Goal: Task Accomplishment & Management: Manage account settings

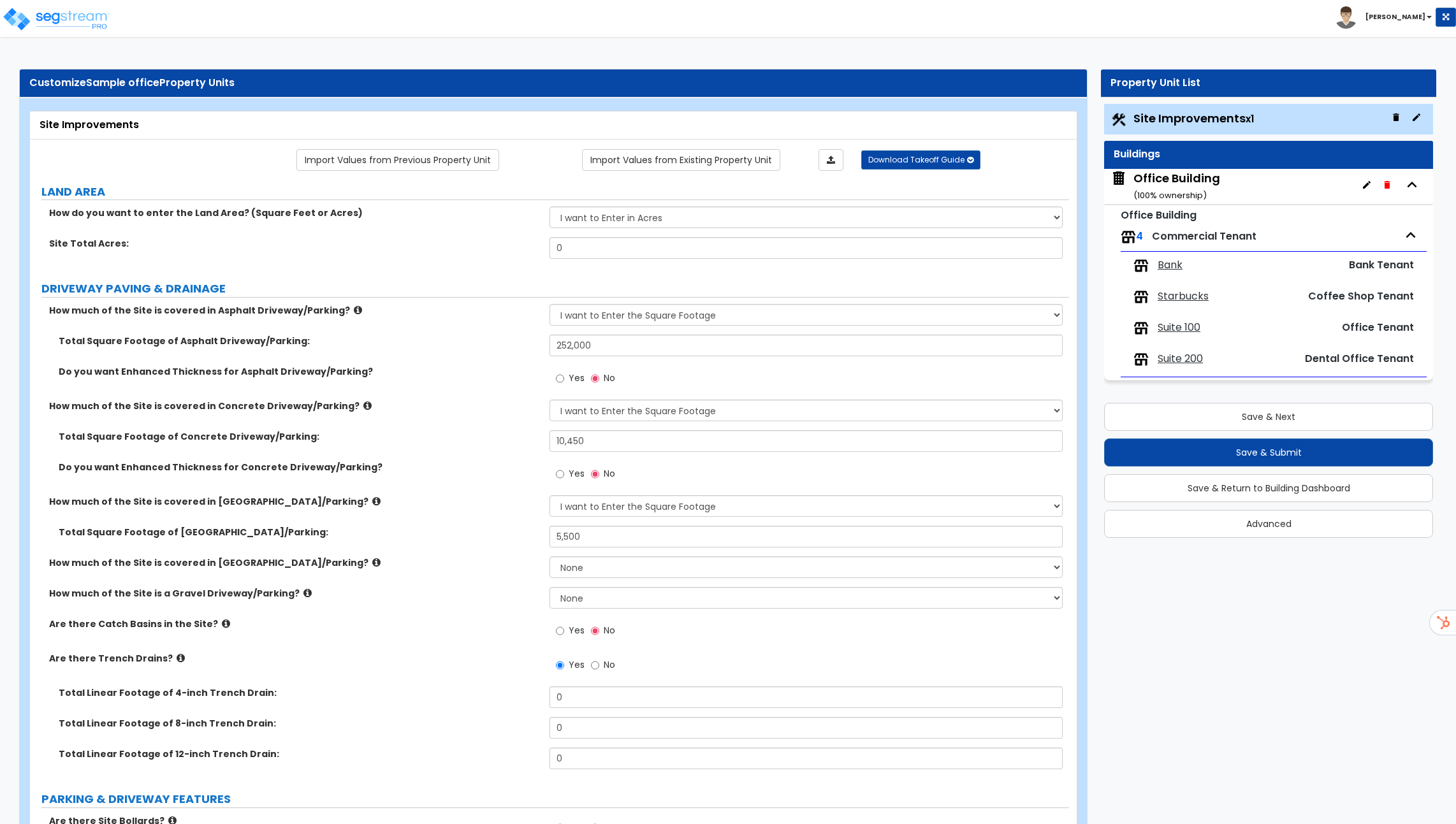
select select "2"
click at [38, 11] on img at bounding box center [56, 19] width 108 height 26
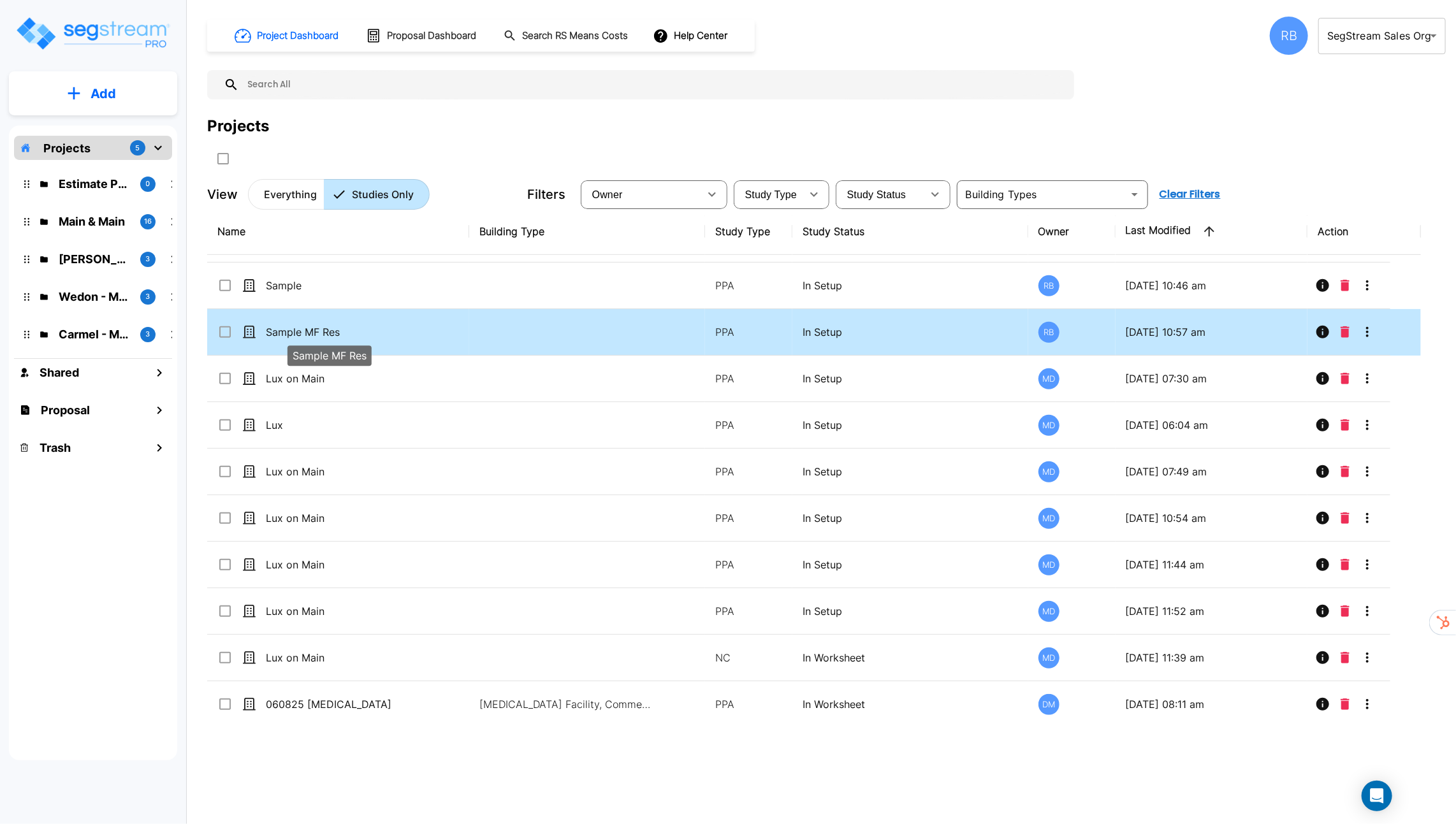
scroll to position [381, 0]
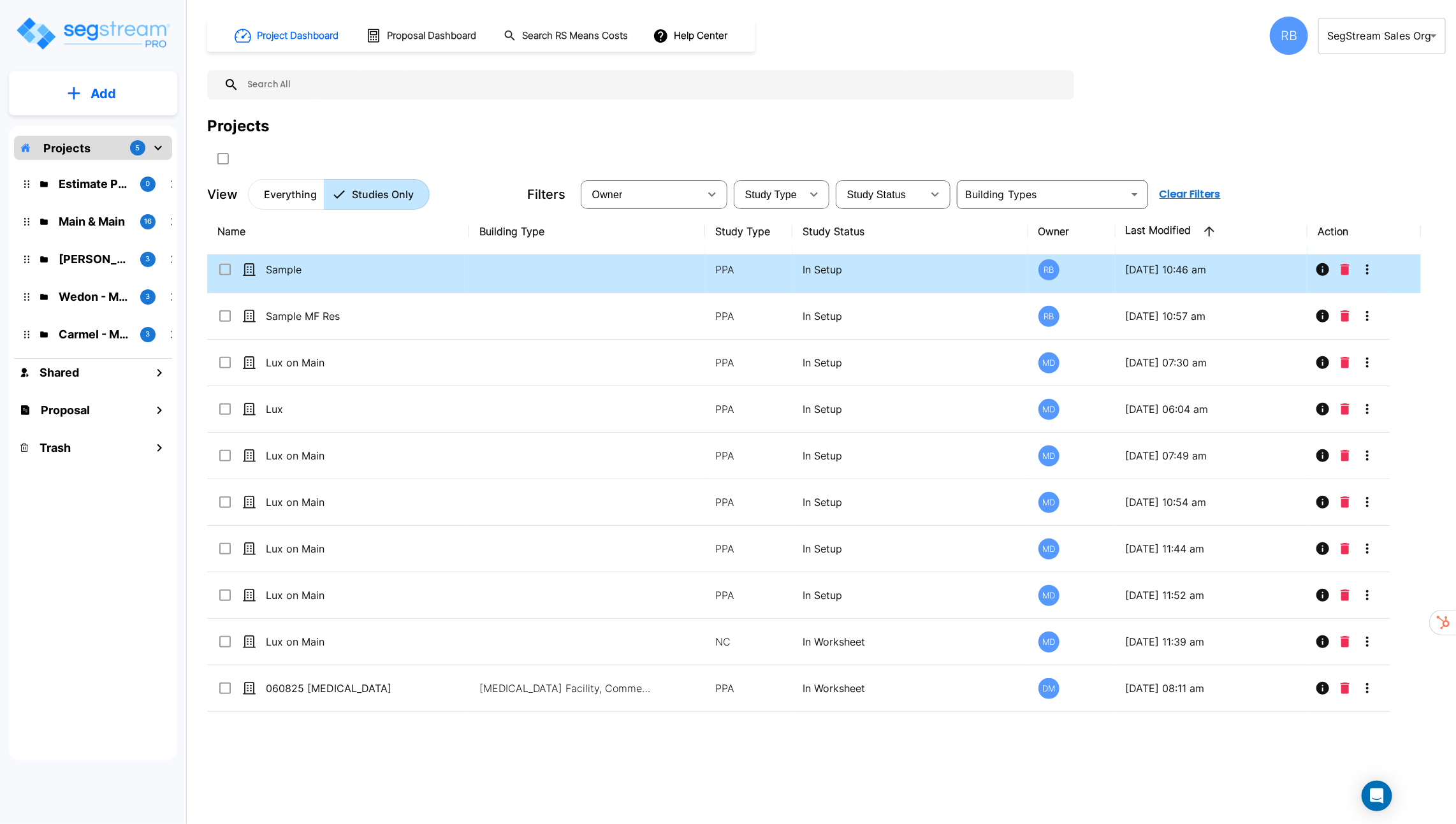
click at [221, 277] on td "Sample" at bounding box center [338, 270] width 262 height 47
checkbox input "true"
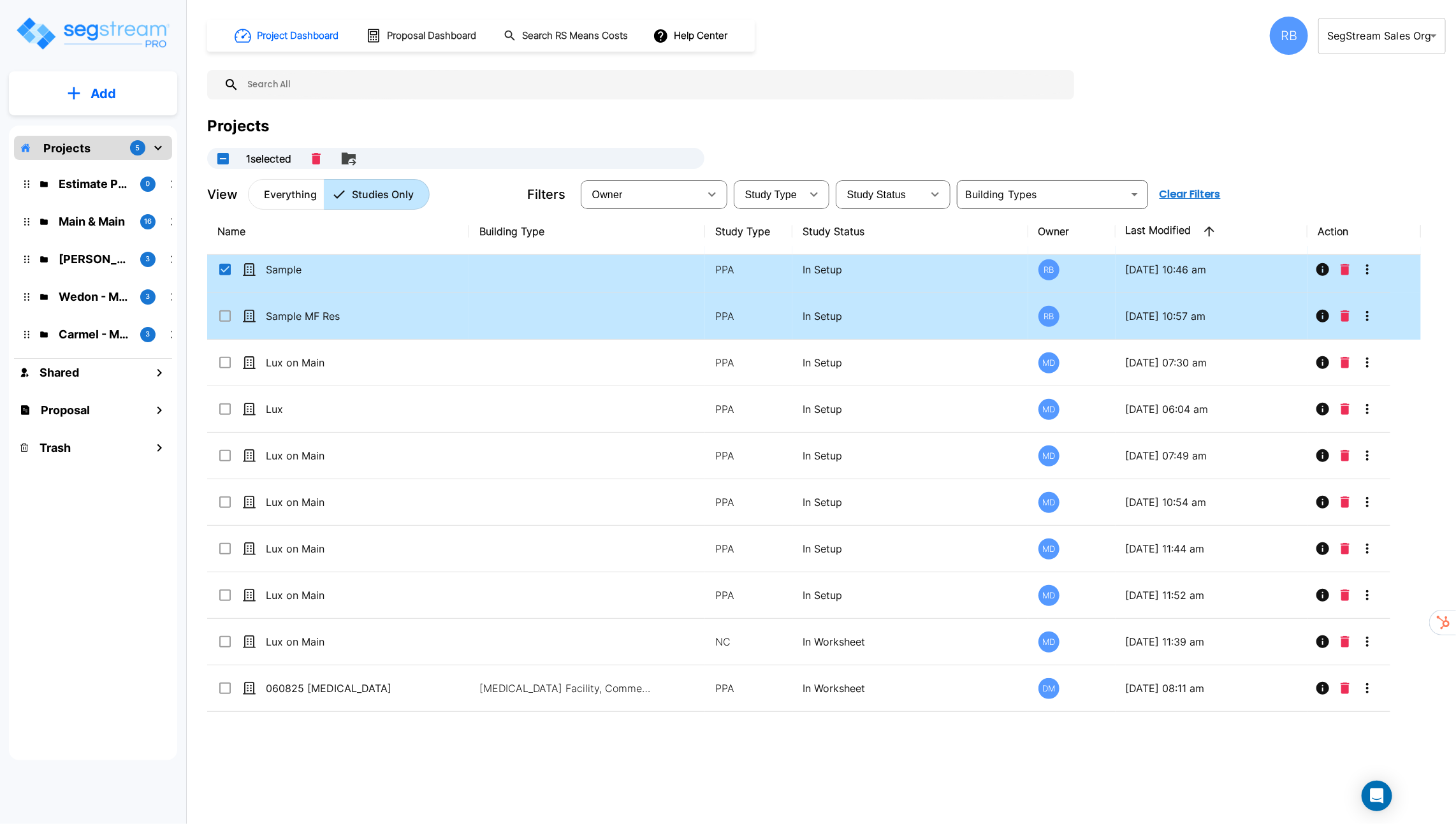
click at [230, 317] on icon at bounding box center [225, 316] width 12 height 12
checkbox input "true"
click at [229, 267] on input "select row Sample" at bounding box center [223, 267] width 13 height 11
checkbox input "false"
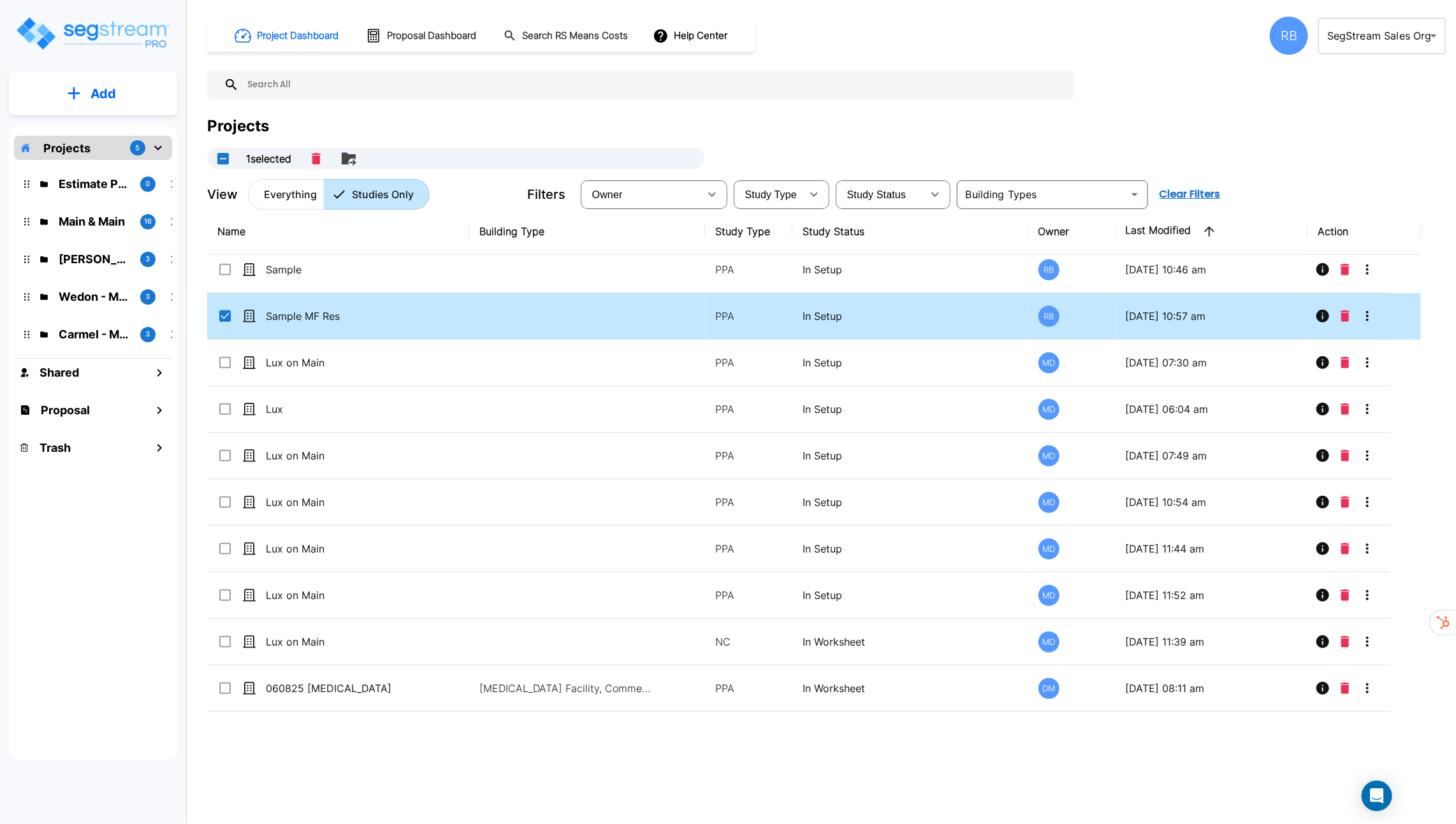
click at [226, 311] on input "select row Sample MF Res" at bounding box center [223, 314] width 13 height 11
checkbox input "false"
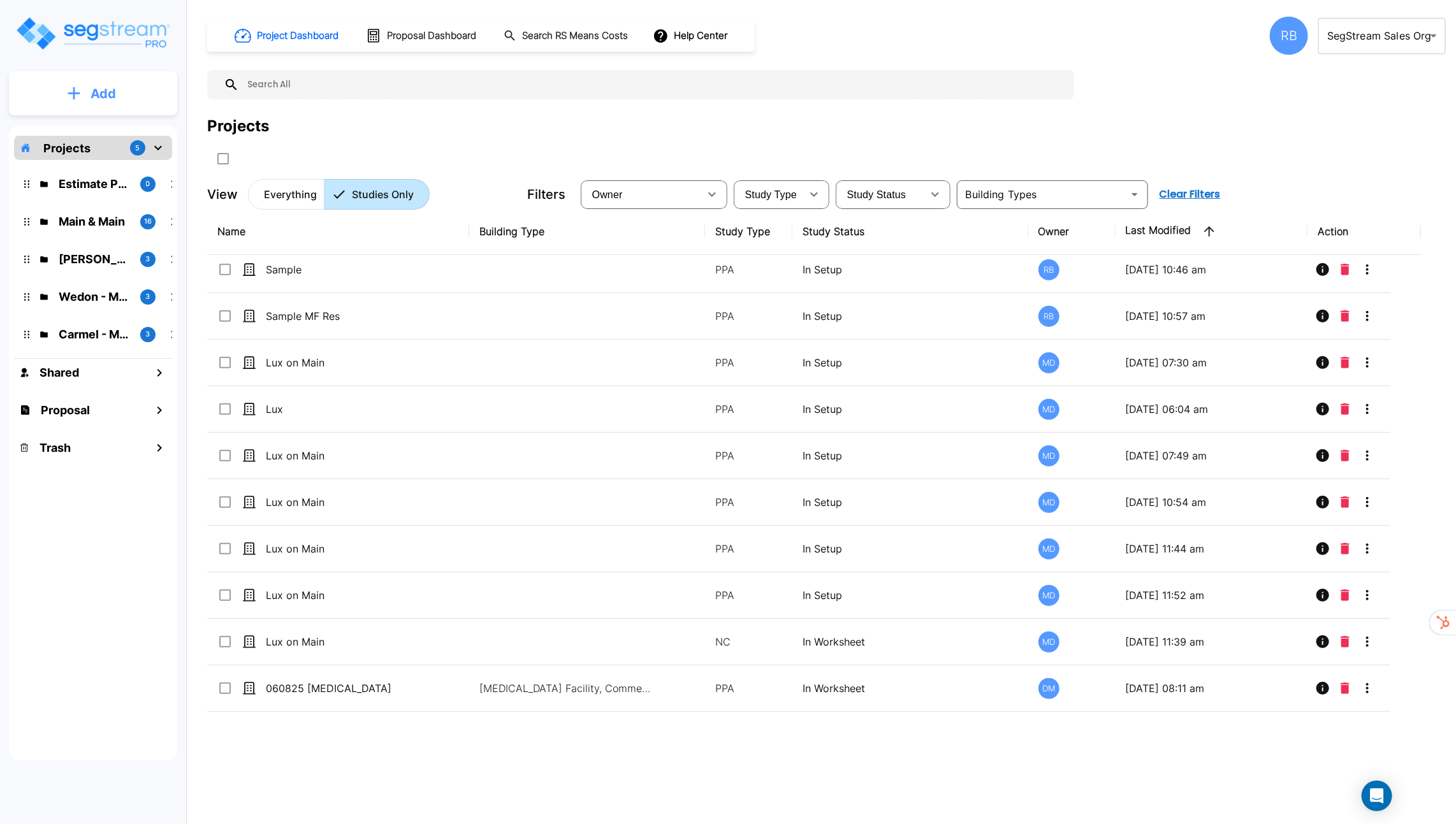
click at [110, 102] on p "Add" at bounding box center [103, 93] width 26 height 19
click at [106, 199] on p "Add Proposal" at bounding box center [102, 201] width 66 height 16
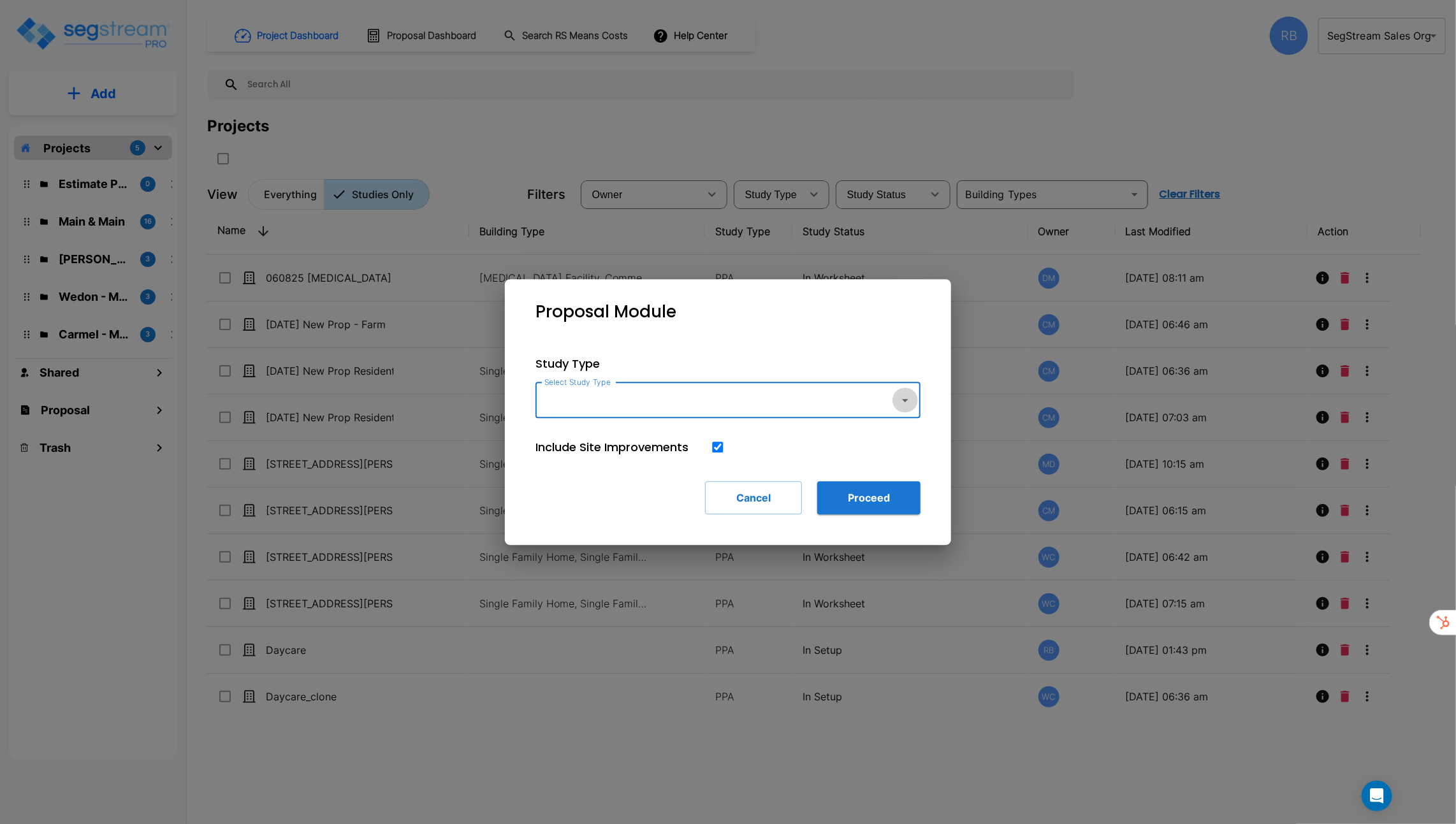
click at [898, 400] on icon "button" at bounding box center [905, 400] width 16 height 16
click at [798, 442] on li "Multi-Family Residential" at bounding box center [728, 435] width 385 height 23
type input "Multi-Family Residential"
click at [879, 489] on button "Proceed" at bounding box center [868, 498] width 103 height 33
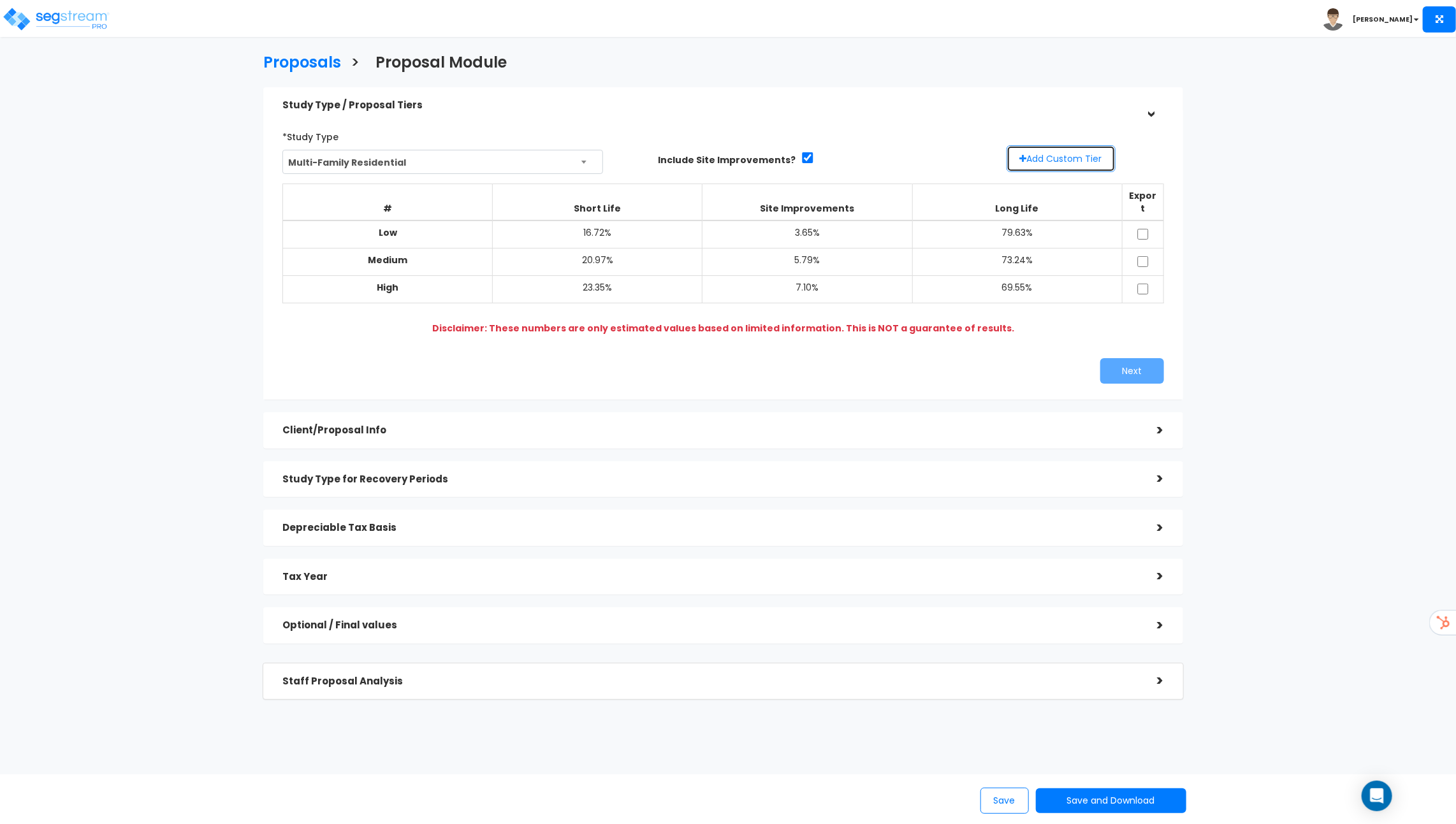
click at [1059, 155] on button "Add Custom Tier" at bounding box center [1061, 158] width 109 height 27
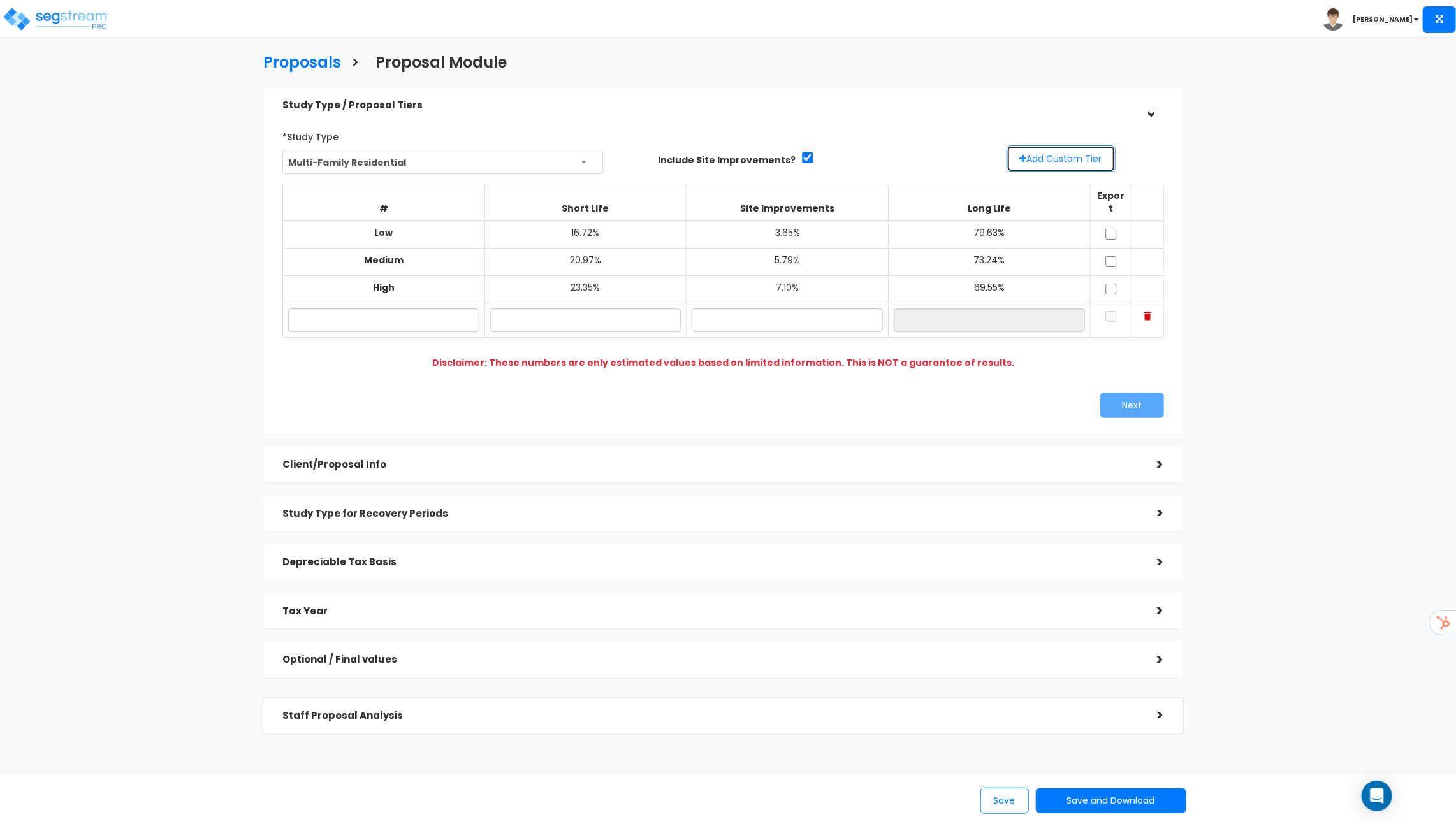
click at [1059, 155] on button "Add Custom Tier" at bounding box center [1061, 158] width 109 height 27
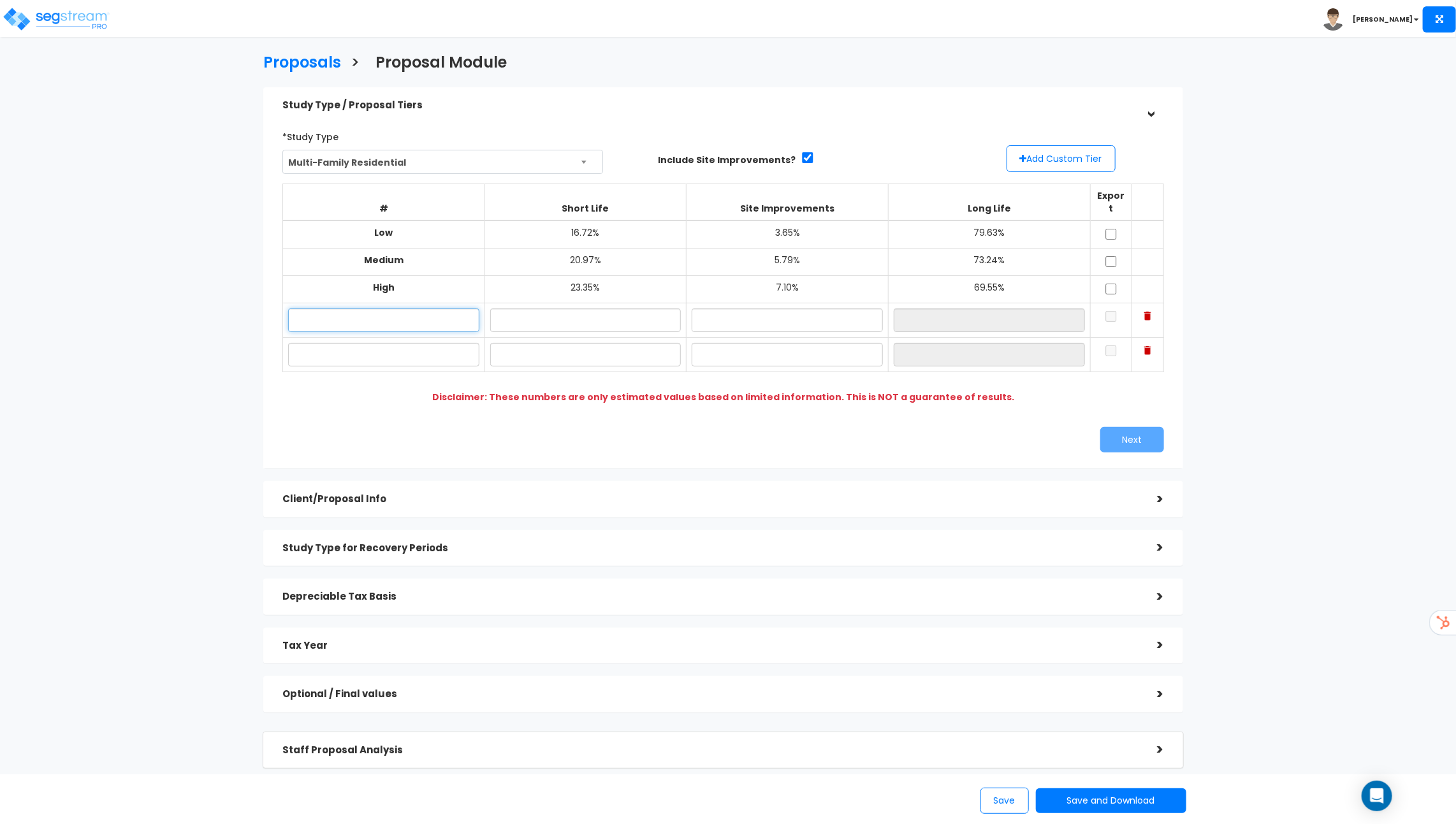
click at [411, 309] on input "text" at bounding box center [383, 320] width 191 height 24
type input "Custom Low"
type input "16.00%"
click at [726, 310] on input "text" at bounding box center [787, 320] width 191 height 24
type input "4.00%"
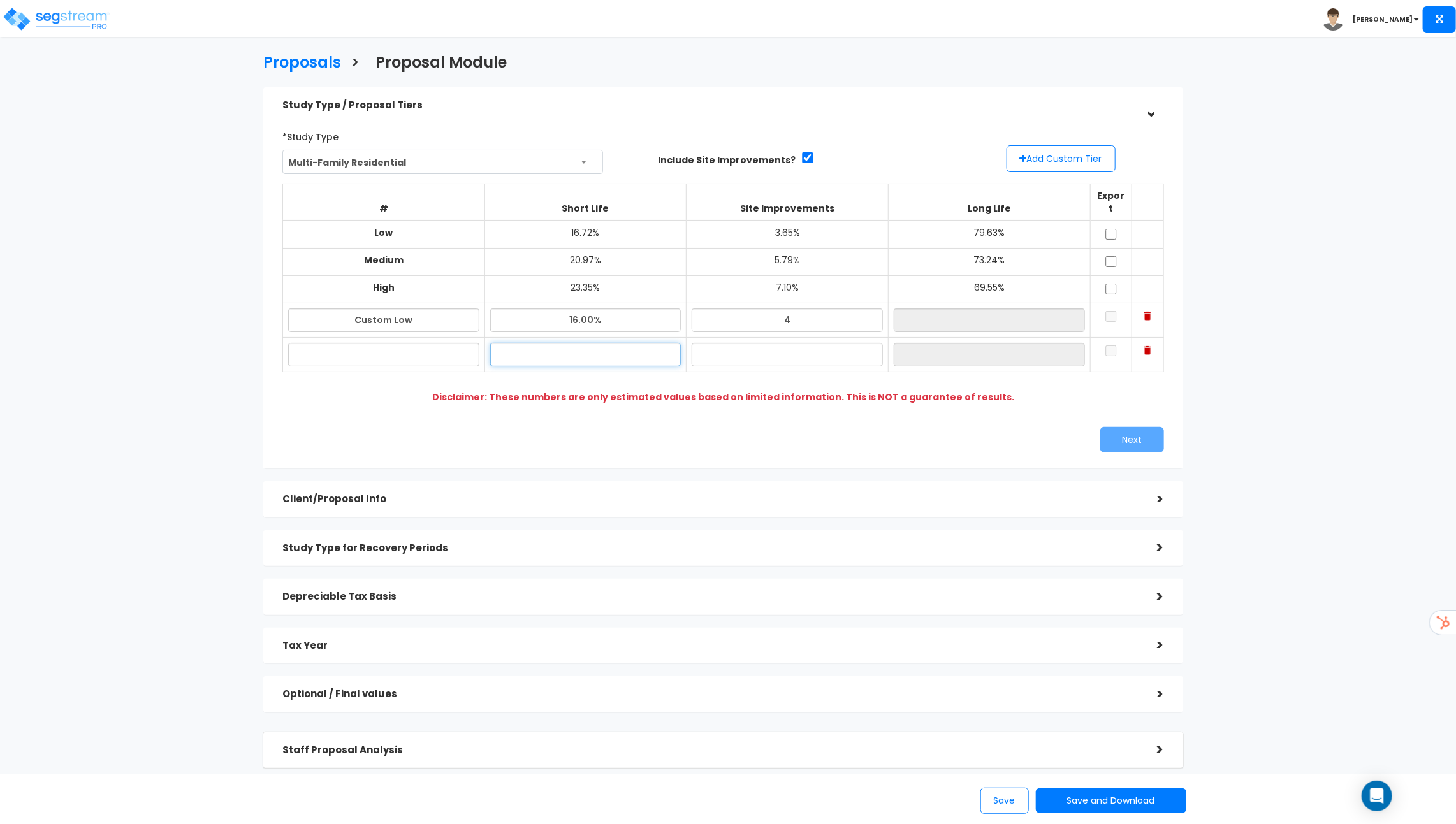
type input "80.00%"
click at [610, 343] on input "text" at bounding box center [586, 355] width 191 height 24
click at [436, 343] on input "text" at bounding box center [383, 355] width 191 height 24
type input "Custom High"
type input "22.00%"
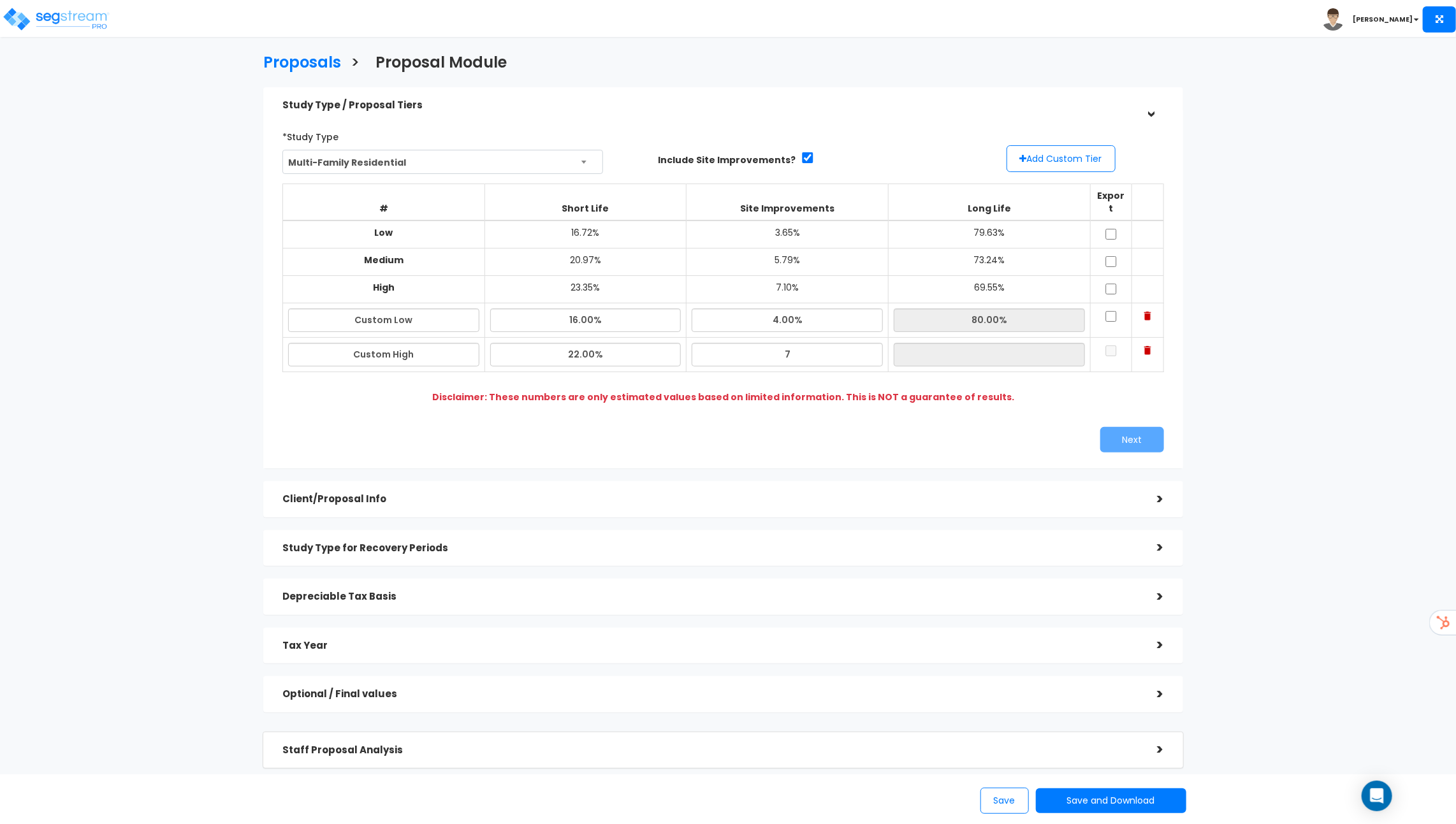
type input "7.00%"
type input "71.00%"
click at [1063, 369] on div "# Short Life Site Improvements Long Life Export Low 16.72% 3.65% 79.63% Medium …" at bounding box center [723, 285] width 891 height 212
click at [1114, 311] on input "checkbox" at bounding box center [1111, 317] width 13 height 11
checkbox input "true"
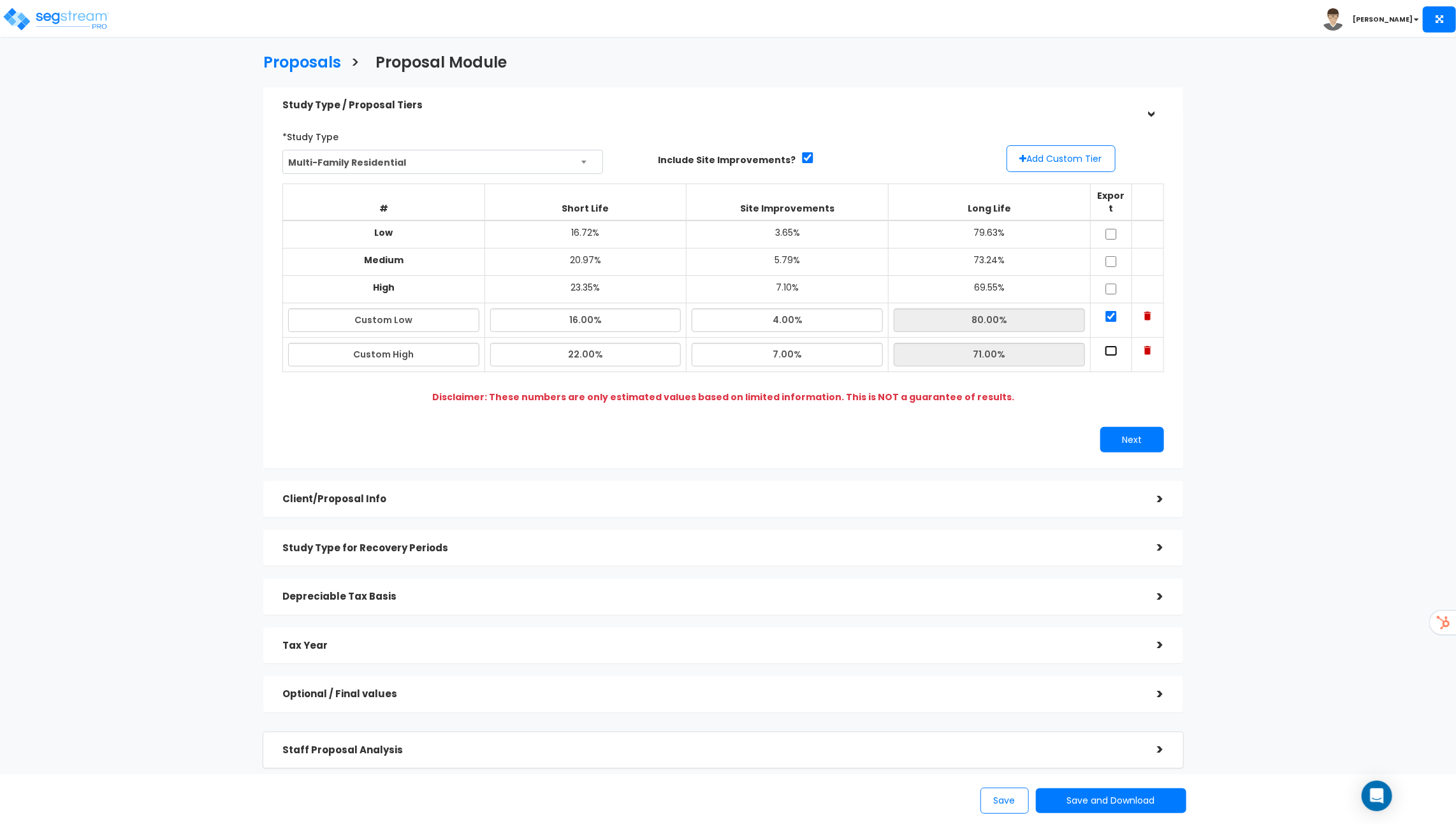
click at [1114, 345] on input "checkbox" at bounding box center [1111, 351] width 13 height 11
checkbox input "true"
click at [1130, 436] on button "Next" at bounding box center [1132, 440] width 64 height 26
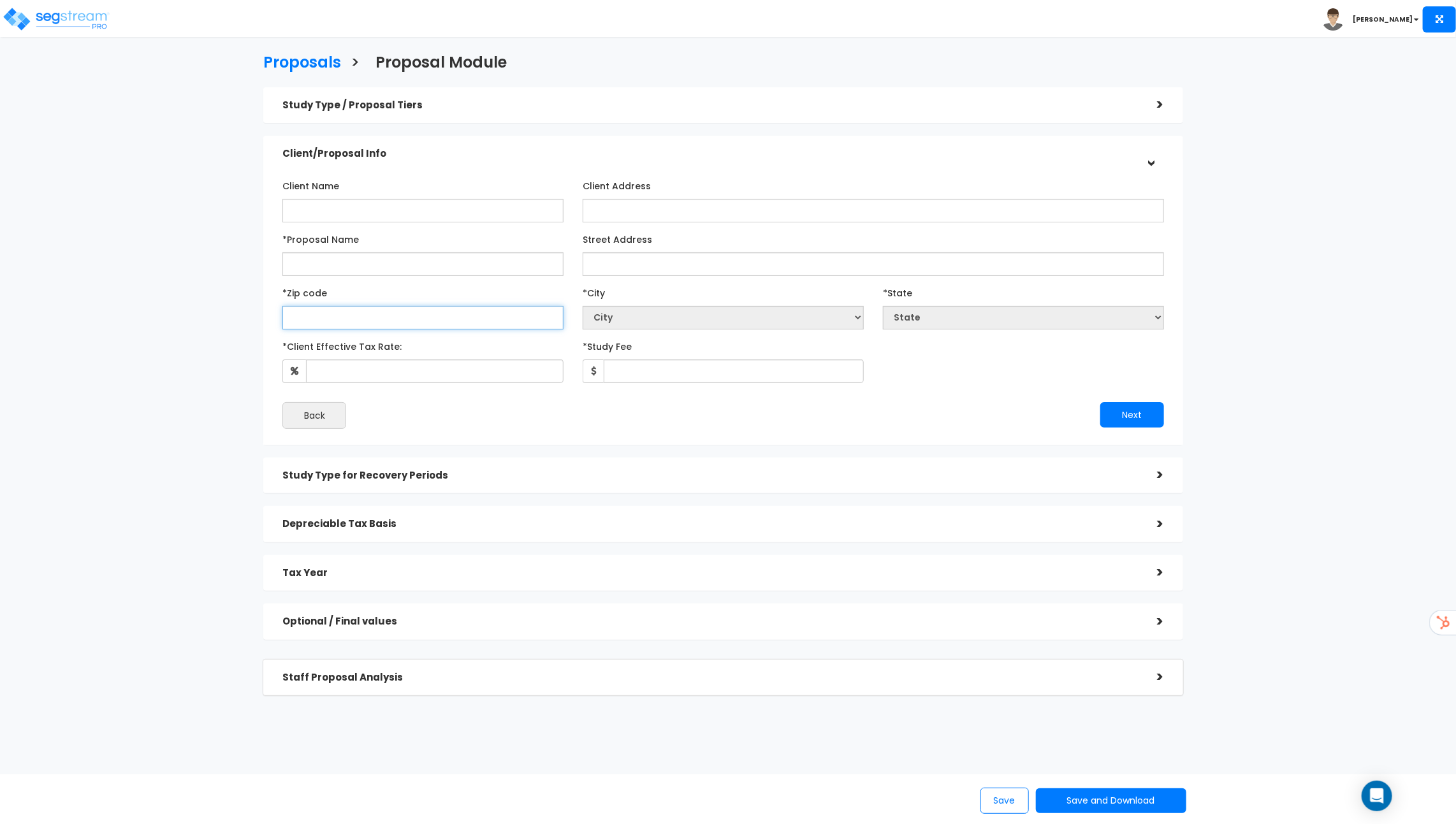
click at [446, 309] on input "text" at bounding box center [423, 318] width 281 height 24
type input "90"
select select "CA"
type input "90221-"
select select
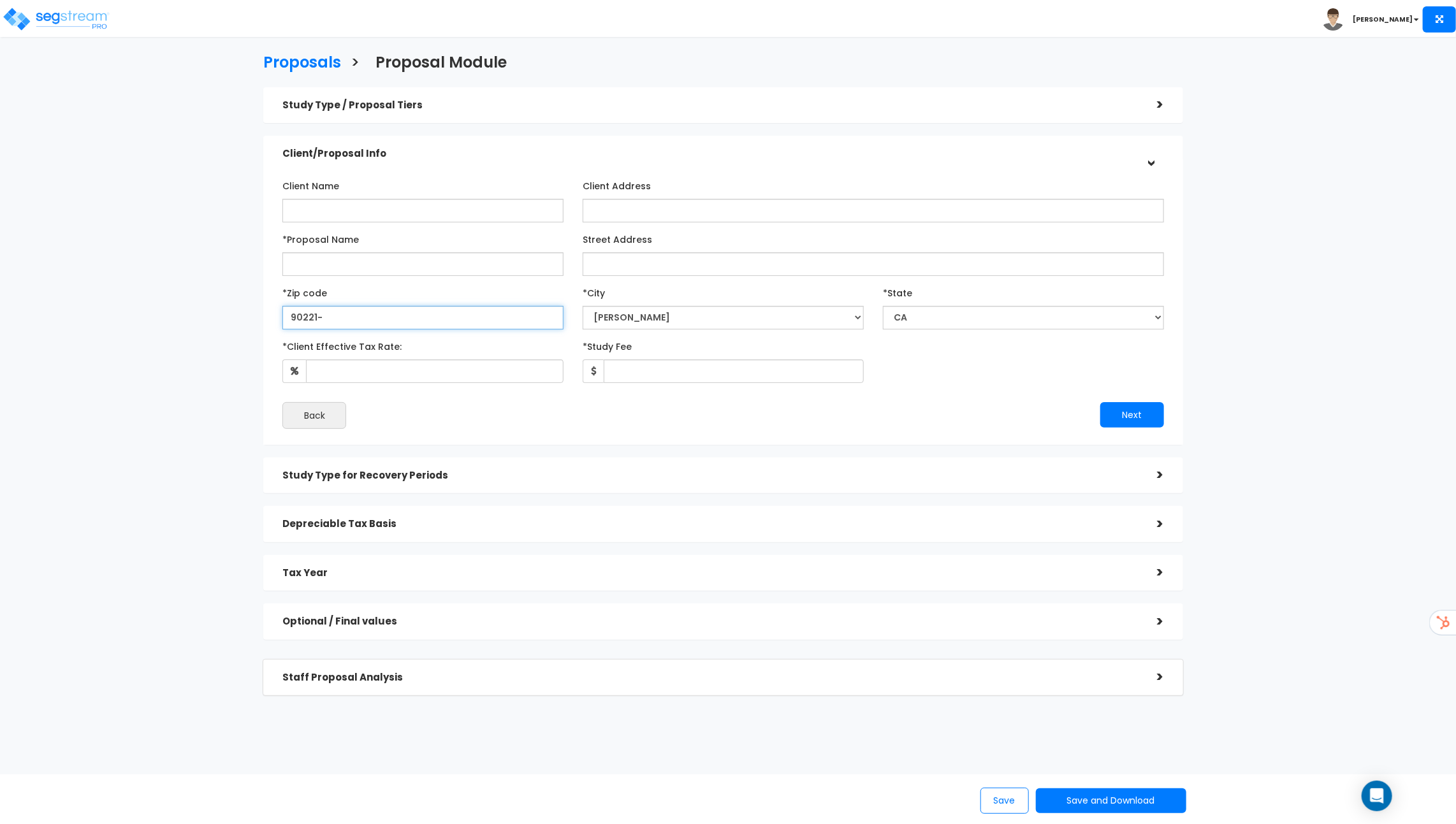
select select
type input "9022"
select select "CA"
type input "90210"
click at [37, 30] on img at bounding box center [56, 19] width 108 height 26
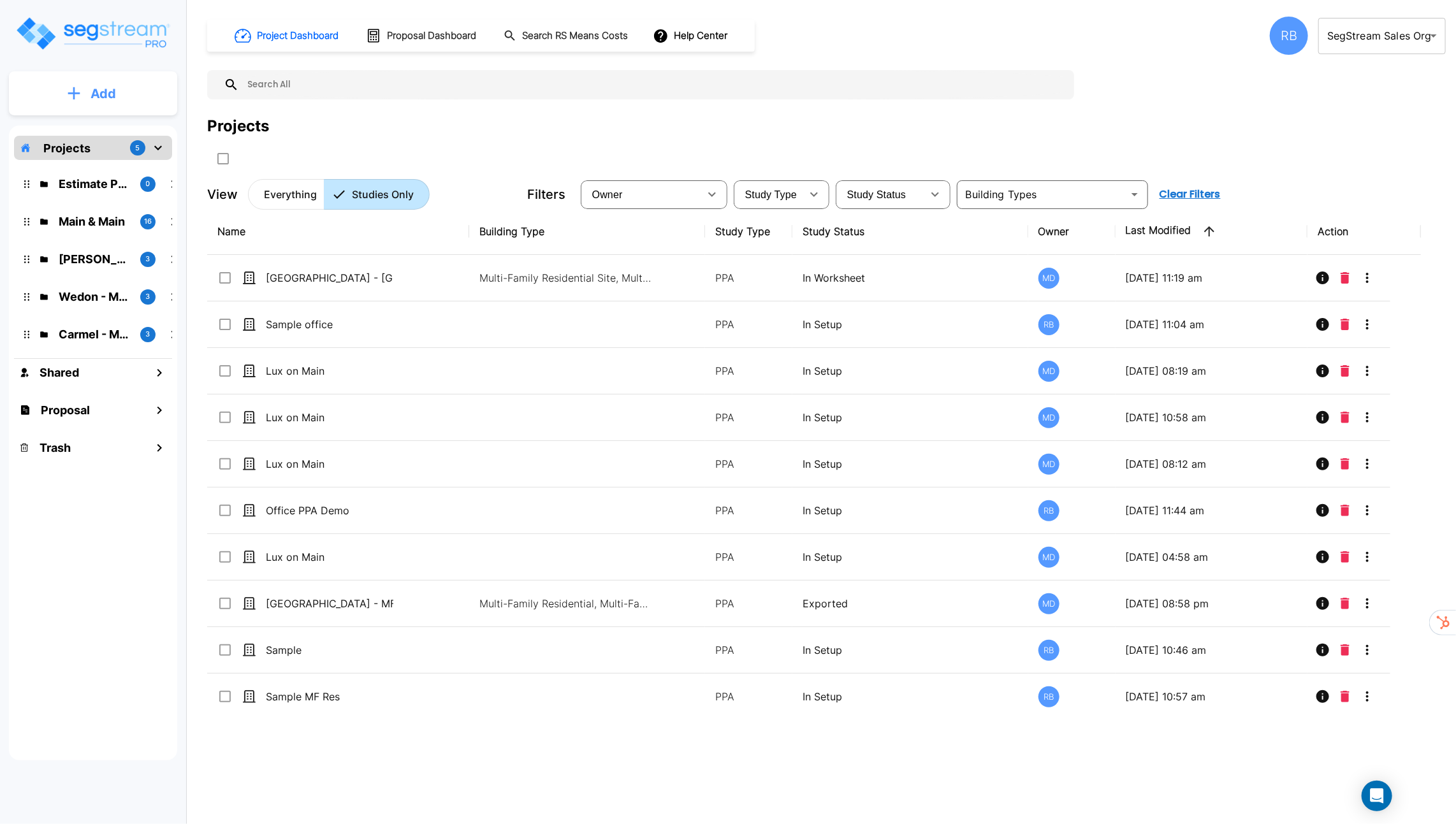
click at [103, 108] on button "Add" at bounding box center [93, 93] width 168 height 37
click at [113, 92] on p "Add" at bounding box center [103, 93] width 26 height 19
click at [120, 164] on p "Add Study" at bounding box center [101, 165] width 51 height 16
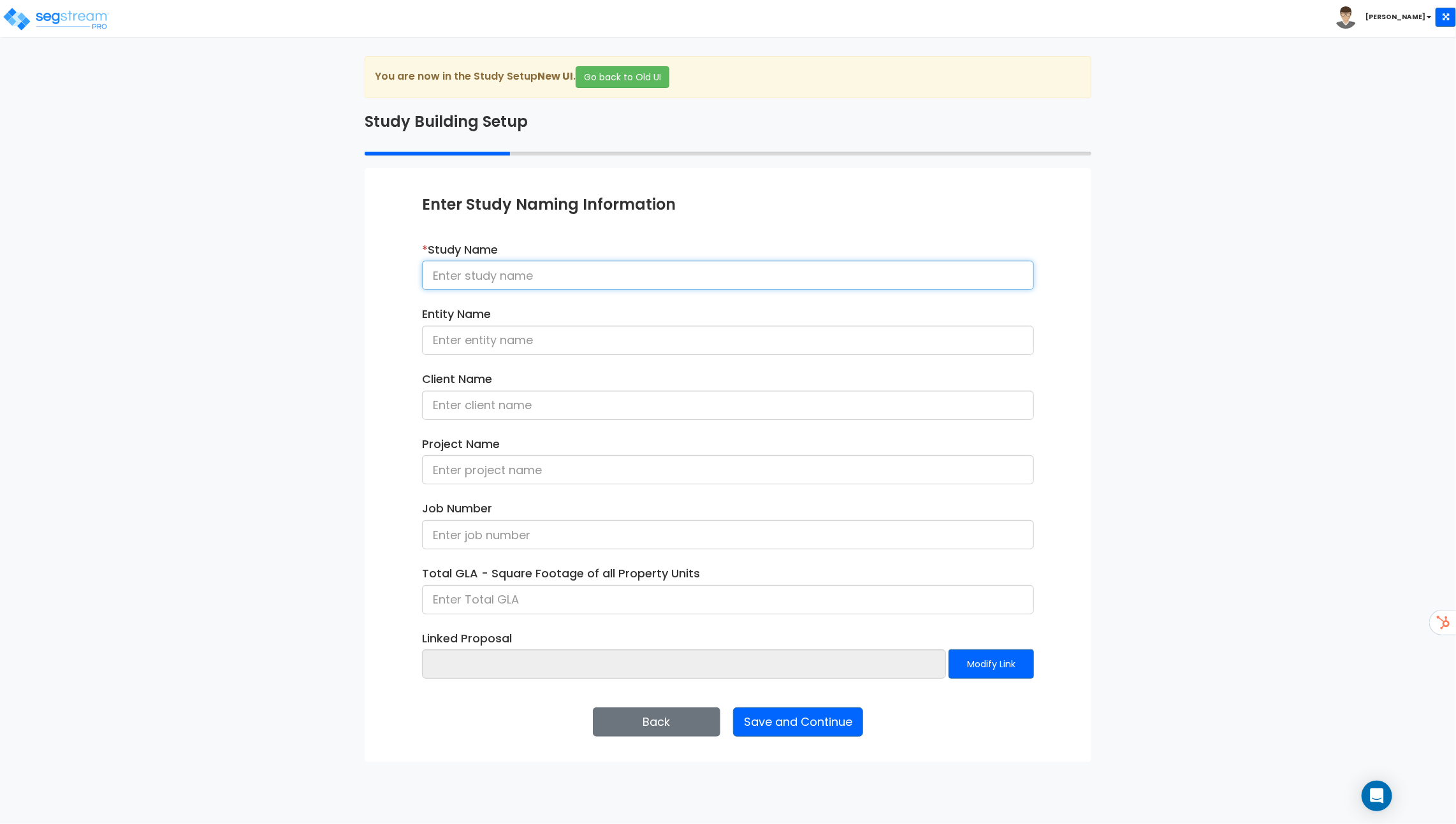
click at [485, 278] on input at bounding box center [728, 276] width 612 height 29
type input "Sample MF Res"
click at [766, 712] on button "Save and Continue" at bounding box center [798, 722] width 130 height 29
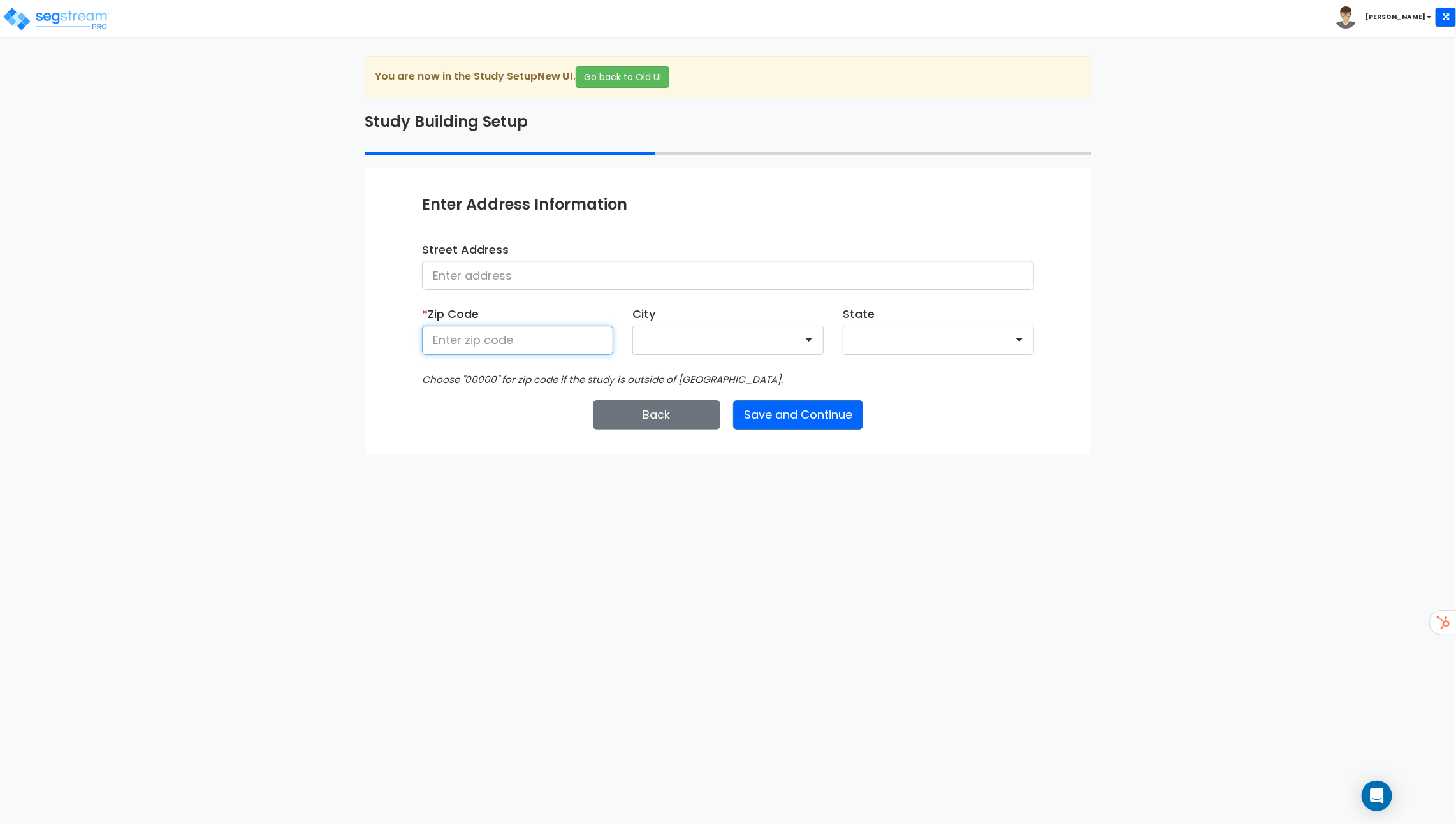
click at [575, 343] on input at bounding box center [517, 341] width 191 height 29
type input "o"
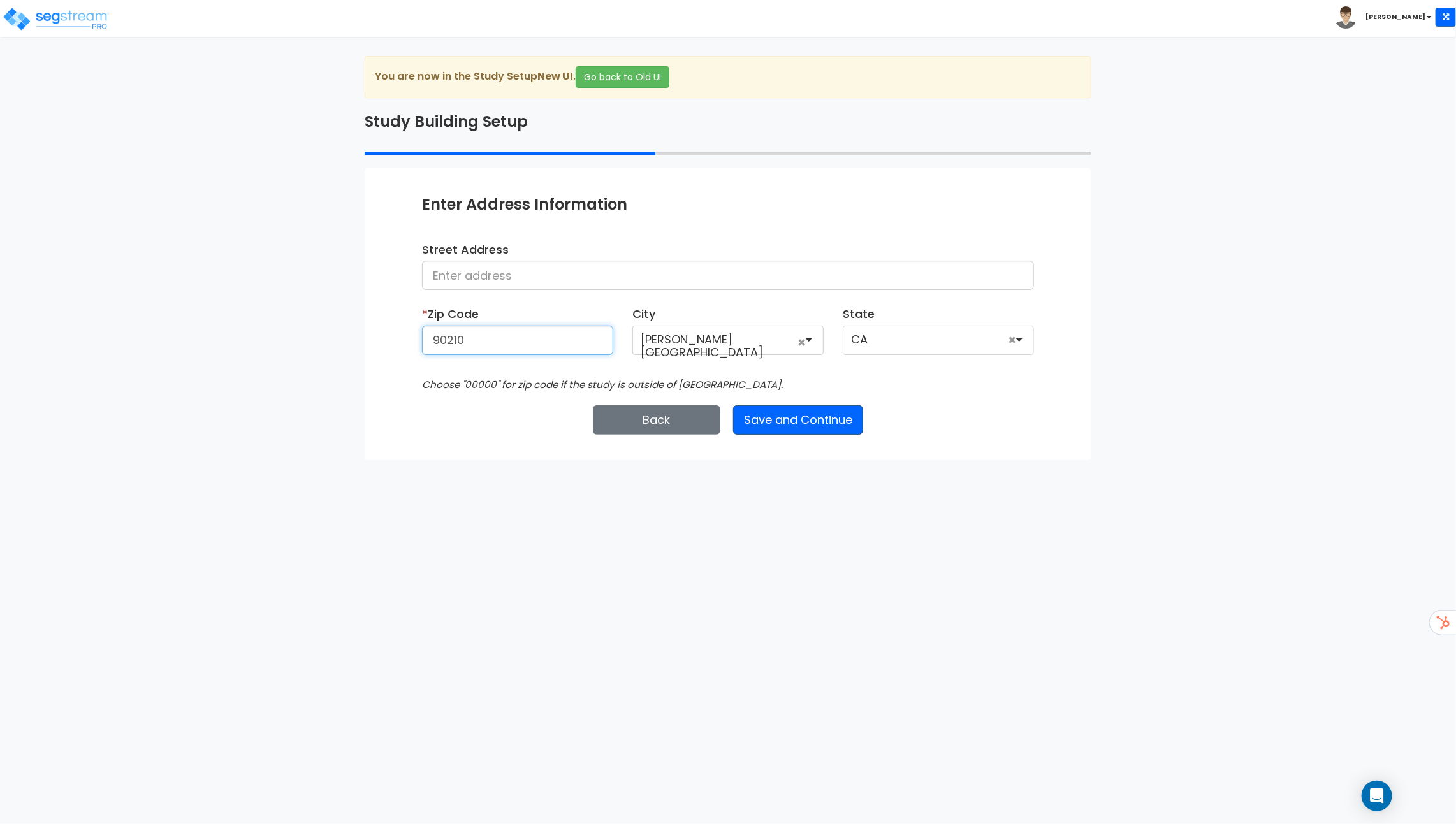
type input "90210"
click at [830, 415] on button "Save and Continue" at bounding box center [798, 420] width 130 height 29
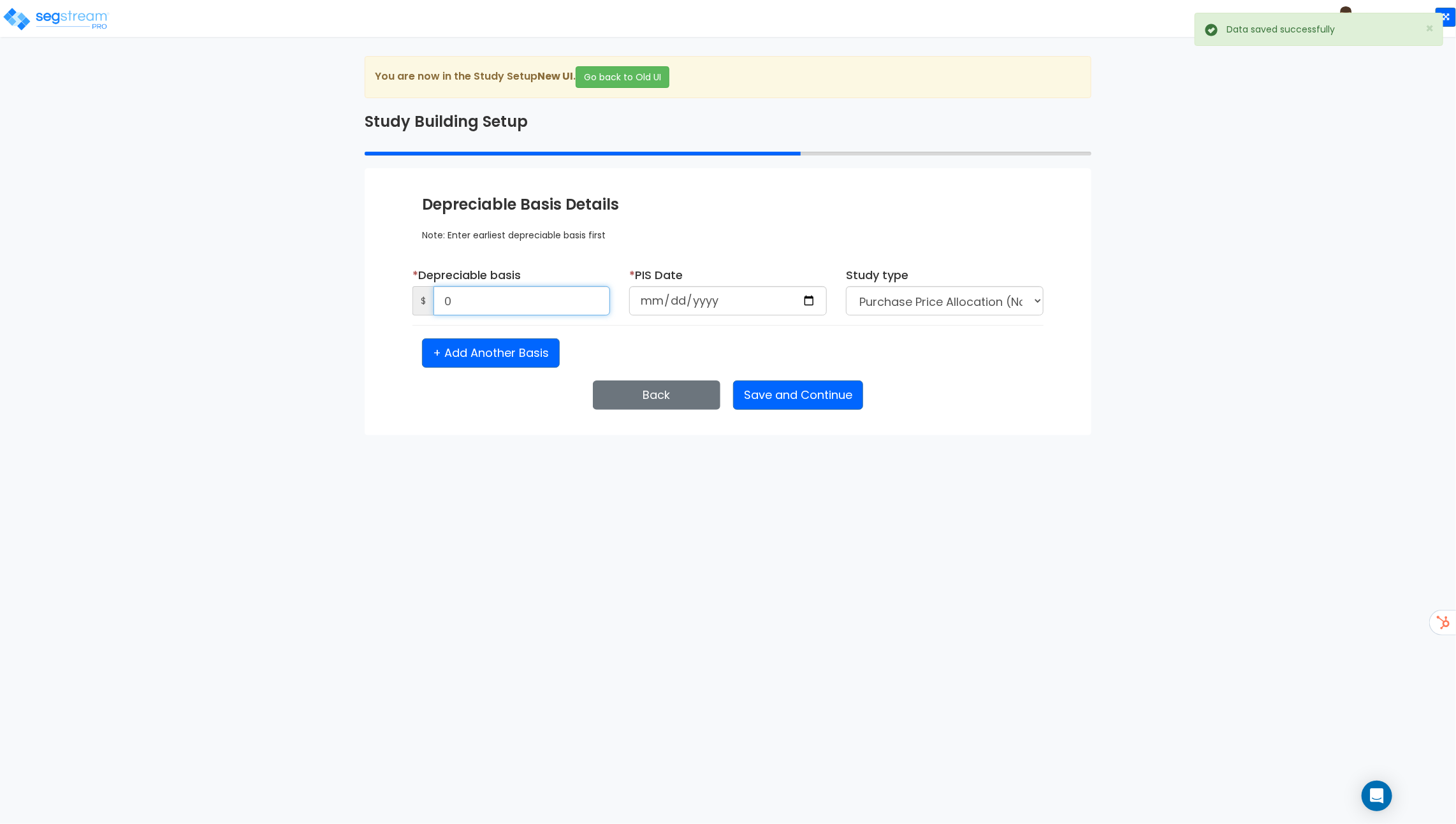
drag, startPoint x: 545, startPoint y: 302, endPoint x: 244, endPoint y: 297, distance: 301.0
click at [244, 297] on div "We are Building your Study. So please grab a coffee and let us do the heavy lif…" at bounding box center [728, 245] width 1456 height 379
drag, startPoint x: 447, startPoint y: 301, endPoint x: 493, endPoint y: 301, distance: 46.0
click at [493, 301] on input "0" at bounding box center [522, 301] width 177 height 29
click at [493, 301] on input "4,000,000" at bounding box center [522, 301] width 177 height 29
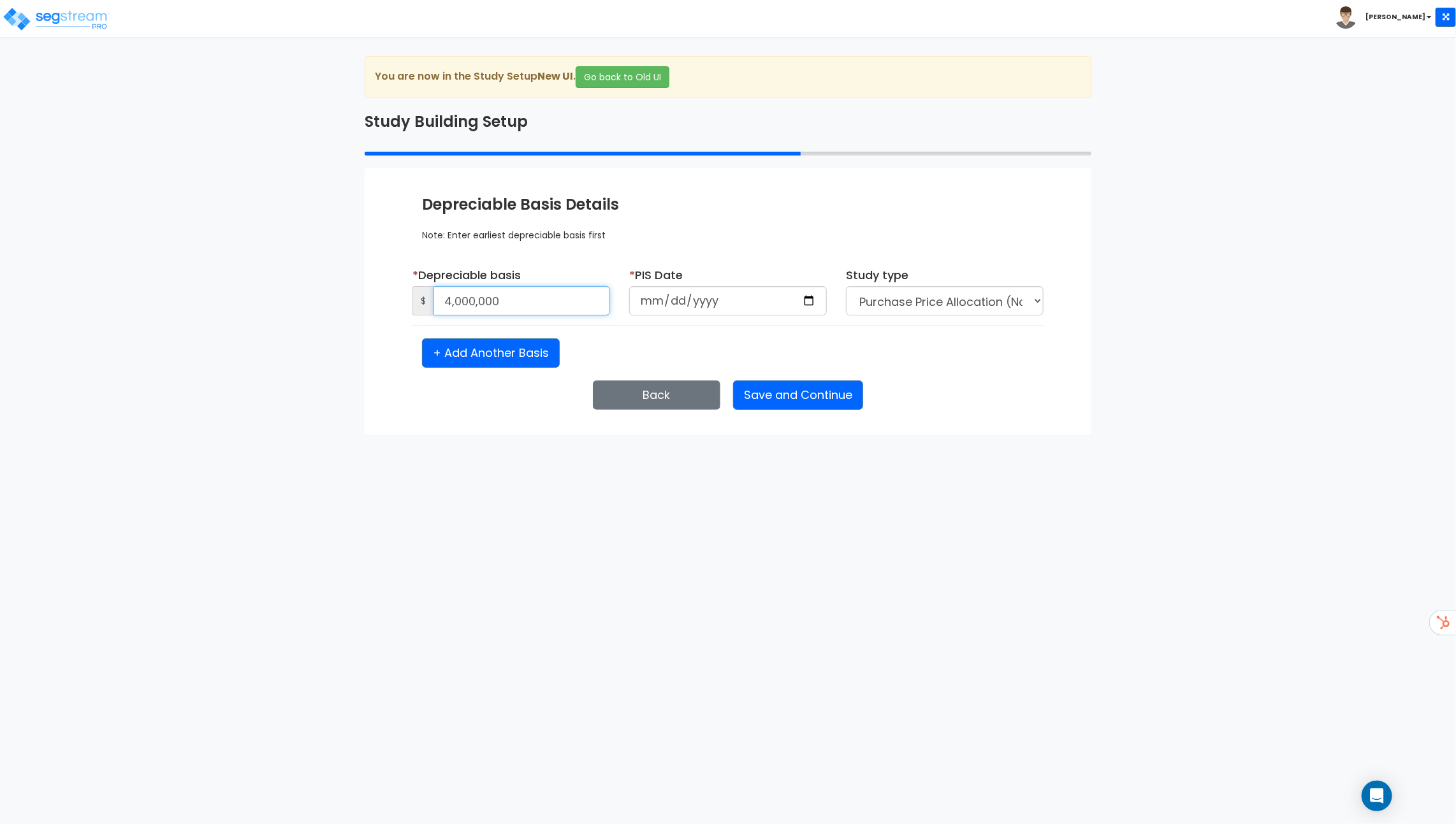
type input "4,000,000"
click at [677, 295] on input "date" at bounding box center [728, 301] width 198 height 29
click at [803, 304] on input "date" at bounding box center [728, 301] width 198 height 29
type input "2025-09-03"
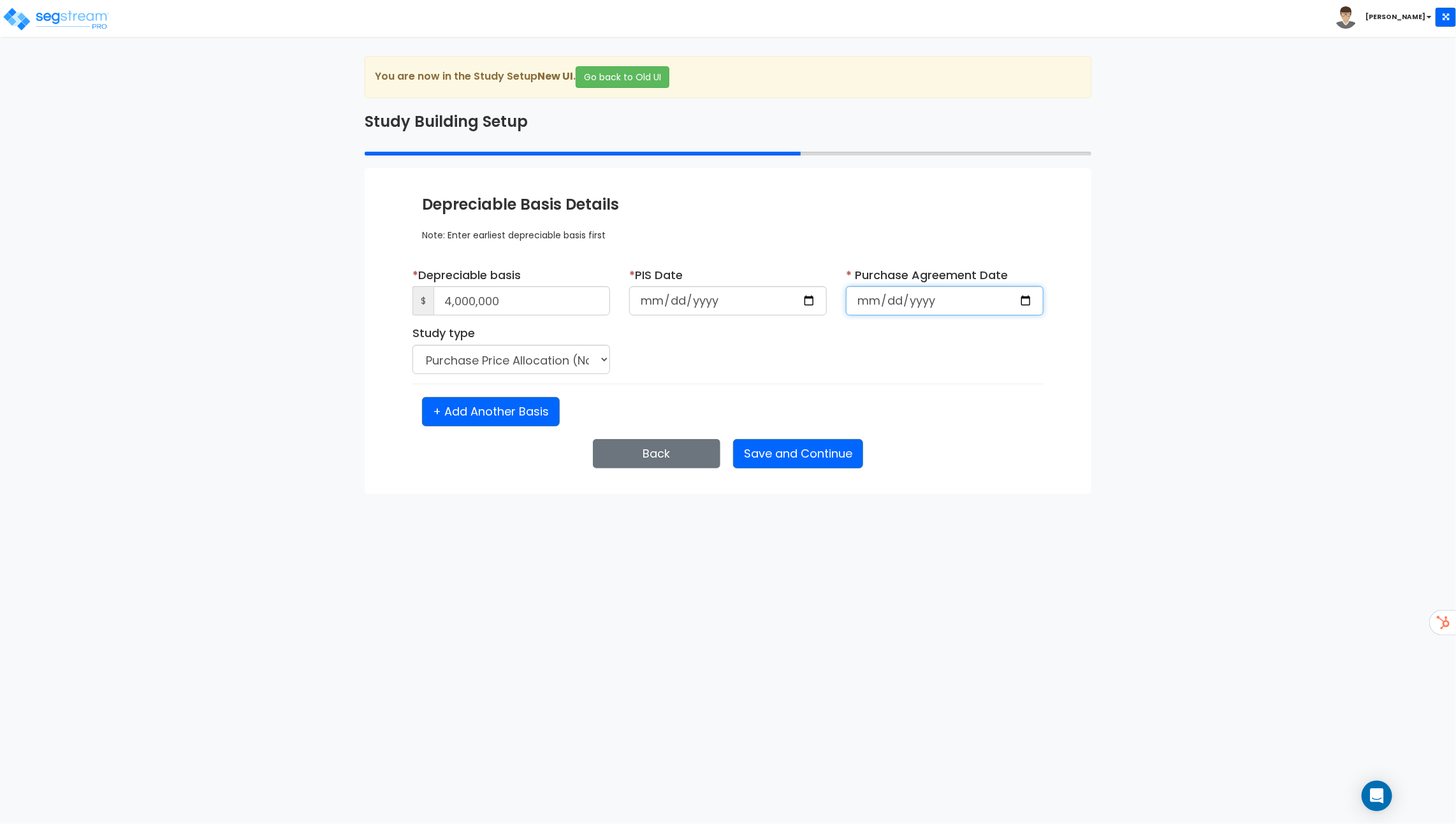
click at [1024, 298] on input "date" at bounding box center [944, 301] width 198 height 29
type input "2025-07-15"
click at [558, 368] on select "Purchase Price Allocation (No Given Costs) New Construction / Reno / TI's (Give…" at bounding box center [512, 360] width 198 height 29
click at [413, 345] on select "Purchase Price Allocation (No Given Costs) New Construction / Reno / TI's (Give…" at bounding box center [512, 360] width 198 height 29
click at [815, 450] on button "Save and Continue" at bounding box center [798, 454] width 130 height 29
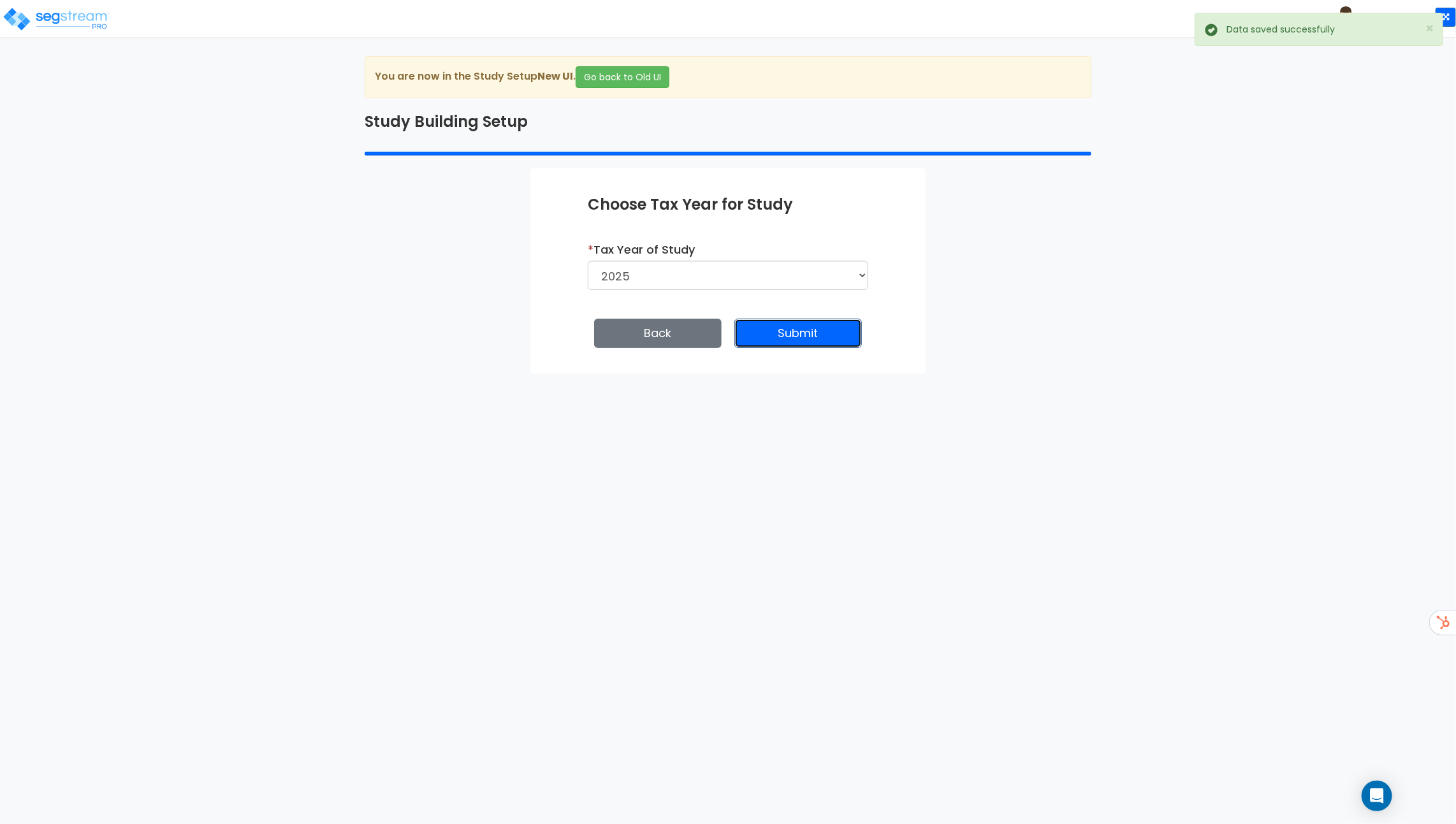
click at [814, 336] on button "Submit" at bounding box center [797, 333] width 127 height 29
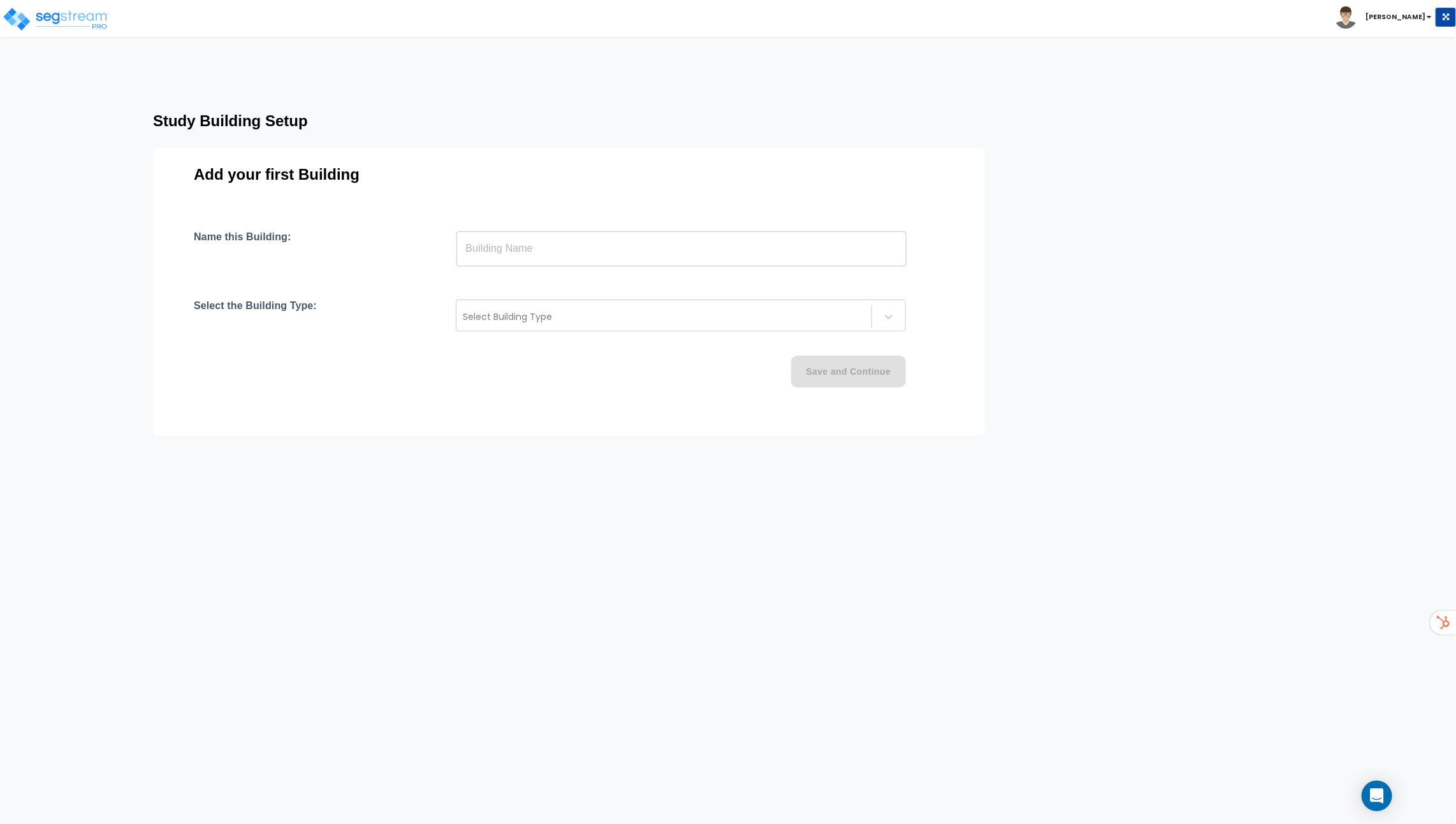
click at [627, 249] on input "text" at bounding box center [682, 248] width 450 height 36
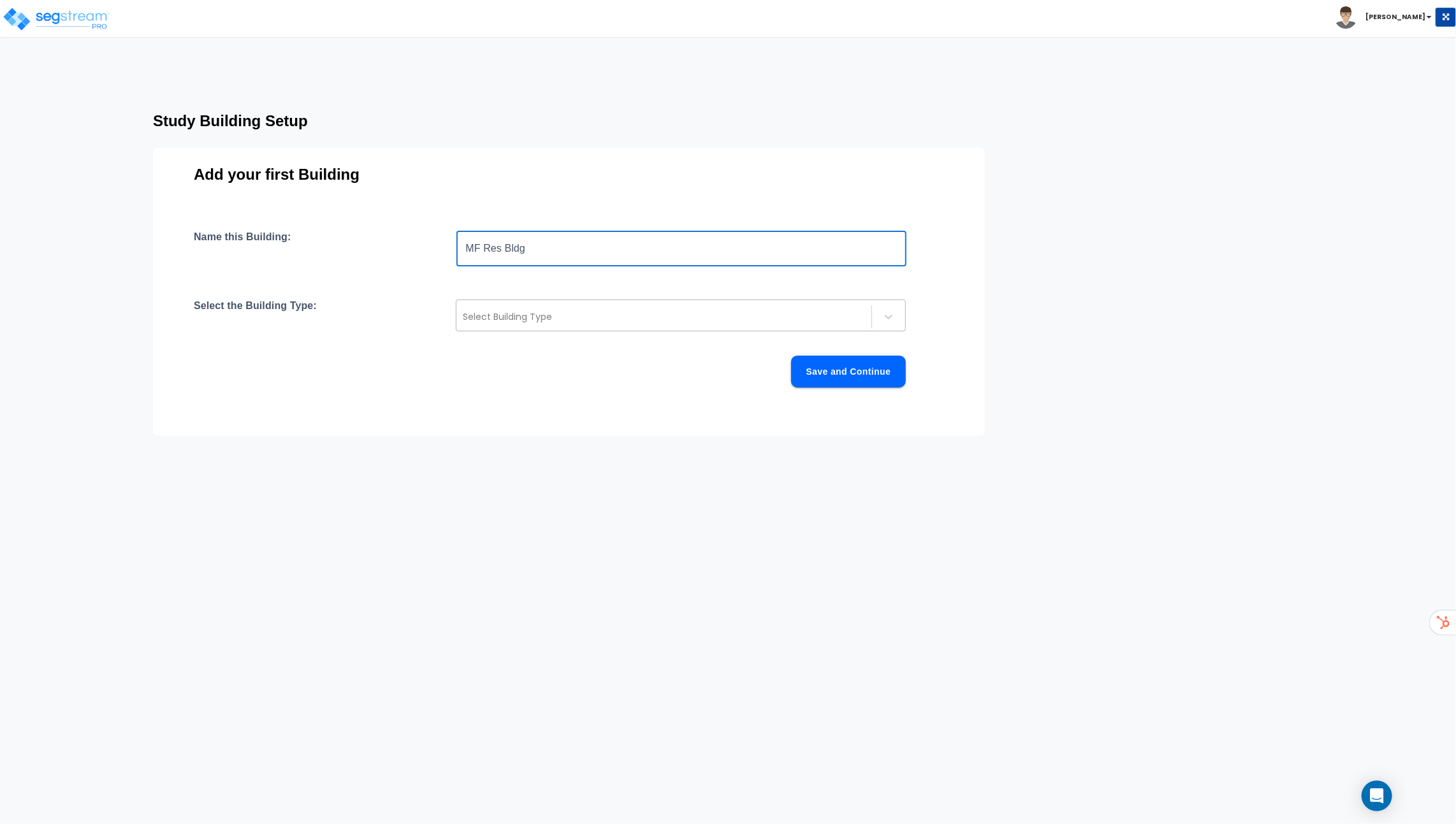
type input "MF Res Bldg"
click at [620, 320] on div at bounding box center [663, 317] width 402 height 16
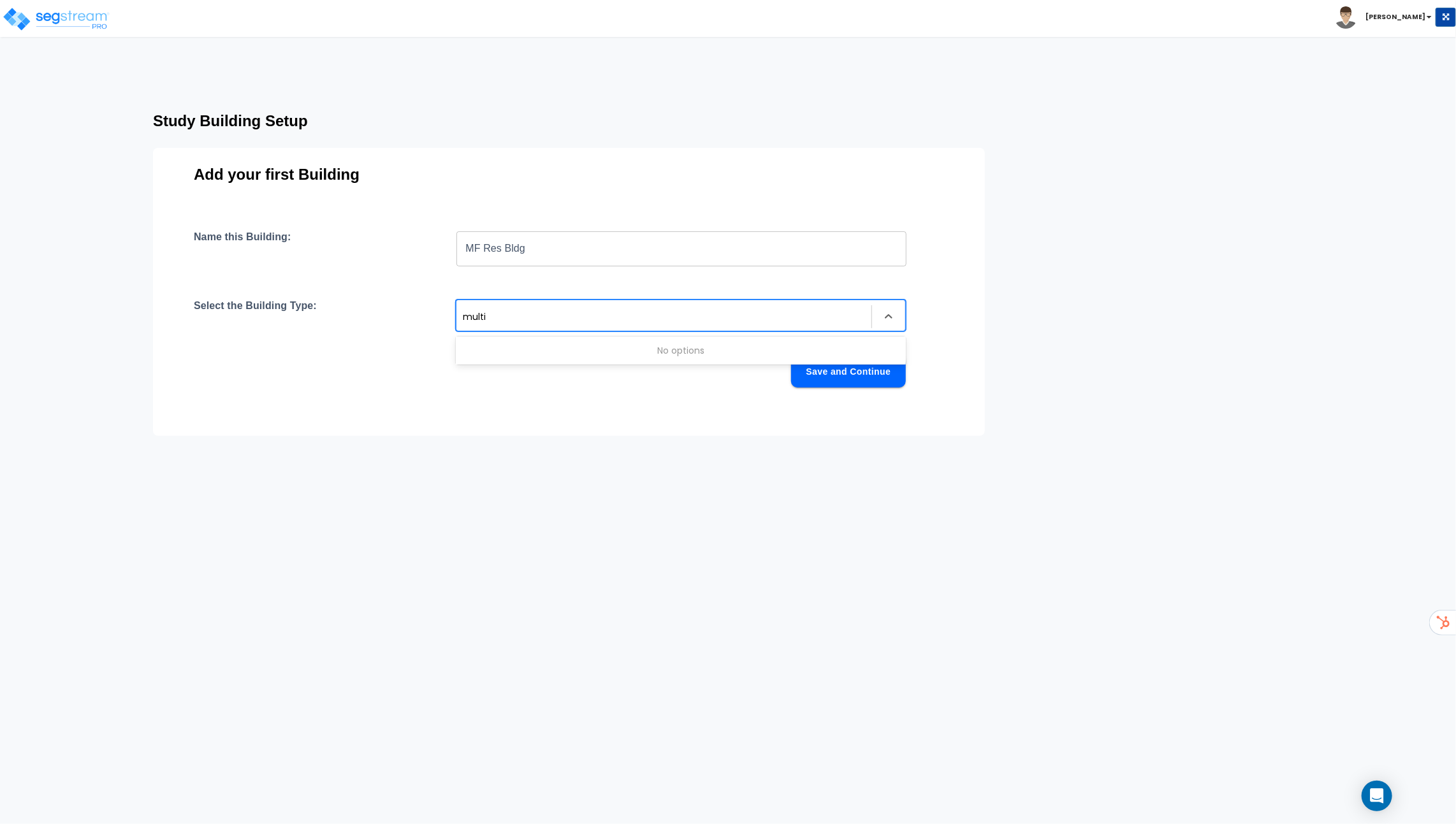
type input "mult"
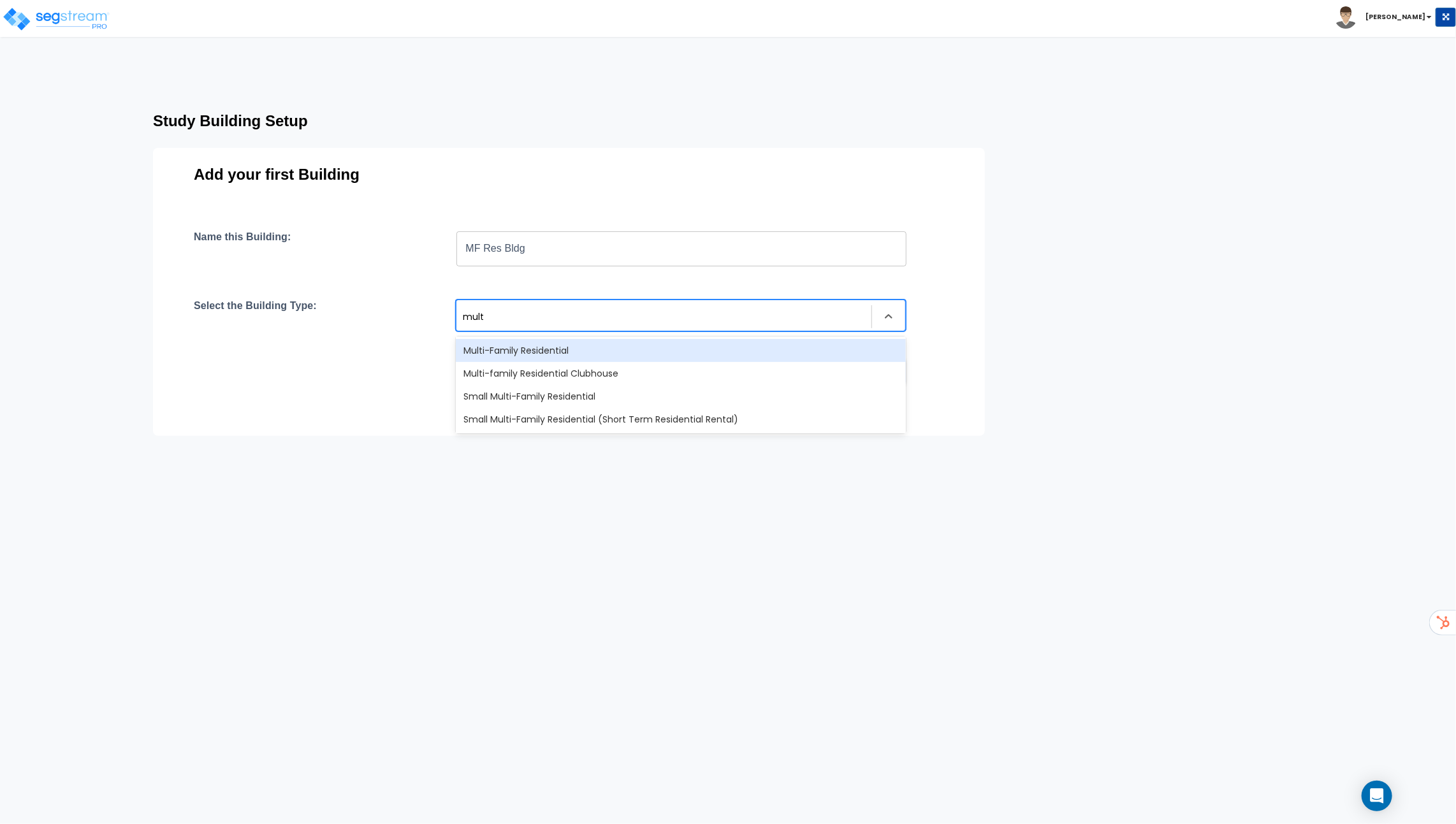
click at [648, 351] on div "Multi-Family Residential" at bounding box center [681, 351] width 450 height 23
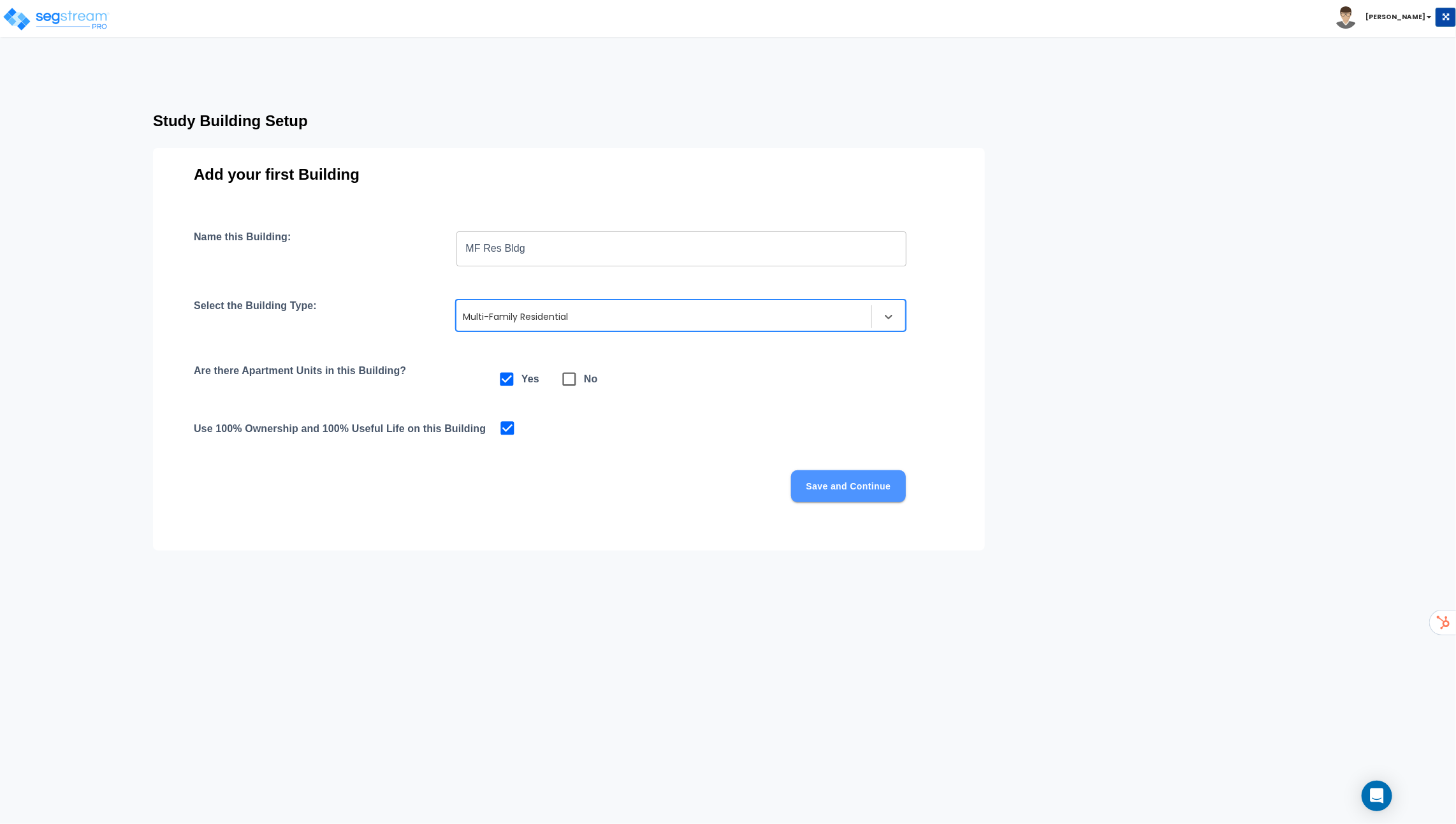
click at [836, 487] on button "Save and Continue" at bounding box center [847, 486] width 114 height 32
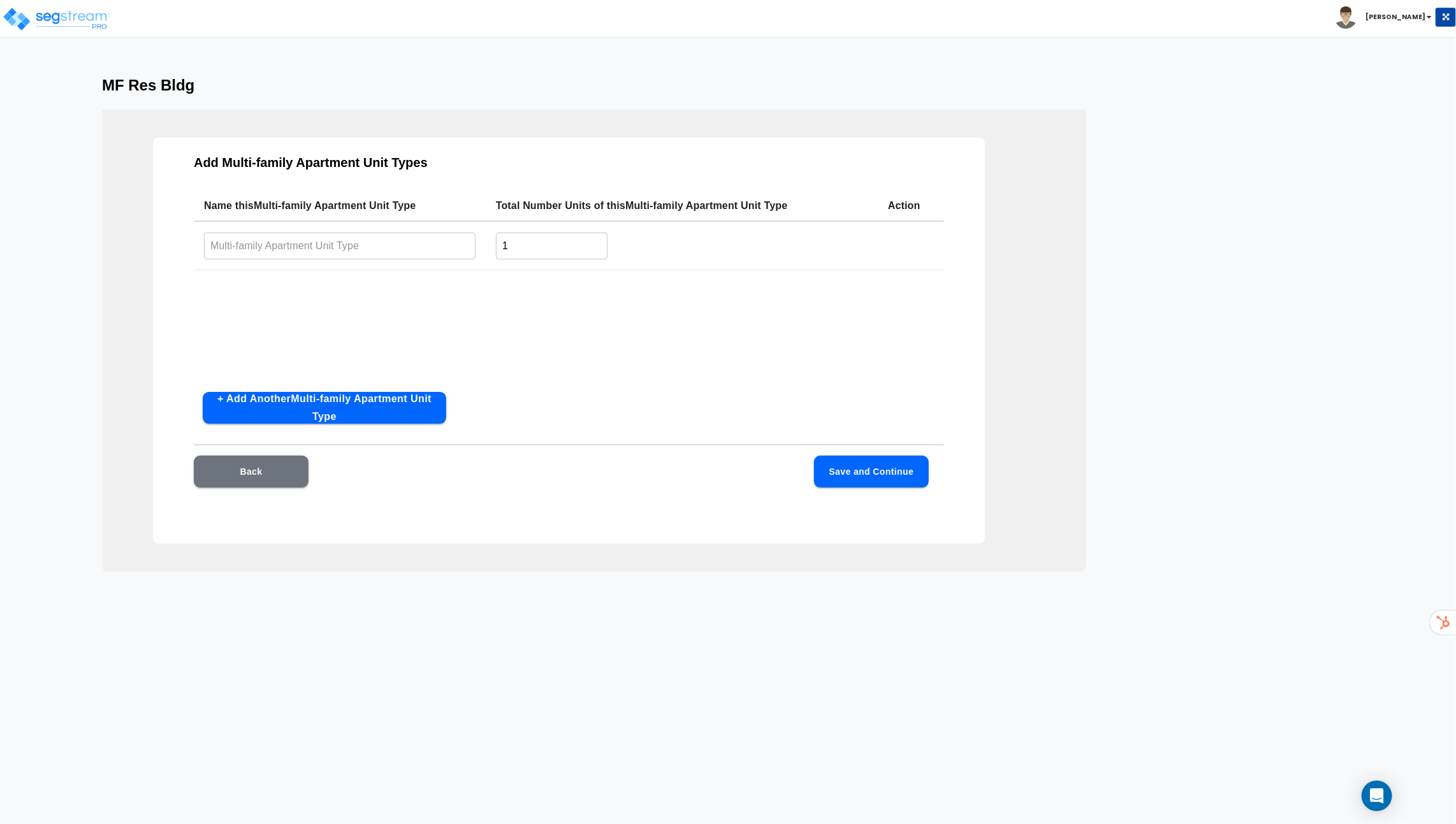
click at [315, 248] on input "text" at bounding box center [340, 246] width 272 height 27
type input "Studio"
click at [551, 236] on input "1" at bounding box center [552, 246] width 112 height 27
type input "22"
click at [387, 408] on button "+ Add Another Multi-family Apartment Unit Type" at bounding box center [324, 407] width 243 height 32
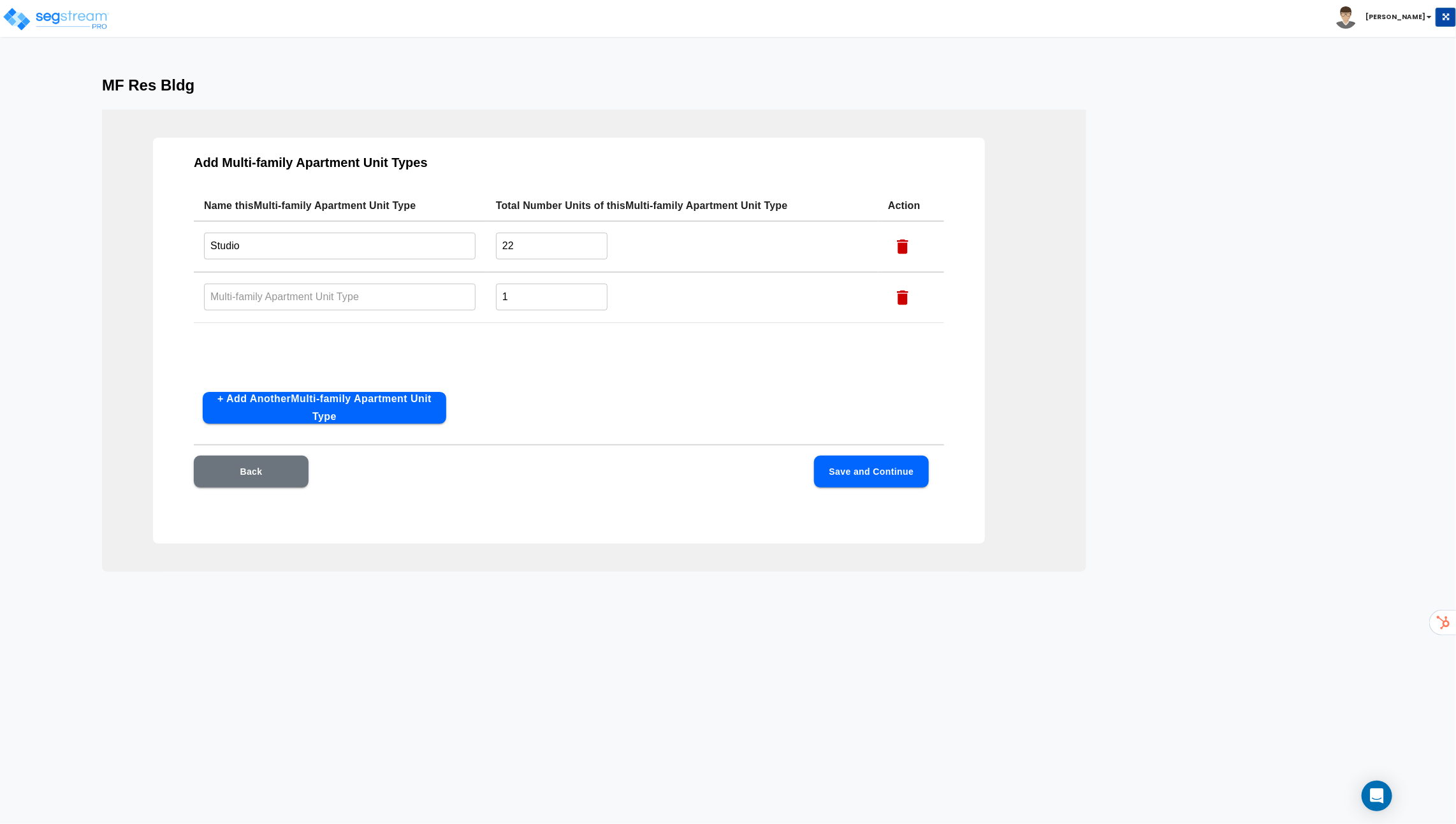
click at [333, 280] on td "​" at bounding box center [340, 298] width 292 height 51
click at [331, 287] on input "text" at bounding box center [340, 297] width 272 height 27
type input "1 Bed"
type input "20"
click at [202, 392] on button "+ Add Another Multi-family Apartment Unit Type" at bounding box center [324, 407] width 243 height 32
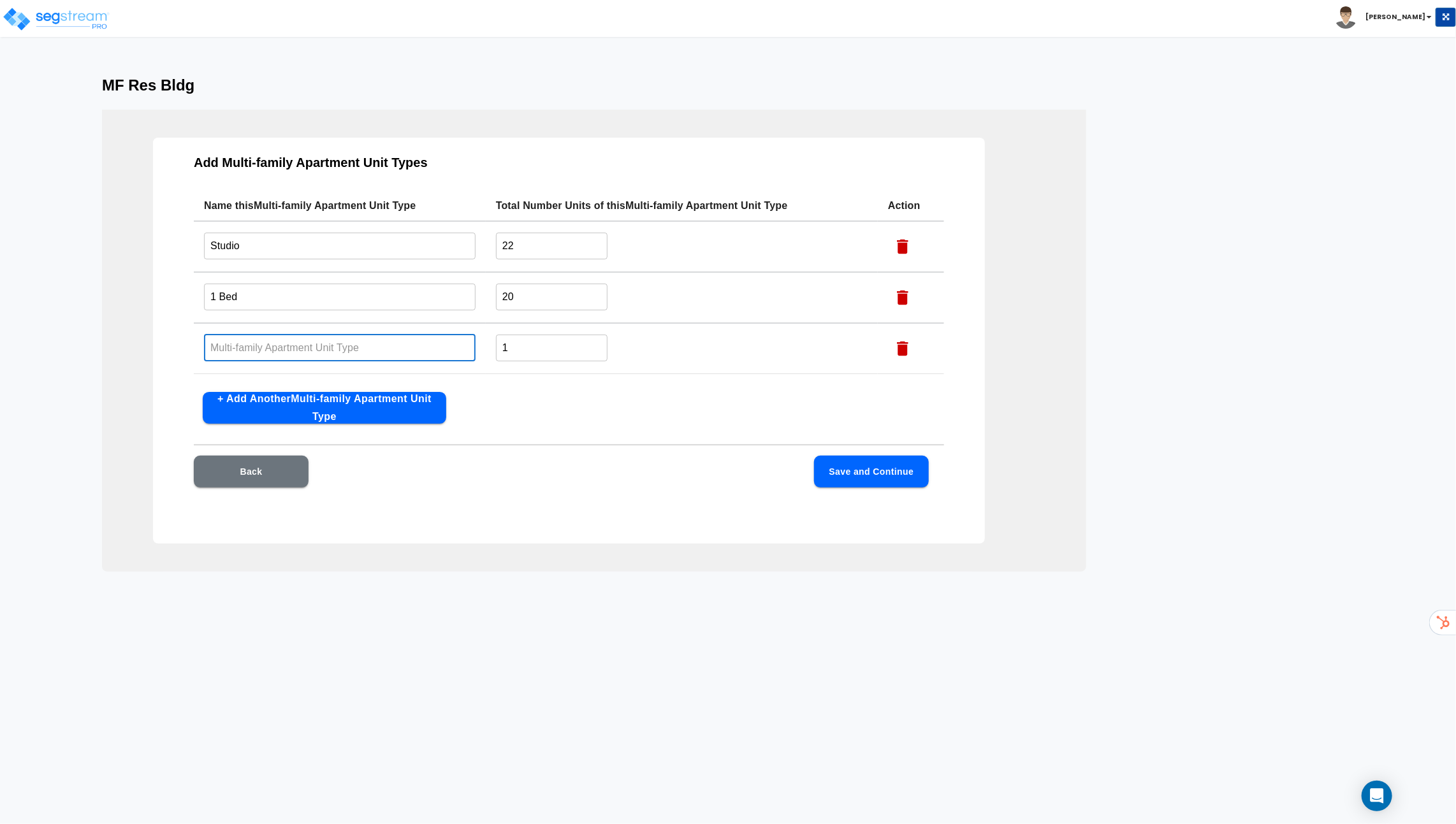
click at [244, 340] on input "text" at bounding box center [340, 348] width 272 height 27
type input "2 Bed"
drag, startPoint x: 530, startPoint y: 340, endPoint x: 350, endPoint y: 340, distance: 180.0
click at [360, 340] on tr "2 Bed ​ 1 ​" at bounding box center [569, 349] width 750 height 51
drag, startPoint x: 518, startPoint y: 354, endPoint x: 476, endPoint y: 346, distance: 42.8
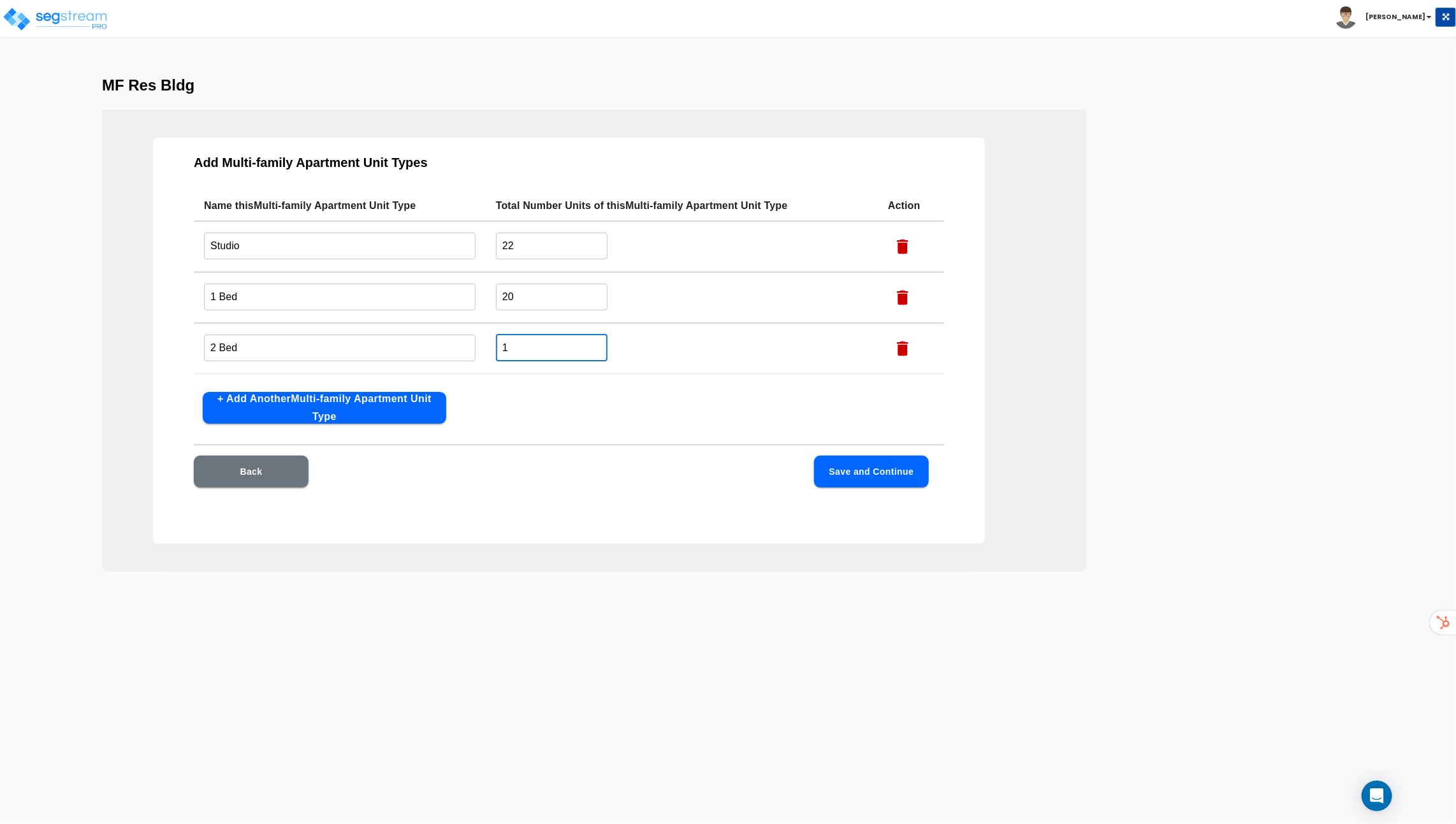
click at [476, 346] on tr "2 Bed ​ 1 ​" at bounding box center [569, 349] width 750 height 51
type input "12"
click at [875, 465] on button "Save and Continue" at bounding box center [870, 472] width 114 height 32
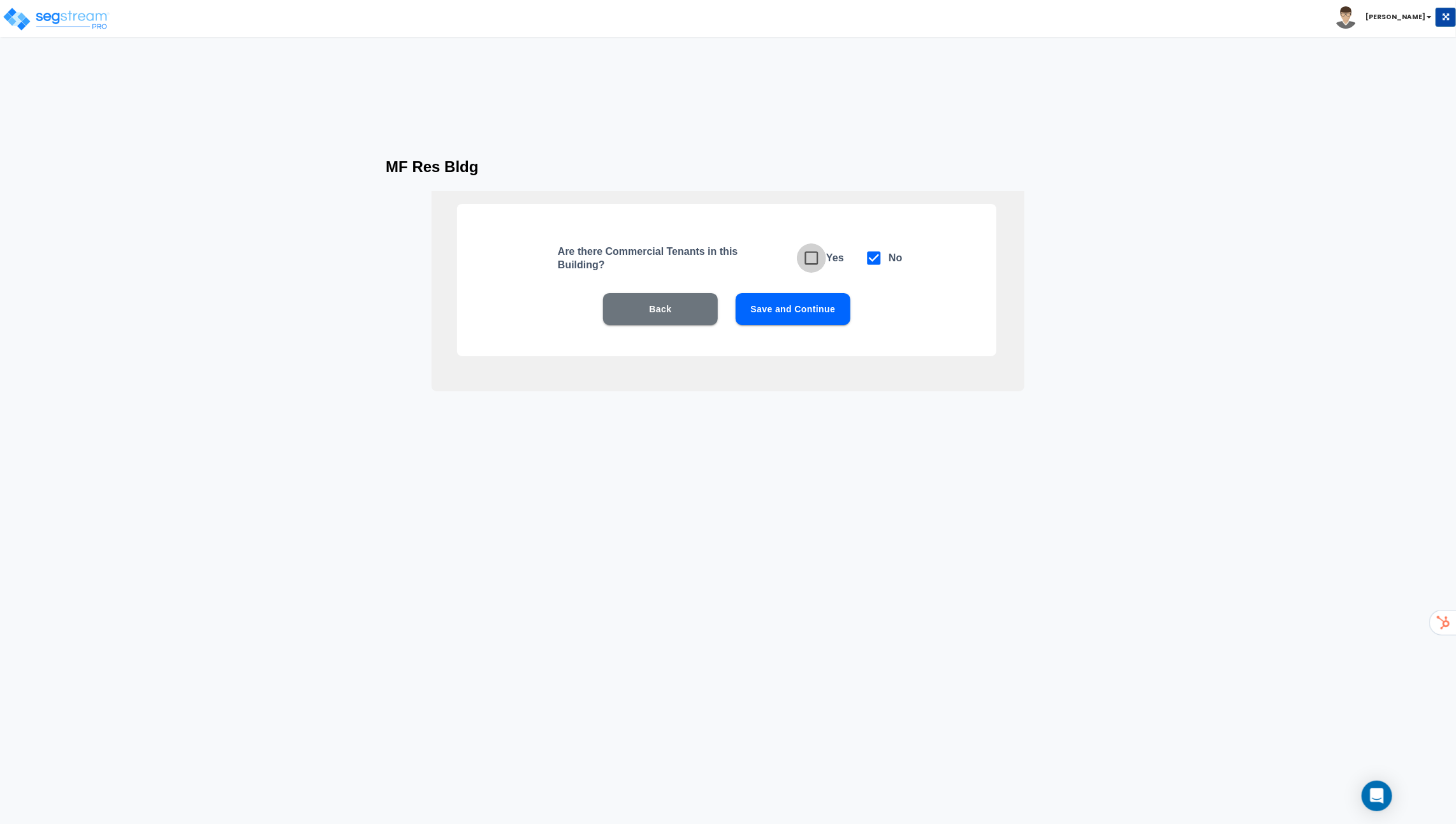
click at [812, 262] on icon at bounding box center [812, 258] width 18 height 18
checkbox input "true"
checkbox input "false"
click at [805, 316] on button "Save and Continue" at bounding box center [793, 309] width 114 height 32
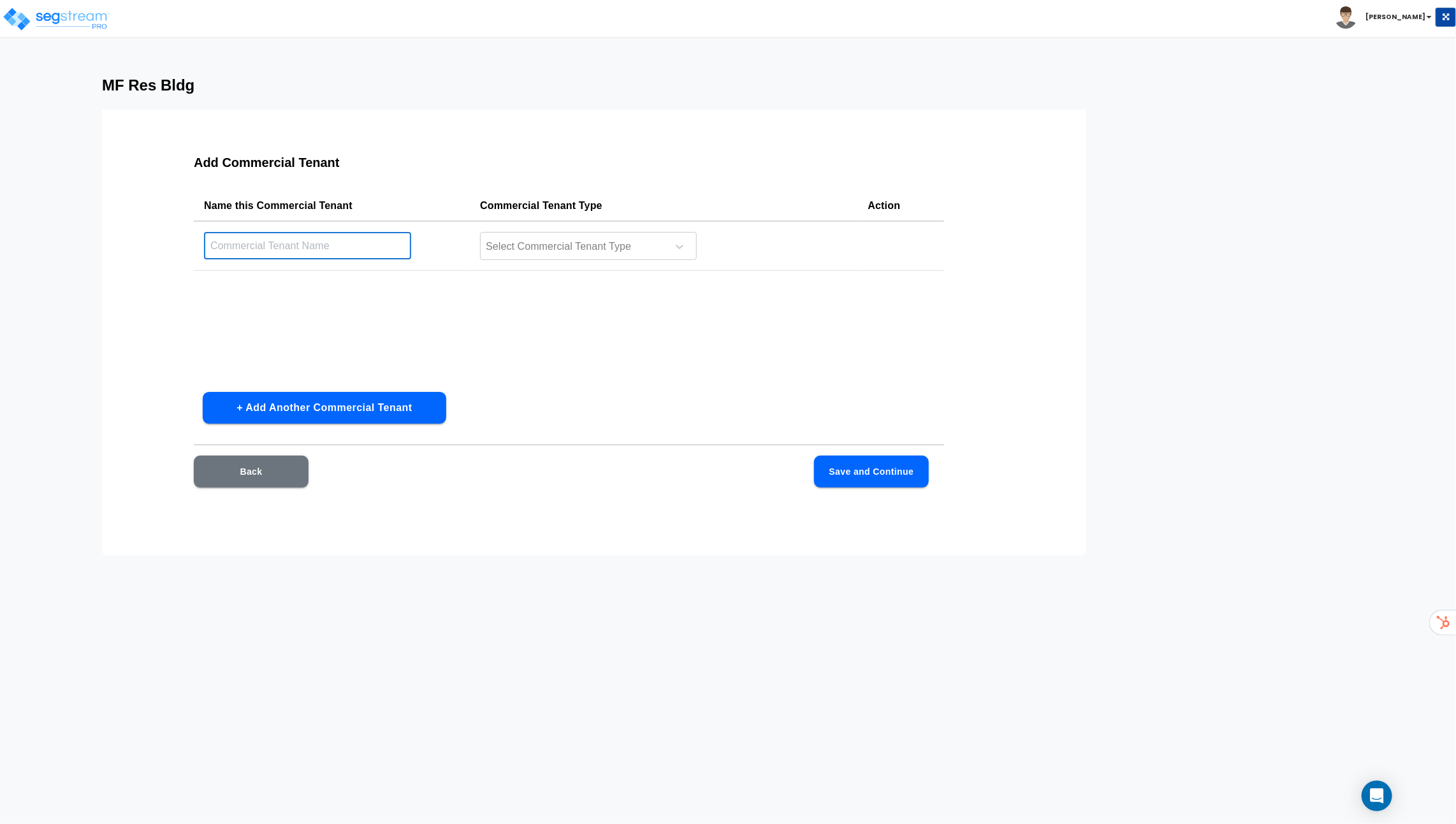
click at [383, 240] on input "text" at bounding box center [307, 246] width 207 height 27
type input "Starbucks"
click at [555, 251] on div at bounding box center [571, 246] width 175 height 17
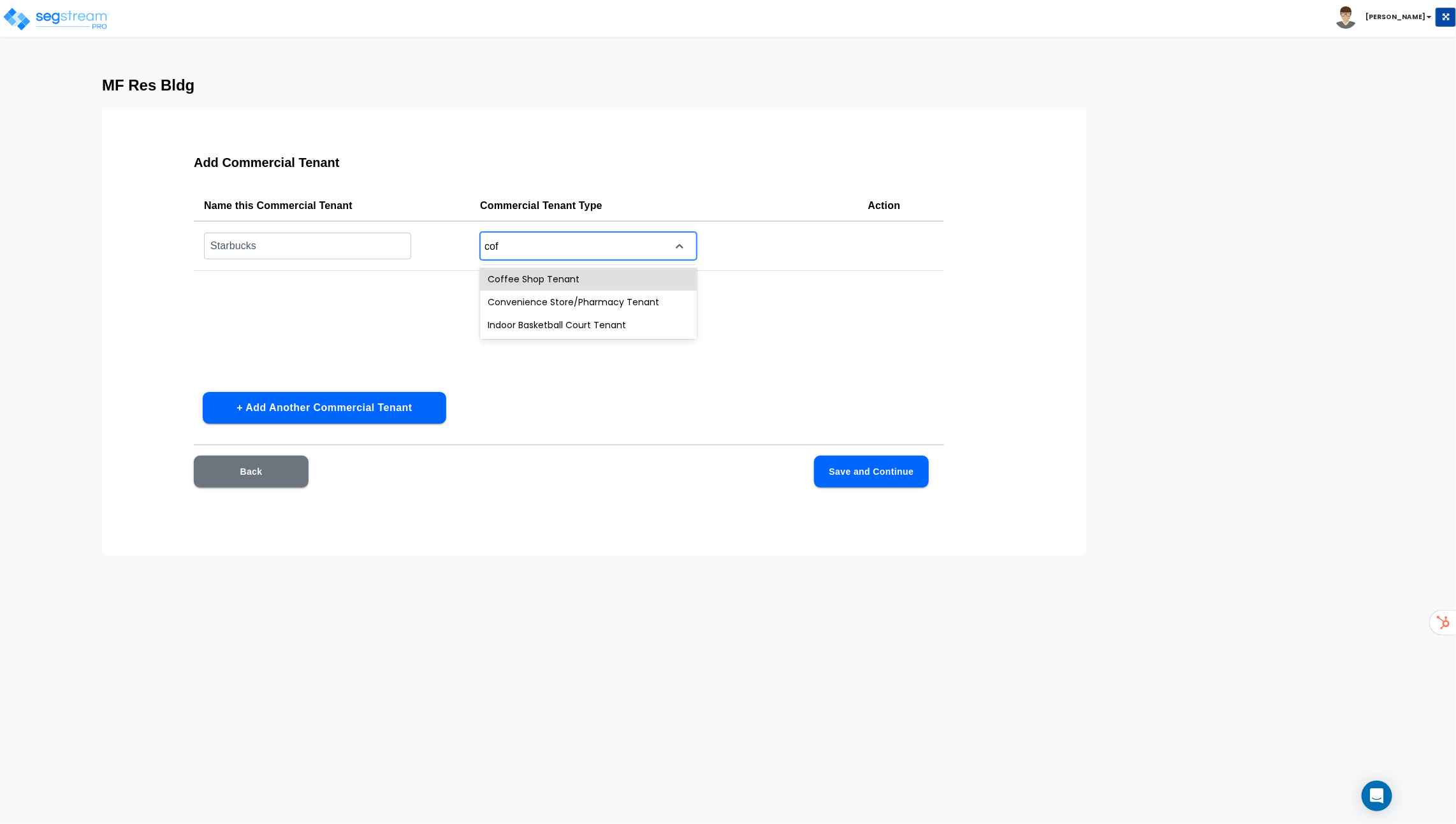
type input "coff"
click at [592, 278] on div "Coffee Shop Tenant" at bounding box center [588, 279] width 217 height 23
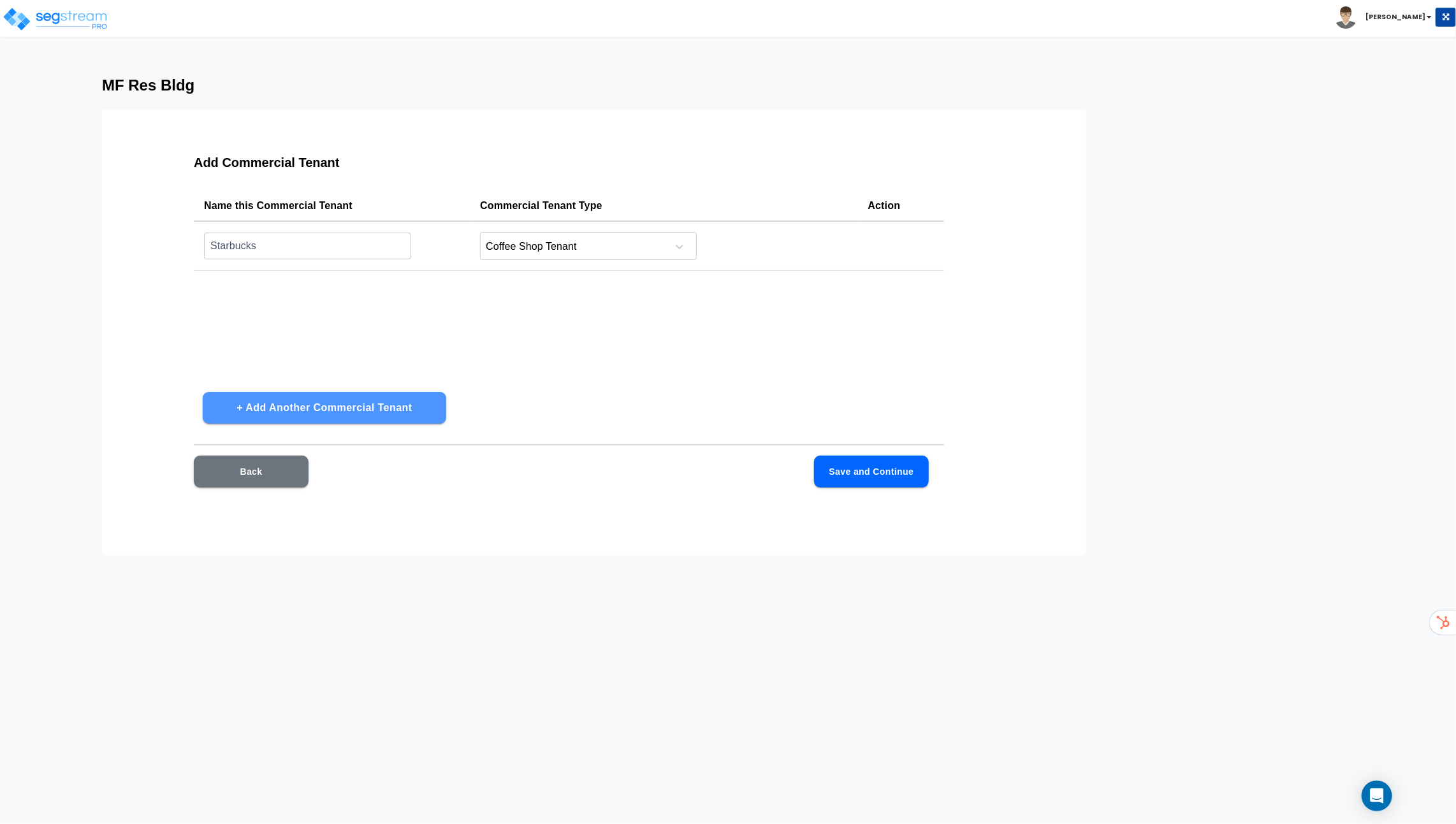
click at [369, 408] on button "+ Add Another Commercial Tenant" at bounding box center [324, 407] width 243 height 32
click at [333, 295] on input "text" at bounding box center [307, 297] width 207 height 27
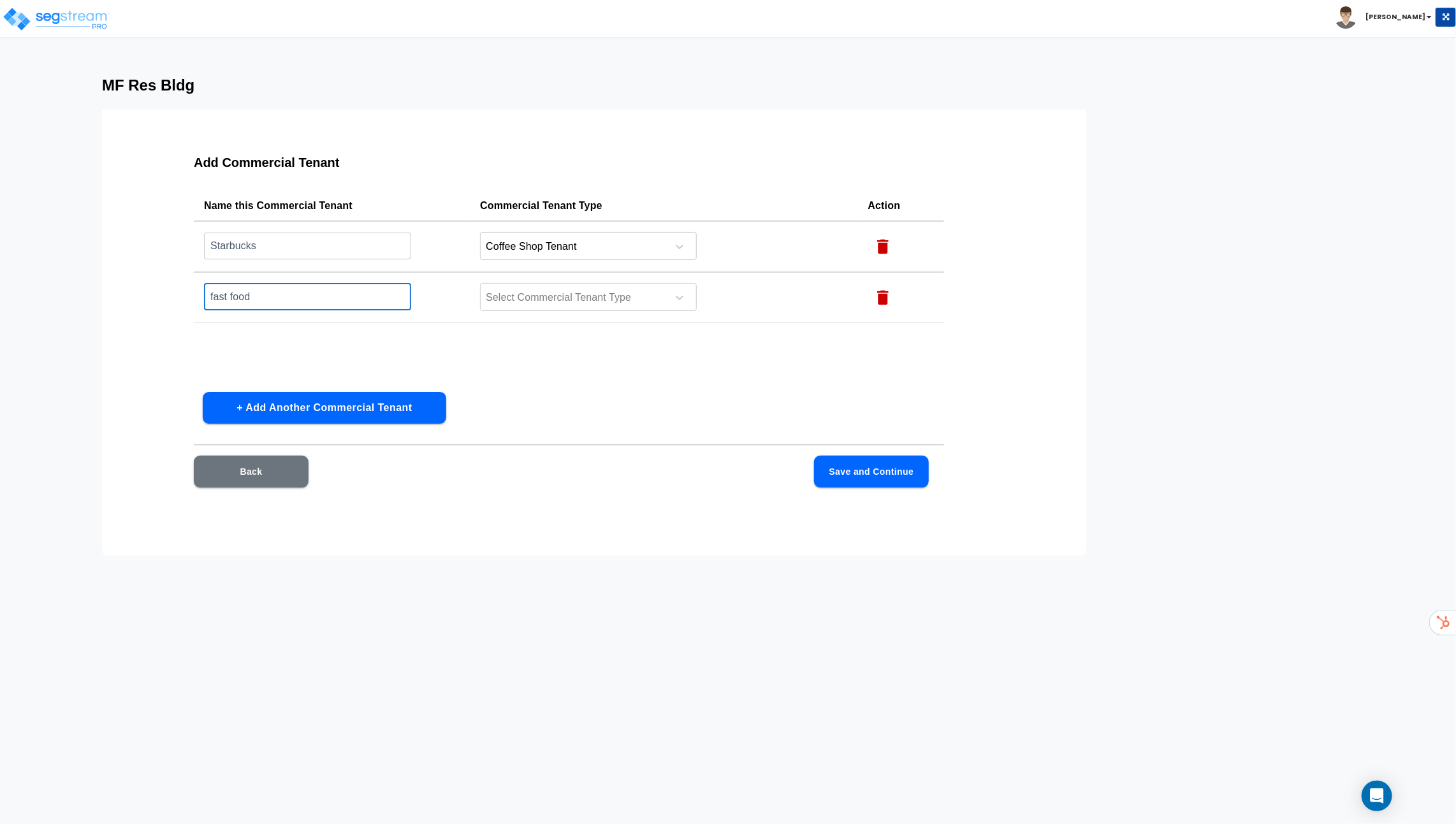
type input "fast food"
click at [555, 316] on td "Select Commercial Tenant Type" at bounding box center [663, 298] width 387 height 51
click at [558, 309] on div "Select Commercial Tenant Type" at bounding box center [588, 297] width 217 height 28
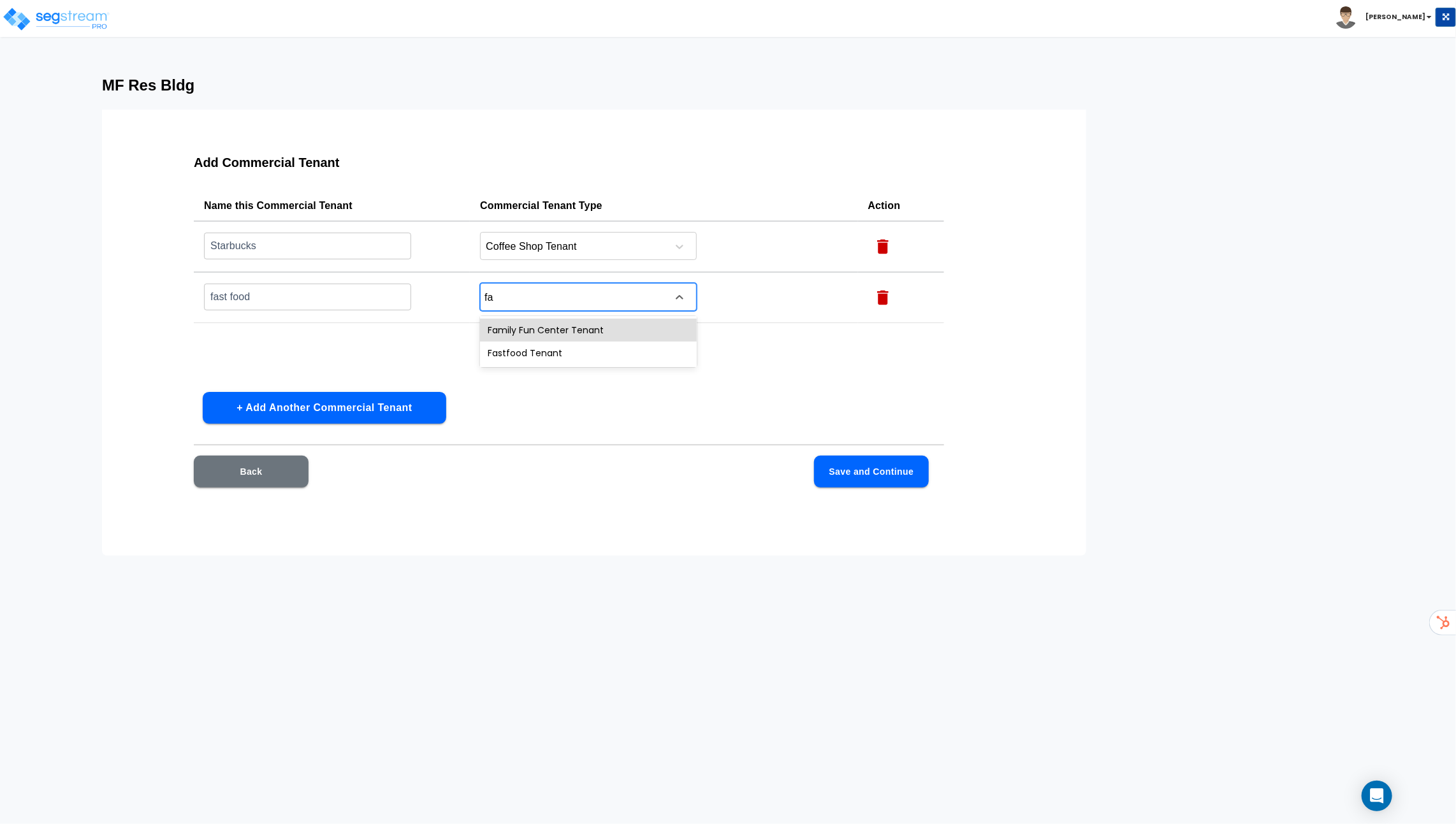
type input "fas"
click at [570, 328] on div "Fastfood Tenant" at bounding box center [588, 330] width 217 height 23
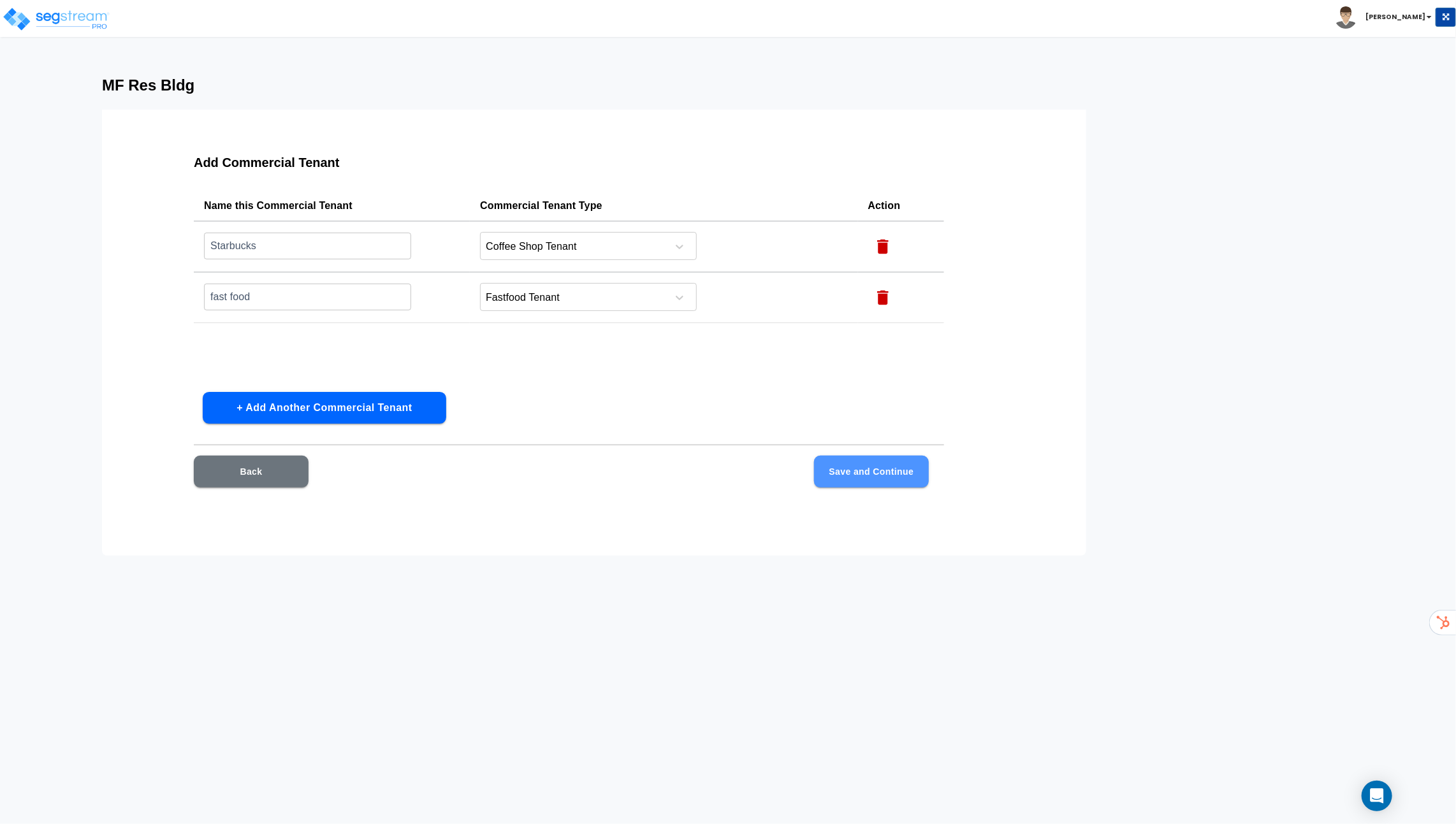
click at [872, 473] on button "Save and Continue" at bounding box center [870, 472] width 114 height 32
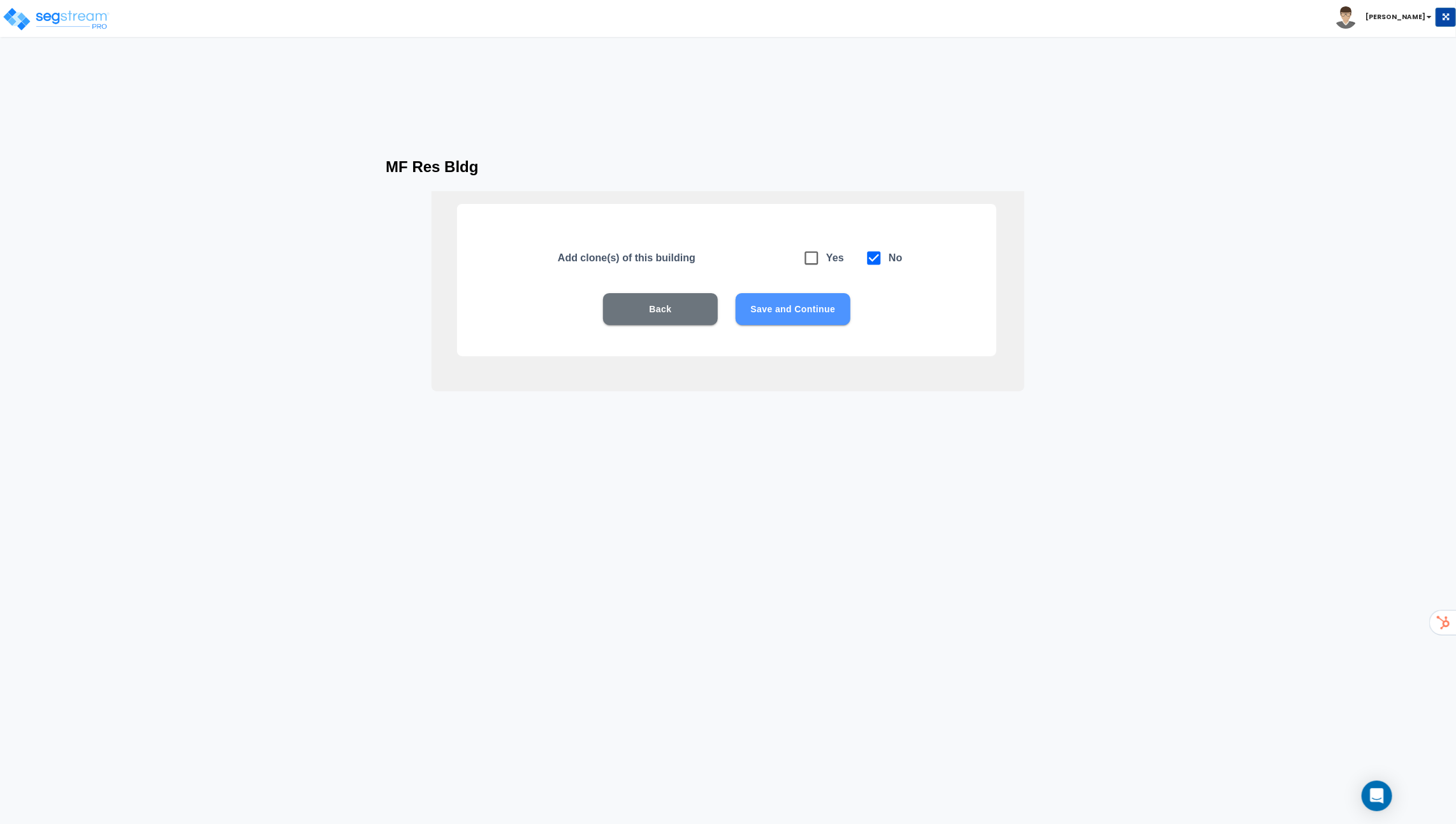
click at [771, 312] on button "Save and Continue" at bounding box center [793, 309] width 114 height 32
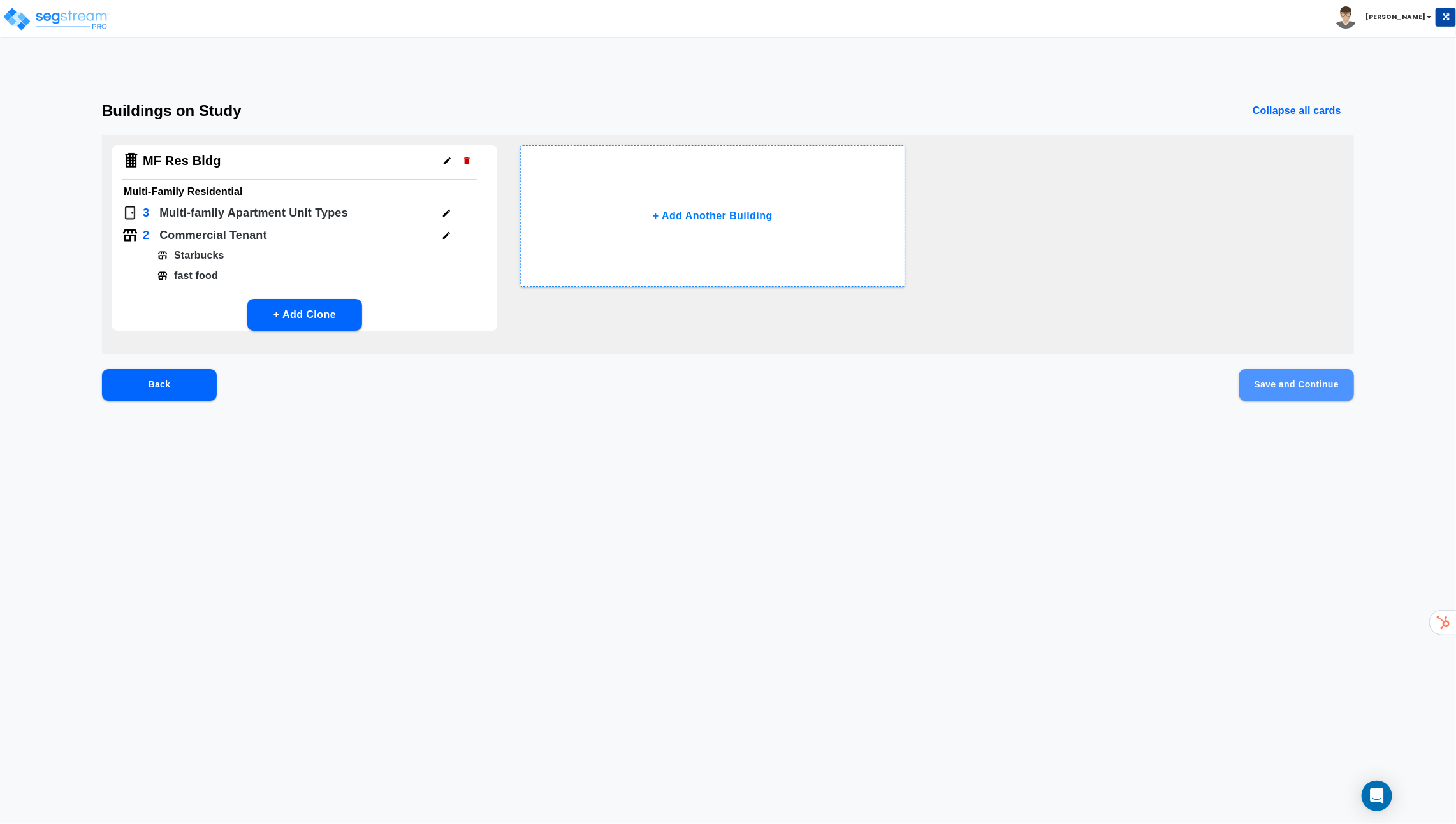
click at [1272, 391] on button "Save and Continue" at bounding box center [1296, 385] width 114 height 32
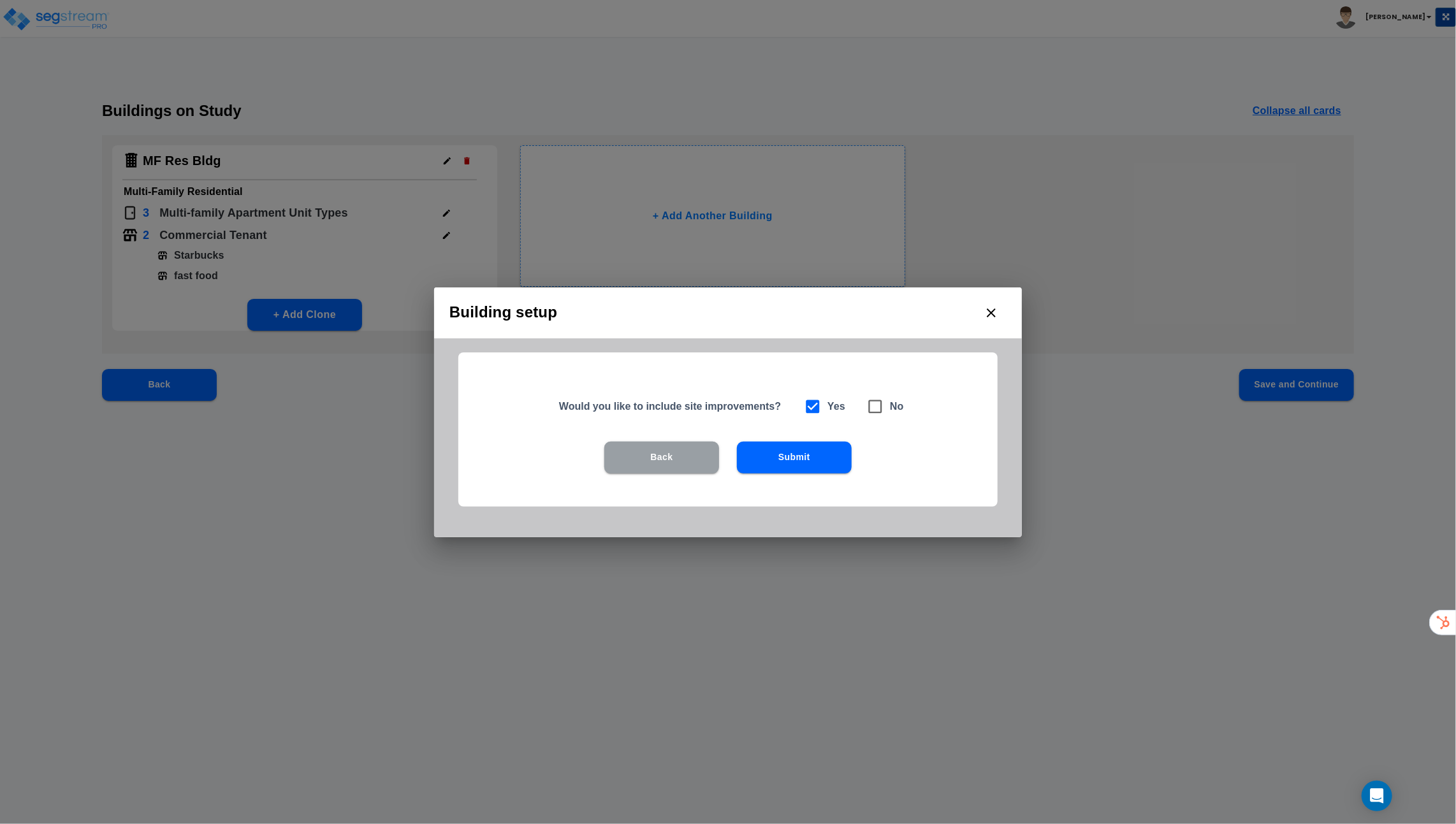
click at [649, 459] on button "Back" at bounding box center [661, 458] width 114 height 32
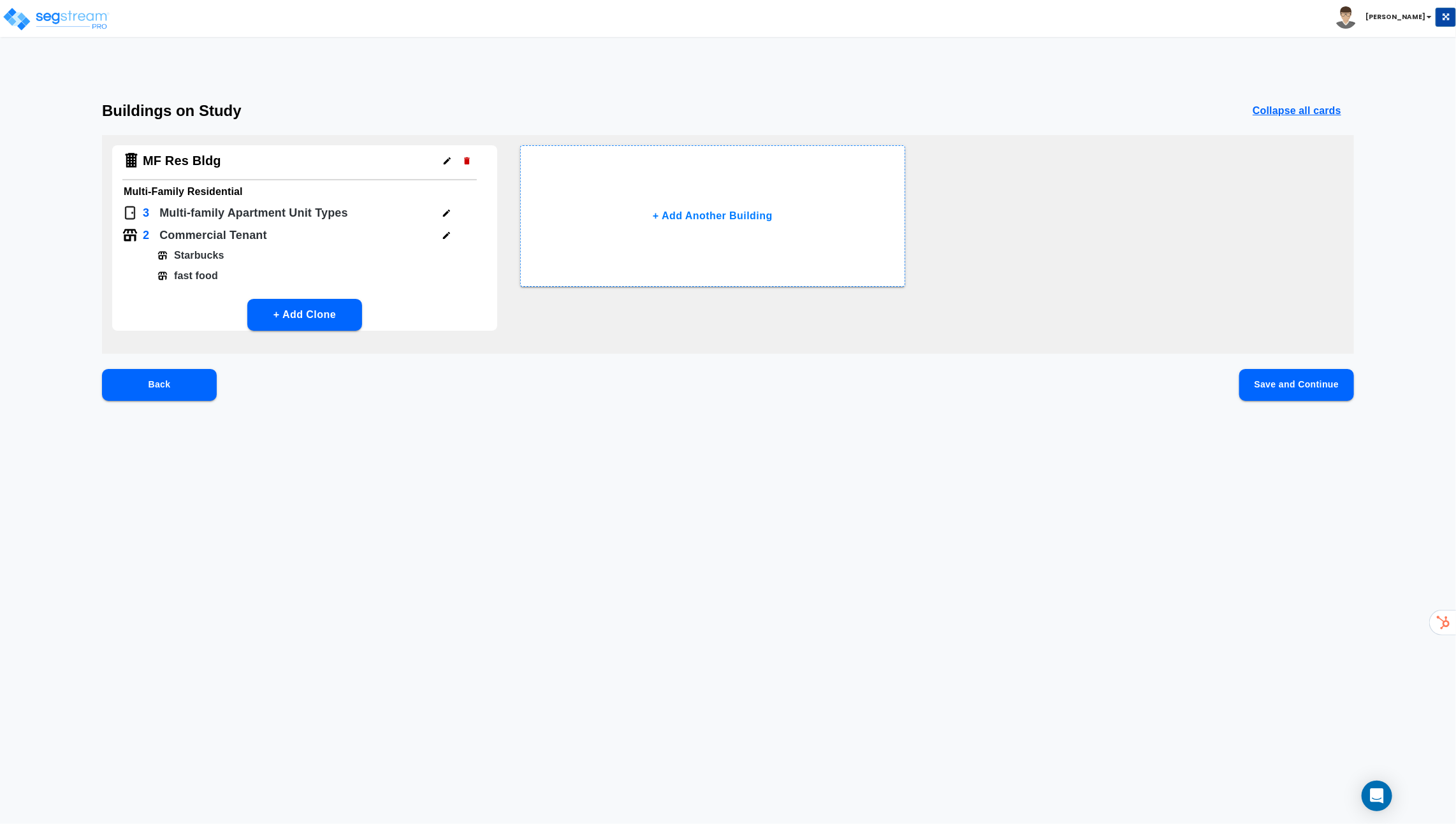
click at [440, 232] on button "button" at bounding box center [447, 236] width 20 height 20
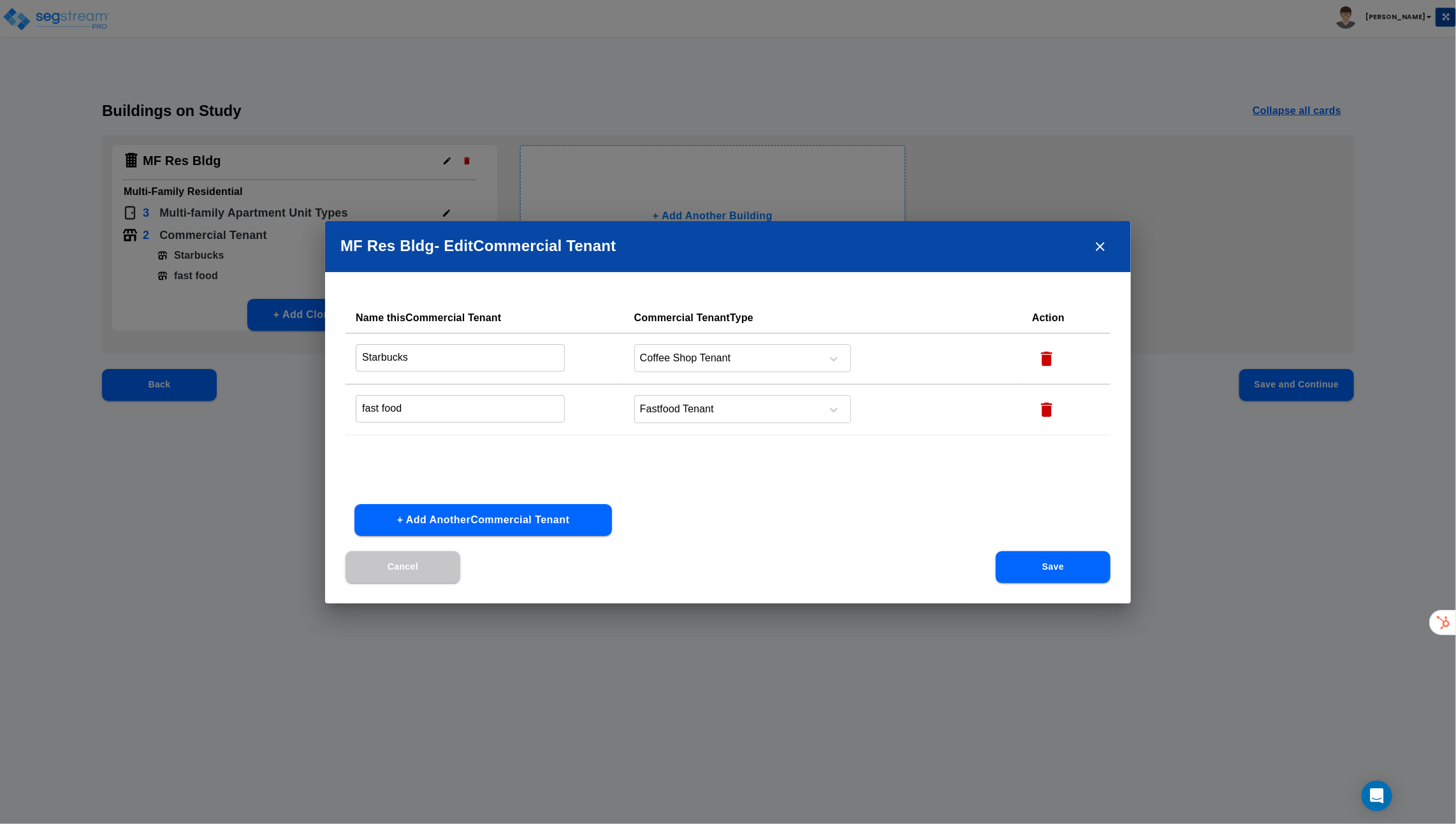
click at [523, 516] on button "+ Add Another Commercial Tenant" at bounding box center [482, 520] width 257 height 32
click at [505, 464] on input "text" at bounding box center [460, 461] width 209 height 27
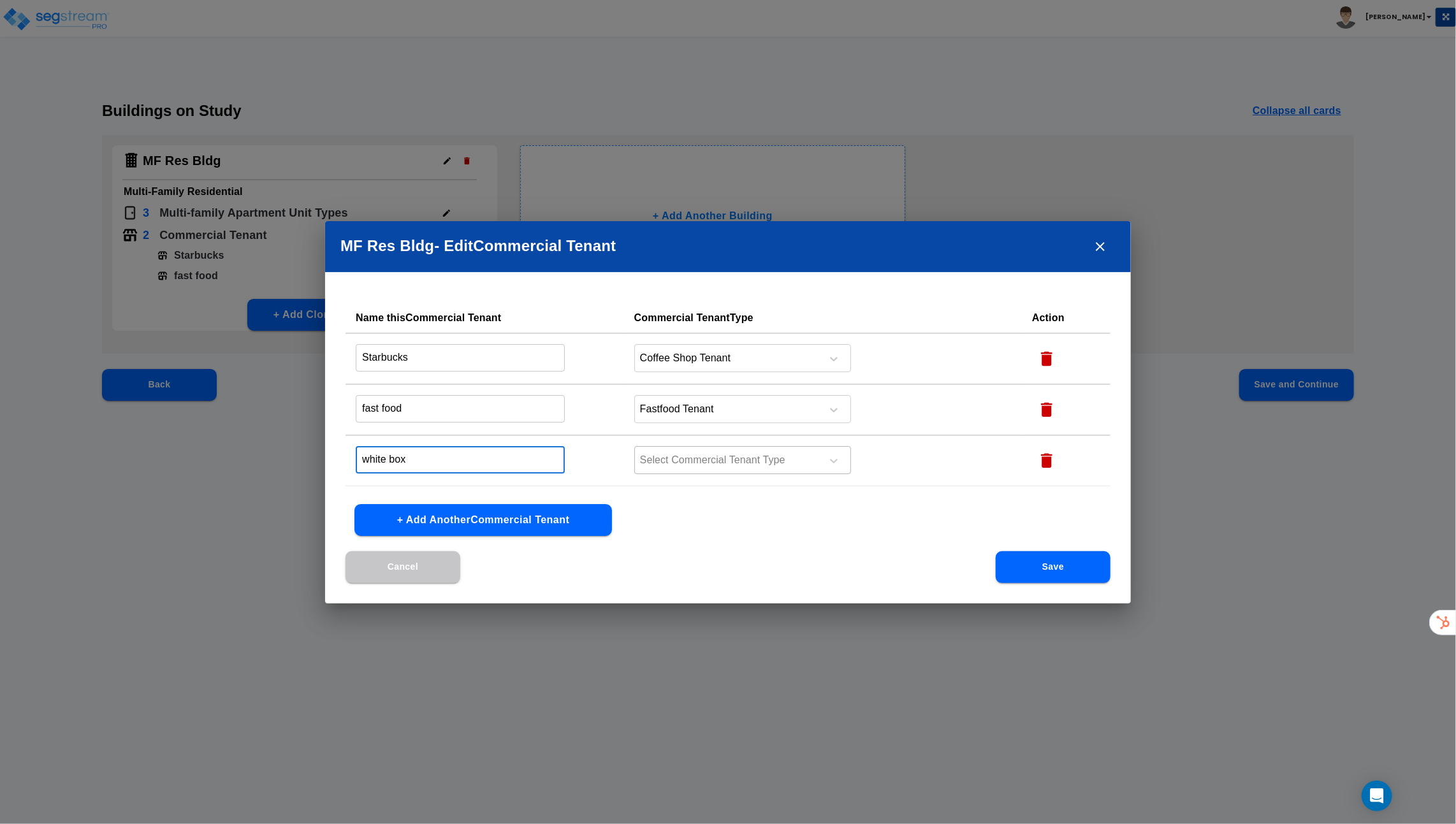
type input "white box"
click at [717, 453] on div at bounding box center [726, 461] width 175 height 17
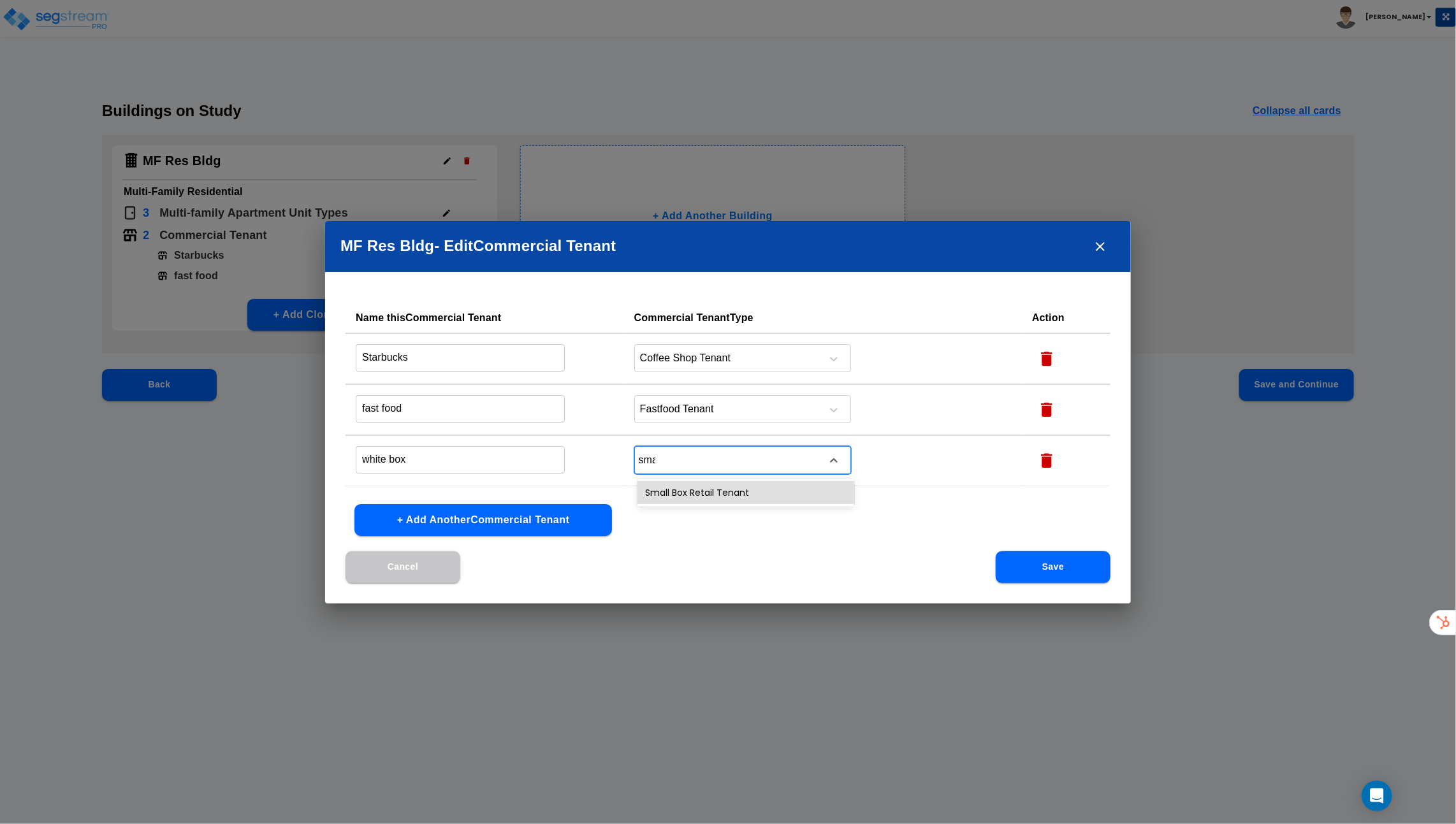
type input "smal"
click at [739, 490] on div "Small Box Retail Tenant" at bounding box center [745, 493] width 217 height 23
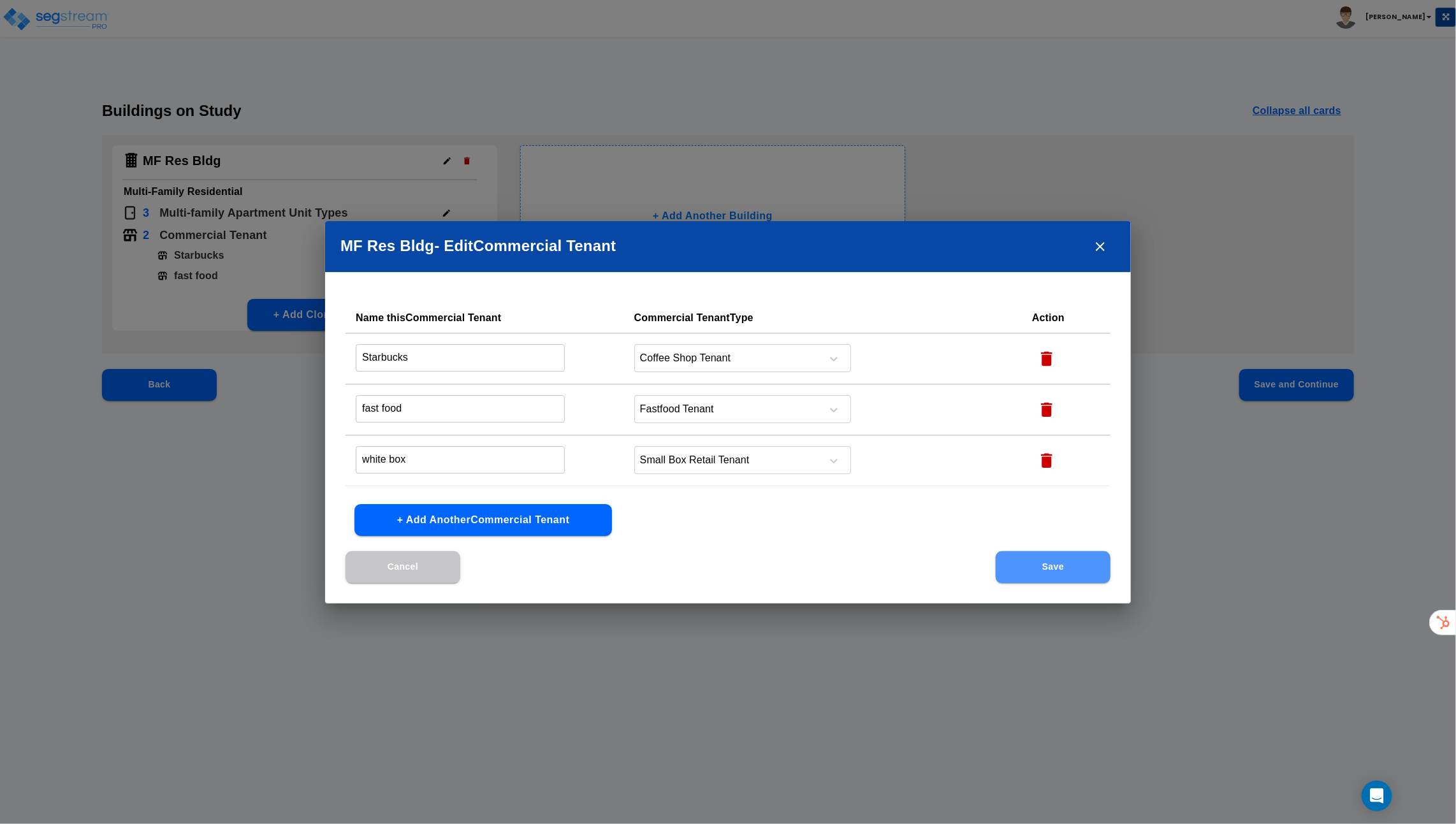
click at [1015, 566] on button "Save" at bounding box center [1052, 567] width 114 height 32
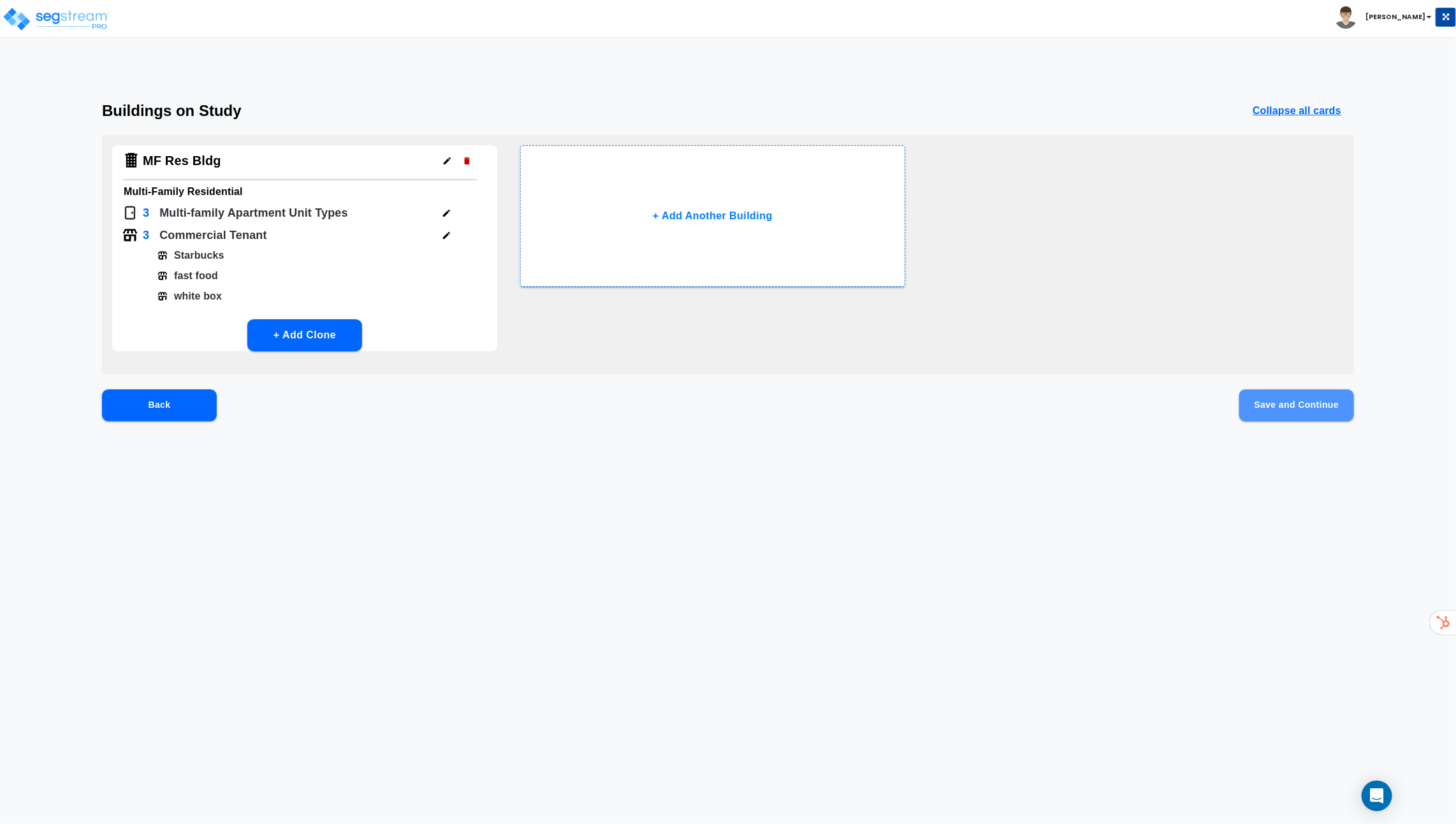
click at [1299, 411] on button "Save and Continue" at bounding box center [1296, 406] width 114 height 32
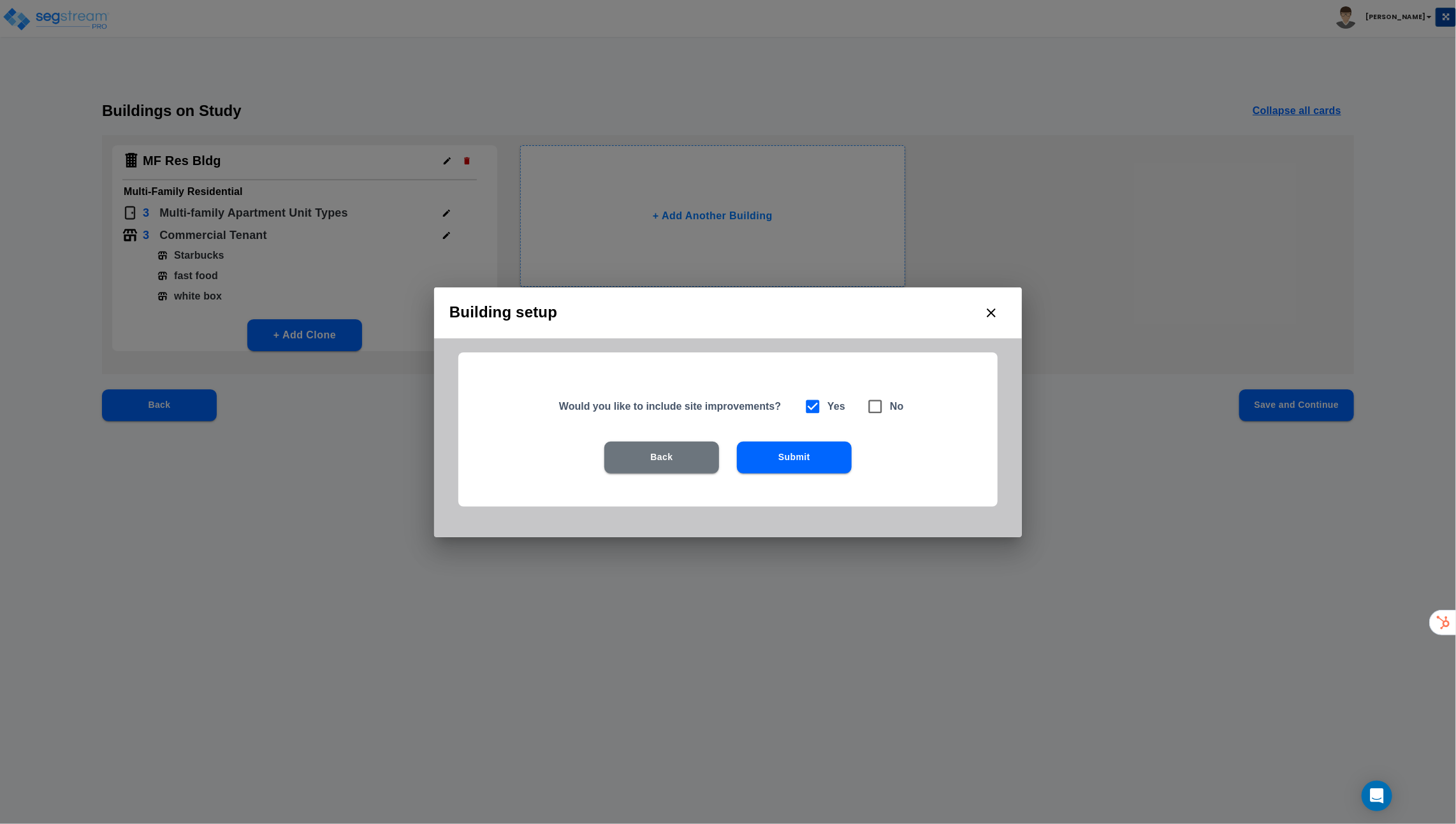
click at [836, 451] on button "Submit" at bounding box center [793, 458] width 114 height 32
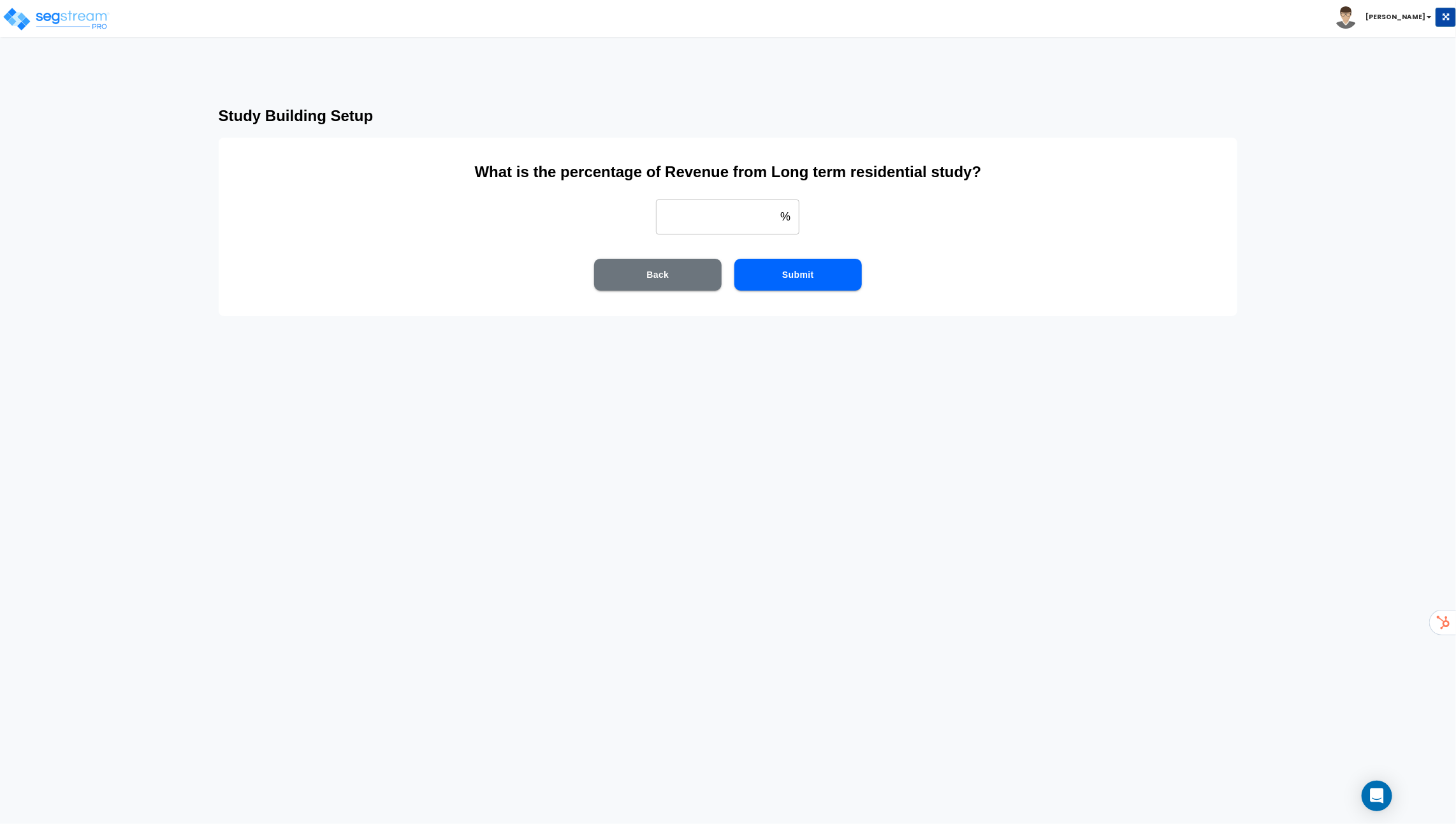
click at [700, 210] on input "weight" at bounding box center [716, 216] width 119 height 36
type input "8"
type input "79"
drag, startPoint x: 477, startPoint y: 169, endPoint x: 986, endPoint y: 166, distance: 509.0
click at [986, 166] on h3 "What is the percentage of Revenue from Long term residential study?" at bounding box center [728, 172] width 891 height 18
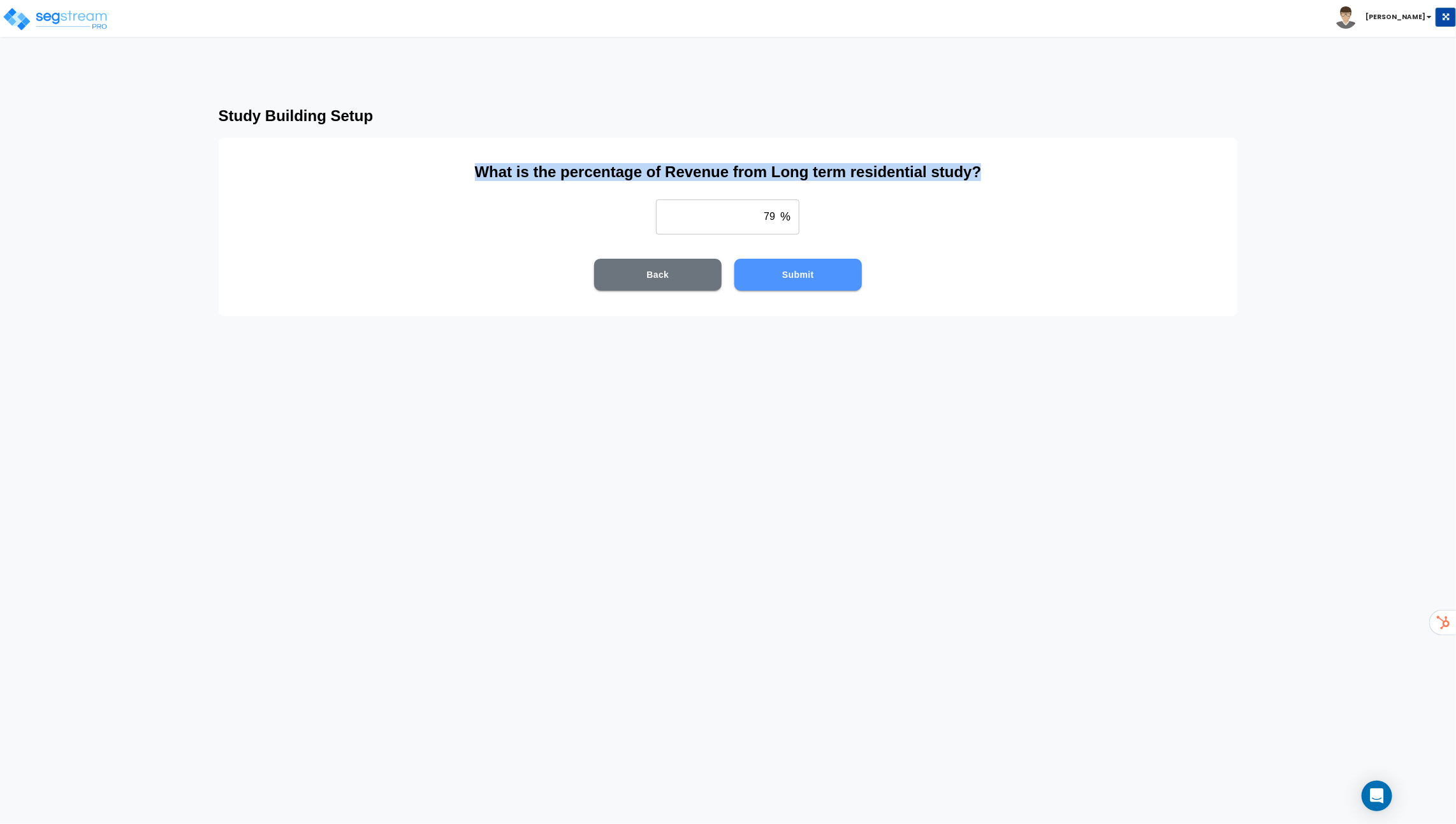
click at [813, 278] on button "Submit" at bounding box center [797, 275] width 127 height 32
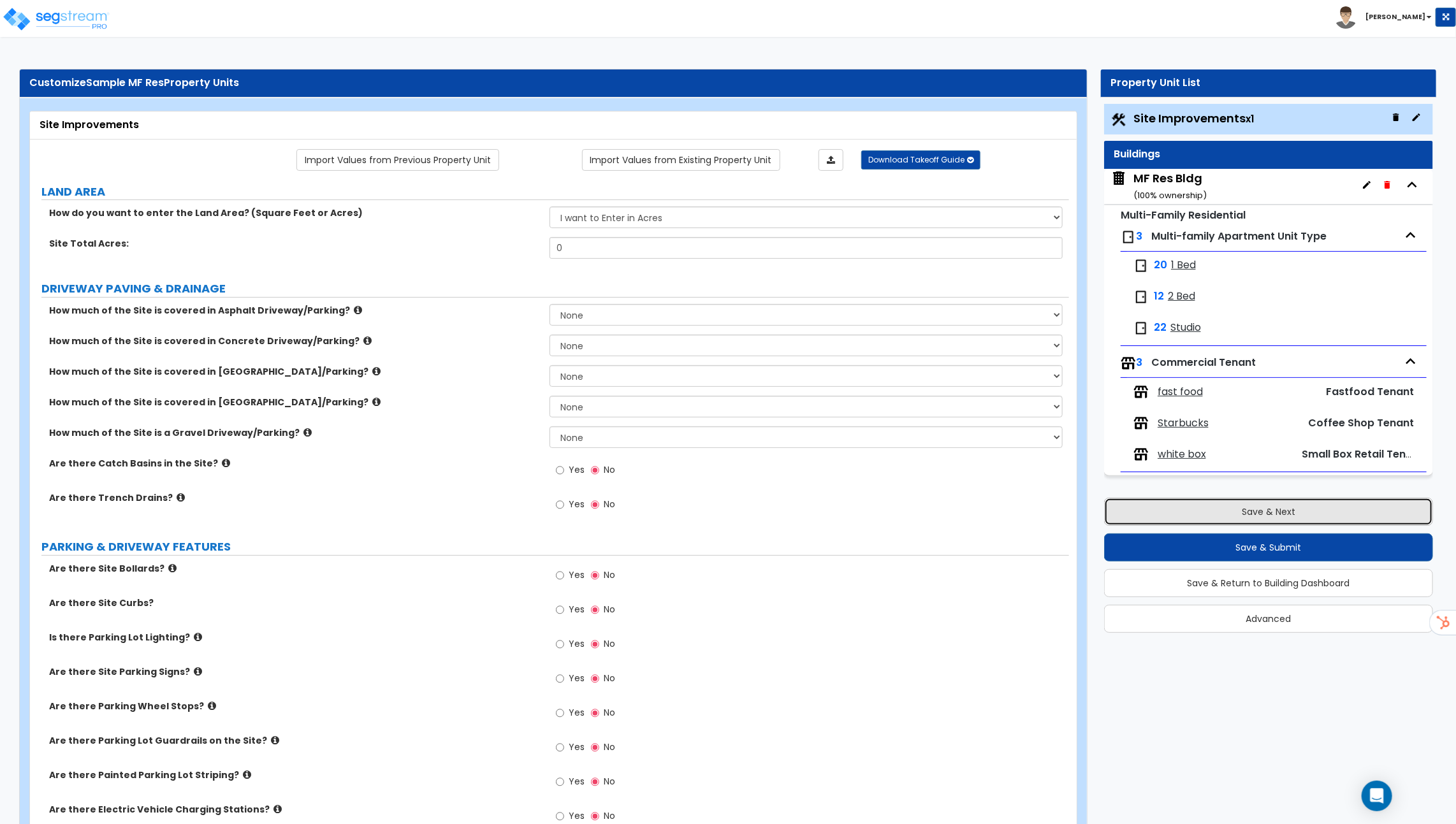
click at [1259, 502] on button "Save & Next" at bounding box center [1267, 512] width 329 height 28
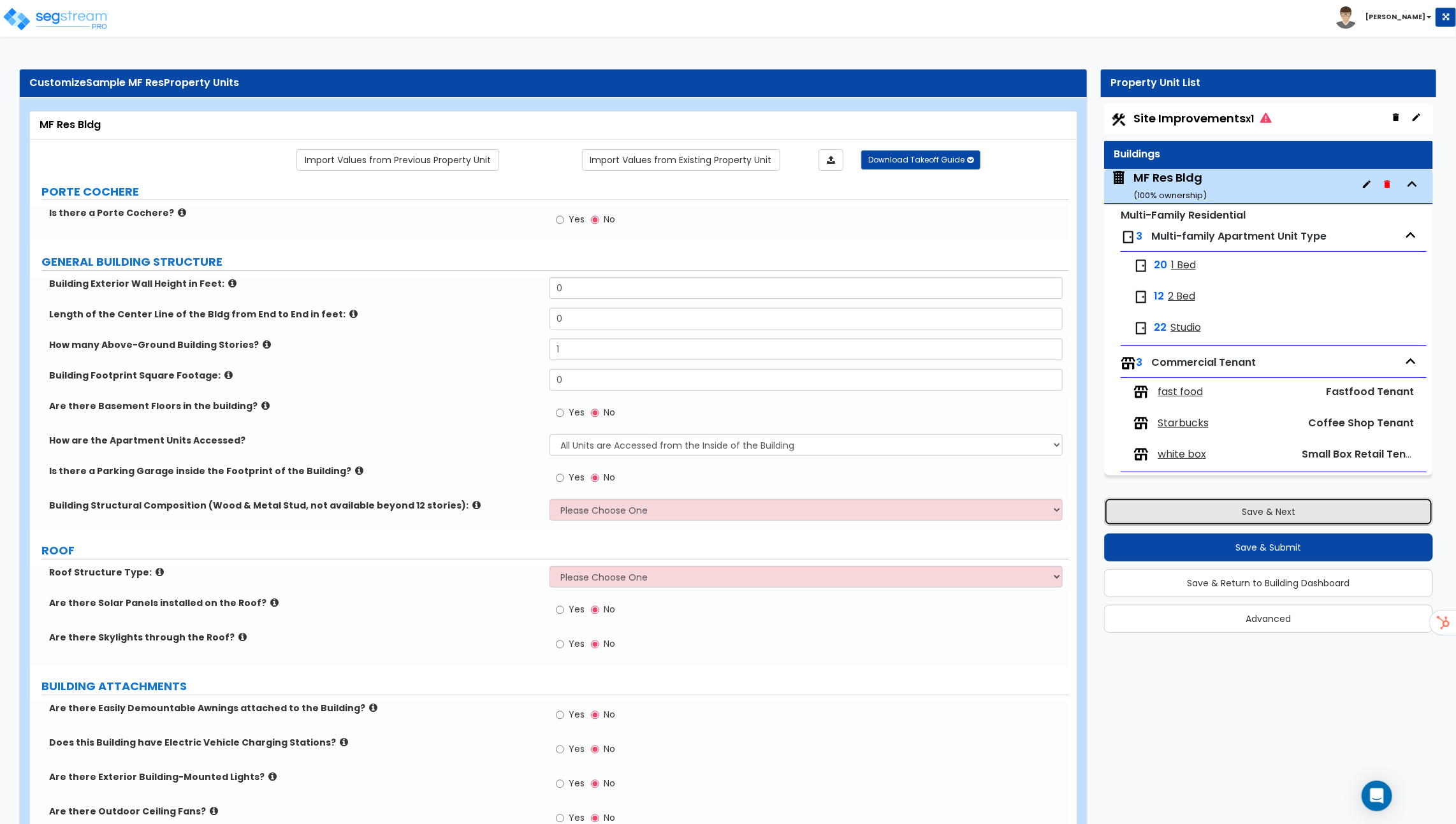
click at [1216, 519] on button "Save & Next" at bounding box center [1267, 512] width 329 height 28
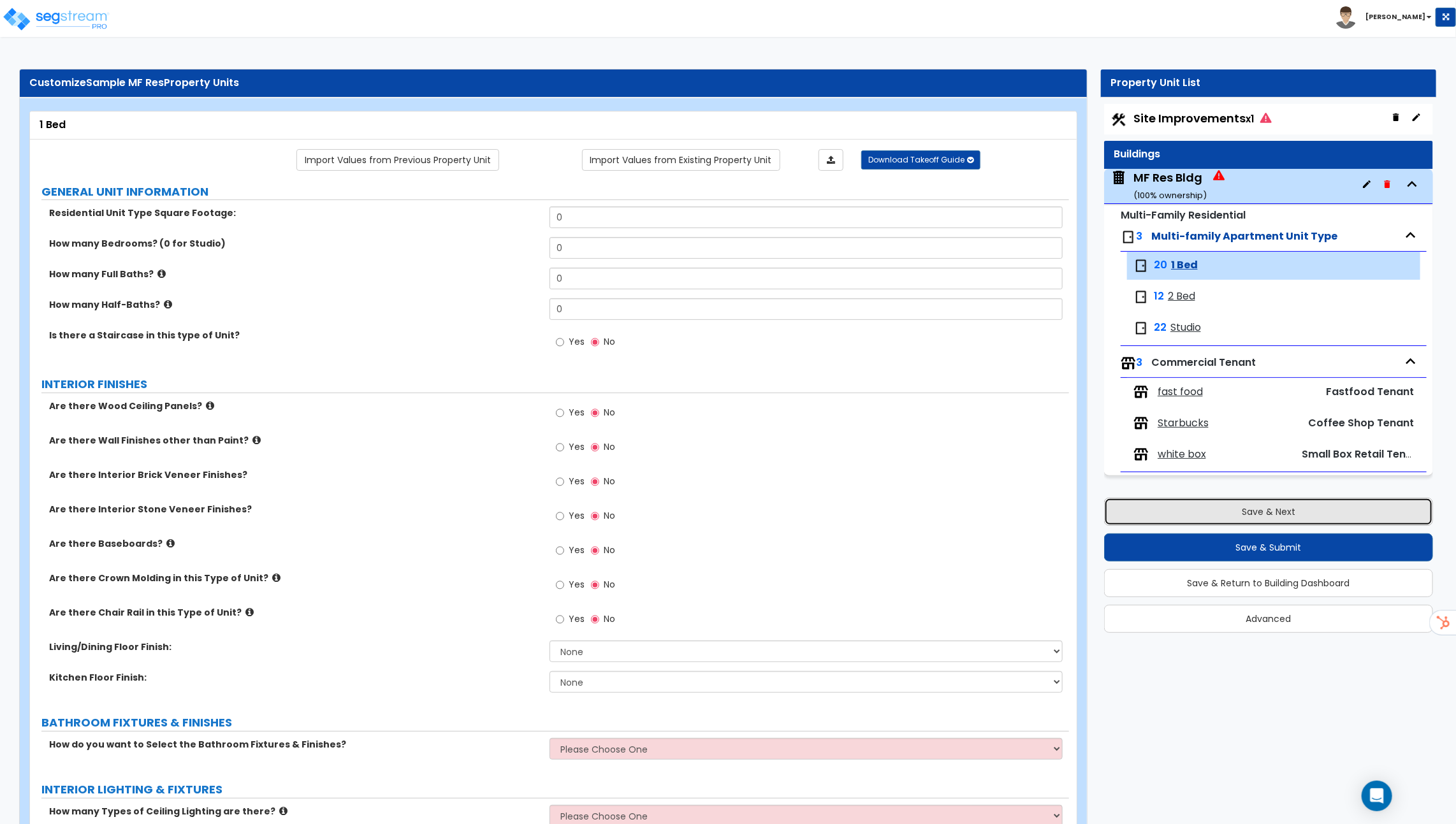
click at [1208, 504] on button "Save & Next" at bounding box center [1267, 512] width 329 height 28
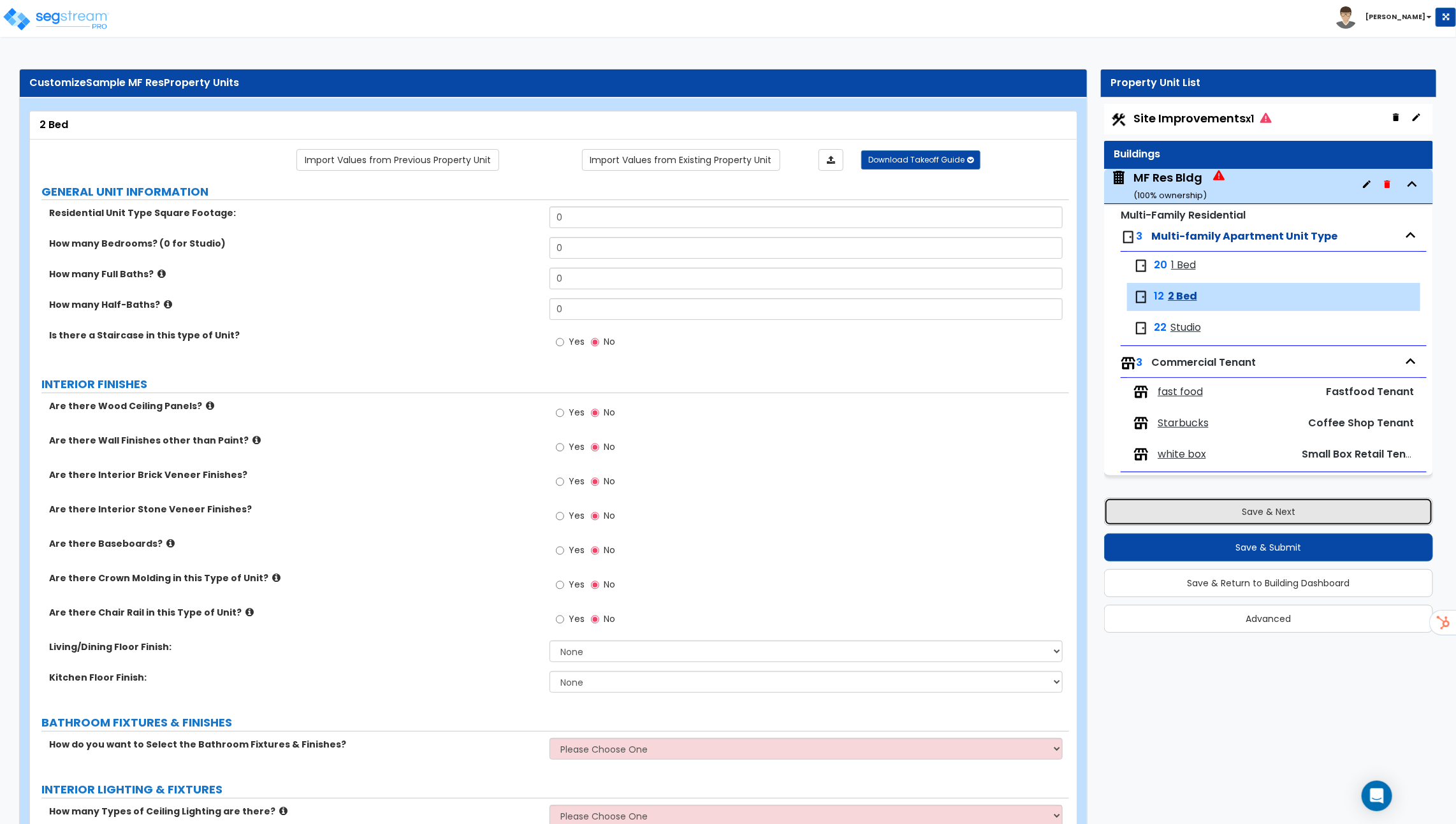
click at [1186, 504] on button "Save & Next" at bounding box center [1267, 512] width 329 height 28
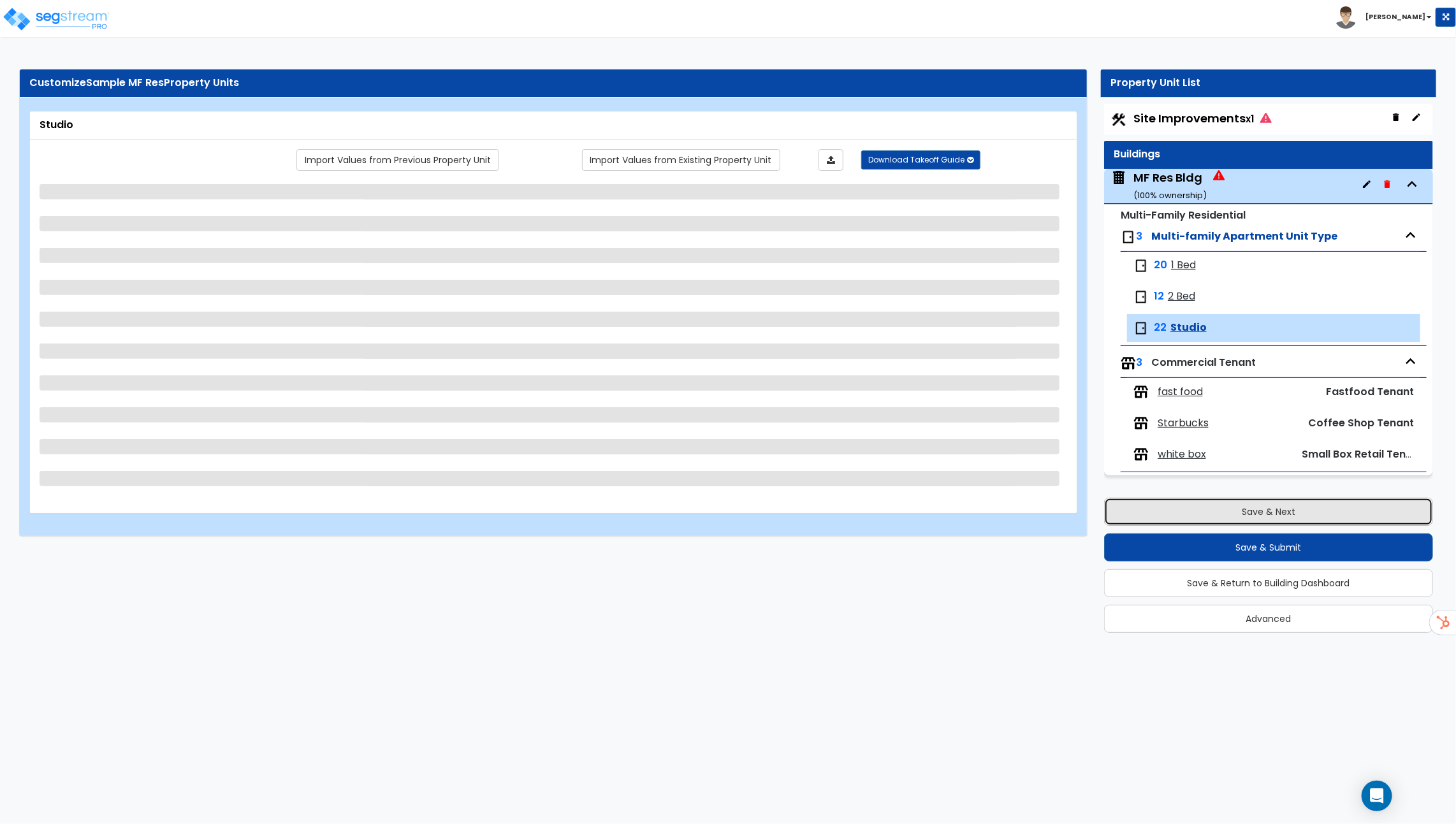
click at [1186, 504] on button "Save & Next" at bounding box center [1267, 512] width 329 height 28
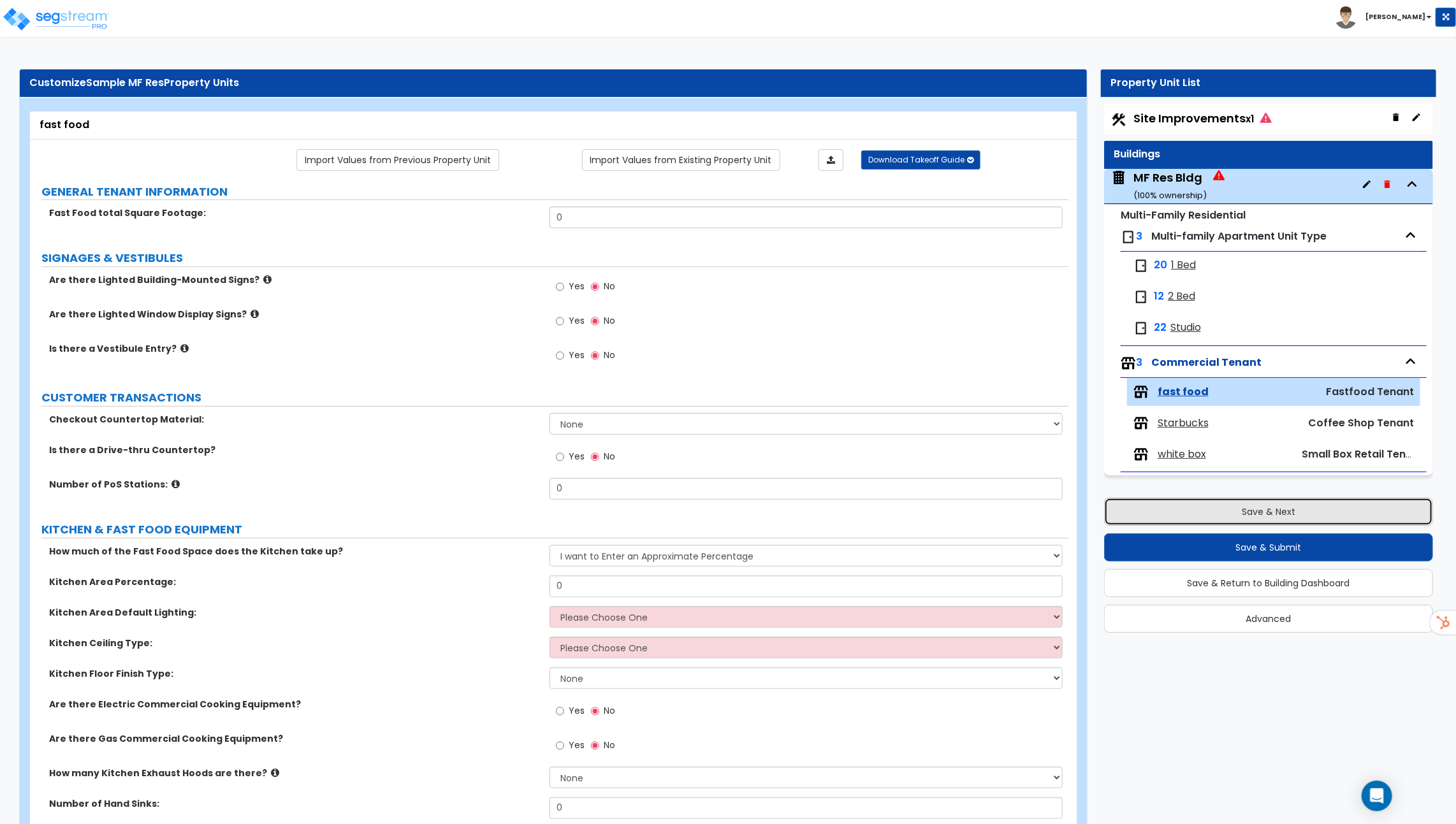
click at [1202, 504] on button "Save & Next" at bounding box center [1267, 512] width 329 height 28
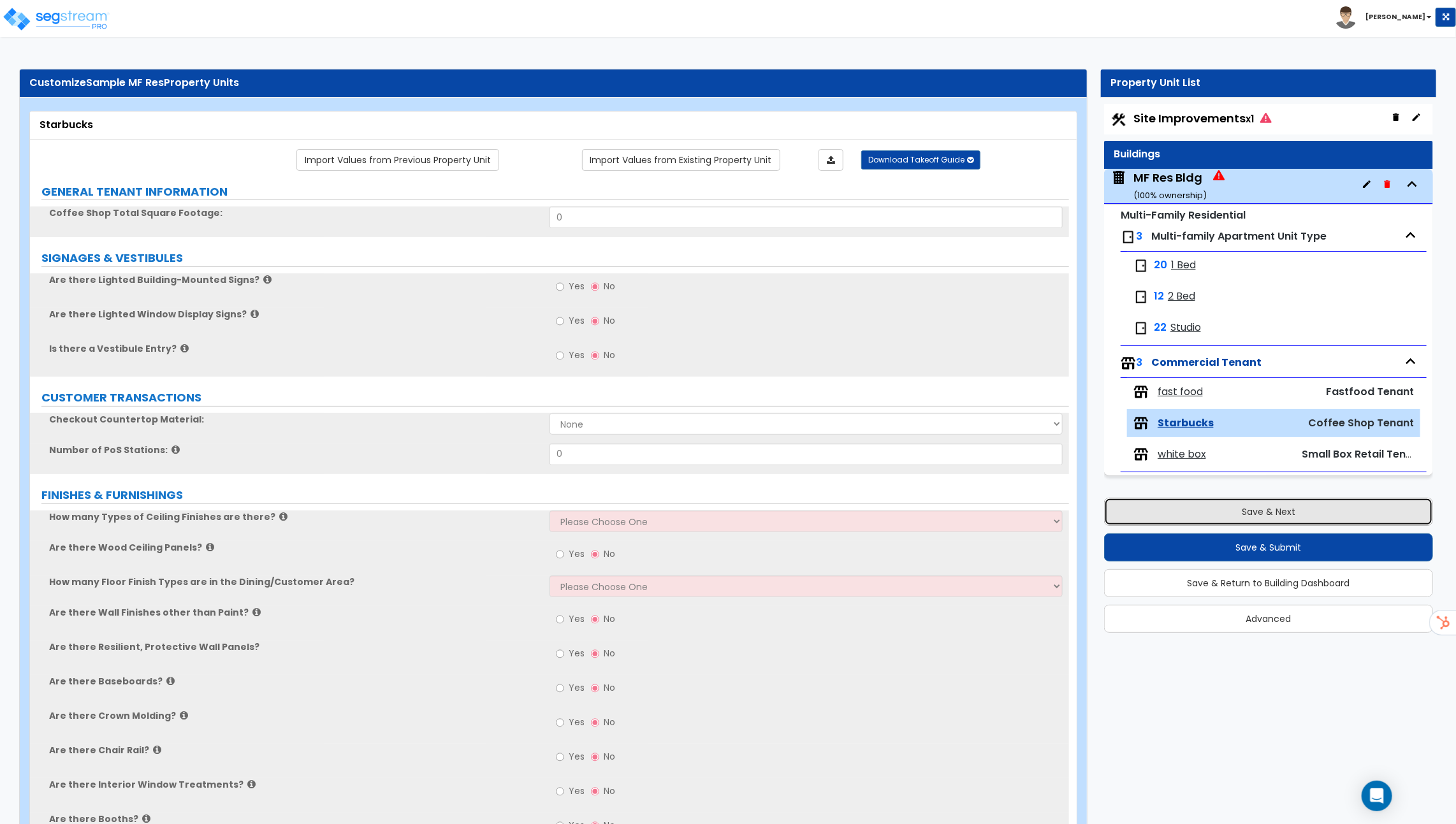
click at [1205, 509] on button "Save & Next" at bounding box center [1267, 512] width 329 height 28
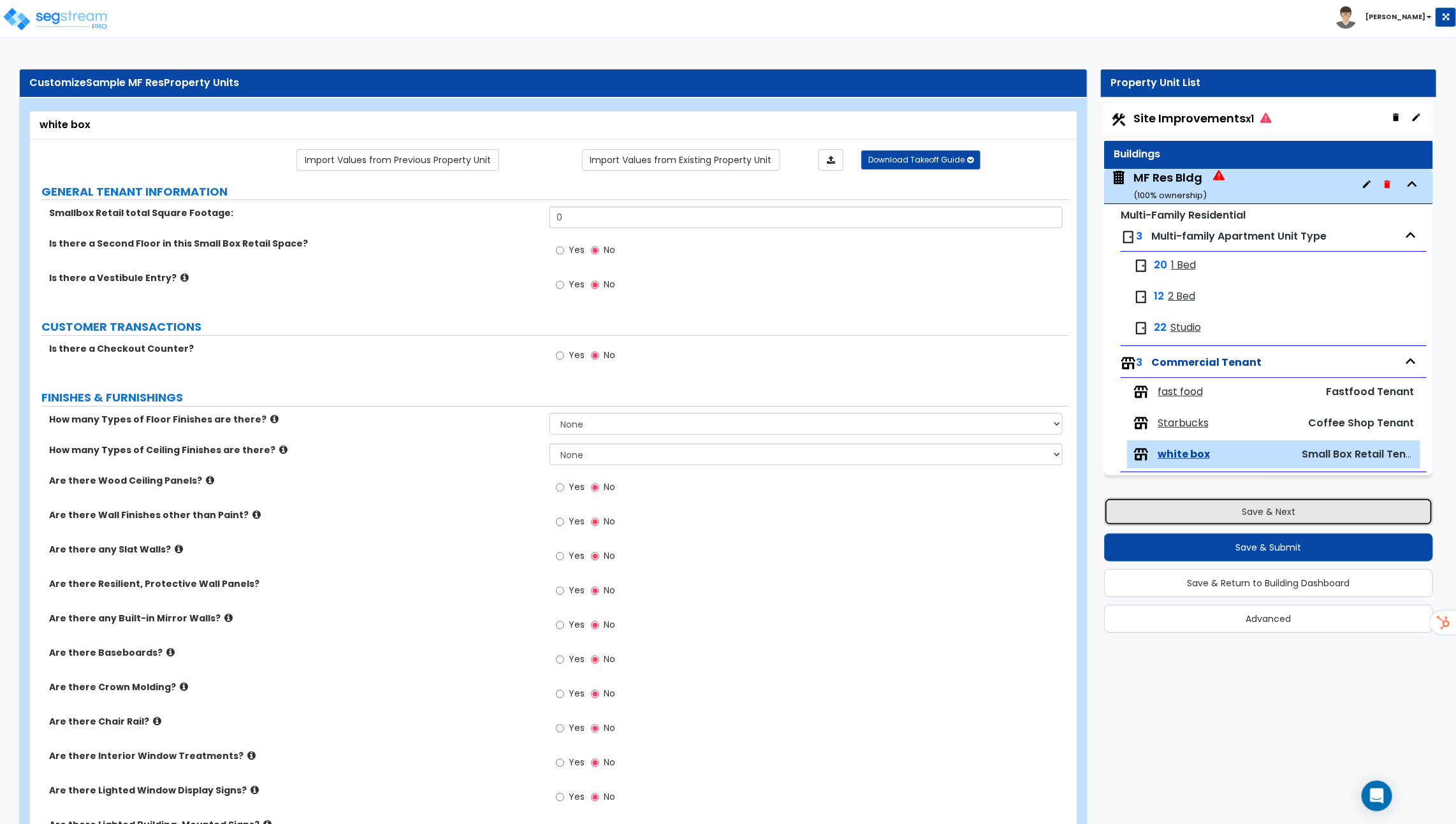
click at [1195, 518] on button "Save & Next" at bounding box center [1267, 512] width 329 height 28
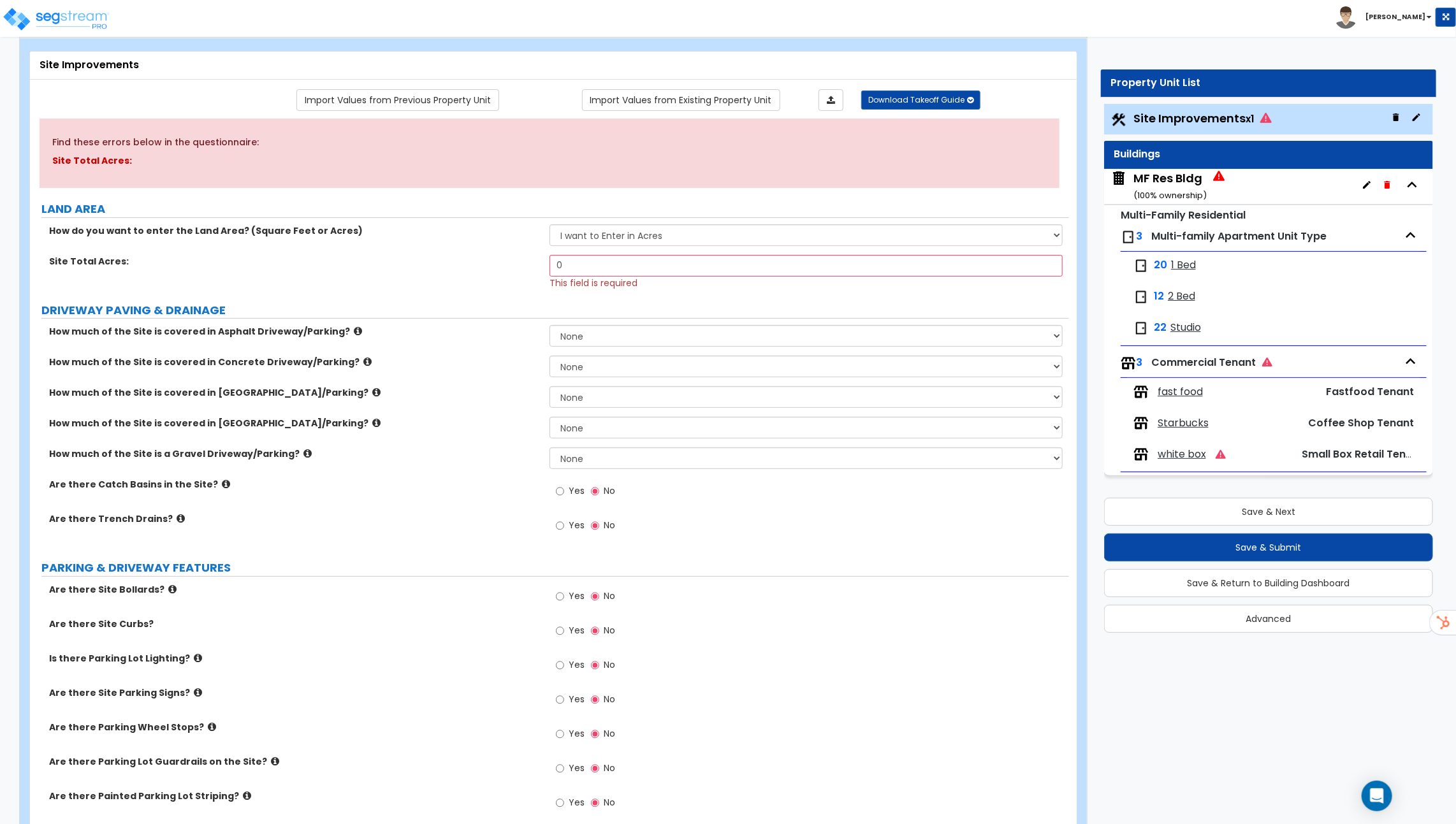
scroll to position [83, 0]
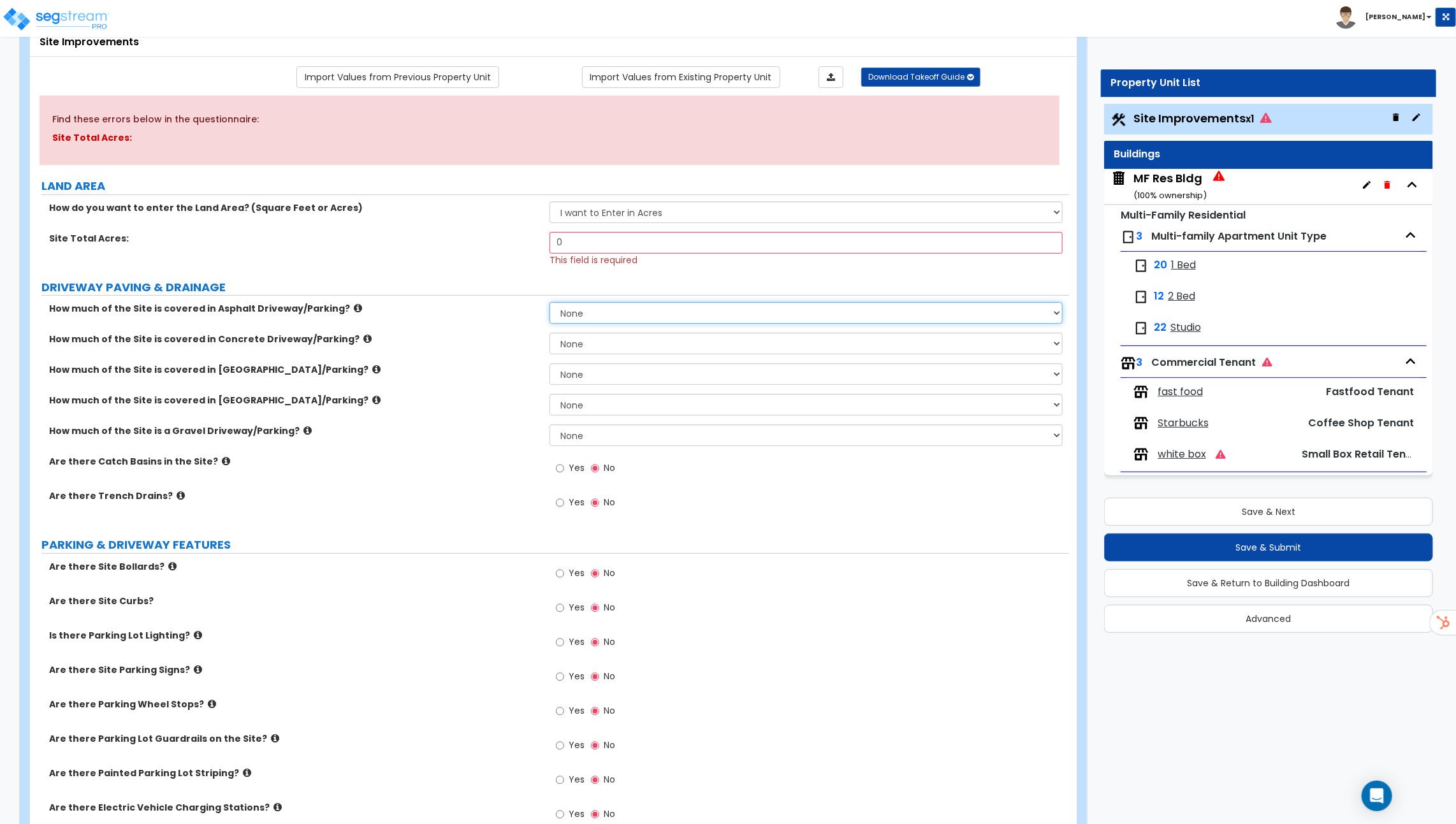
click at [606, 307] on select "None I want to Enter an Approximate Percentage I want to Enter the Square Foota…" at bounding box center [805, 313] width 513 height 22
select select "2"
click at [549, 302] on select "None I want to Enter an Approximate Percentage I want to Enter the Square Foota…" at bounding box center [805, 313] width 513 height 22
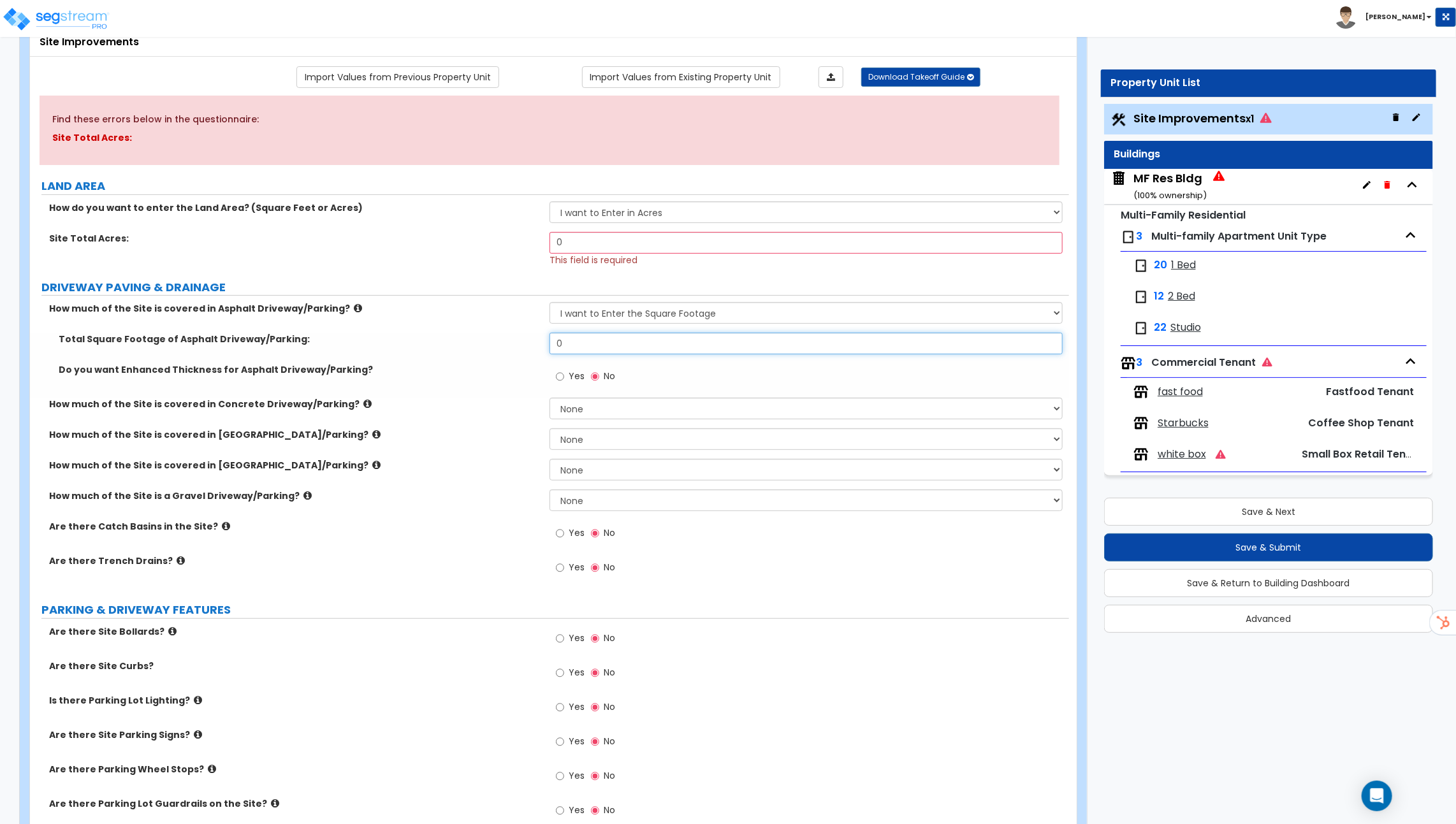
drag, startPoint x: 588, startPoint y: 338, endPoint x: 437, endPoint y: 320, distance: 152.1
click at [457, 329] on div "How much of the Site is covered in Asphalt Driveway/Parking? None I want to Ent…" at bounding box center [549, 445] width 1019 height 287
type input "45,000"
click at [566, 407] on select "None I want to Enter an Approximate Percentage I want to Enter the Square Foota…" at bounding box center [805, 409] width 513 height 22
select select "2"
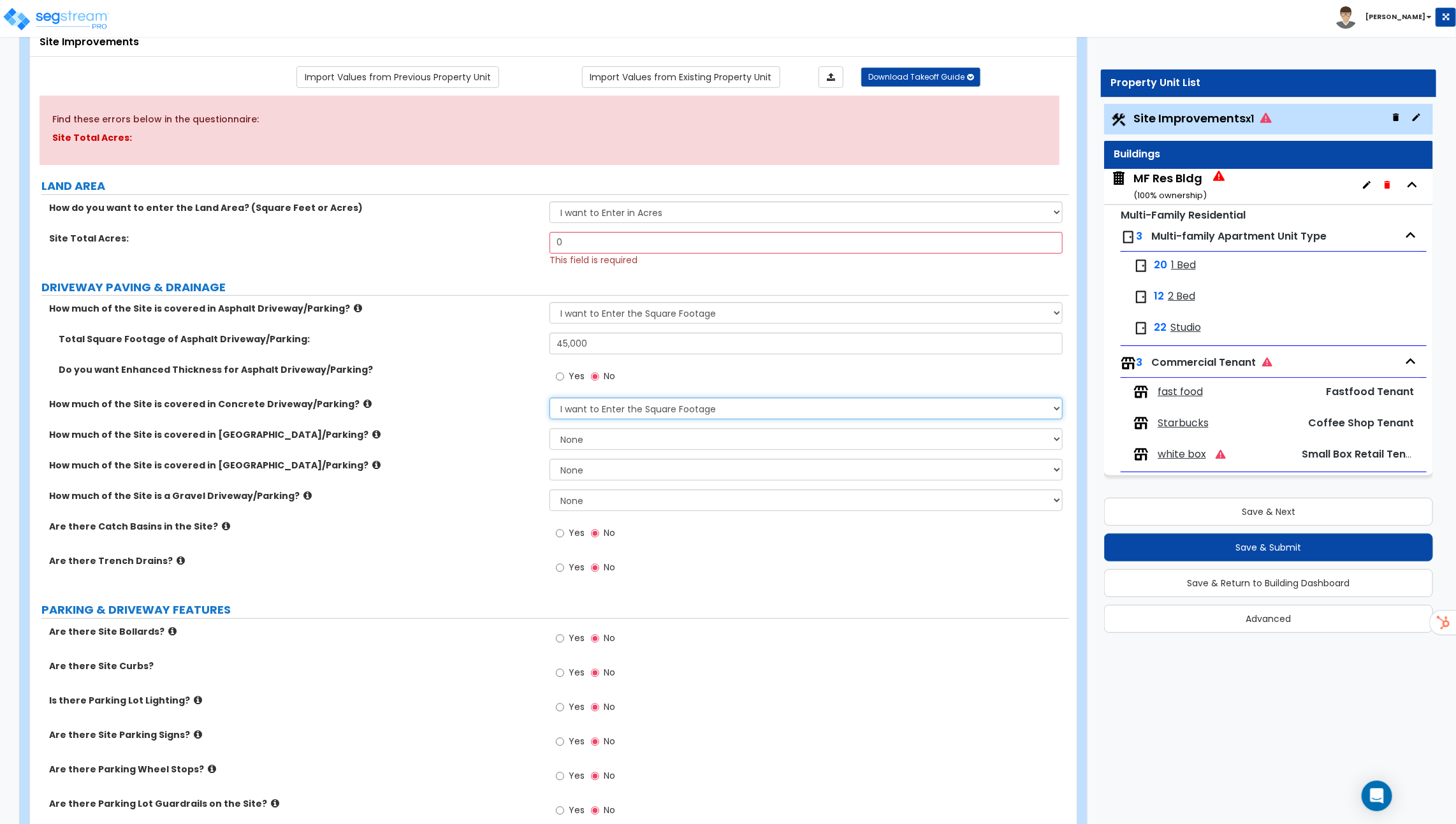
click at [549, 398] on select "None I want to Enter an Approximate Percentage I want to Enter the Square Foota…" at bounding box center [805, 409] width 513 height 22
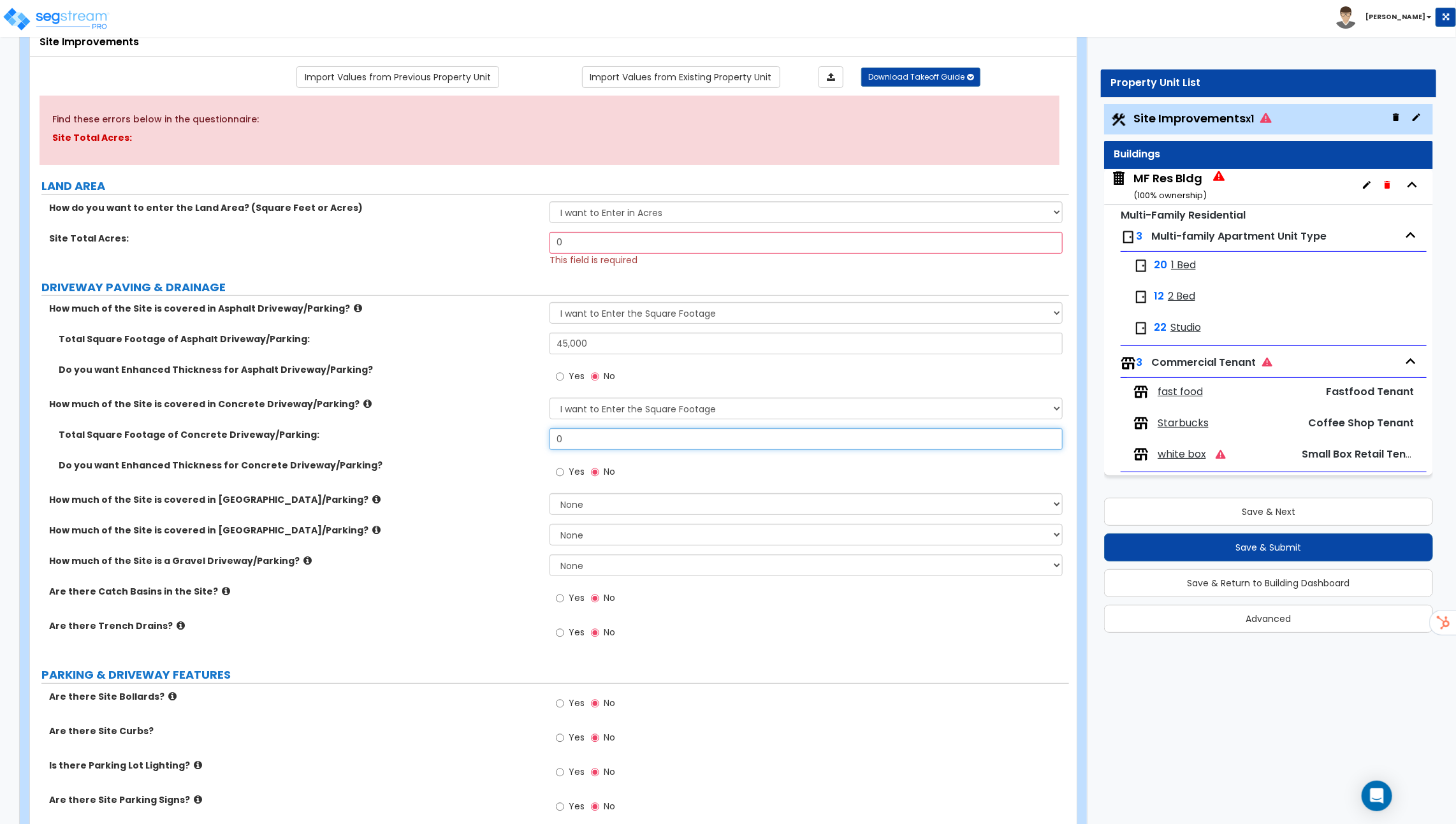
drag, startPoint x: 595, startPoint y: 440, endPoint x: 501, endPoint y: 440, distance: 94.0
click at [501, 440] on div "Total Square Footage of Concrete Driveway/Parking: 0" at bounding box center [549, 443] width 1039 height 30
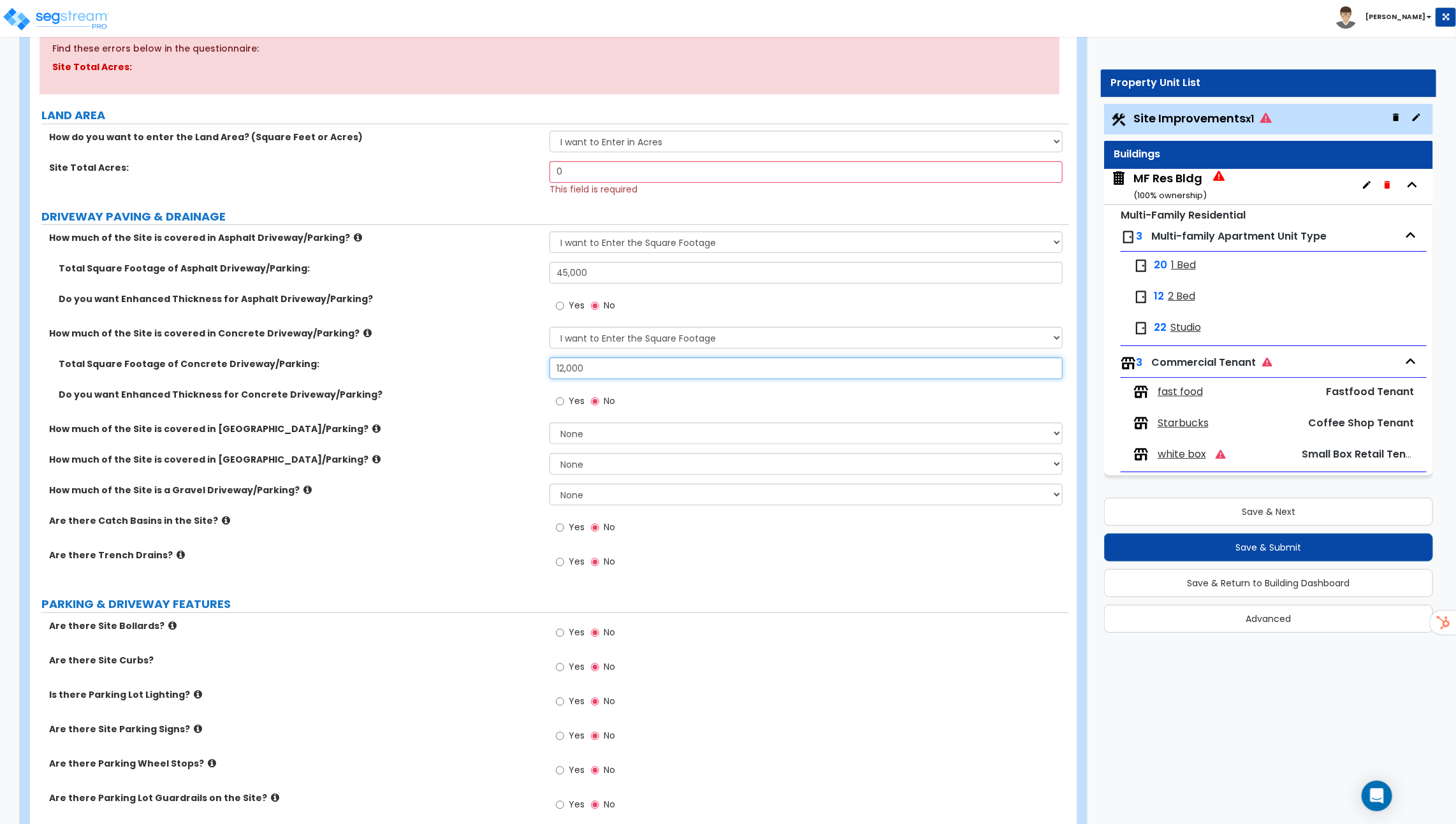
scroll to position [158, 0]
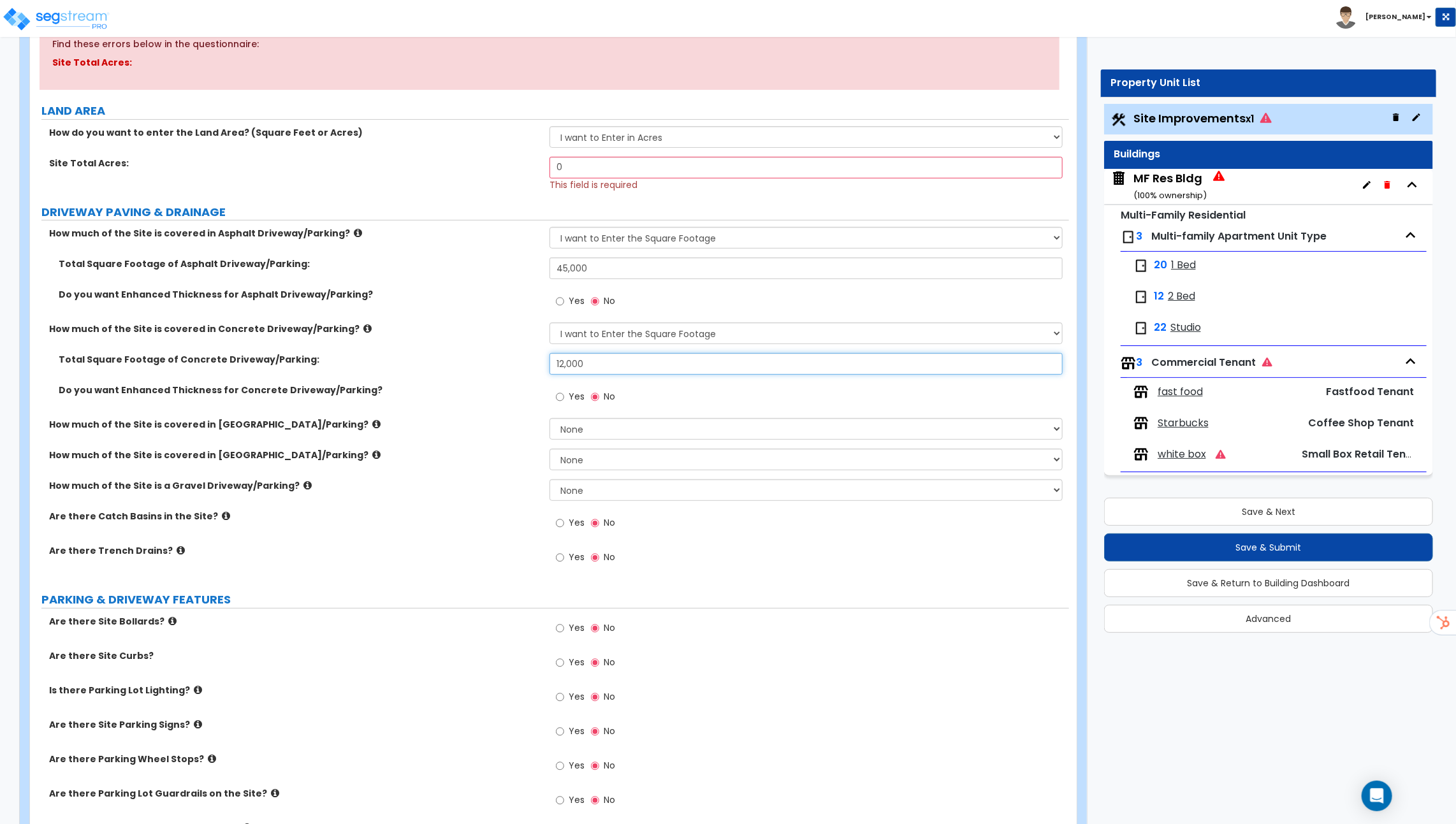
type input "12,000"
drag, startPoint x: 609, startPoint y: 266, endPoint x: 495, endPoint y: 266, distance: 114.0
click at [495, 266] on div "Total Square Footage of Asphalt Driveway/Parking: 45,000" at bounding box center [549, 272] width 1039 height 30
drag, startPoint x: 571, startPoint y: 165, endPoint x: 528, endPoint y: 165, distance: 43.0
click at [528, 165] on div "Site Total Acres: 0 This field is required" at bounding box center [549, 174] width 1039 height 35
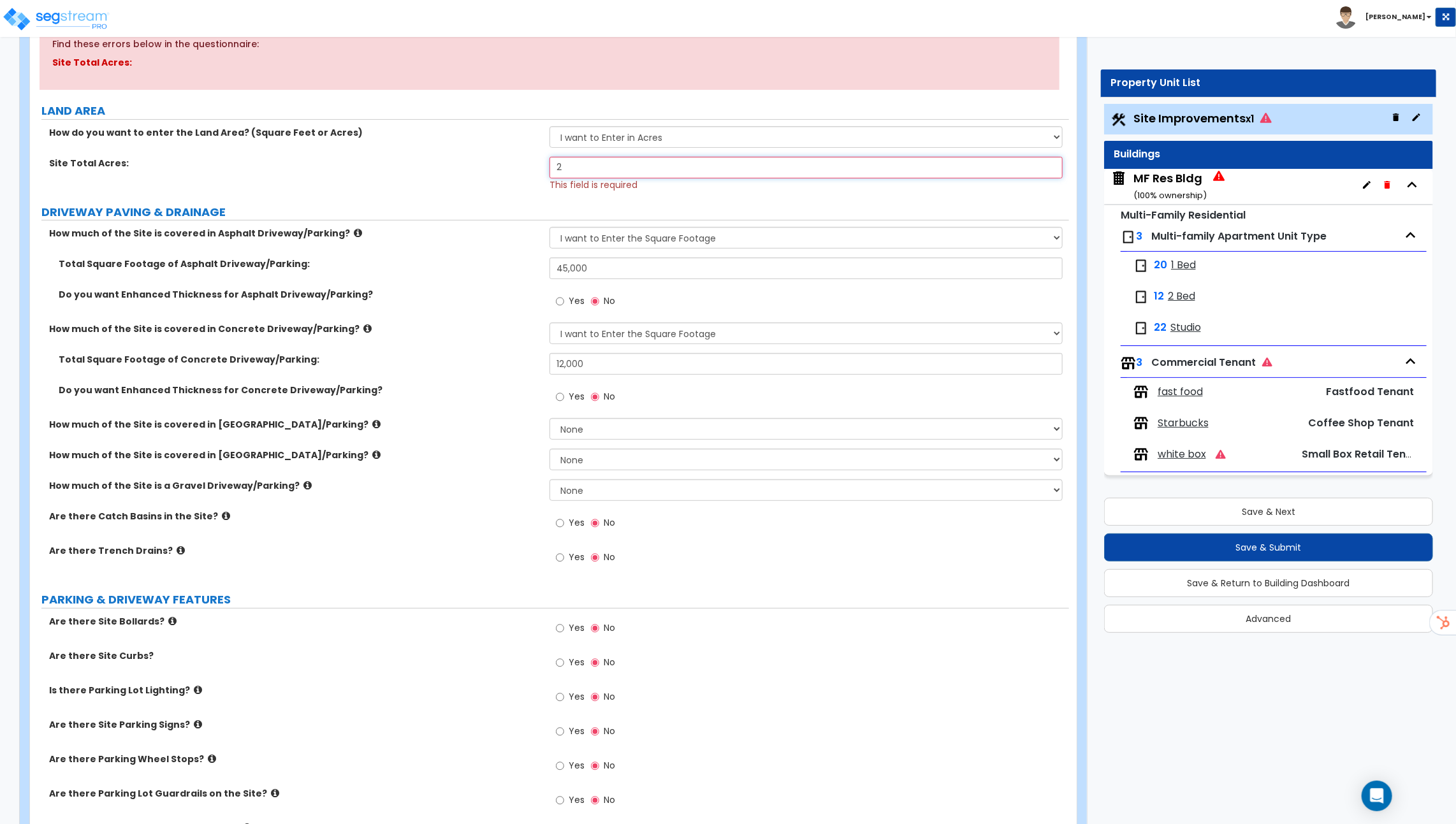
type input "2"
click at [586, 229] on select "None I want to Enter an Approximate Percentage I want to Enter the Square Foota…" at bounding box center [805, 238] width 513 height 22
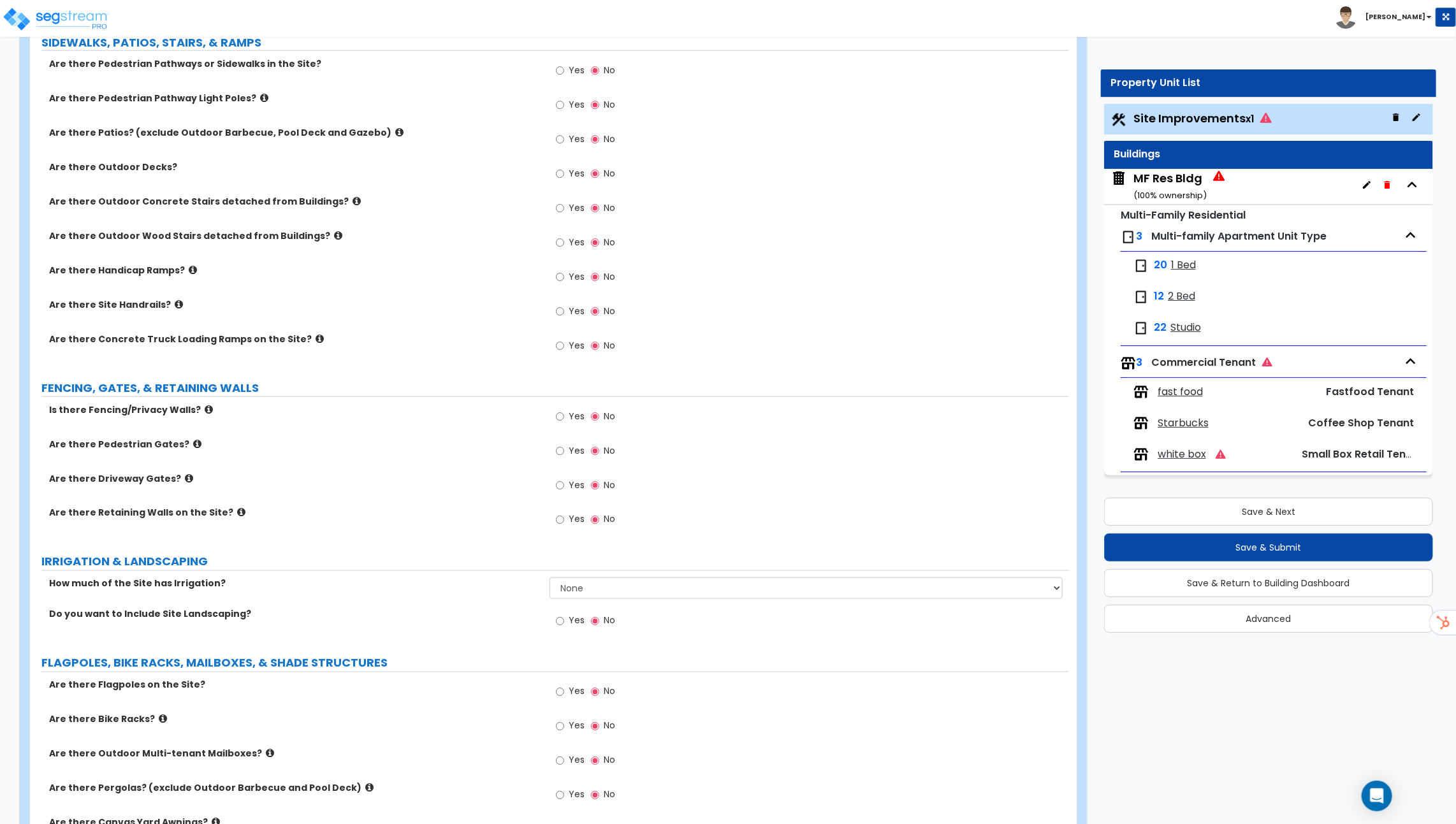
scroll to position [1175, 0]
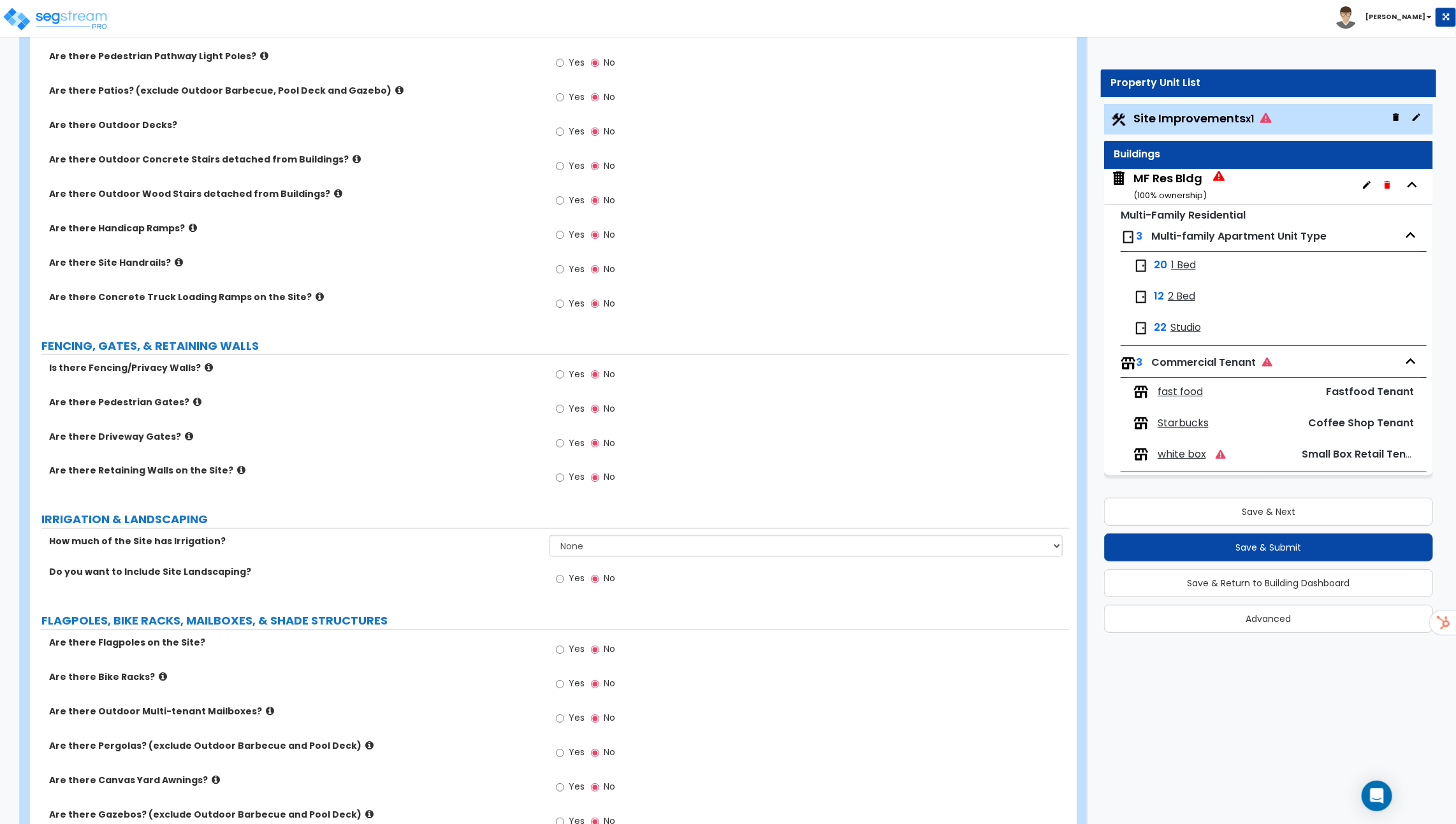
click at [566, 266] on label "Yes" at bounding box center [569, 271] width 28 height 22
click at [564, 266] on input "Yes" at bounding box center [559, 269] width 8 height 14
radio input "true"
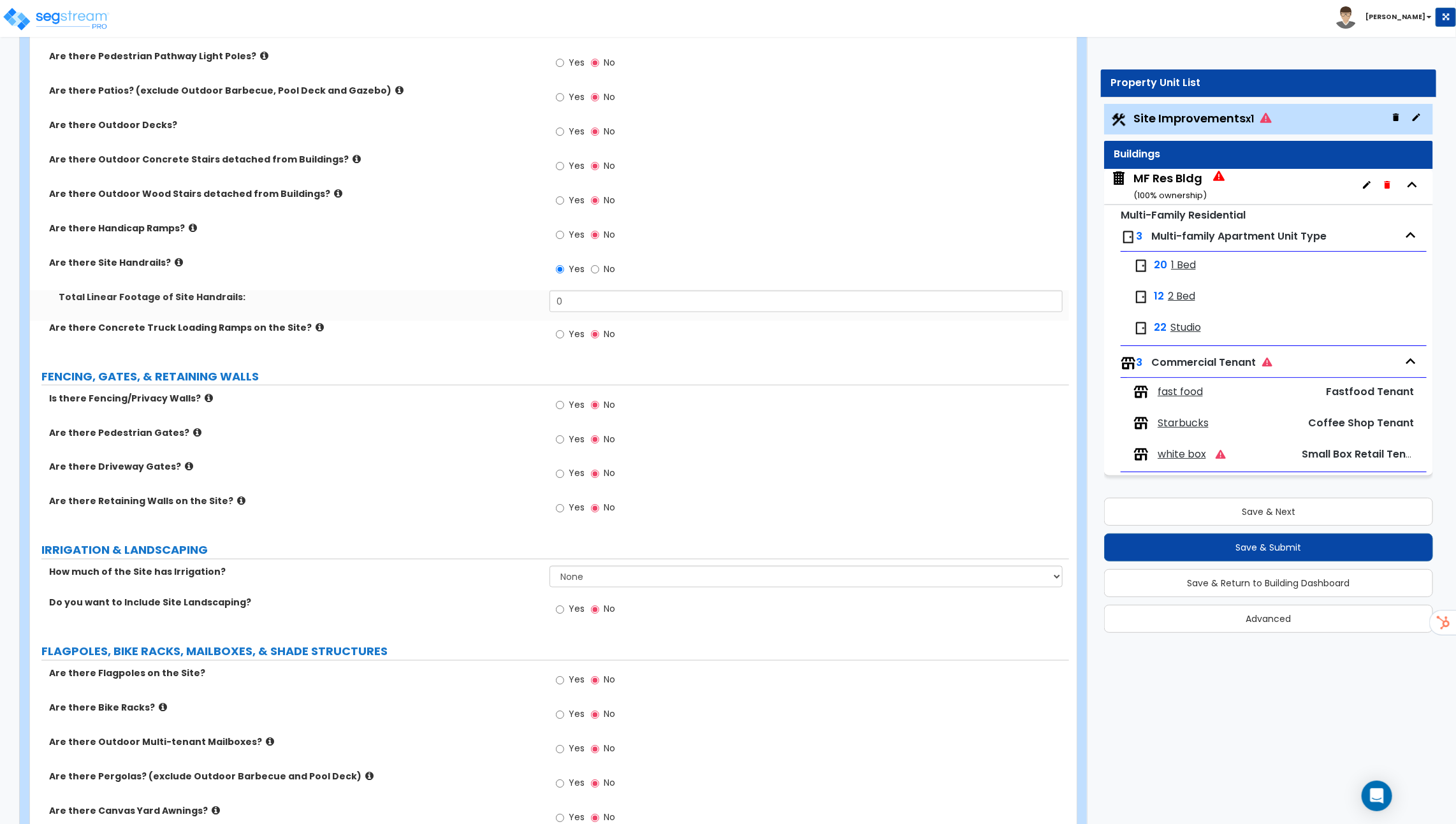
click at [569, 329] on span "Yes" at bounding box center [576, 334] width 16 height 13
click at [564, 329] on input "Yes" at bounding box center [559, 334] width 8 height 14
radio input "true"
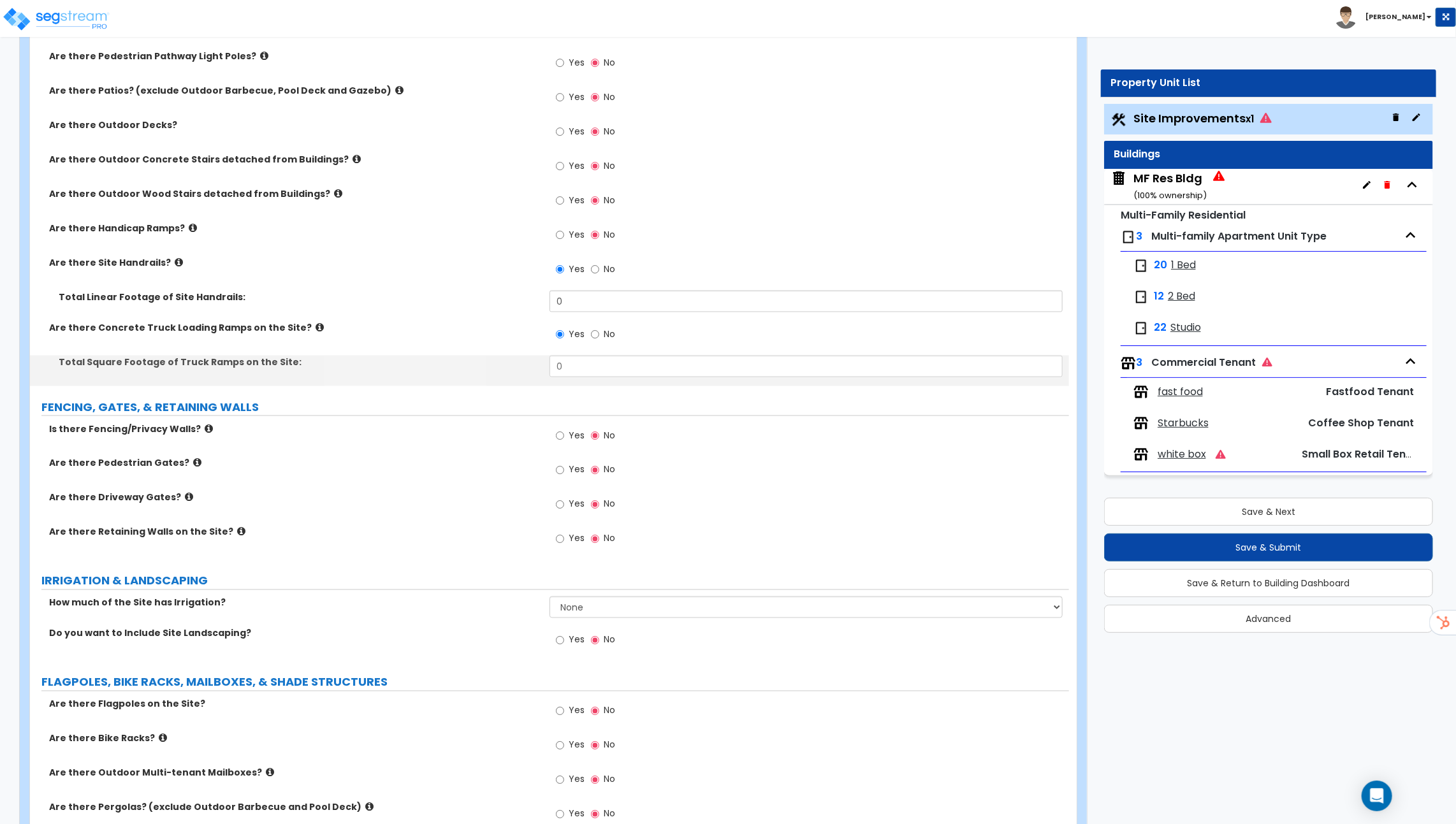
click at [563, 439] on label "Yes" at bounding box center [569, 438] width 28 height 22
click at [563, 439] on input "Yes" at bounding box center [559, 436] width 8 height 14
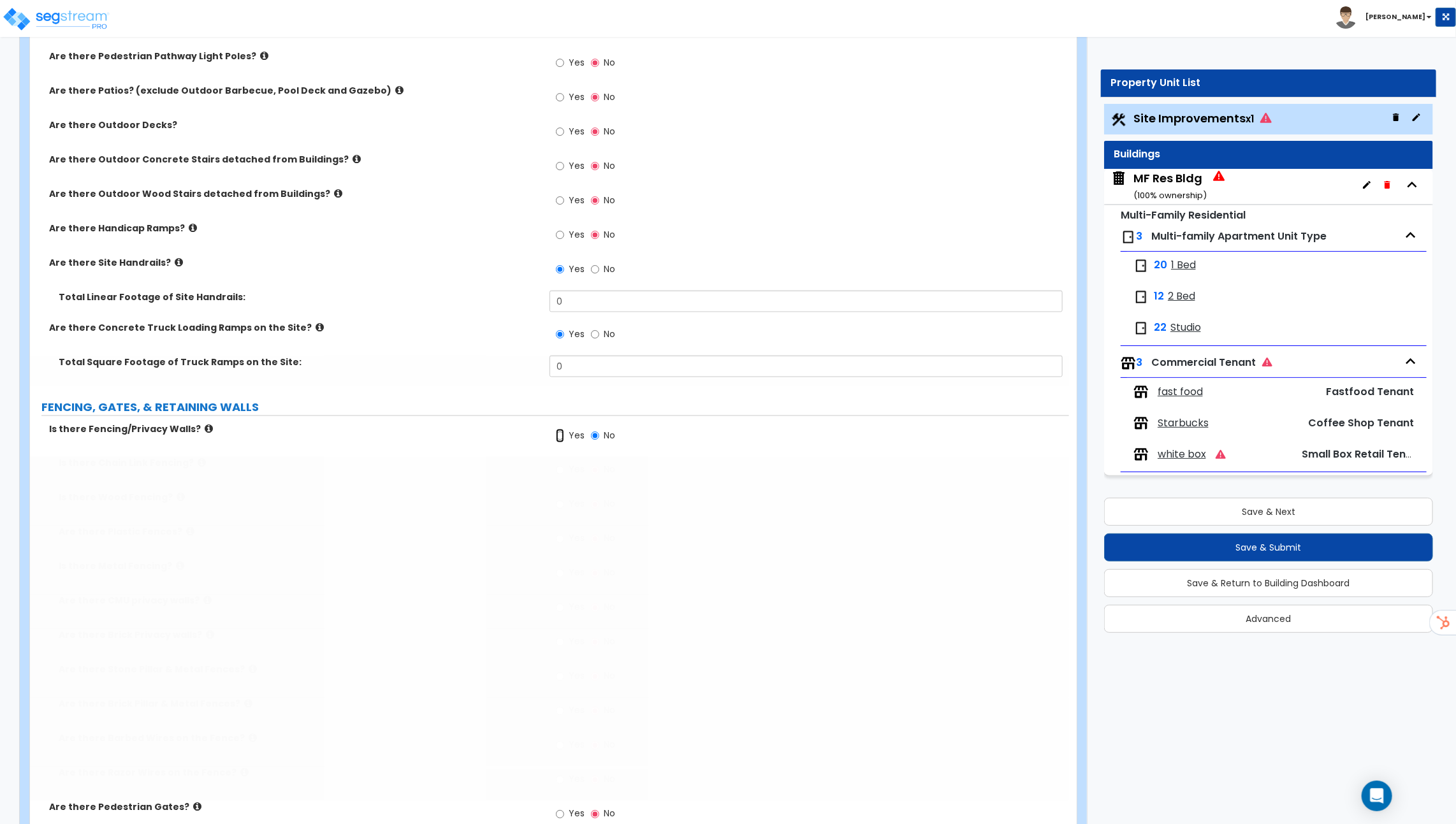
radio input "true"
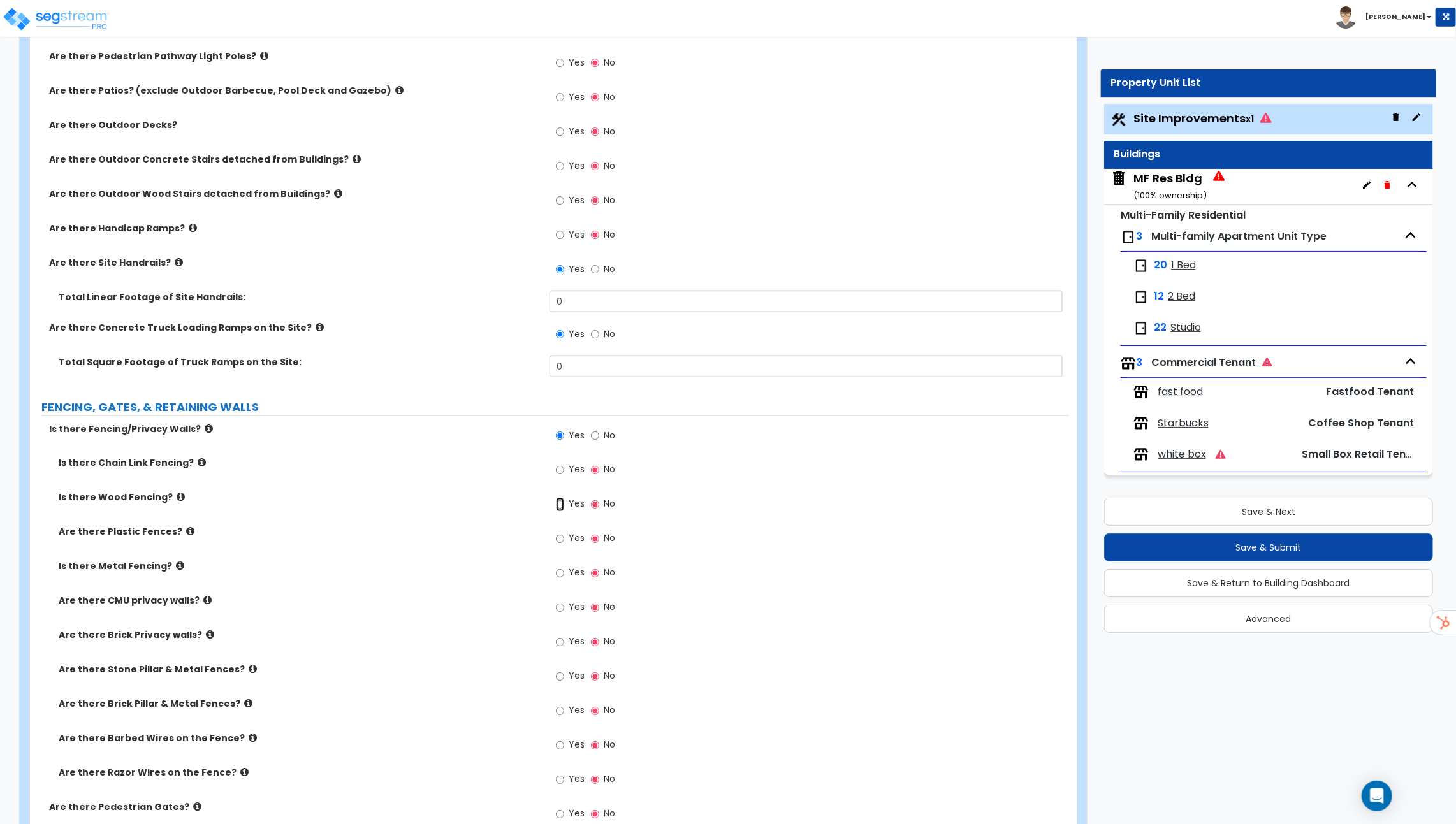
click at [555, 504] on input "Yes" at bounding box center [559, 504] width 8 height 14
radio input "true"
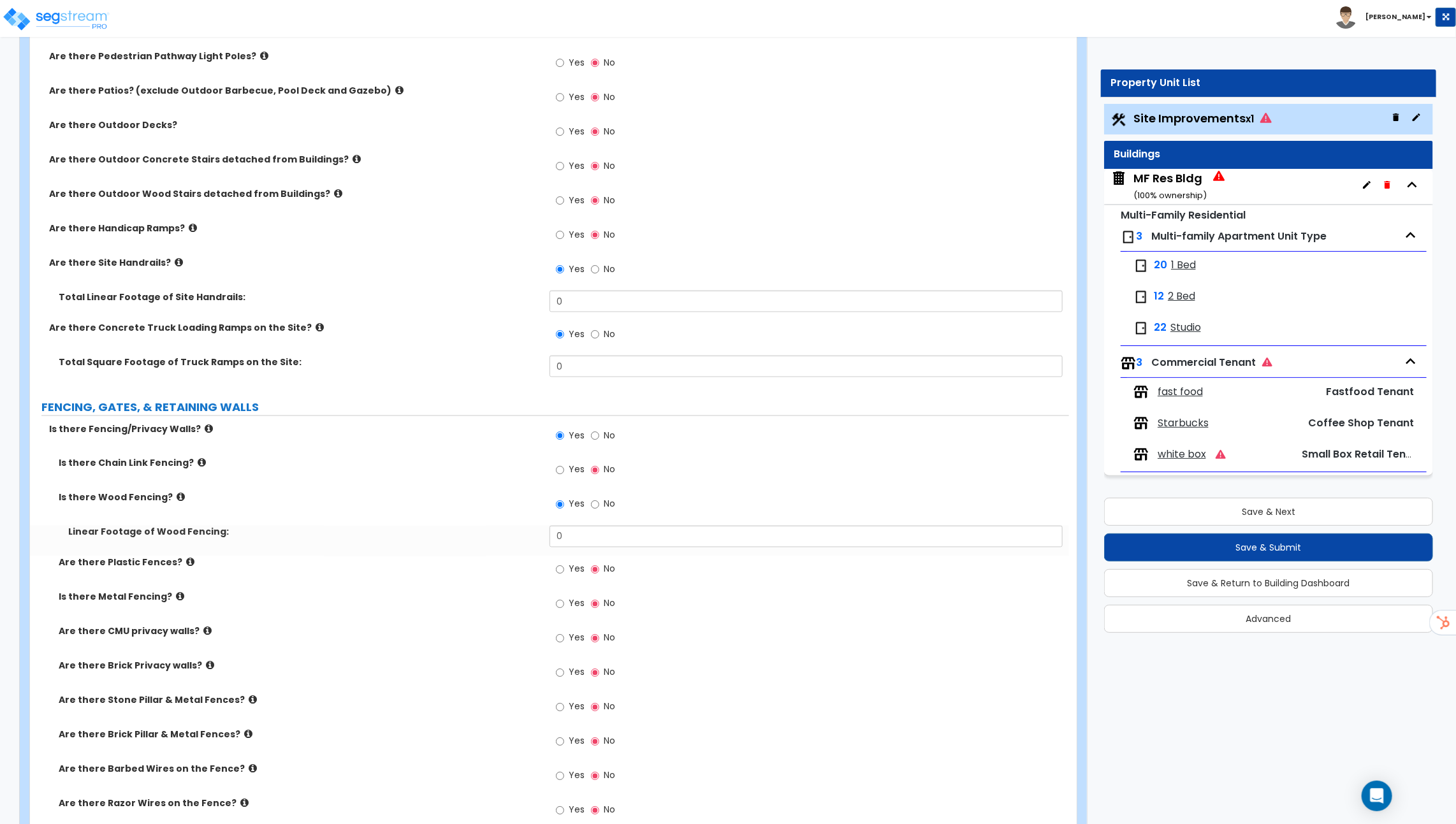
click at [577, 560] on label "Yes" at bounding box center [569, 571] width 28 height 22
click at [564, 563] on input "Yes" at bounding box center [559, 569] width 8 height 14
radio input "true"
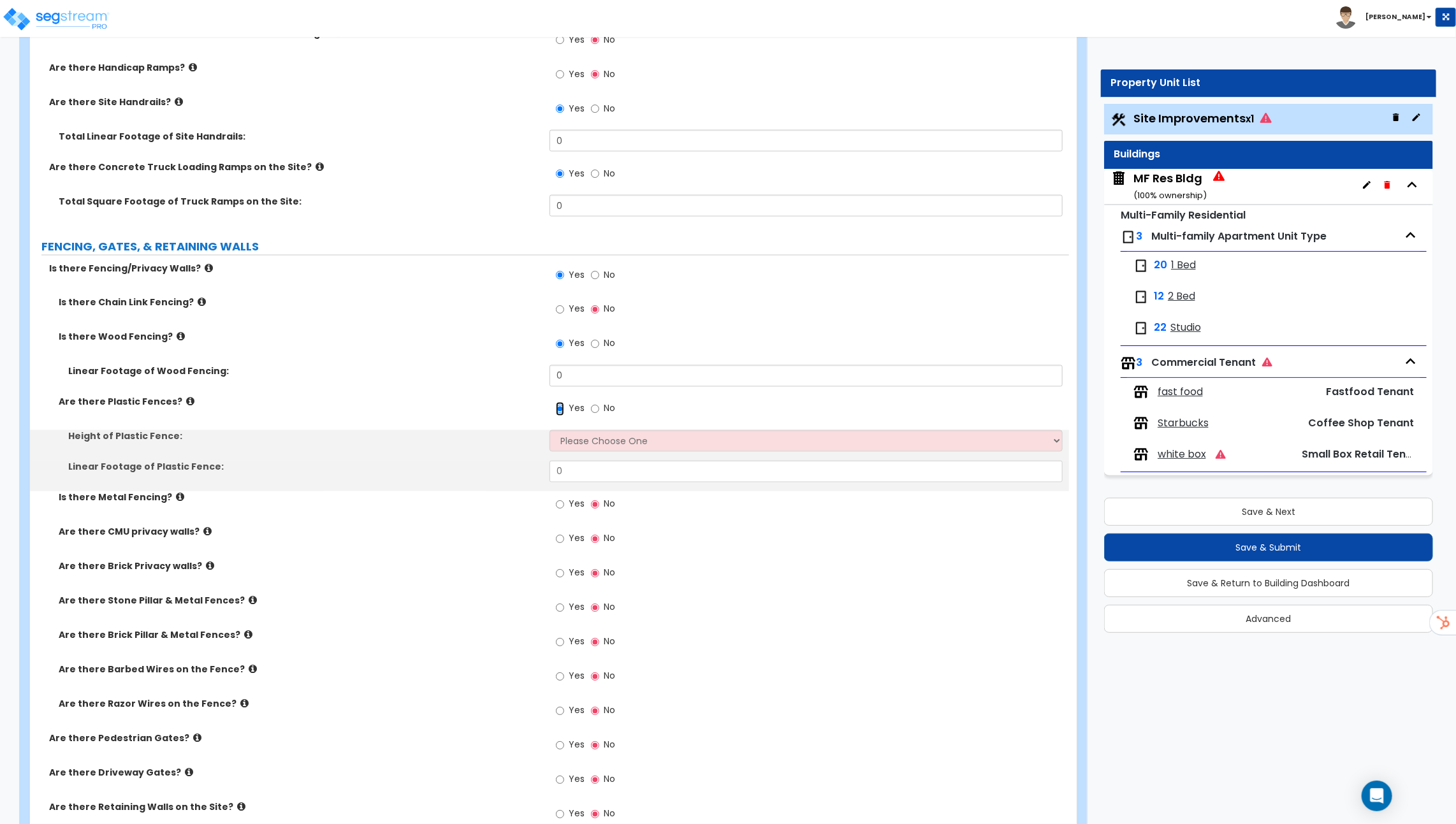
scroll to position [1360, 0]
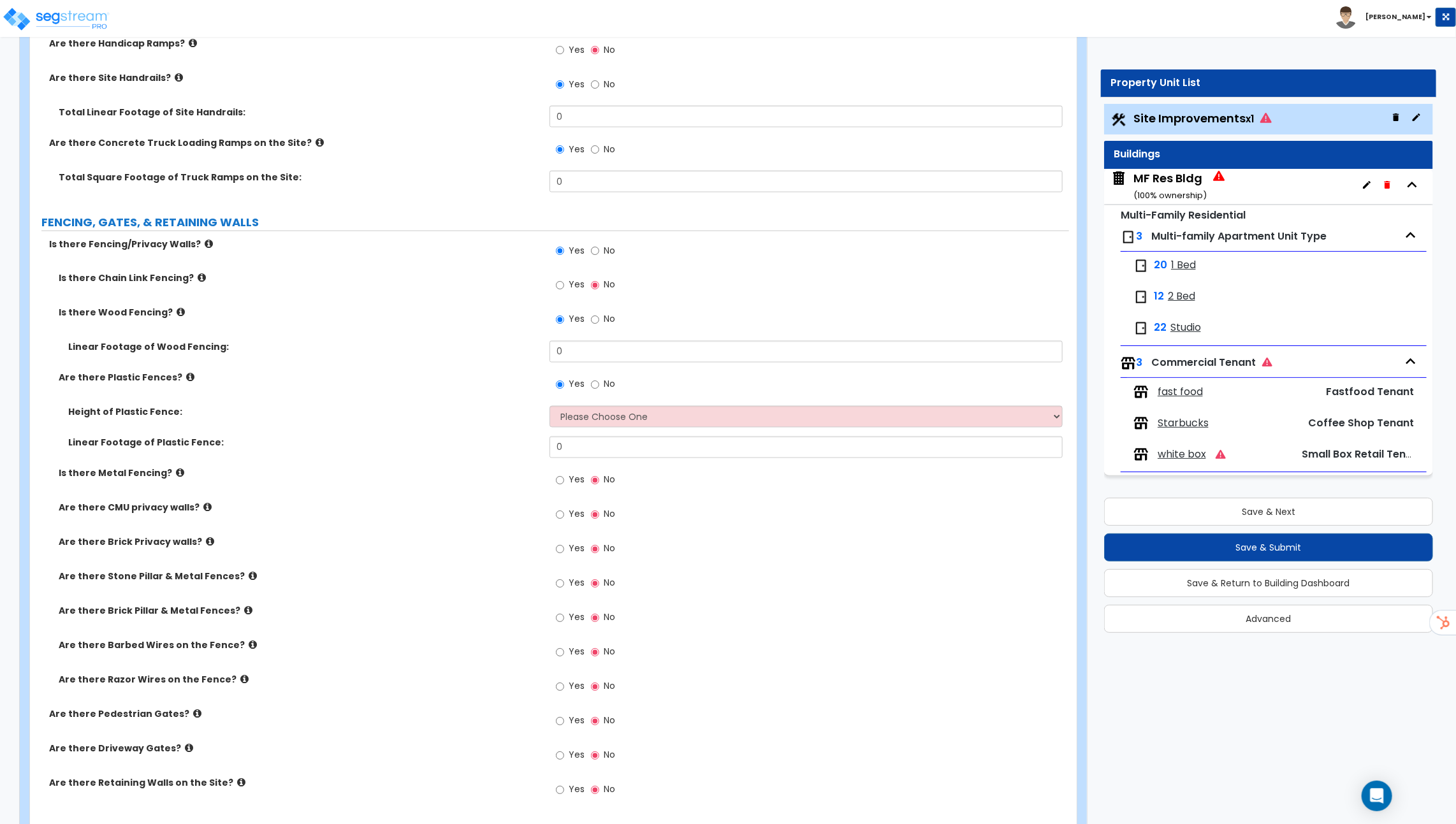
click at [573, 508] on span "Yes" at bounding box center [576, 515] width 16 height 13
click at [564, 508] on input "Yes" at bounding box center [559, 515] width 8 height 14
radio input "true"
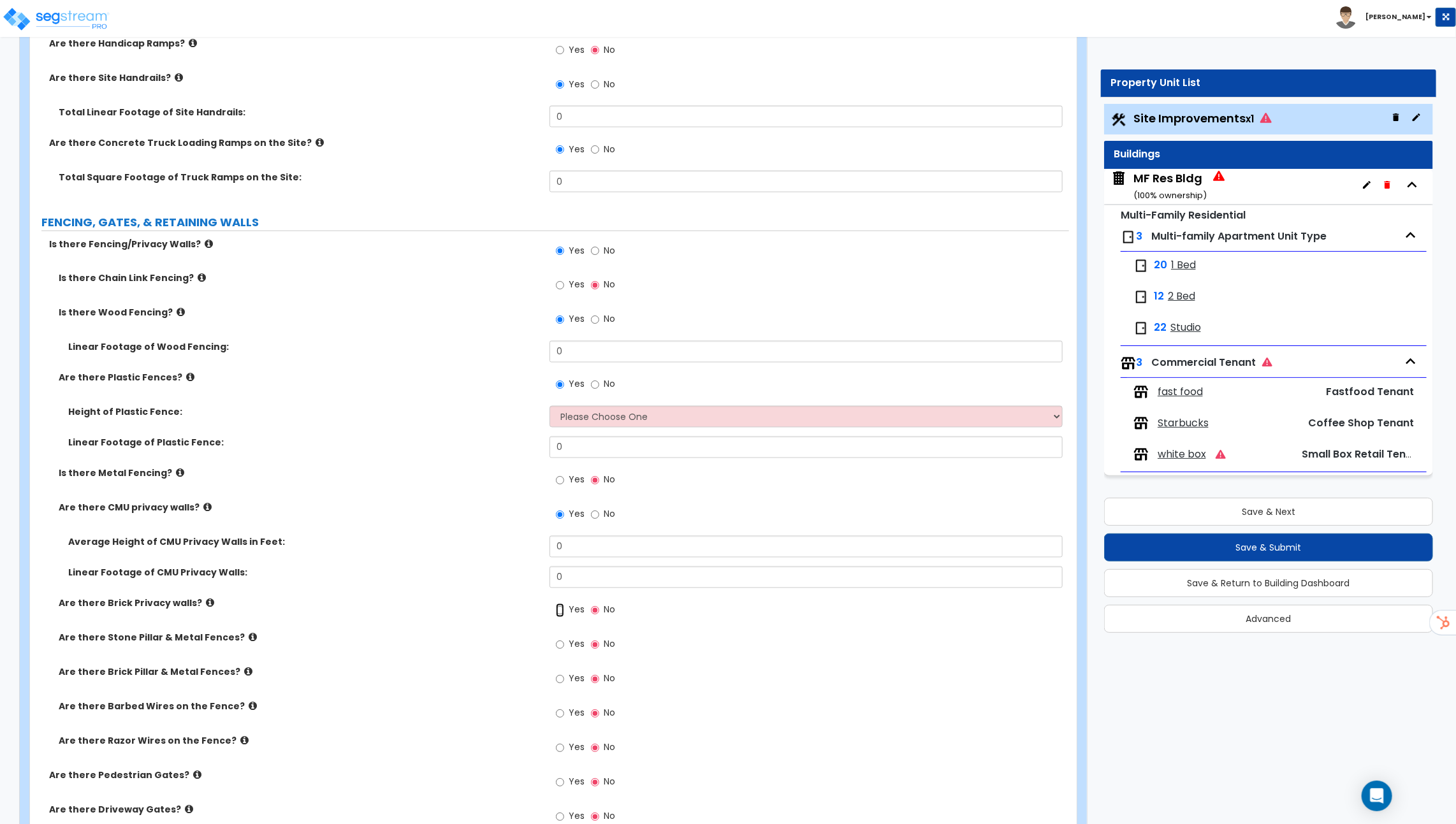
click at [563, 608] on input "Yes" at bounding box center [559, 611] width 8 height 14
radio input "true"
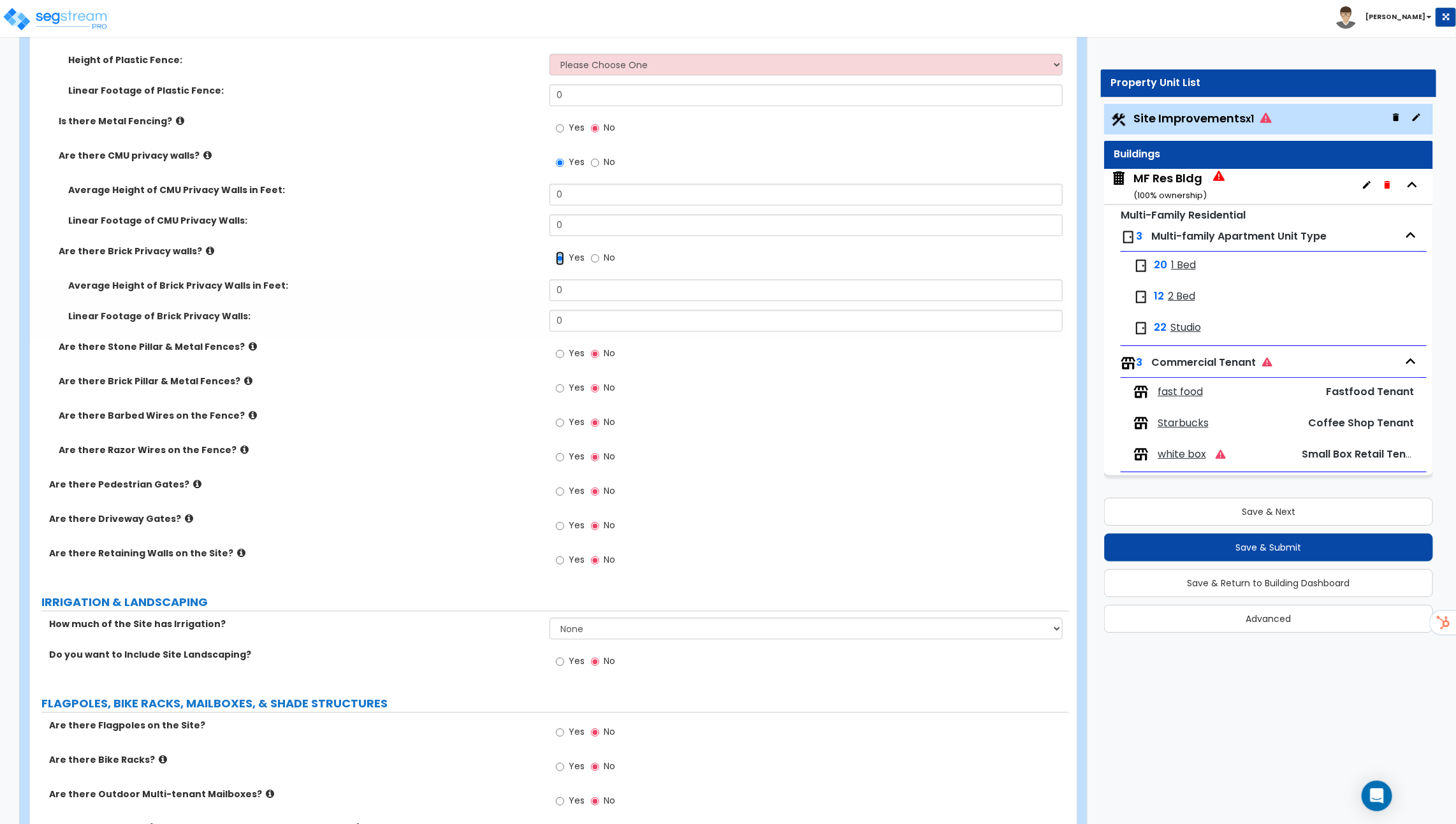
scroll to position [1725, 0]
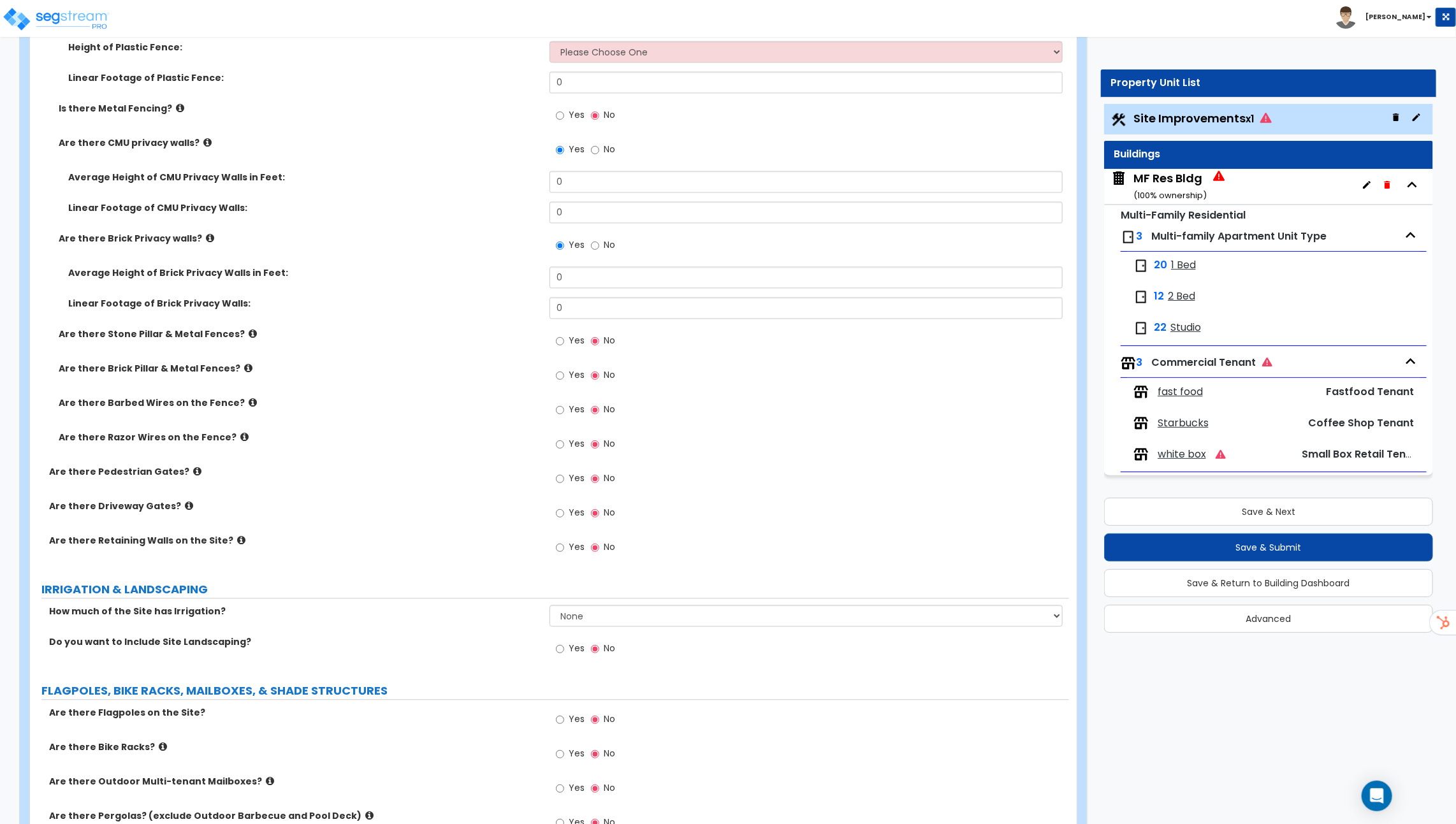
click at [569, 378] on label "Yes" at bounding box center [569, 377] width 28 height 22
click at [564, 378] on input "Yes" at bounding box center [559, 375] width 8 height 14
radio input "true"
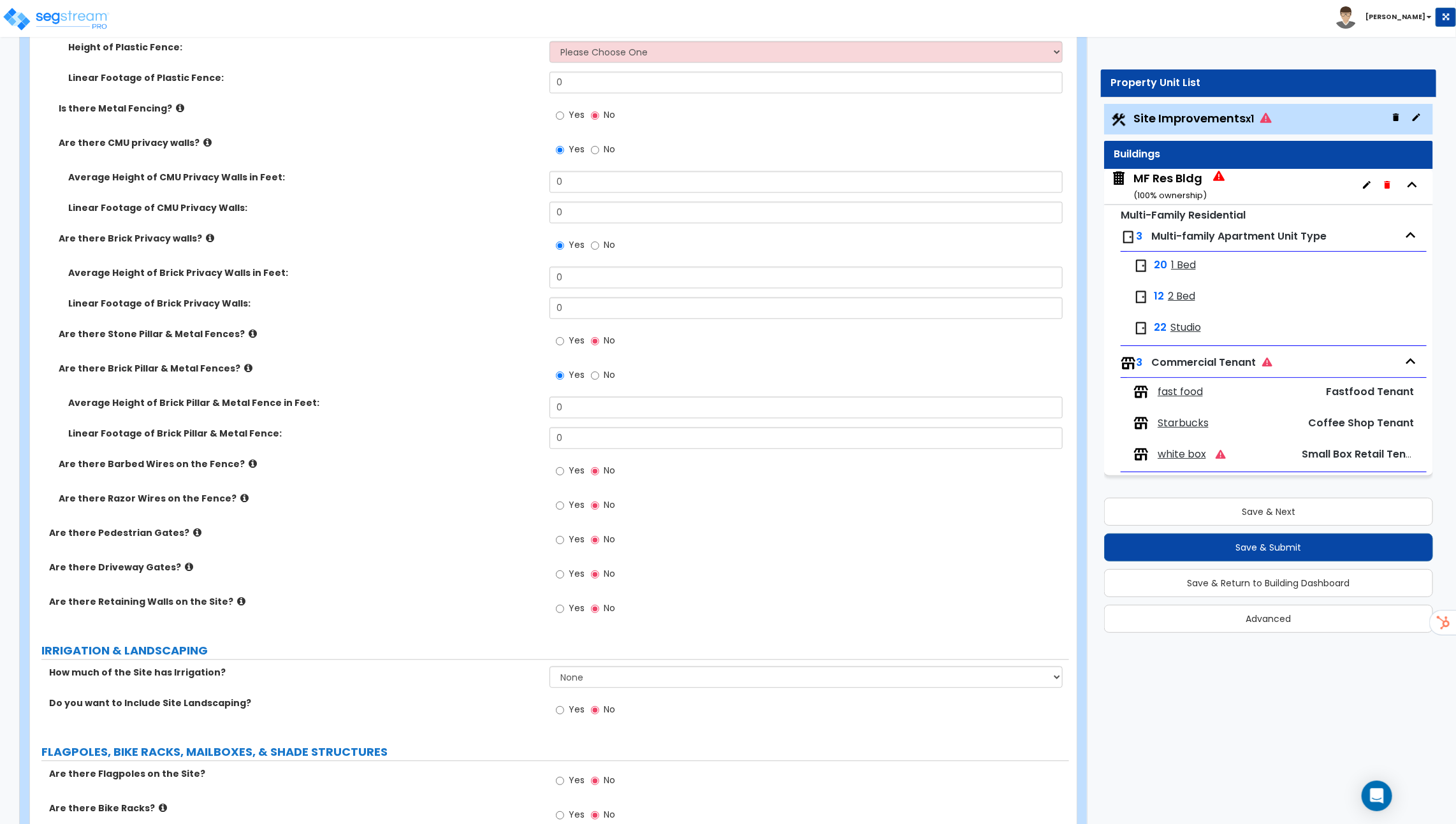
click at [568, 464] on span "Yes" at bounding box center [576, 471] width 16 height 13
click at [564, 464] on input "Yes" at bounding box center [559, 471] width 8 height 14
radio input "true"
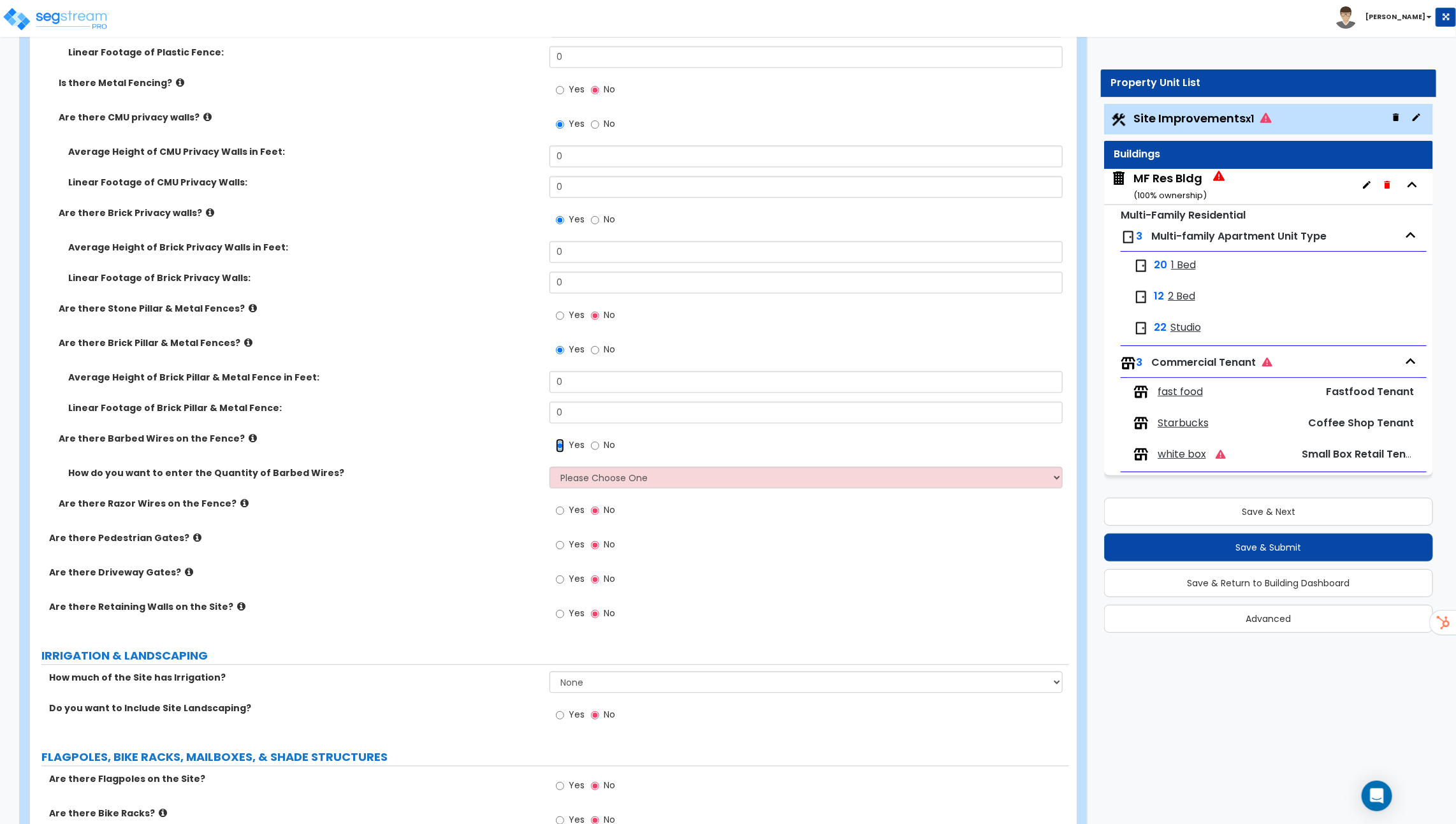
scroll to position [1754, 0]
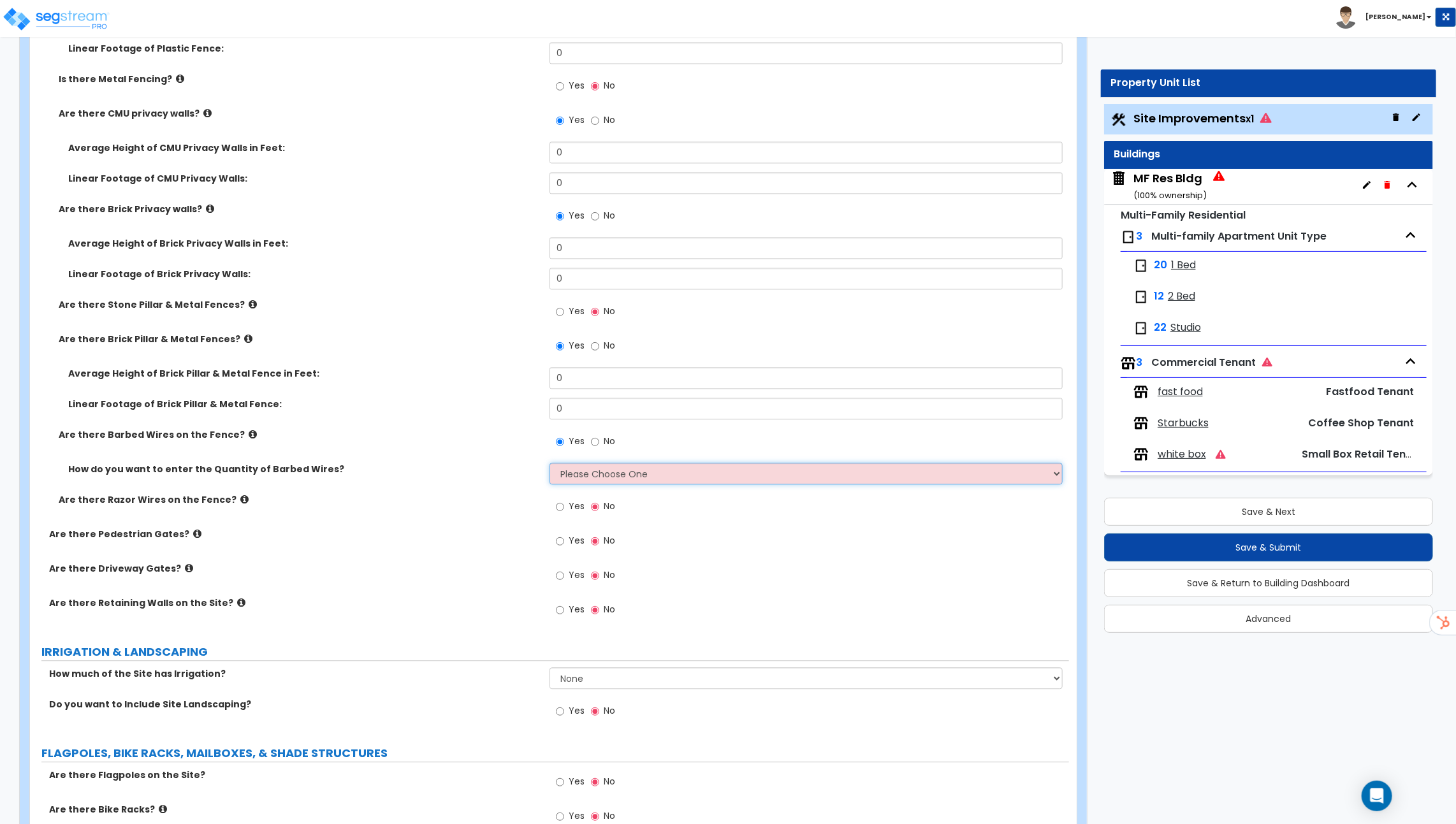
click at [568, 464] on select "Please Choose One Enter Linear Footage Enter Percentage I Don't Know - Please e…" at bounding box center [805, 474] width 513 height 22
select select "2"
click at [549, 463] on select "Please Choose One Enter Linear Footage Enter Percentage I Don't Know - Please e…" at bounding box center [805, 474] width 513 height 22
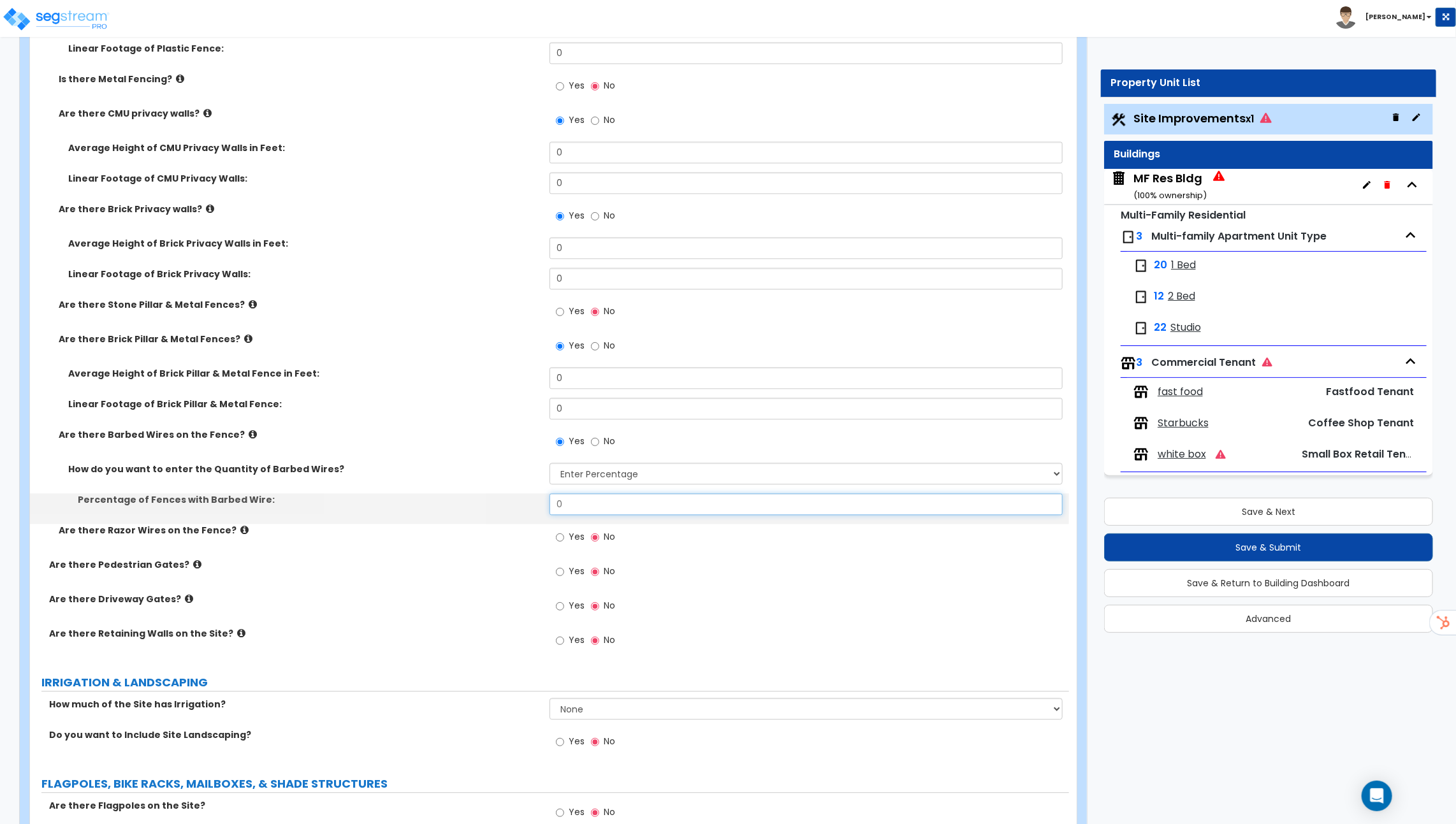
drag, startPoint x: 576, startPoint y: 499, endPoint x: 529, endPoint y: 499, distance: 47.0
click at [539, 499] on div "Percentage of Fences with Barbed Wire: 0" at bounding box center [549, 508] width 1039 height 30
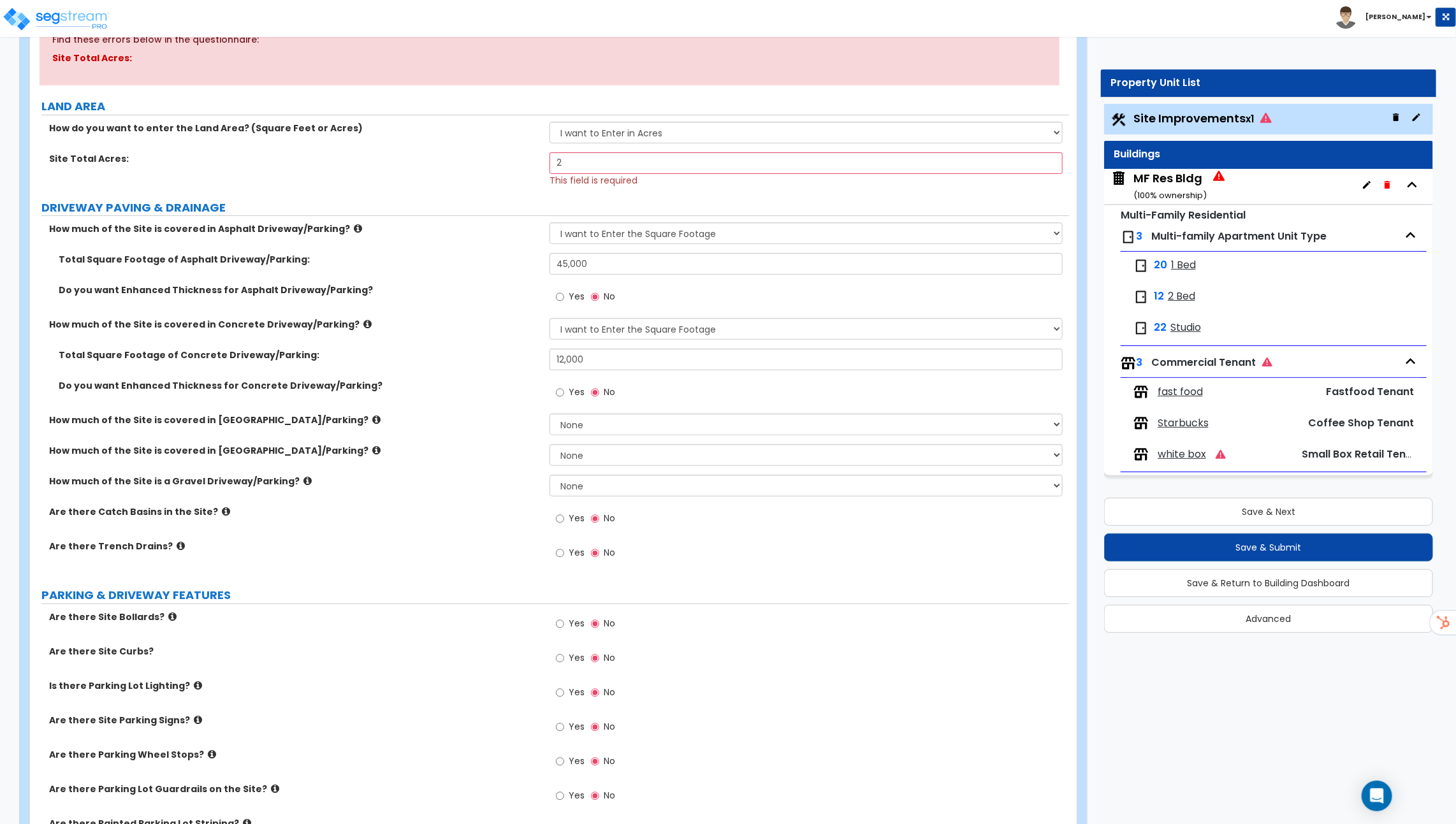
scroll to position [0, 0]
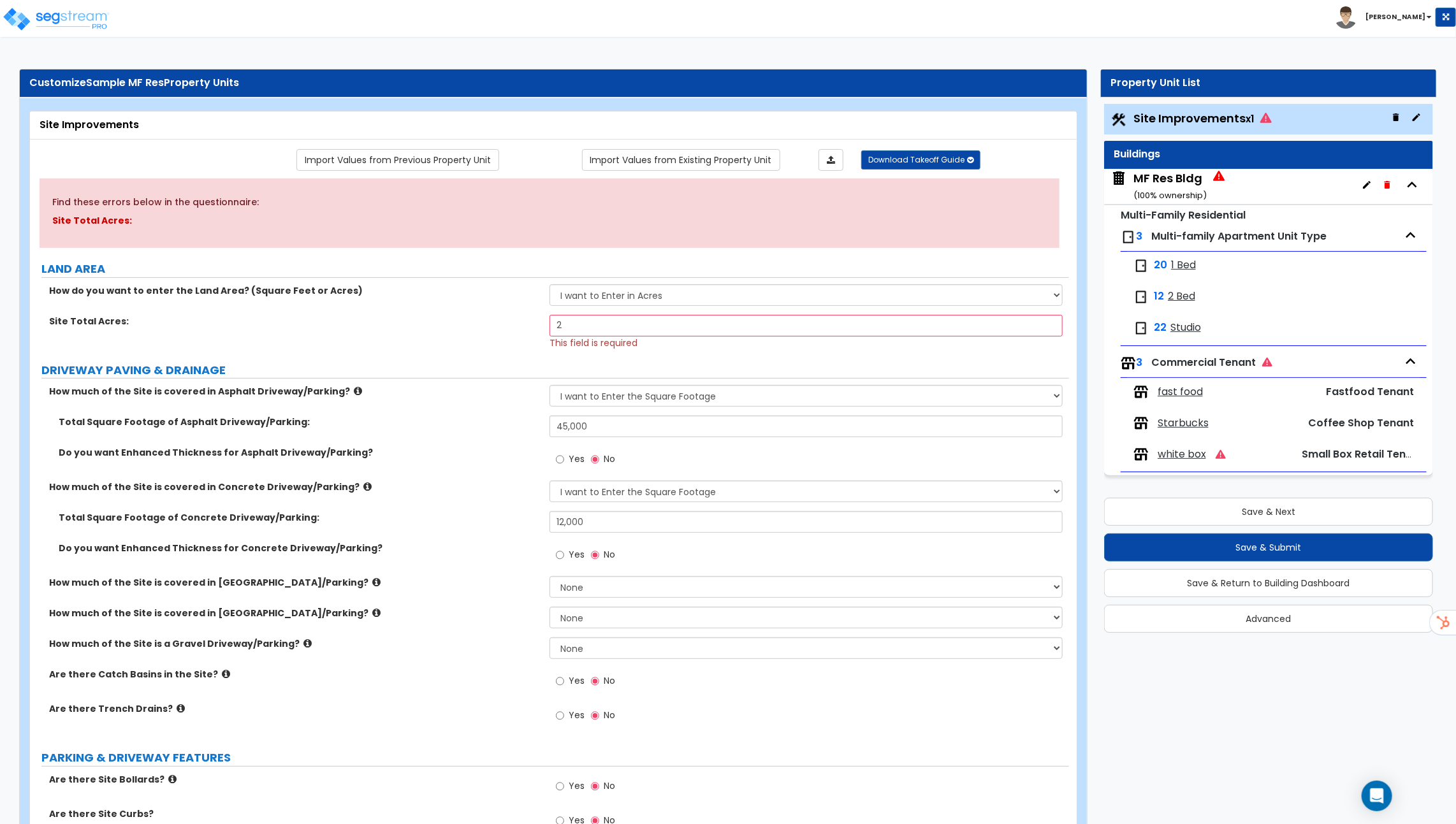
type input "34"
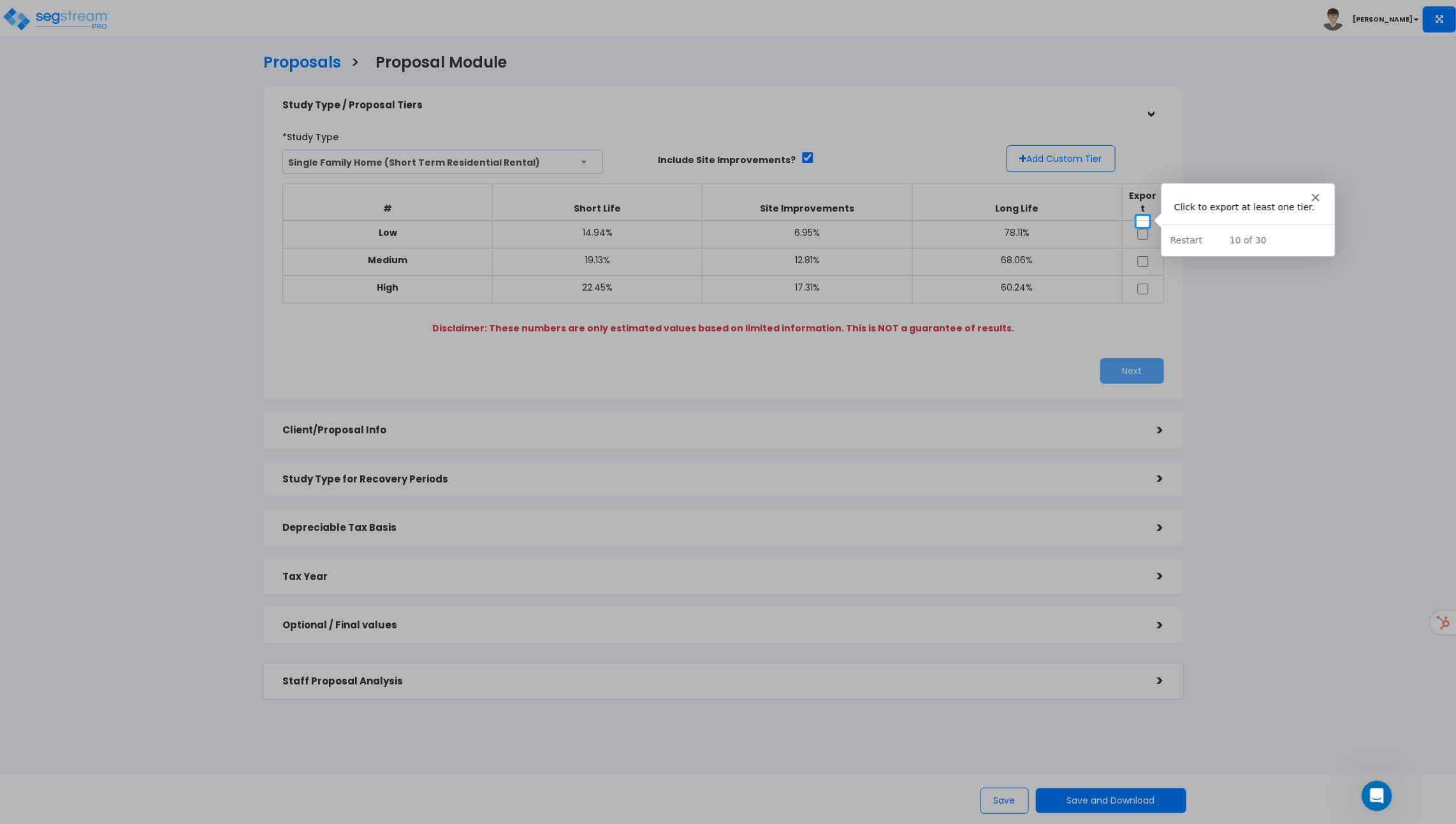
click at [93, 12] on div at bounding box center [728, 108] width 1456 height 216
click at [1310, 189] on div "Intercom messenger" at bounding box center [1246, 191] width 173 height 18
click at [1311, 190] on div "Intercom messenger" at bounding box center [1246, 191] width 173 height 18
click at [1313, 194] on polygon "Close" at bounding box center [1315, 196] width 7 height 7
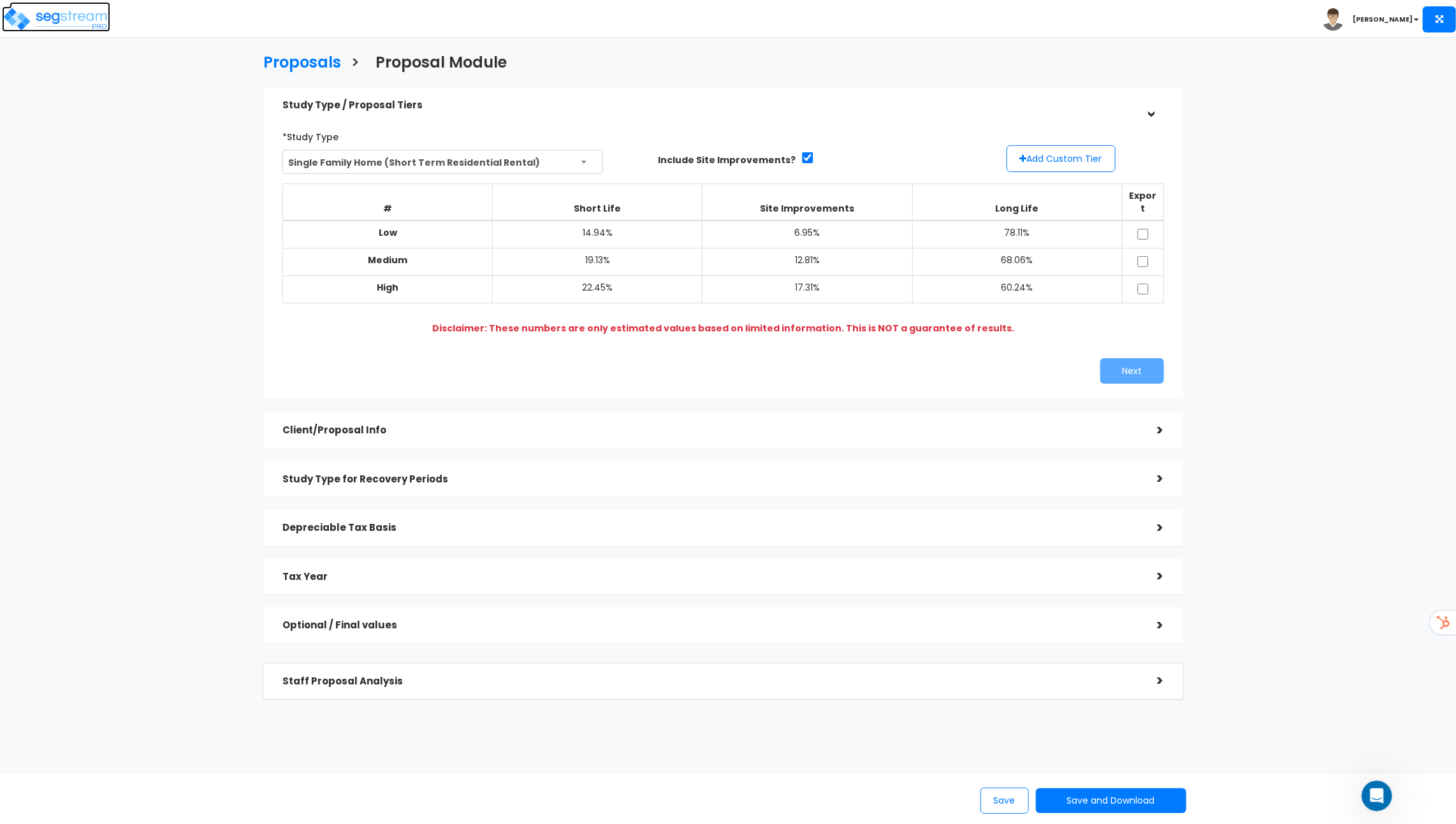
click at [71, 10] on img at bounding box center [56, 19] width 108 height 26
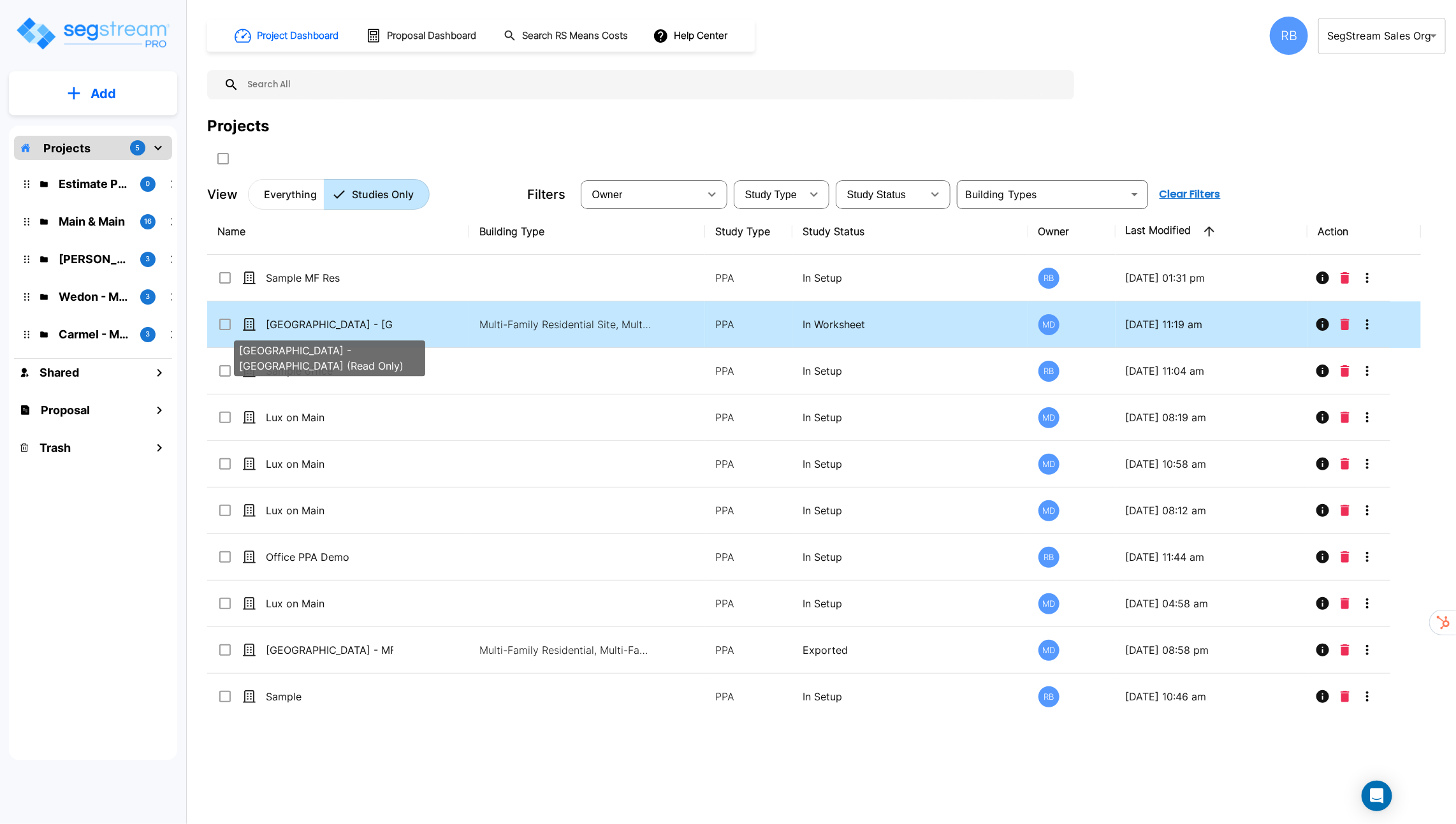
click at [356, 322] on p "[GEOGRAPHIC_DATA] - [GEOGRAPHIC_DATA] (Read Only)" at bounding box center [329, 324] width 127 height 16
checkbox input "true"
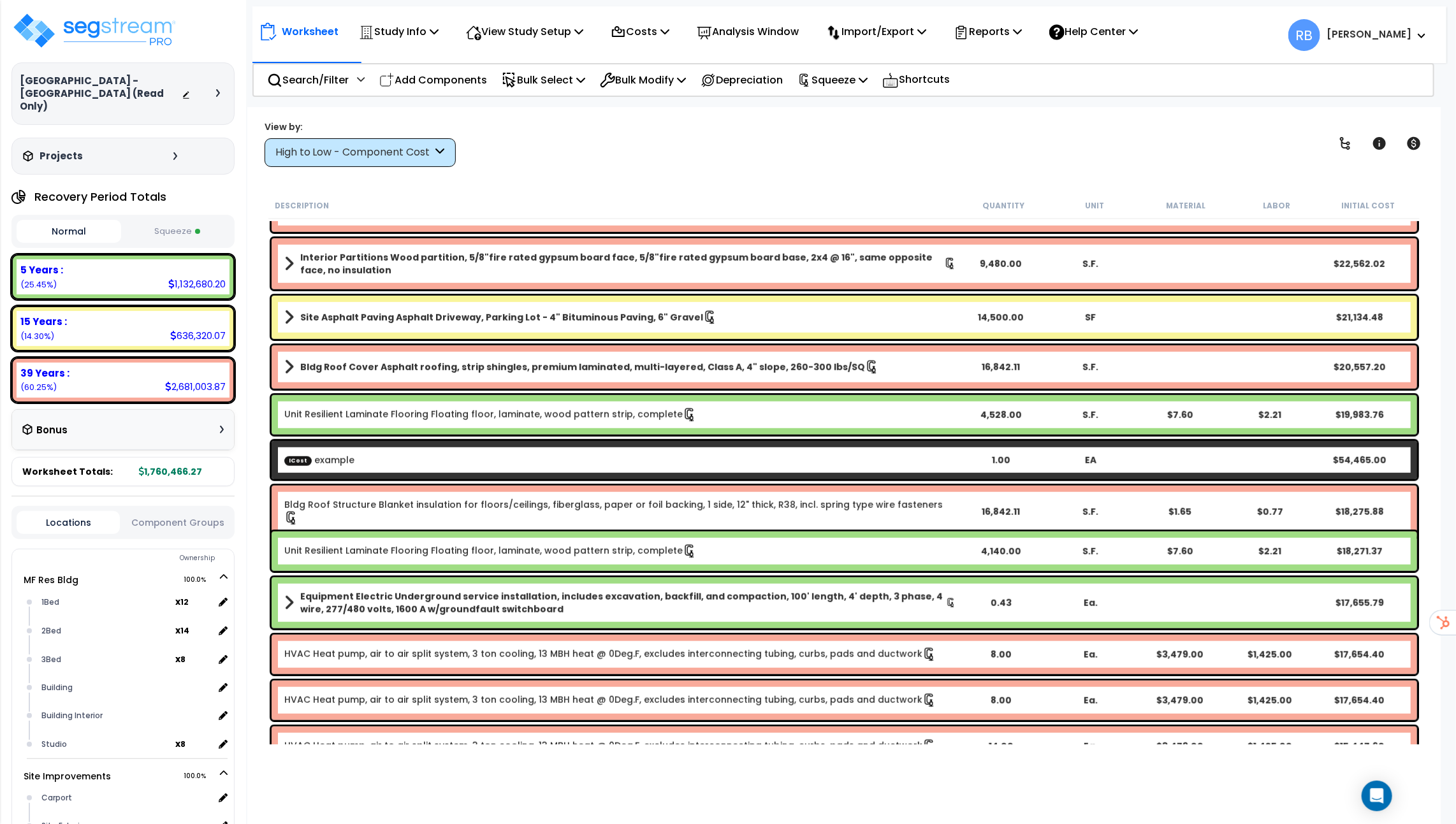
scroll to position [684, 0]
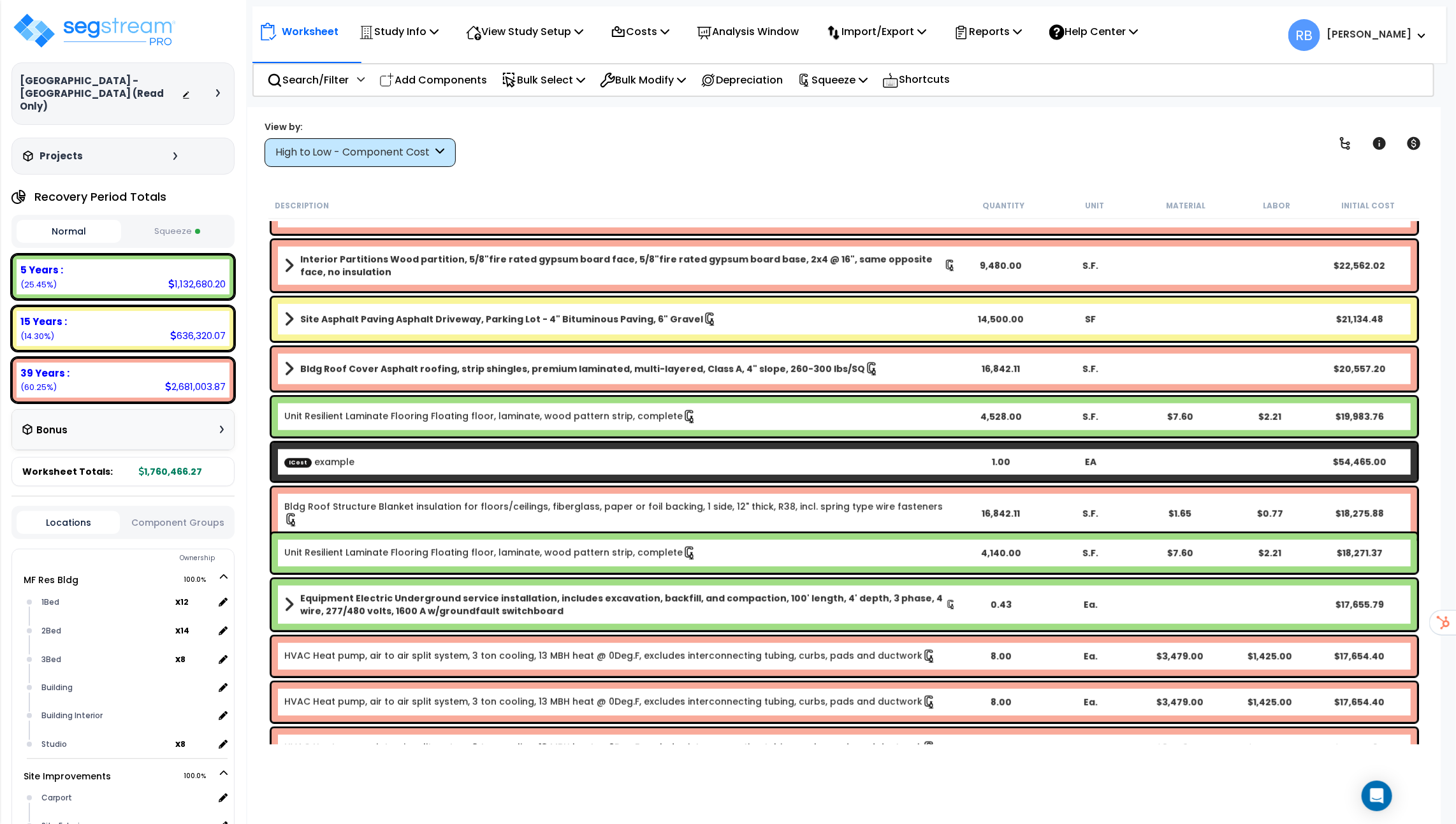
click at [171, 423] on div "Bonus" at bounding box center [123, 429] width 201 height 25
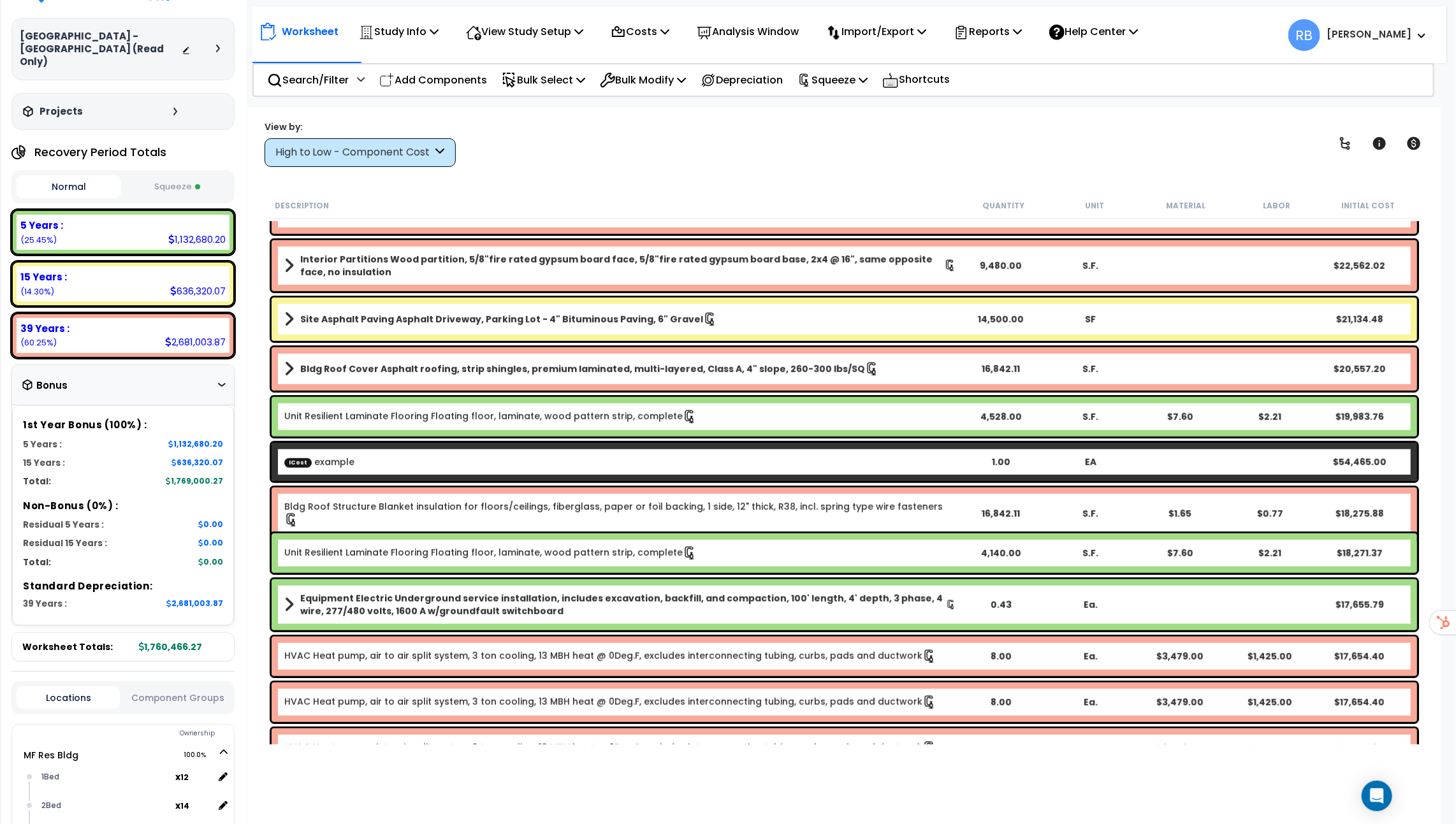
scroll to position [45, 0]
click at [158, 176] on button "Squeeze" at bounding box center [177, 187] width 104 height 22
click at [866, 78] on p "Squeeze" at bounding box center [832, 80] width 70 height 17
click at [847, 102] on link "Re-squeeze" at bounding box center [854, 108] width 126 height 26
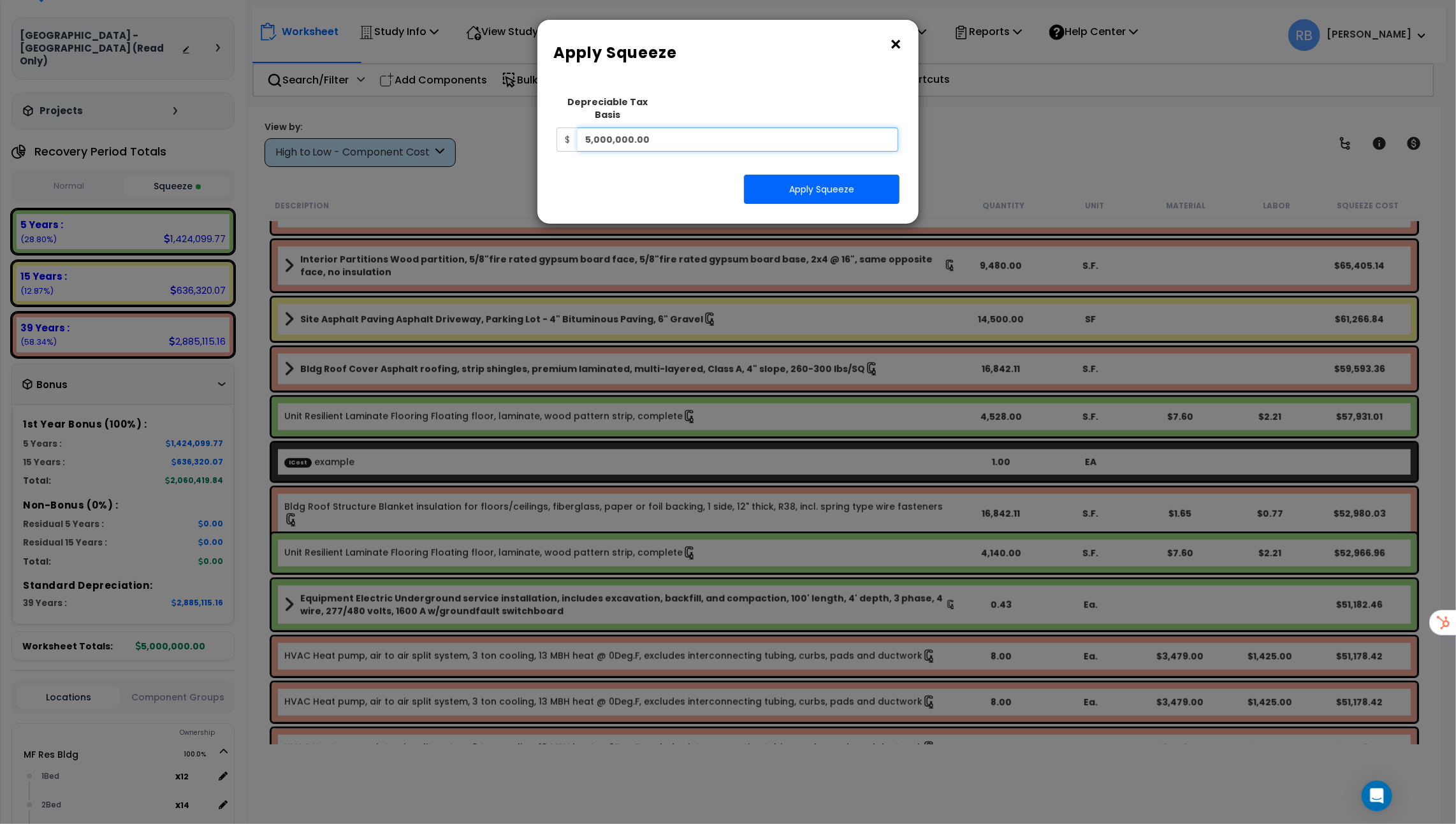
drag, startPoint x: 670, startPoint y: 134, endPoint x: 446, endPoint y: 134, distance: 224.0
click at [446, 134] on div "× Apply Squeeze Squeeze Type Select 1. Squeeze Entire Worksheet 2. Squeeze by T…" at bounding box center [728, 412] width 1456 height 824
type input "4,356,789"
click at [818, 178] on button "Apply Squeeze" at bounding box center [822, 190] width 156 height 29
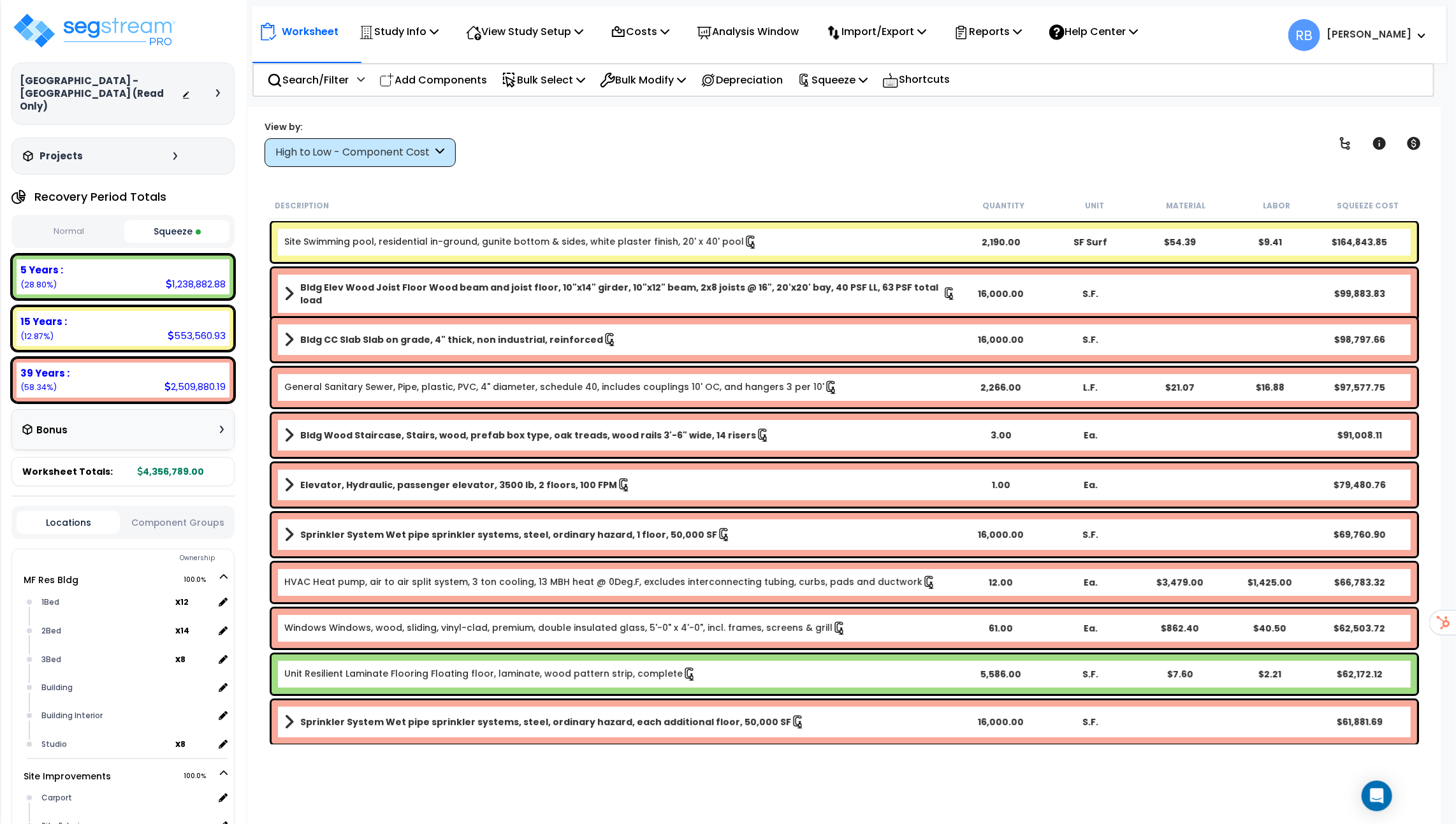
click at [404, 157] on div "High to Low - Component Cost" at bounding box center [354, 153] width 157 height 15
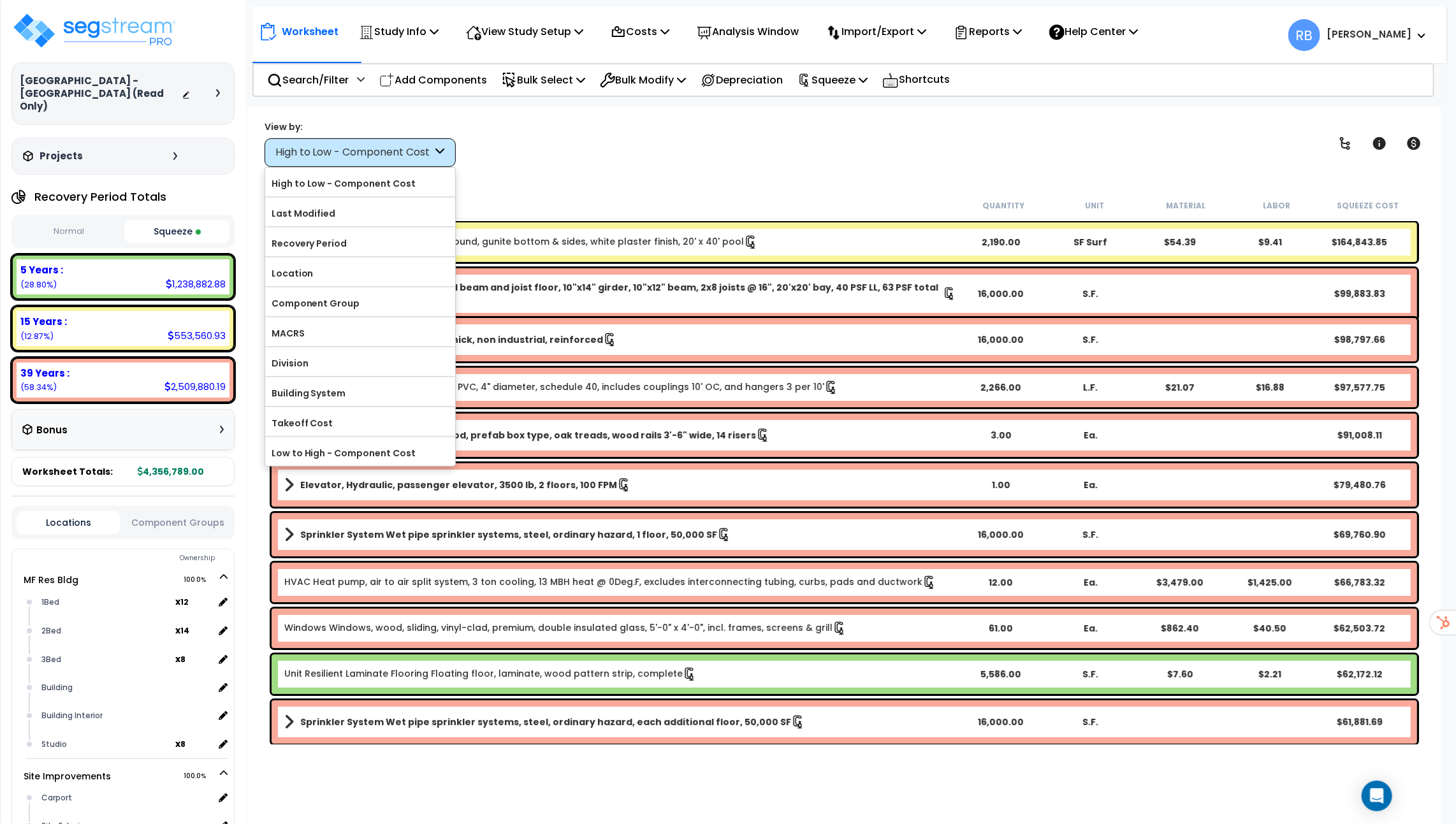
click at [486, 167] on div "Worksheet Study Info Study Setup Add Property Unit Template study Clone study RB" at bounding box center [844, 519] width 1193 height 824
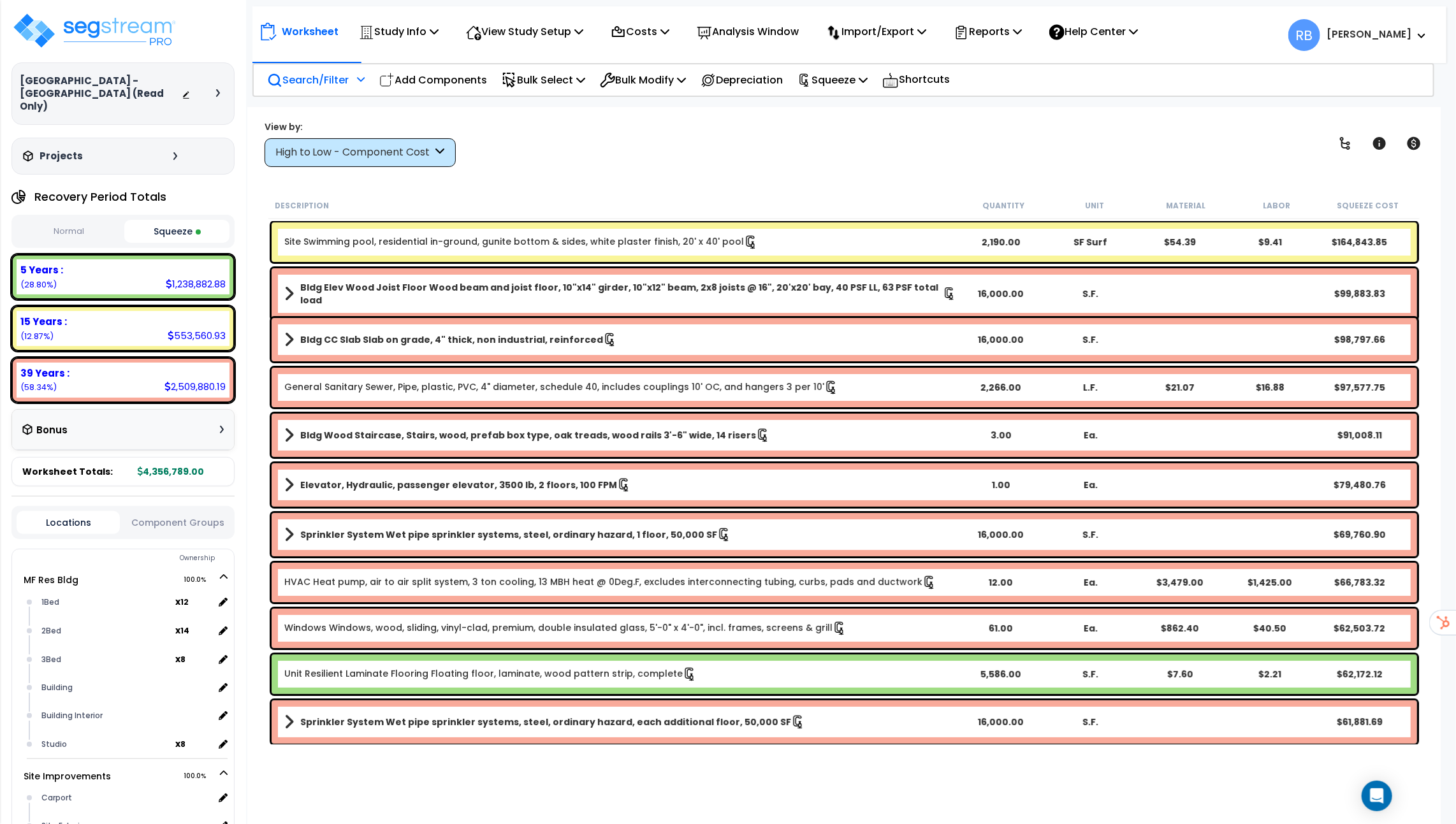
click at [332, 75] on p "Search/Filter" at bounding box center [307, 80] width 81 height 17
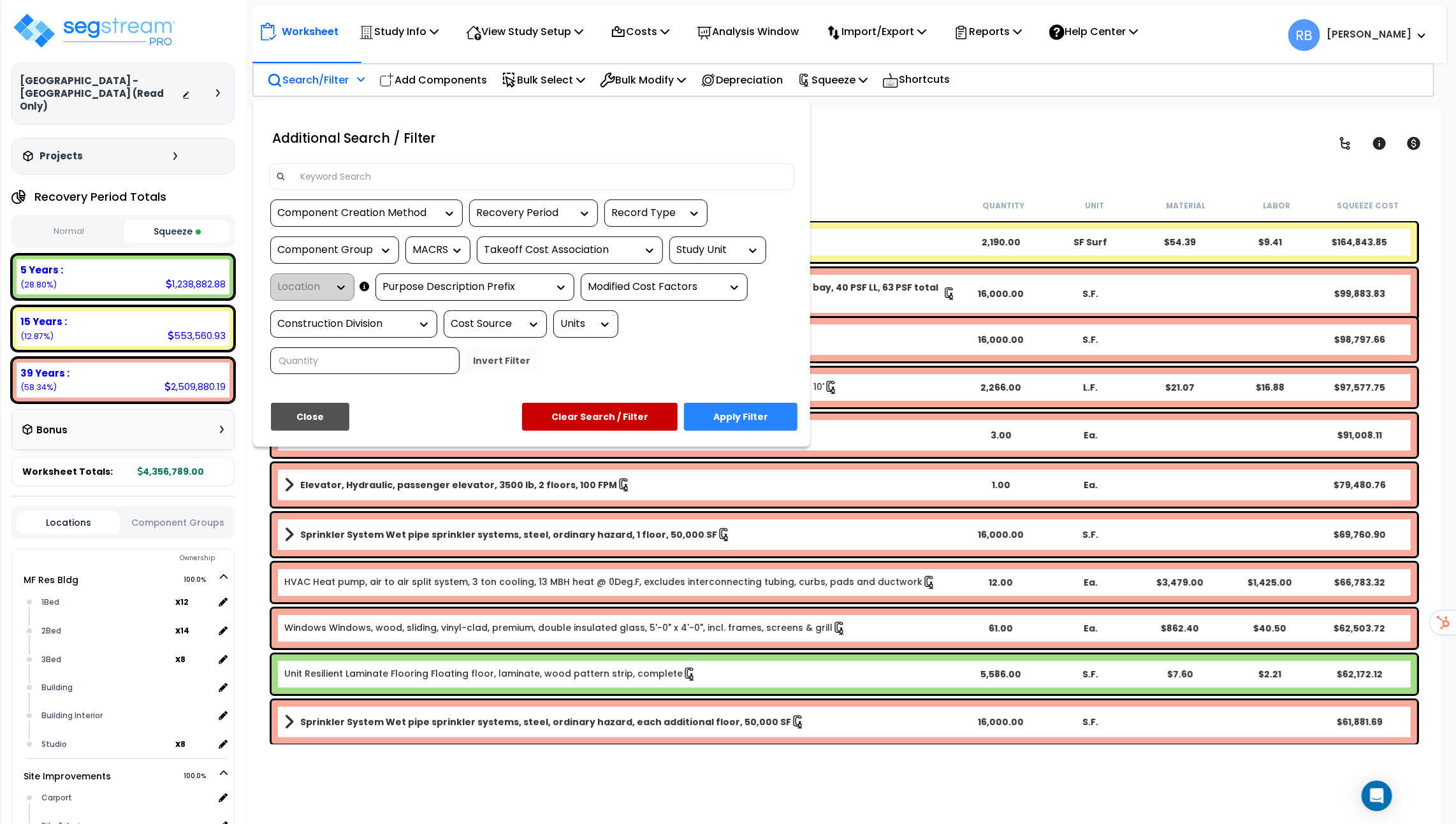
click at [534, 209] on div "Recovery Period" at bounding box center [523, 213] width 95 height 15
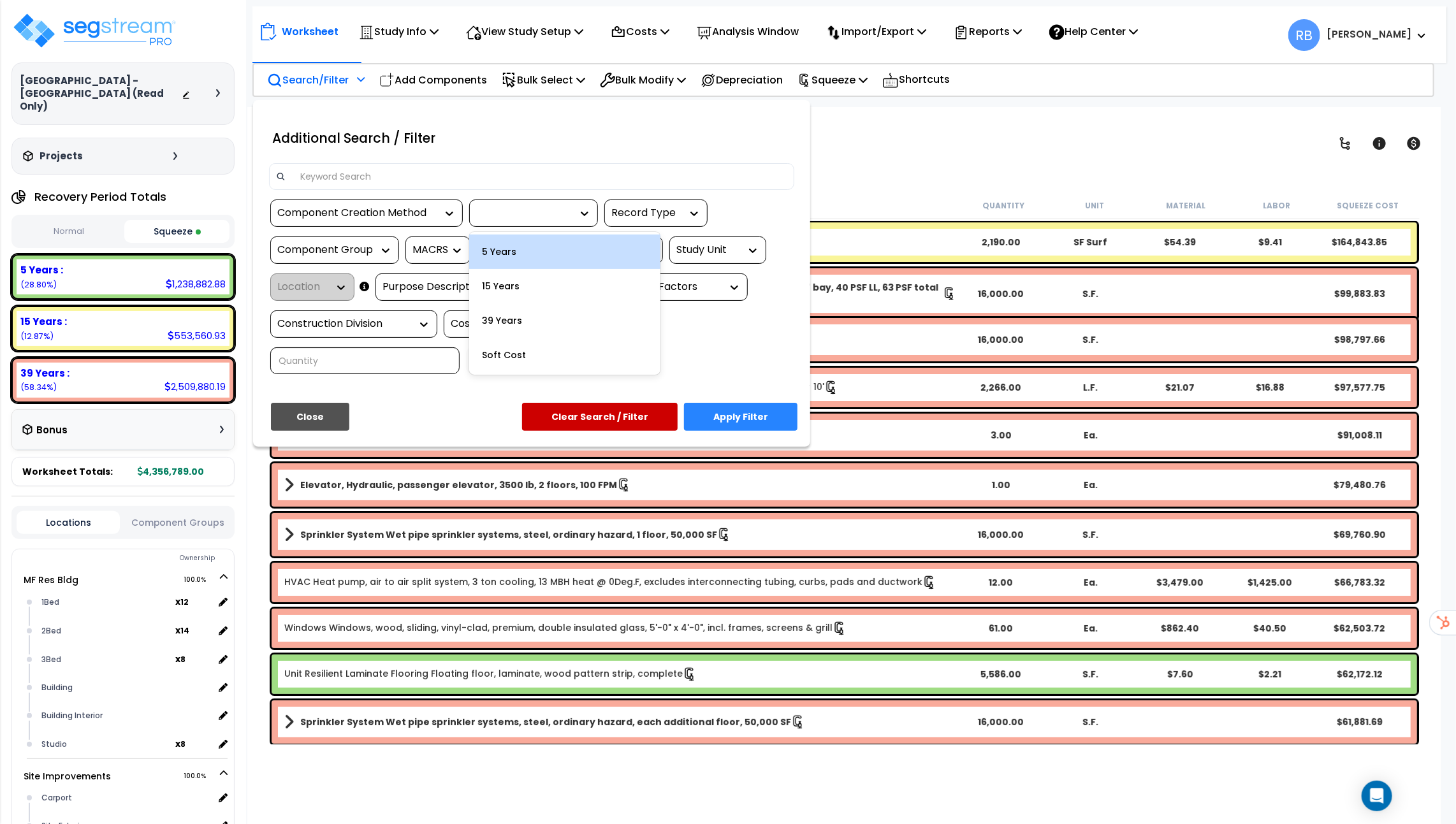
click at [536, 257] on div "5 Years" at bounding box center [565, 252] width 191 height 35
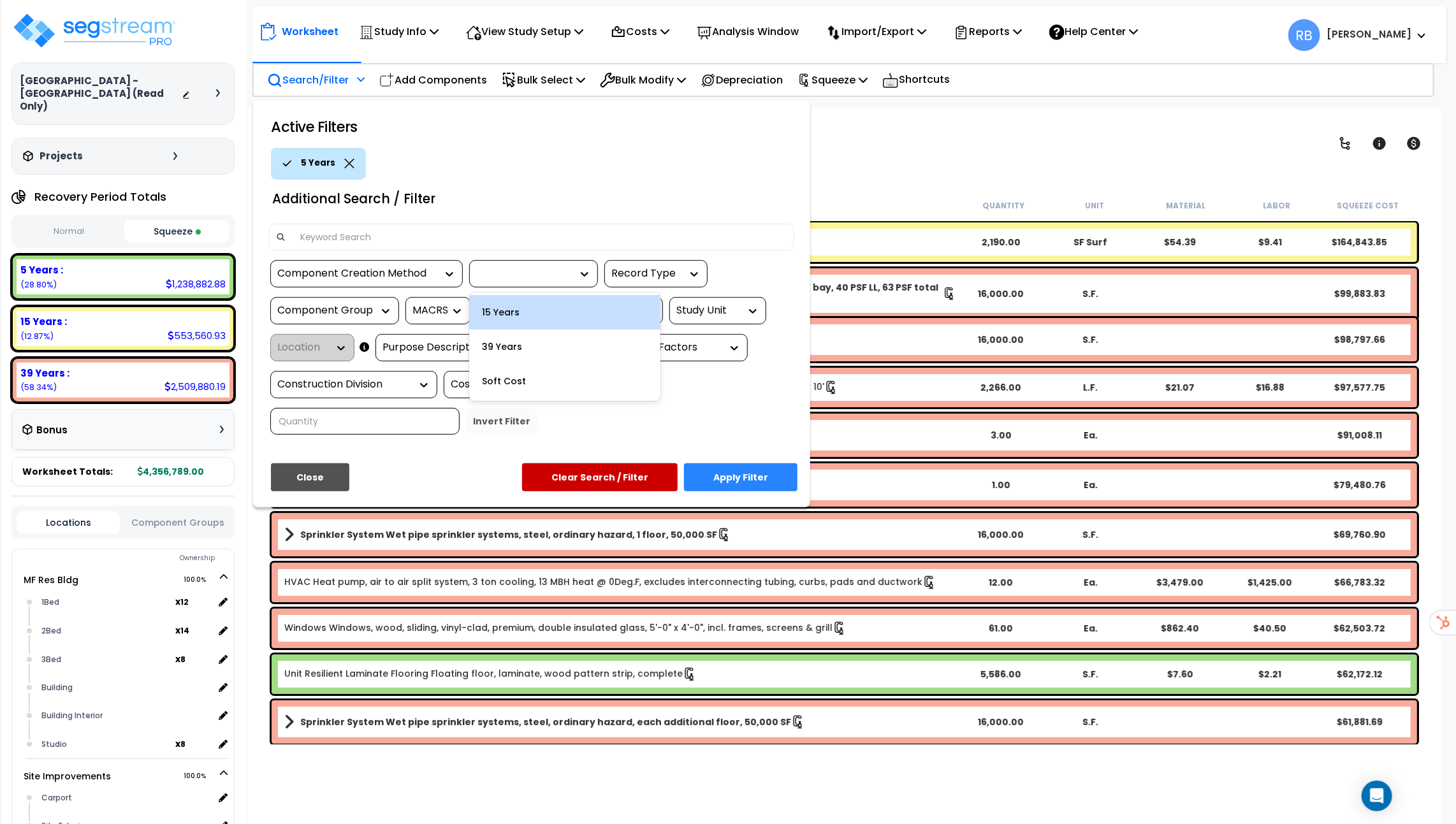
click at [561, 274] on div at bounding box center [523, 274] width 95 height 15
click at [561, 322] on div "15 Years" at bounding box center [565, 312] width 191 height 35
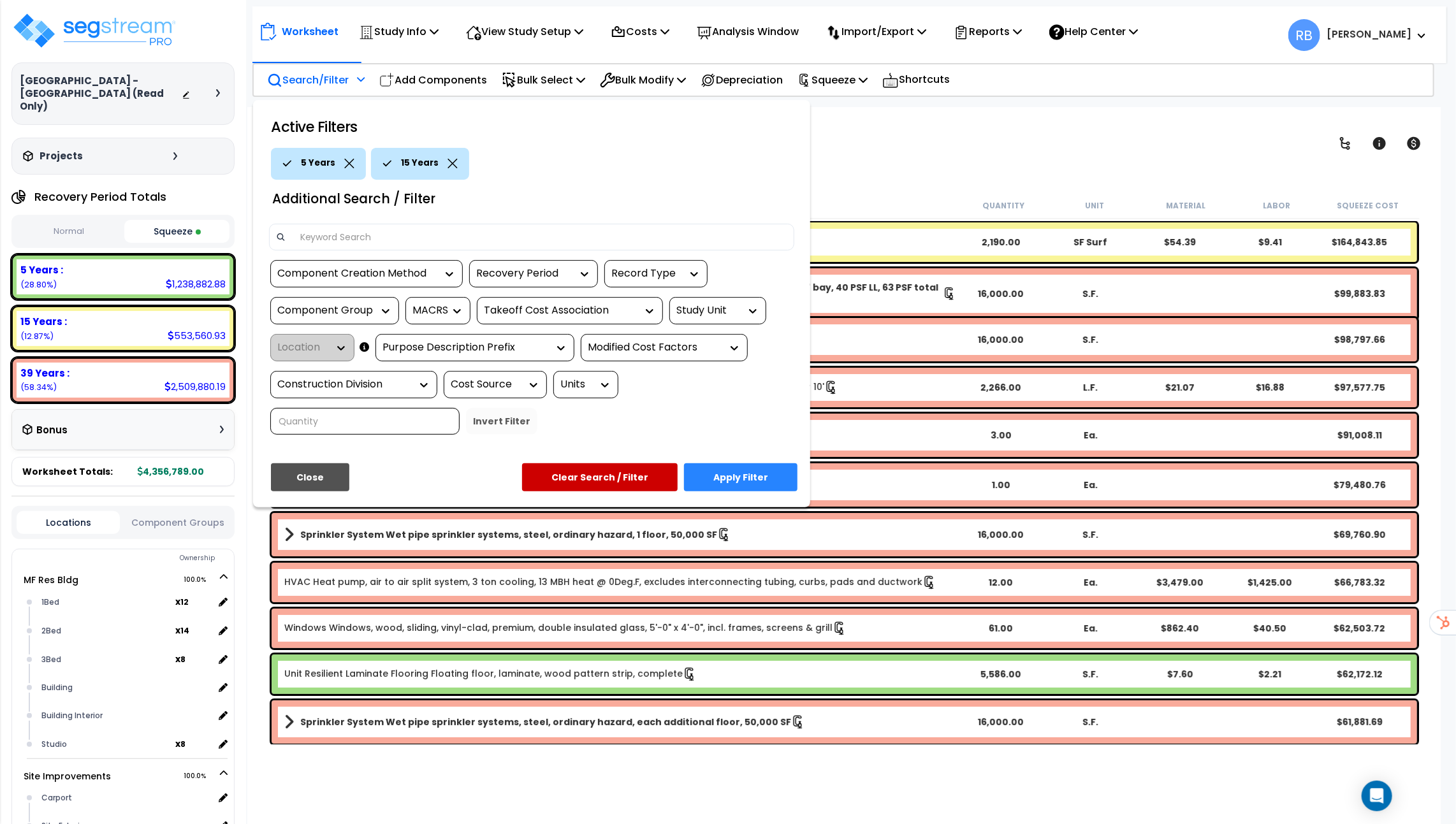
click at [705, 463] on button "Apply Filter" at bounding box center [740, 477] width 113 height 28
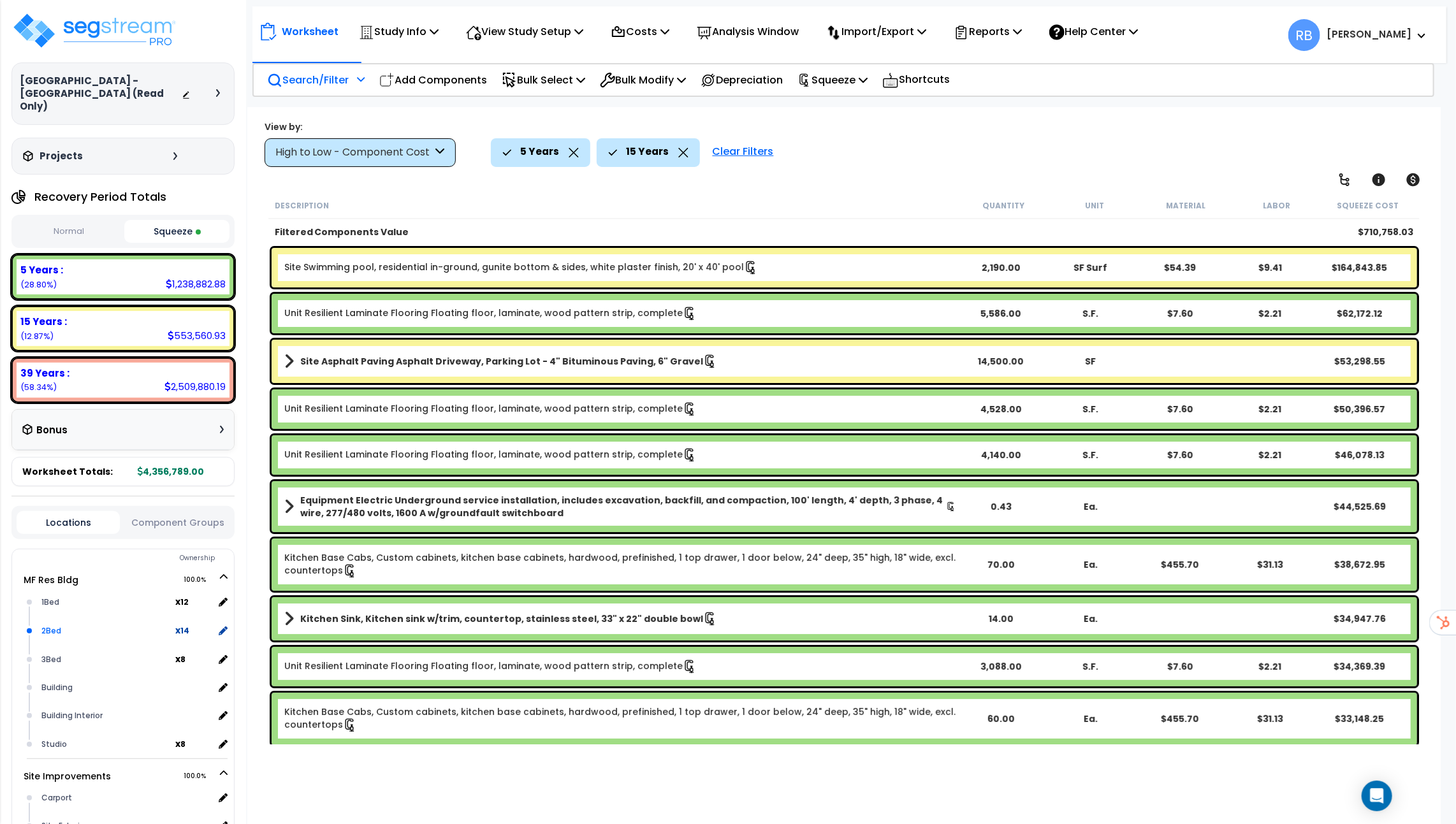
click at [45, 623] on div "2Bed" at bounding box center [107, 631] width 137 height 16
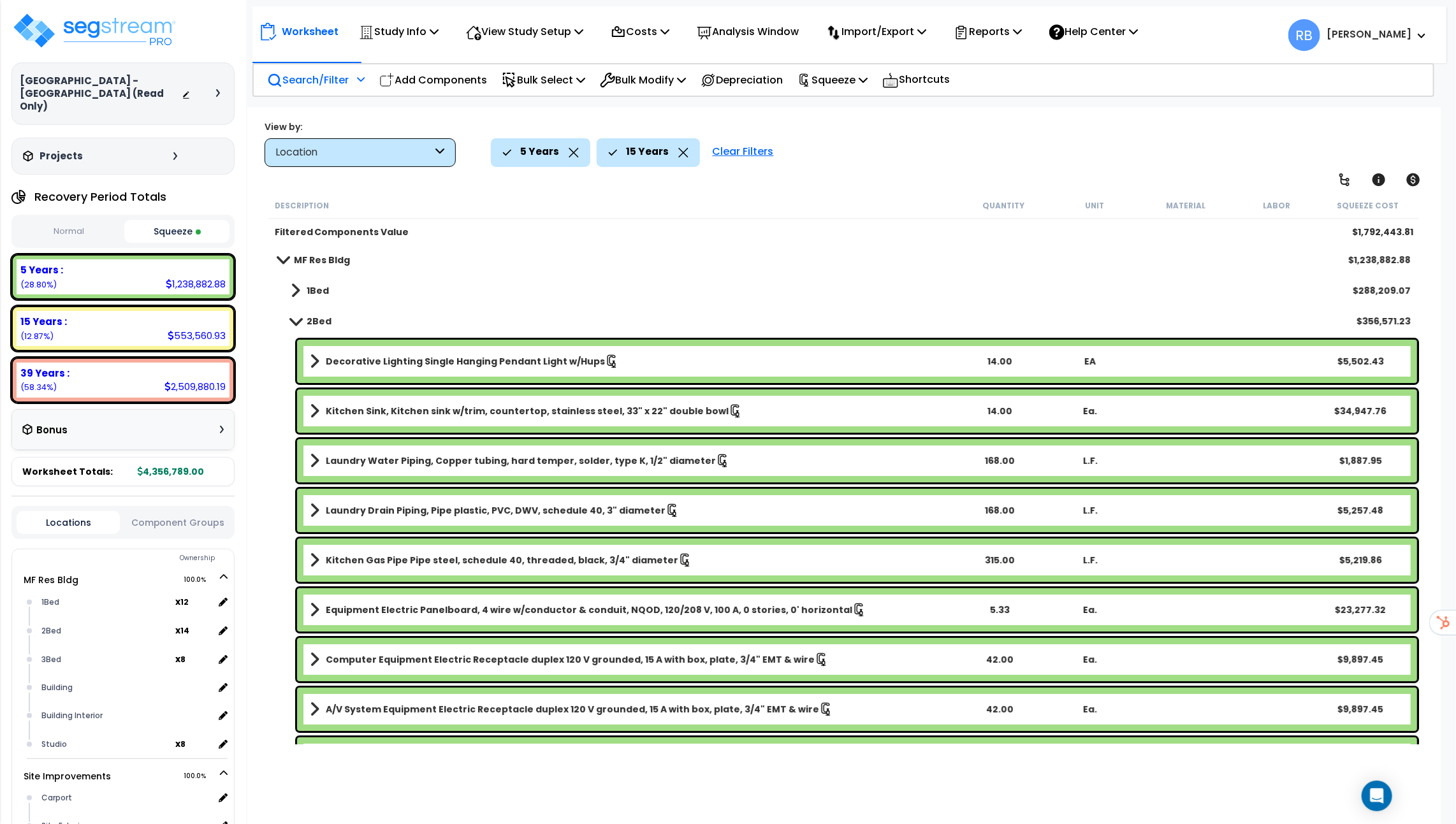
click at [316, 322] on b "2Bed" at bounding box center [318, 321] width 25 height 13
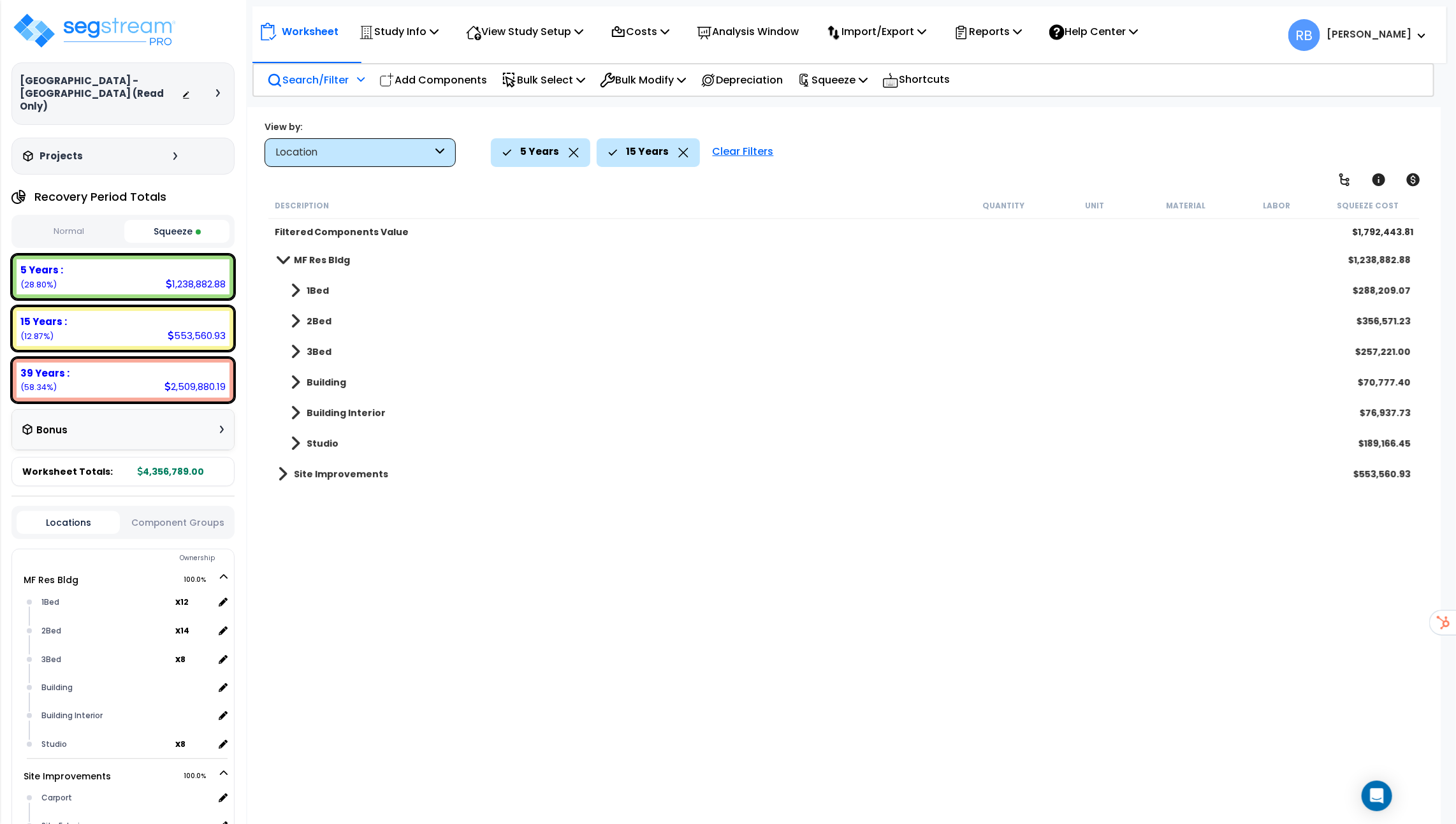
click at [309, 356] on b "3Bed" at bounding box center [318, 352] width 25 height 13
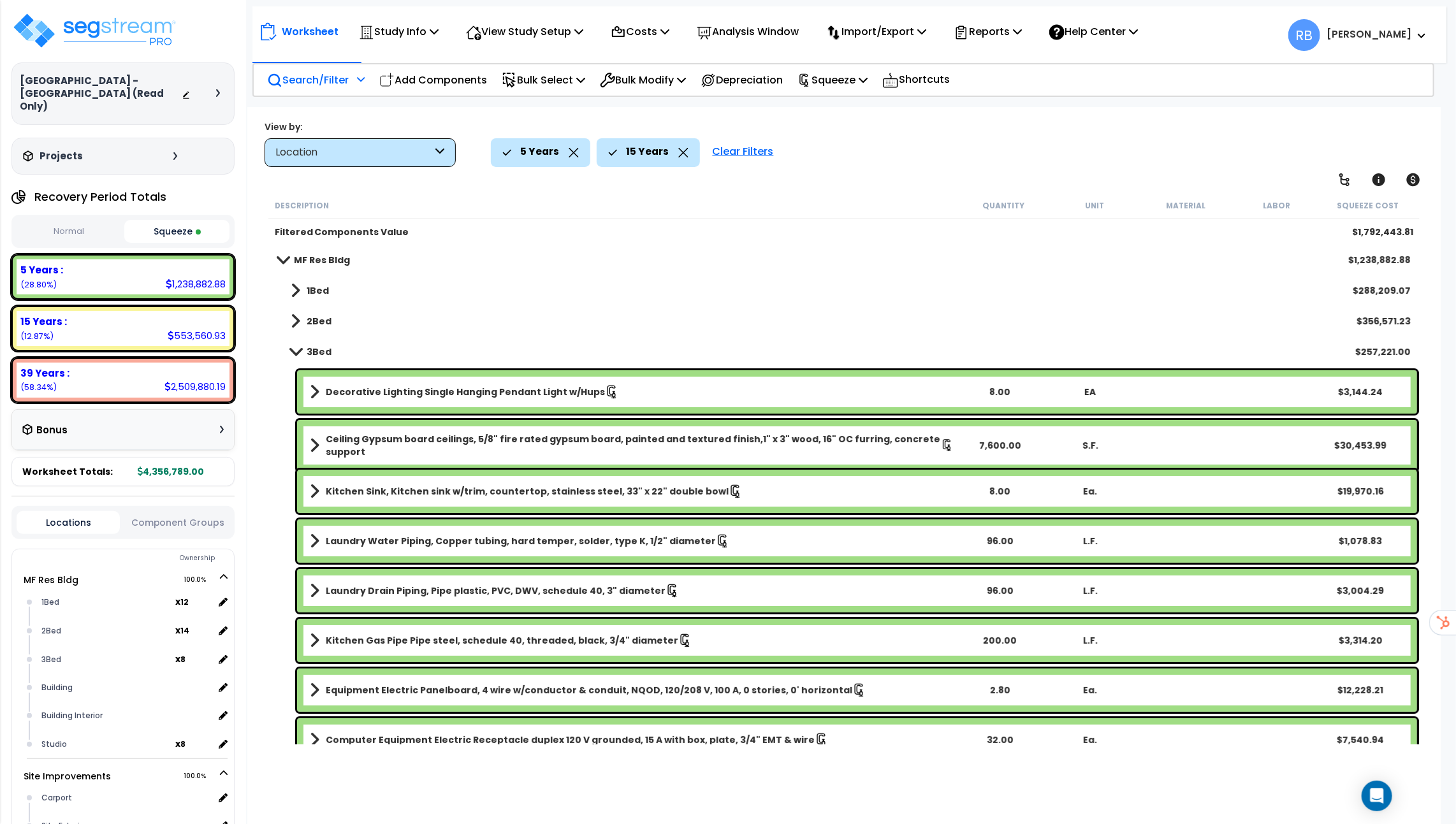
click at [309, 356] on b "3Bed" at bounding box center [318, 352] width 25 height 13
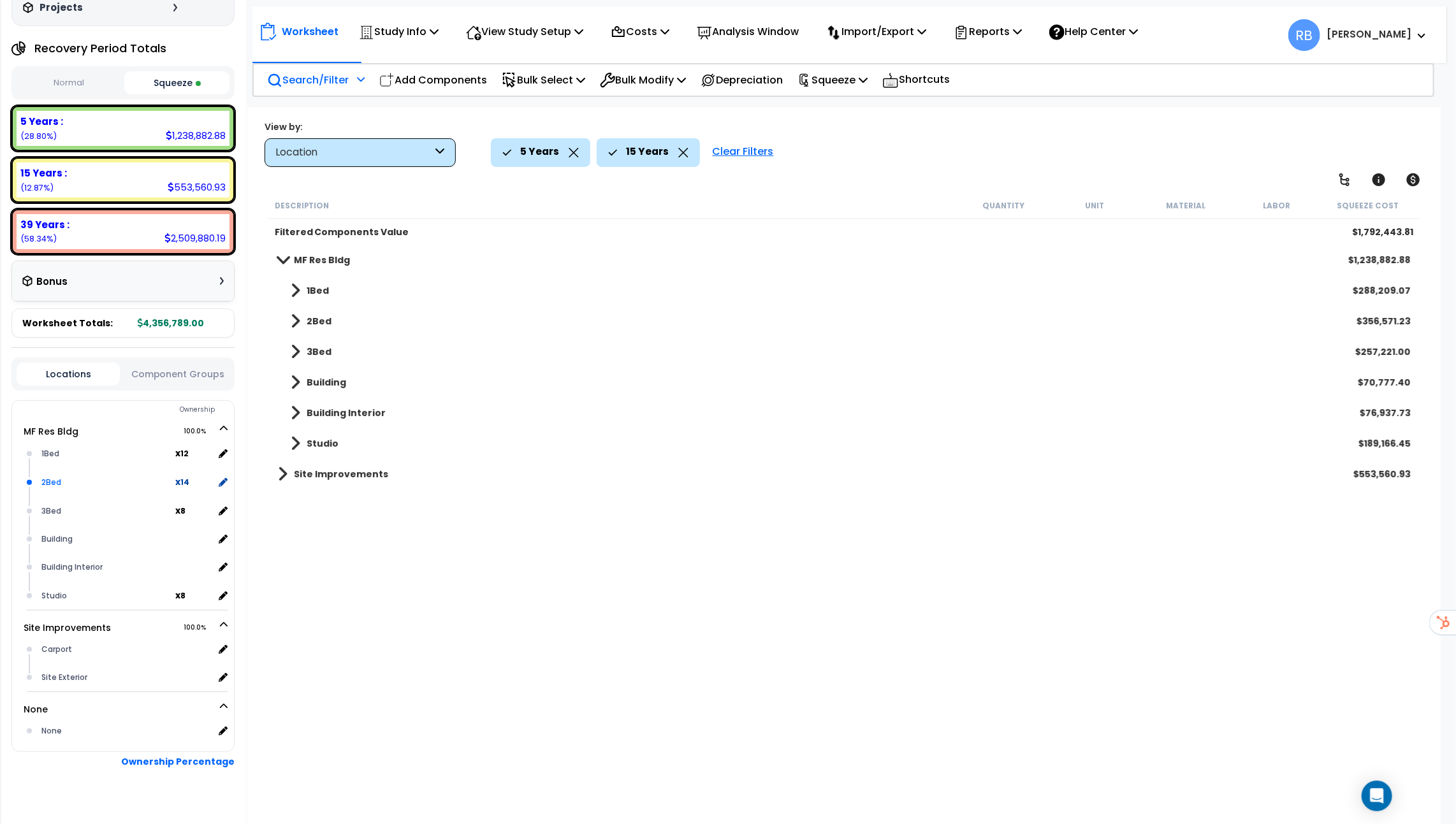
scroll to position [27, 0]
click at [55, 642] on div "Carport" at bounding box center [126, 649] width 176 height 16
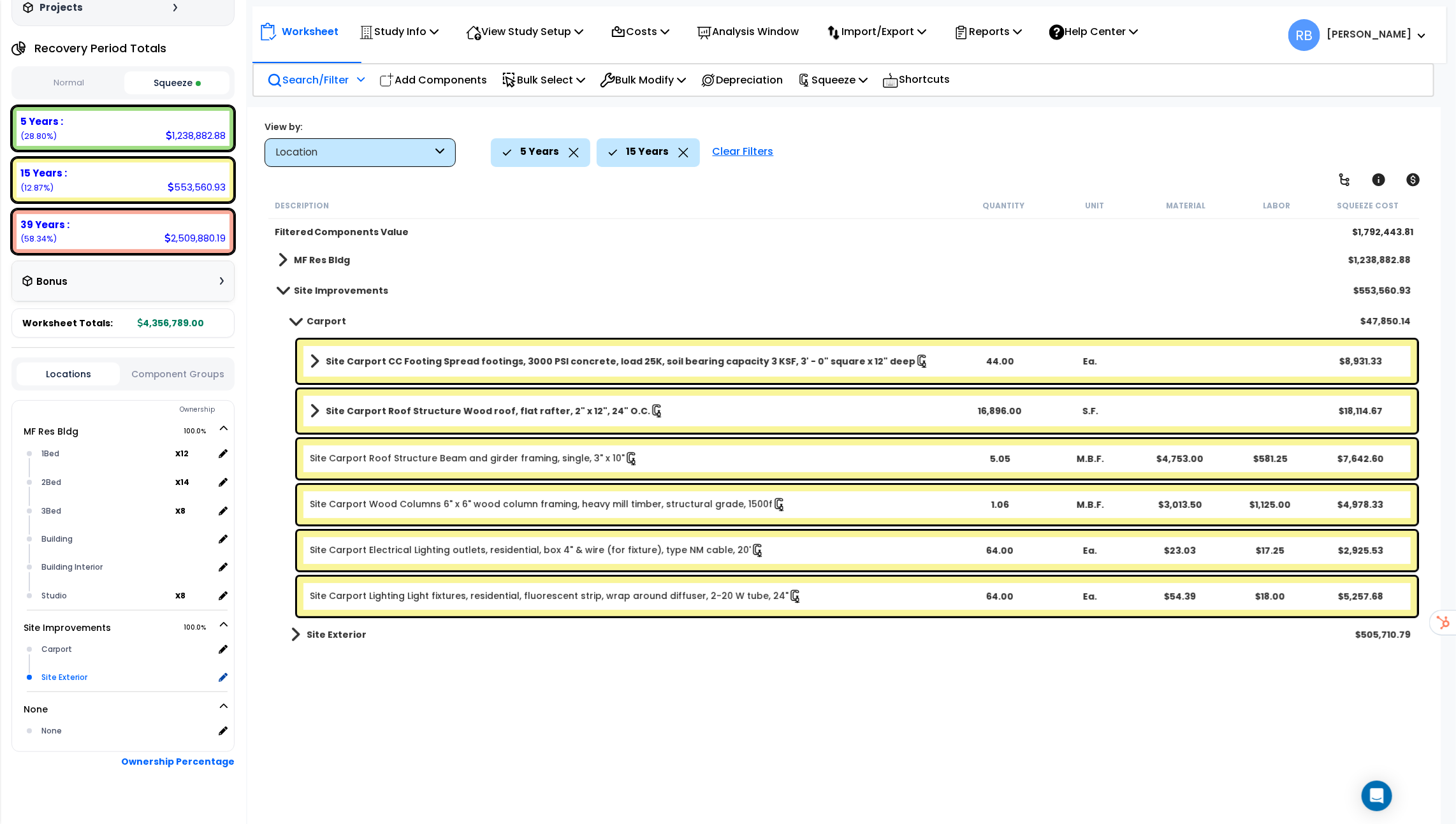
click at [72, 670] on div "Site Exterior" at bounding box center [126, 678] width 176 height 16
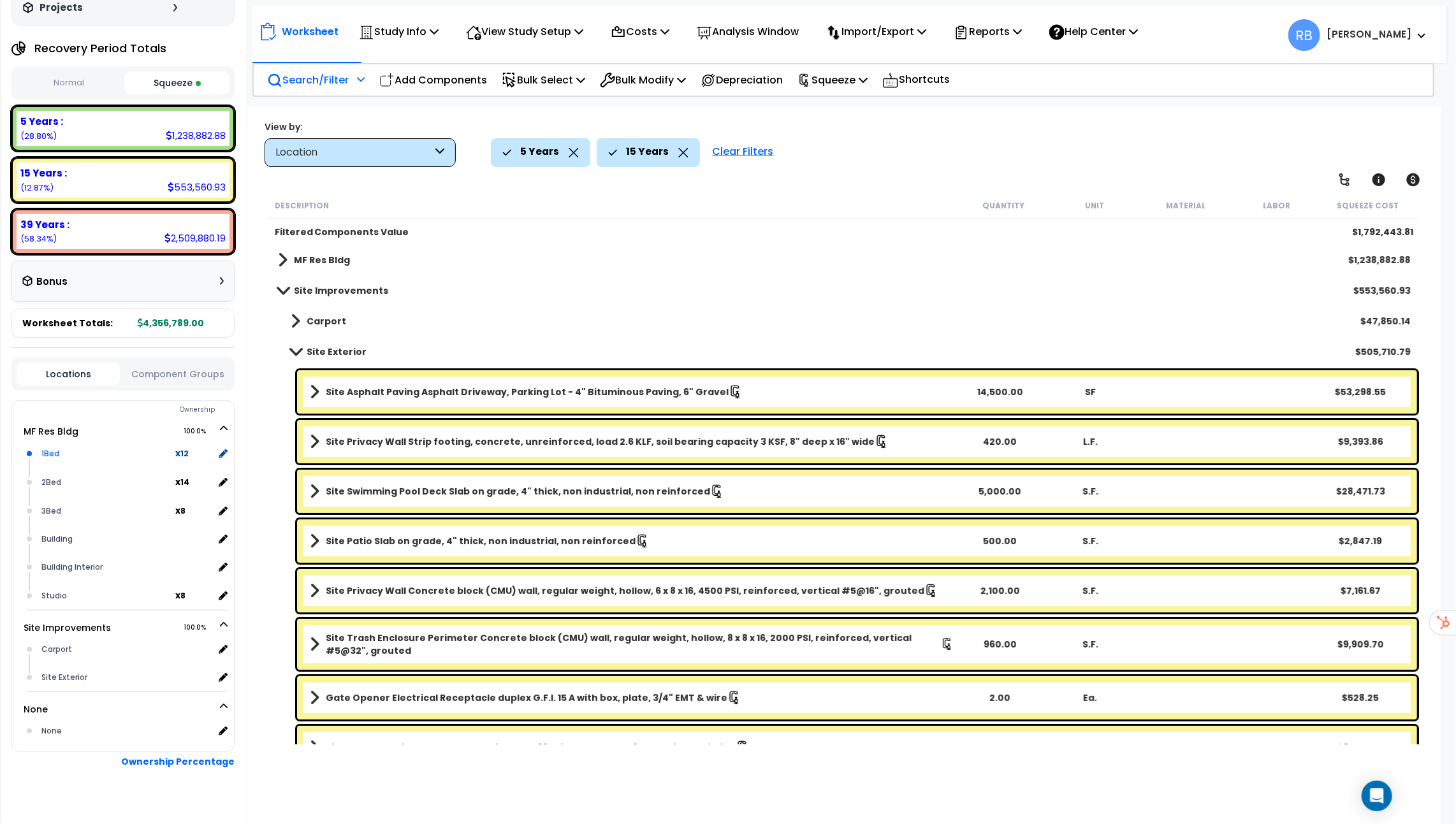
click at [59, 447] on div "1Bed" at bounding box center [107, 454] width 137 height 16
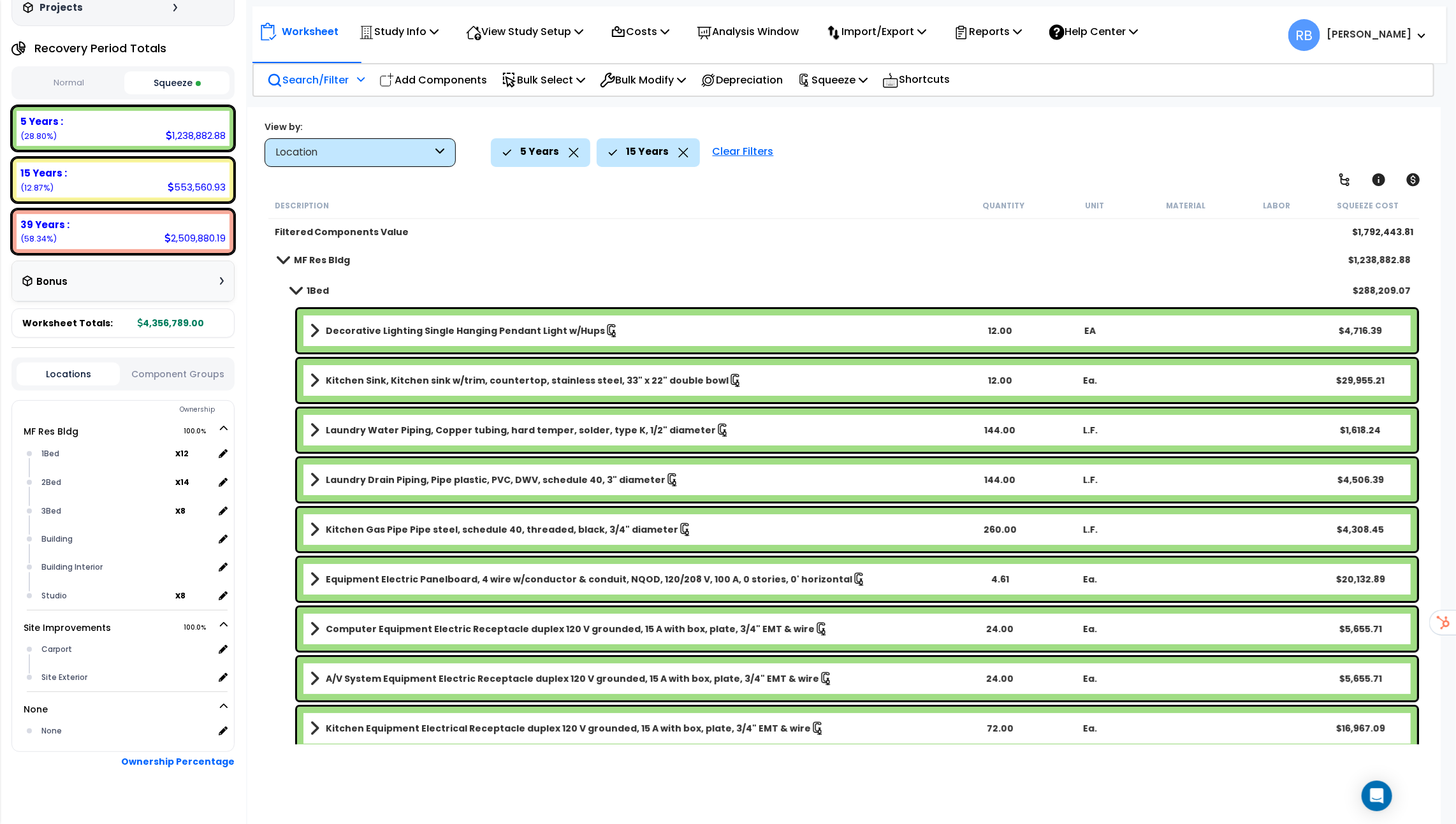
click at [188, 367] on button "Component Groups" at bounding box center [178, 374] width 103 height 14
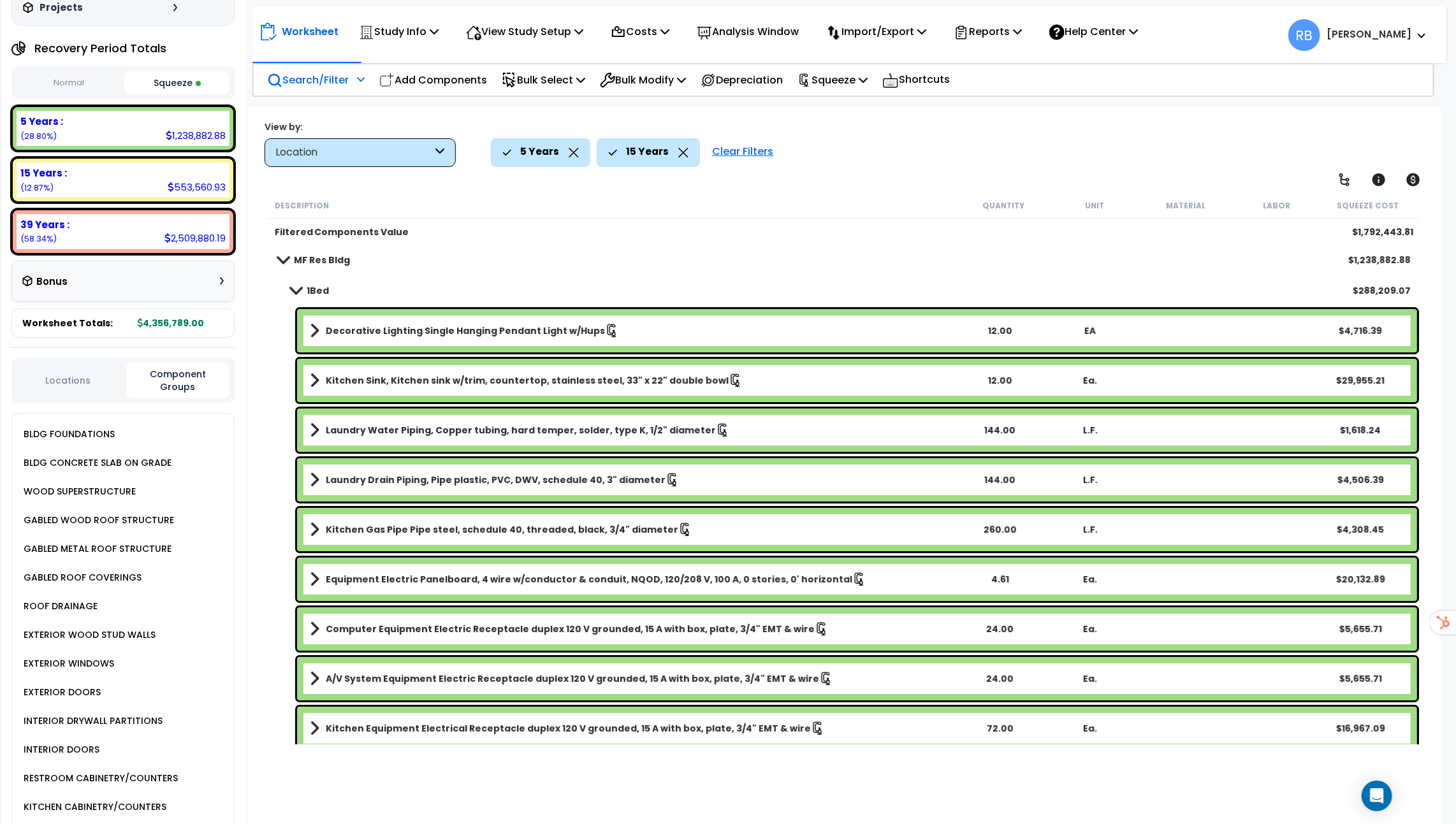
click at [71, 420] on div "BLDG FOUNDATIONS" at bounding box center [126, 434] width 213 height 28
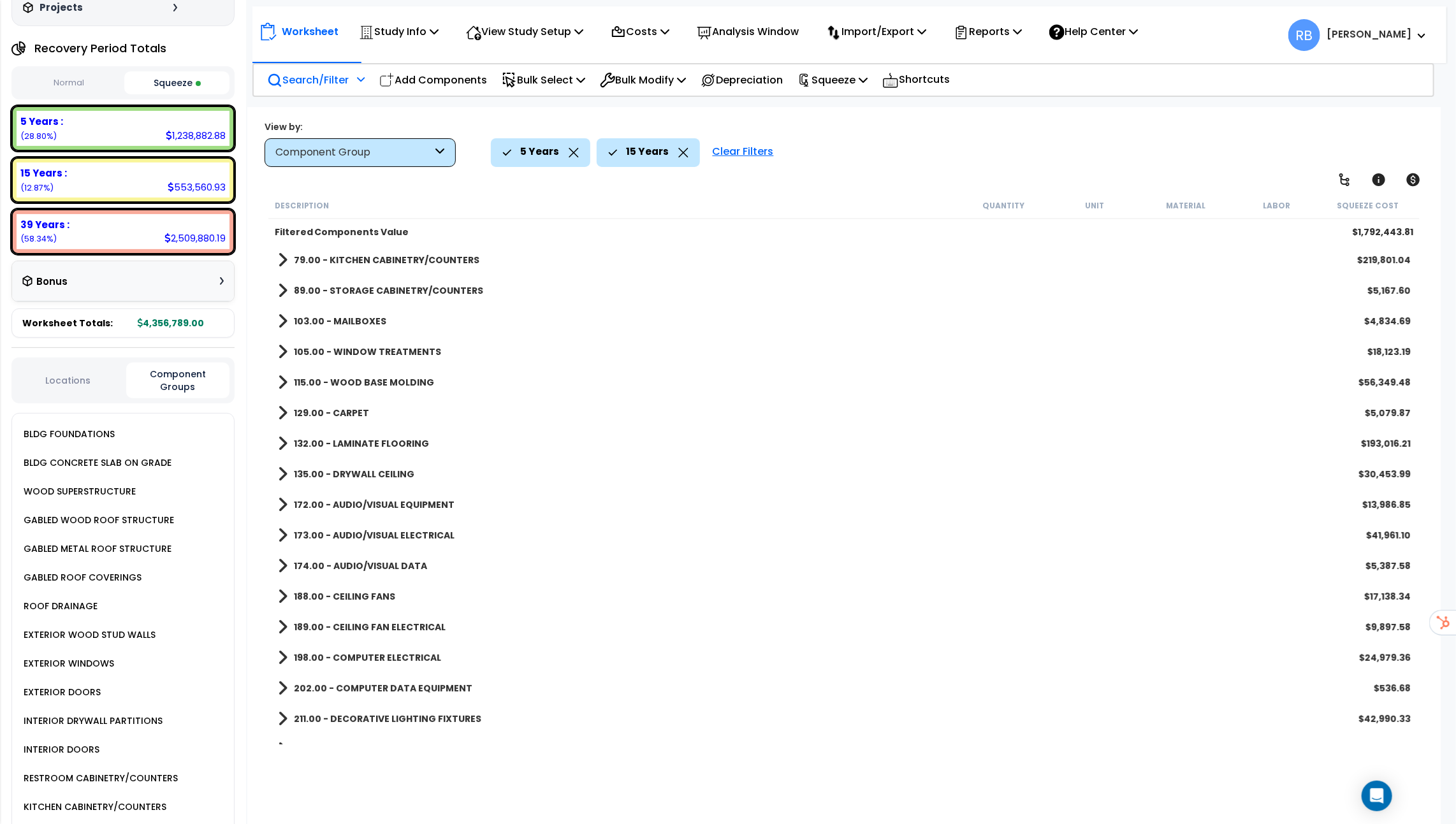
click at [71, 427] on div "BLDG FOUNDATIONS" at bounding box center [67, 434] width 94 height 16
click at [334, 285] on b "89.00 - STORAGE CABINETRY/COUNTERS" at bounding box center [388, 291] width 189 height 13
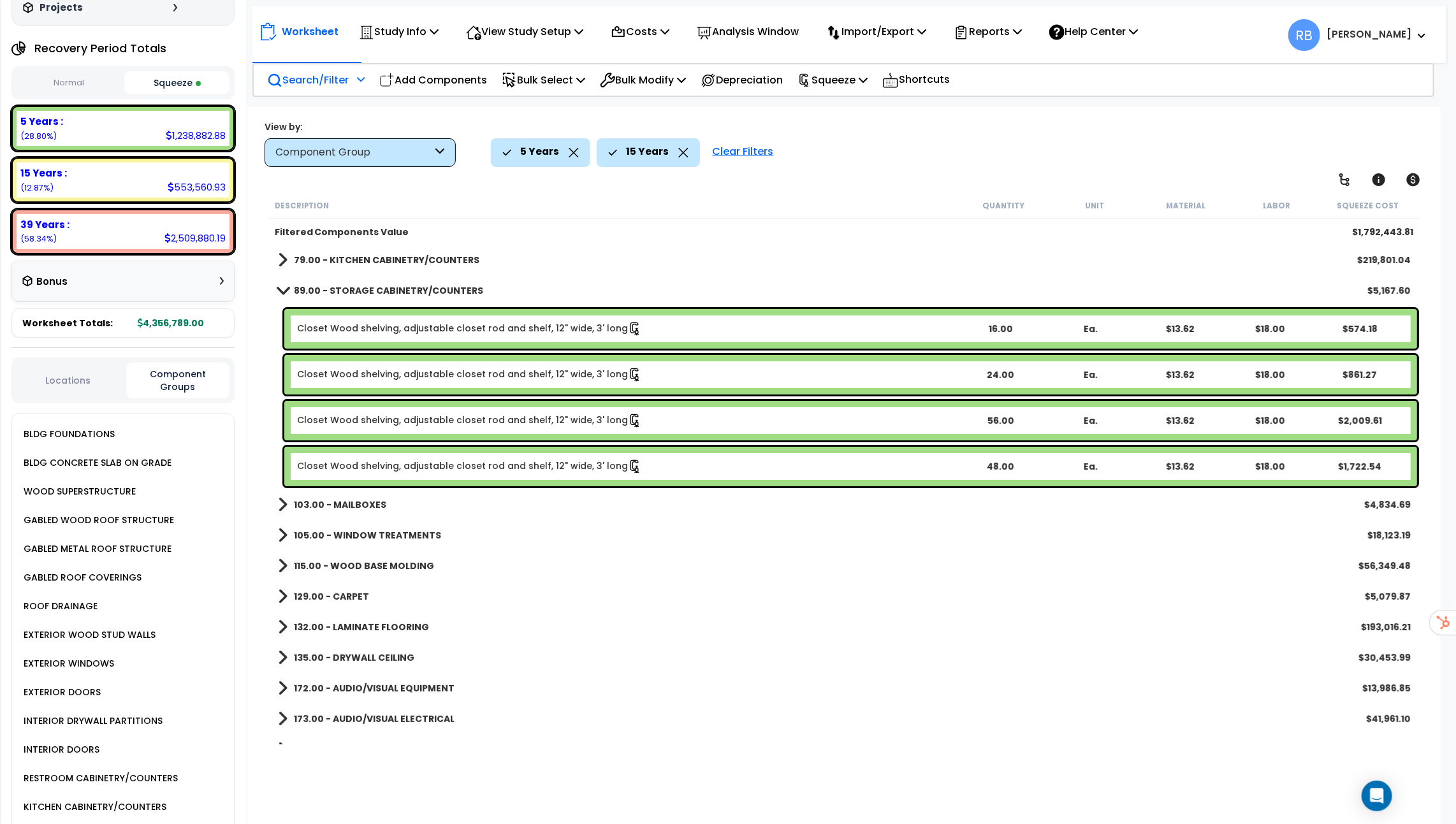
click at [334, 285] on b "89.00 - STORAGE CABINETRY/COUNTERS" at bounding box center [388, 291] width 189 height 13
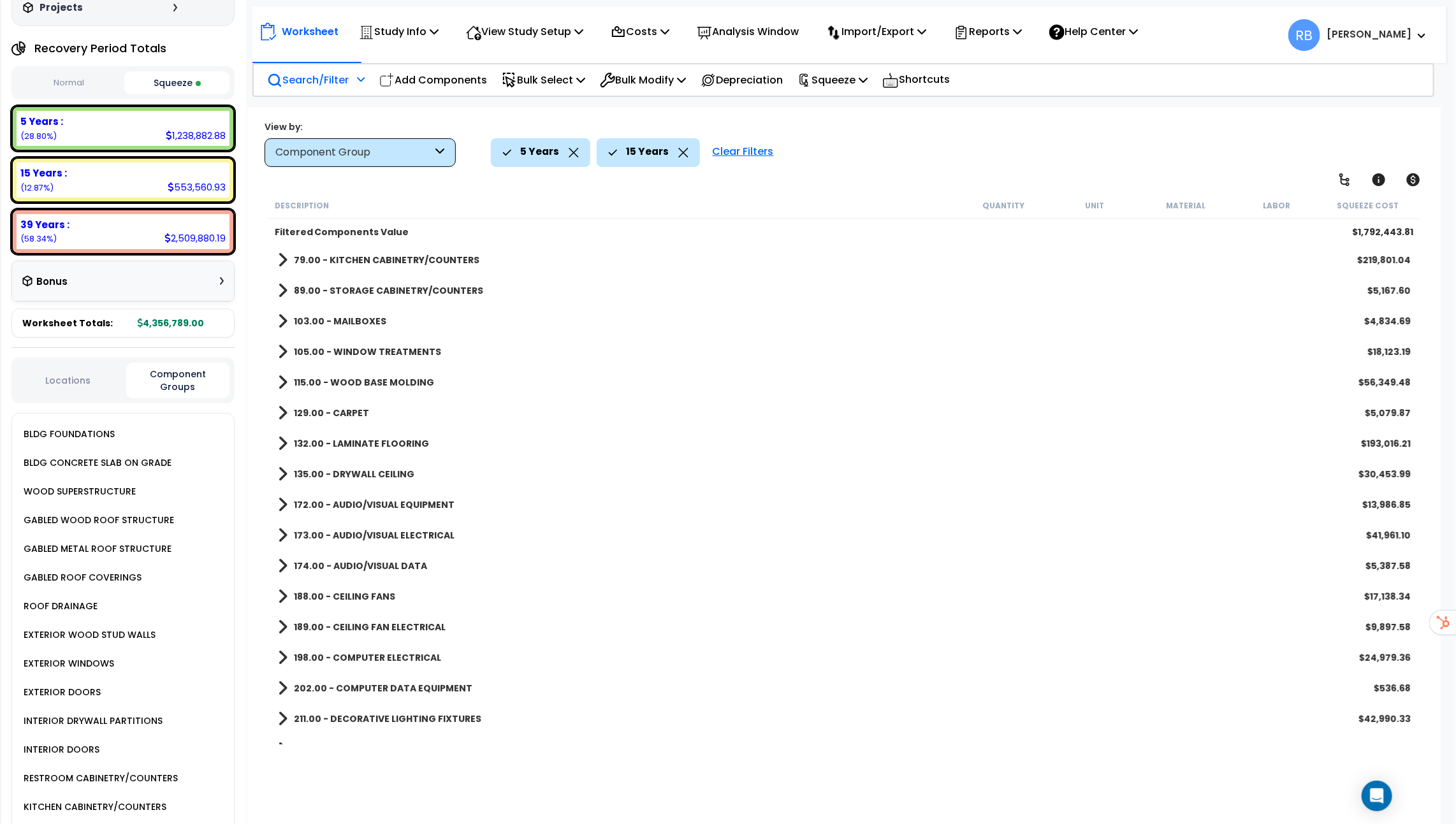
click at [281, 253] on span at bounding box center [283, 260] width 9 height 18
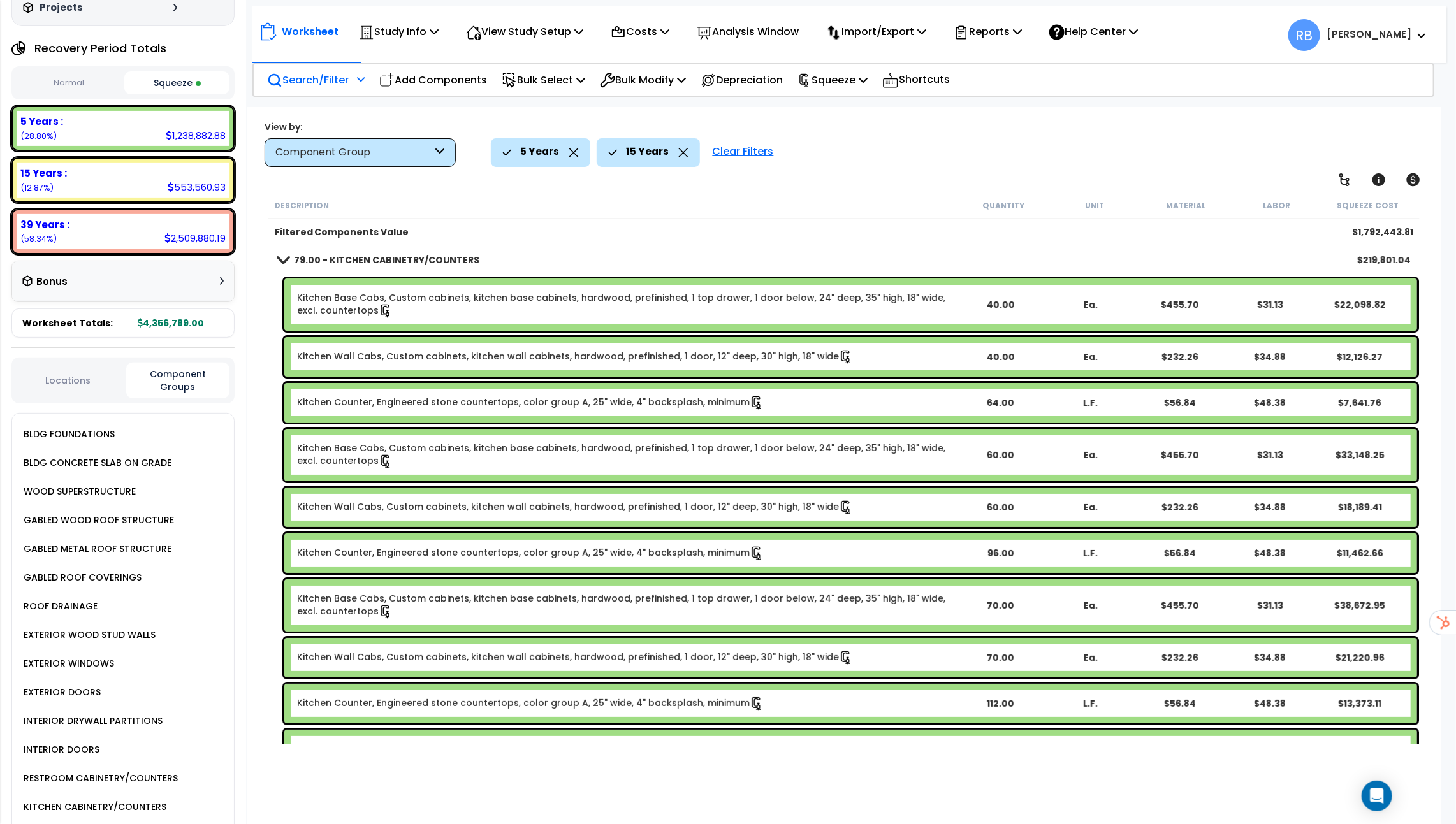
click at [280, 254] on link "79.00 - KITCHEN CABINETRY/COUNTERS" at bounding box center [379, 260] width 201 height 18
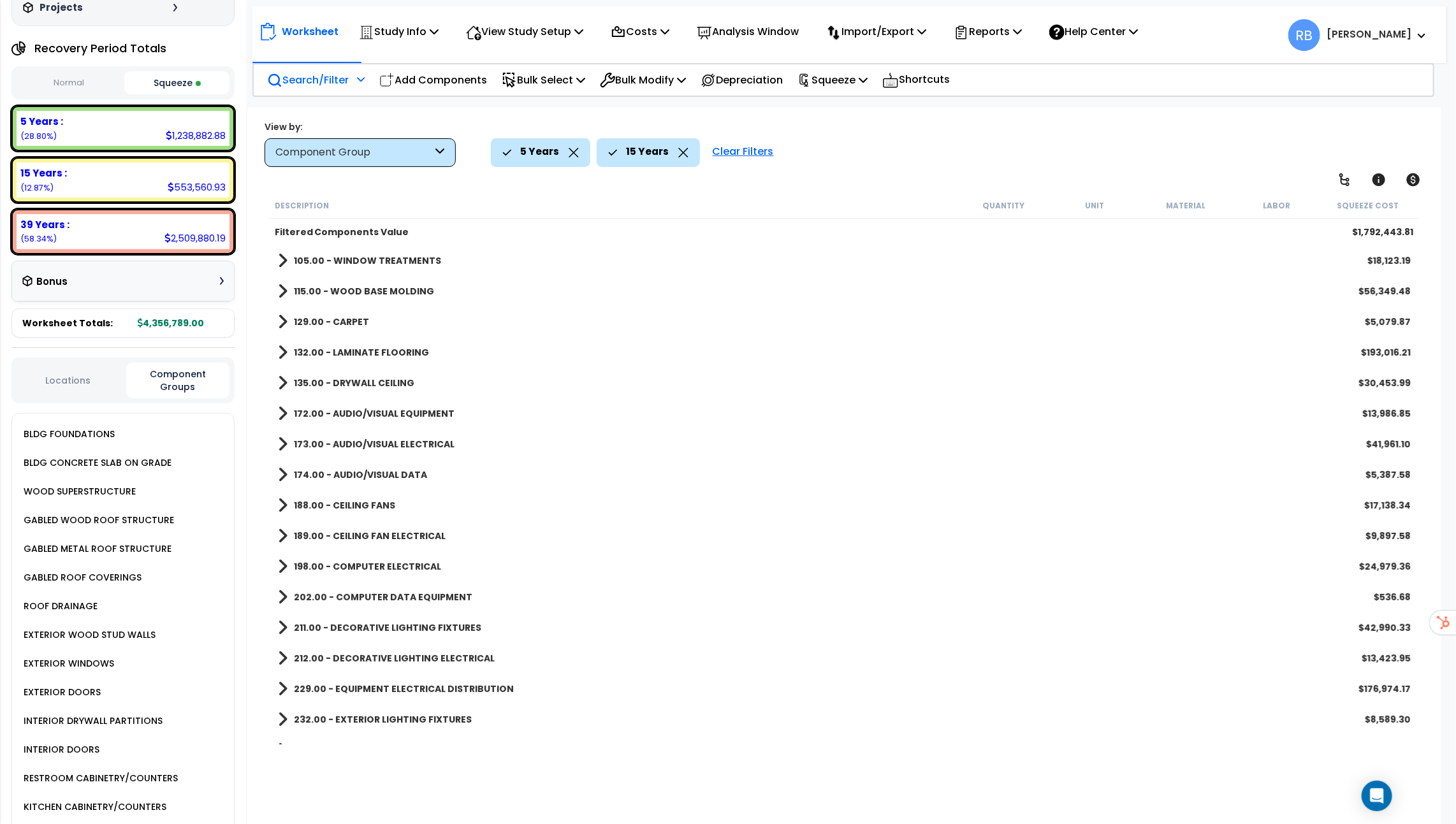
scroll to position [93, 0]
click at [280, 321] on span at bounding box center [283, 320] width 9 height 18
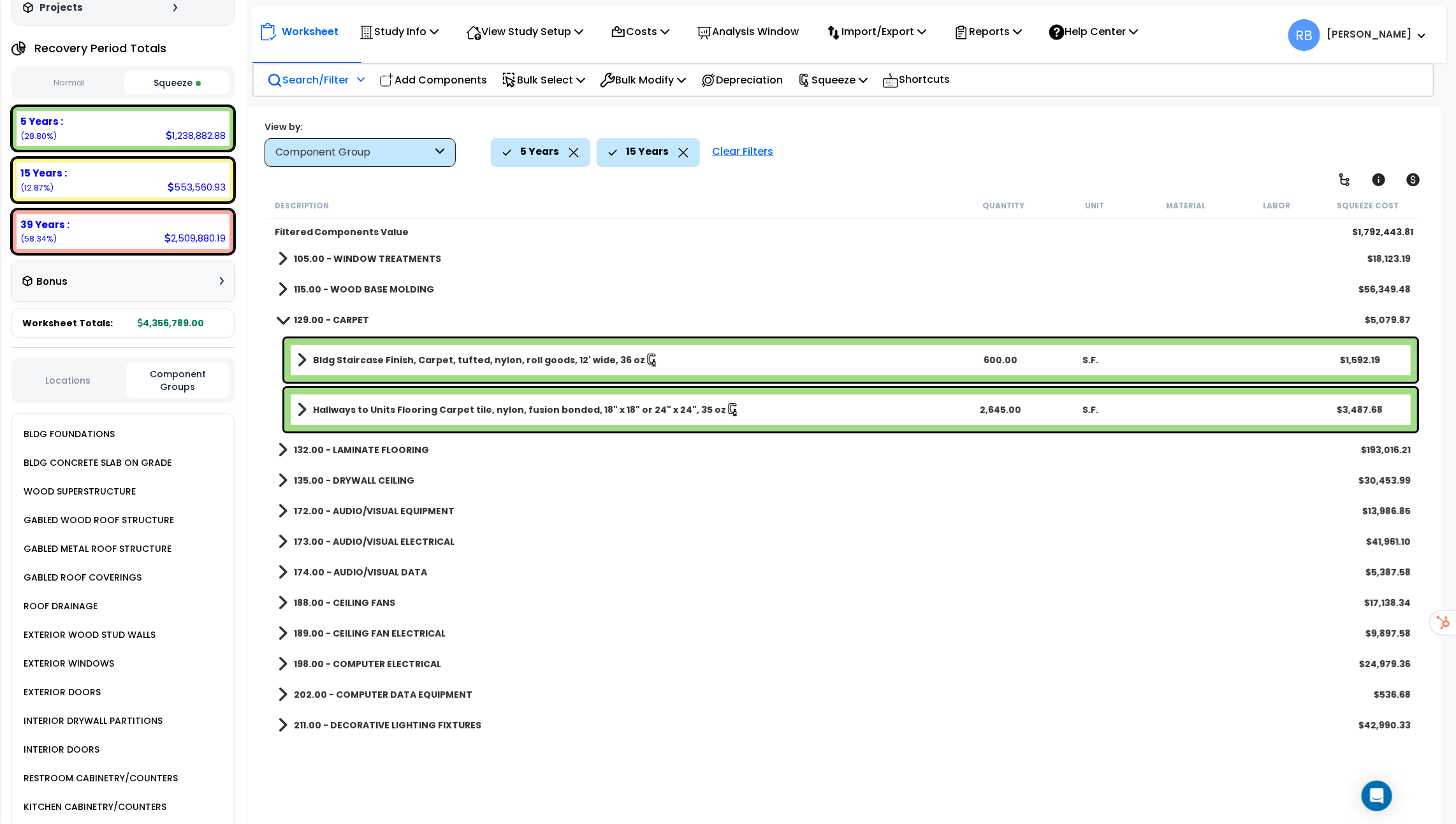
click at [280, 321] on span at bounding box center [283, 320] width 18 height 9
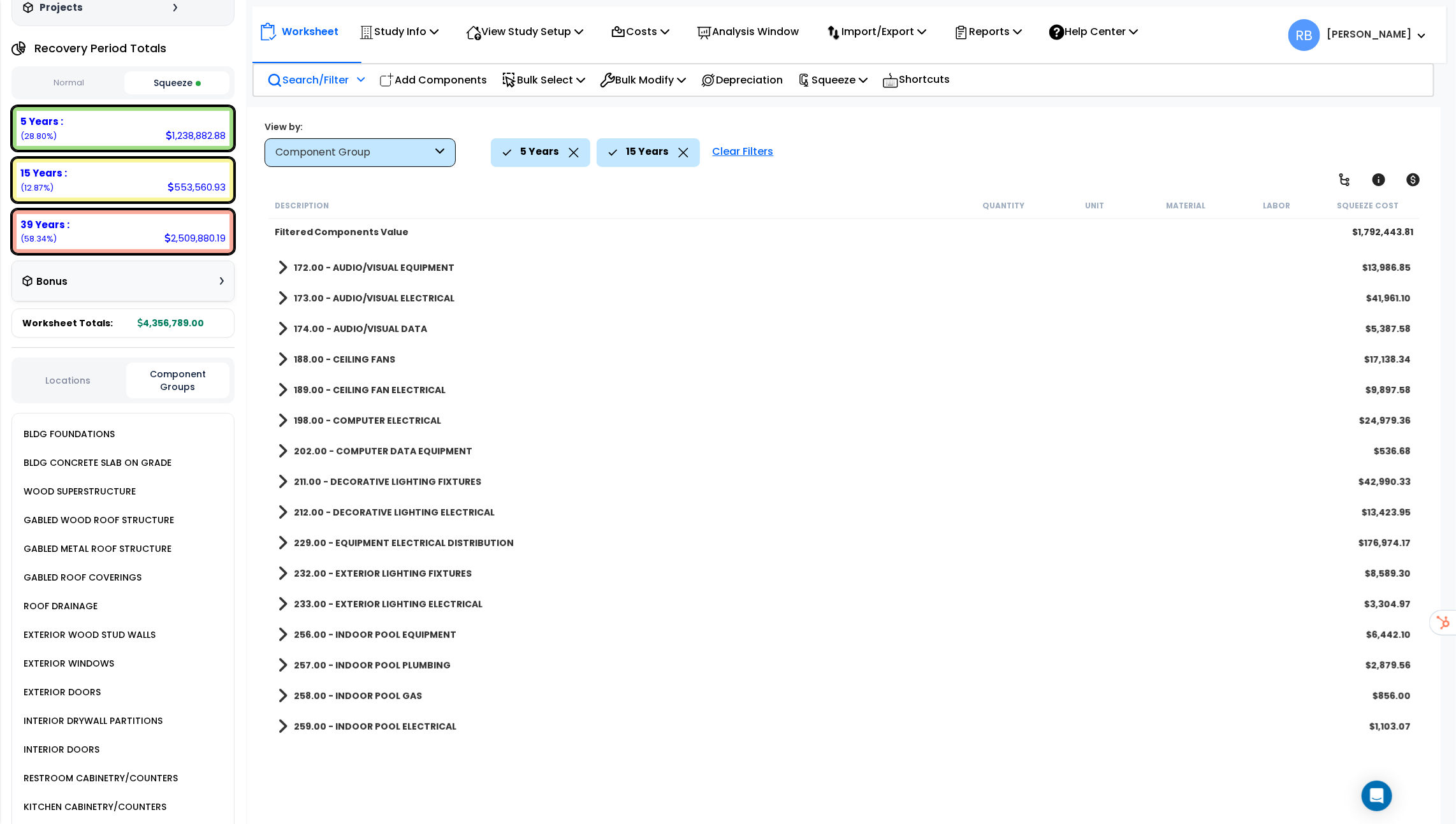
scroll to position [0, 0]
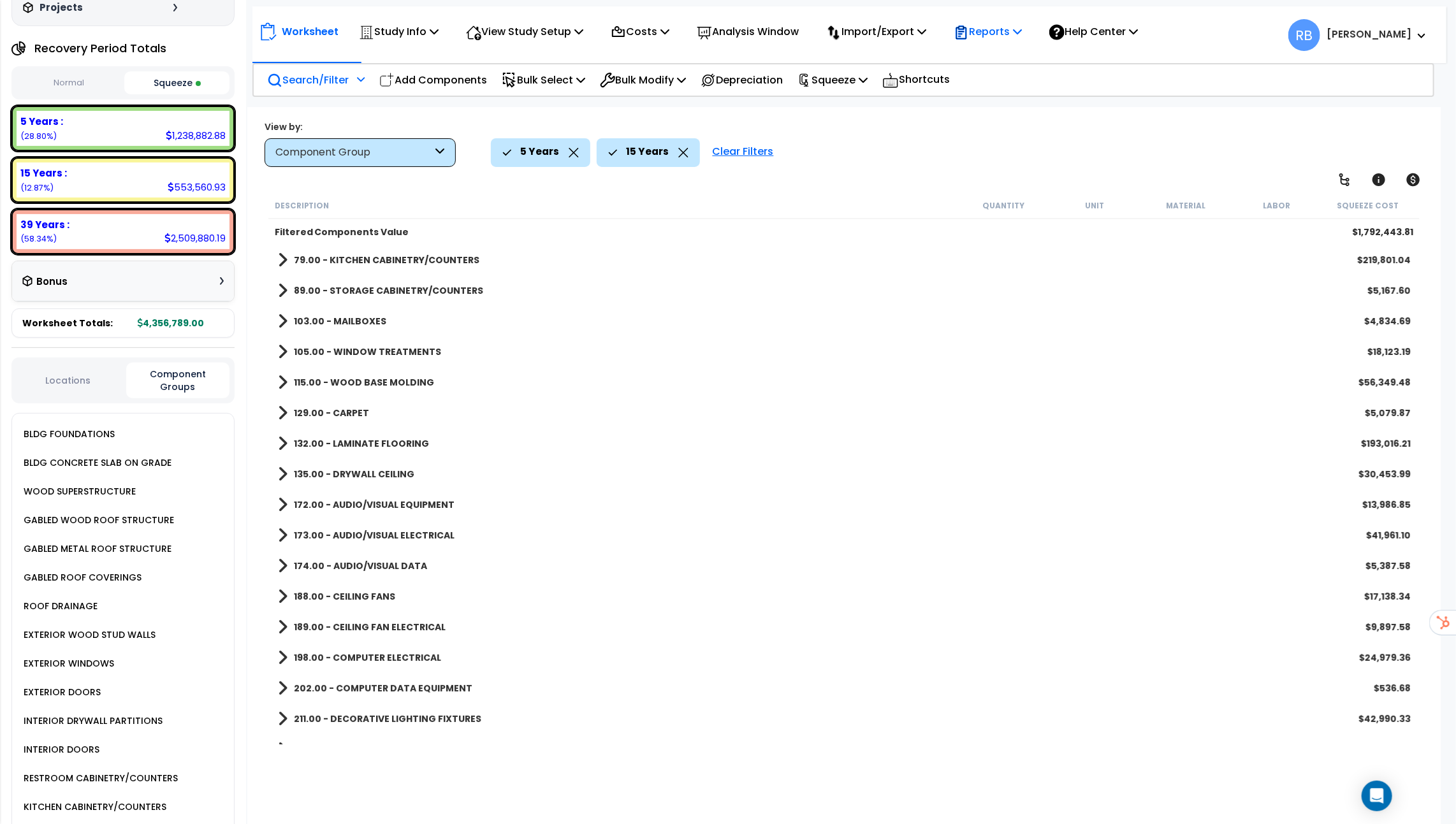
click at [999, 33] on p "Reports" at bounding box center [987, 31] width 69 height 17
click at [1005, 58] on link "Get Report" at bounding box center [1010, 60] width 126 height 26
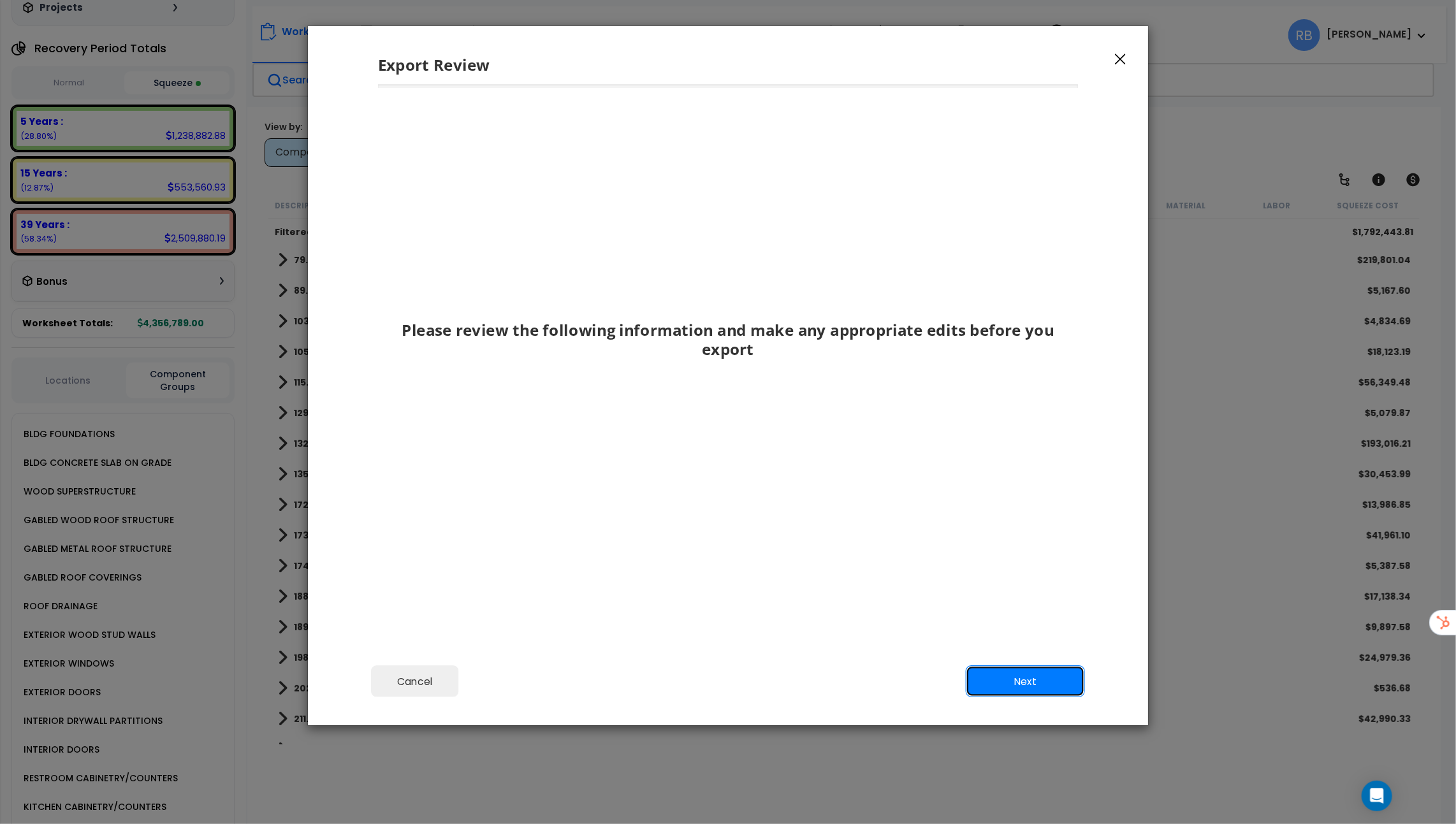
click at [1028, 688] on button "Next" at bounding box center [1025, 681] width 119 height 32
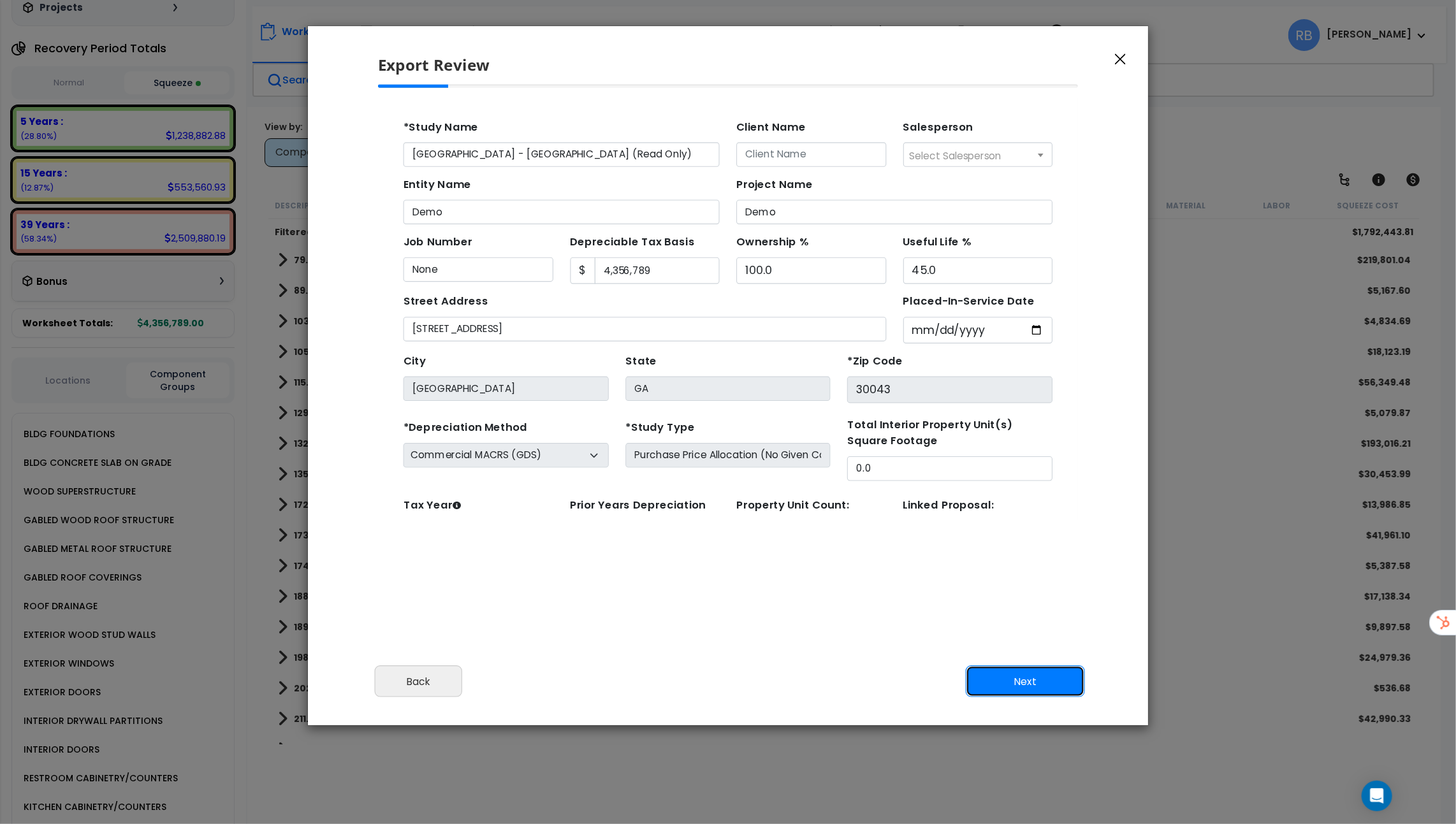
scroll to position [55, 0]
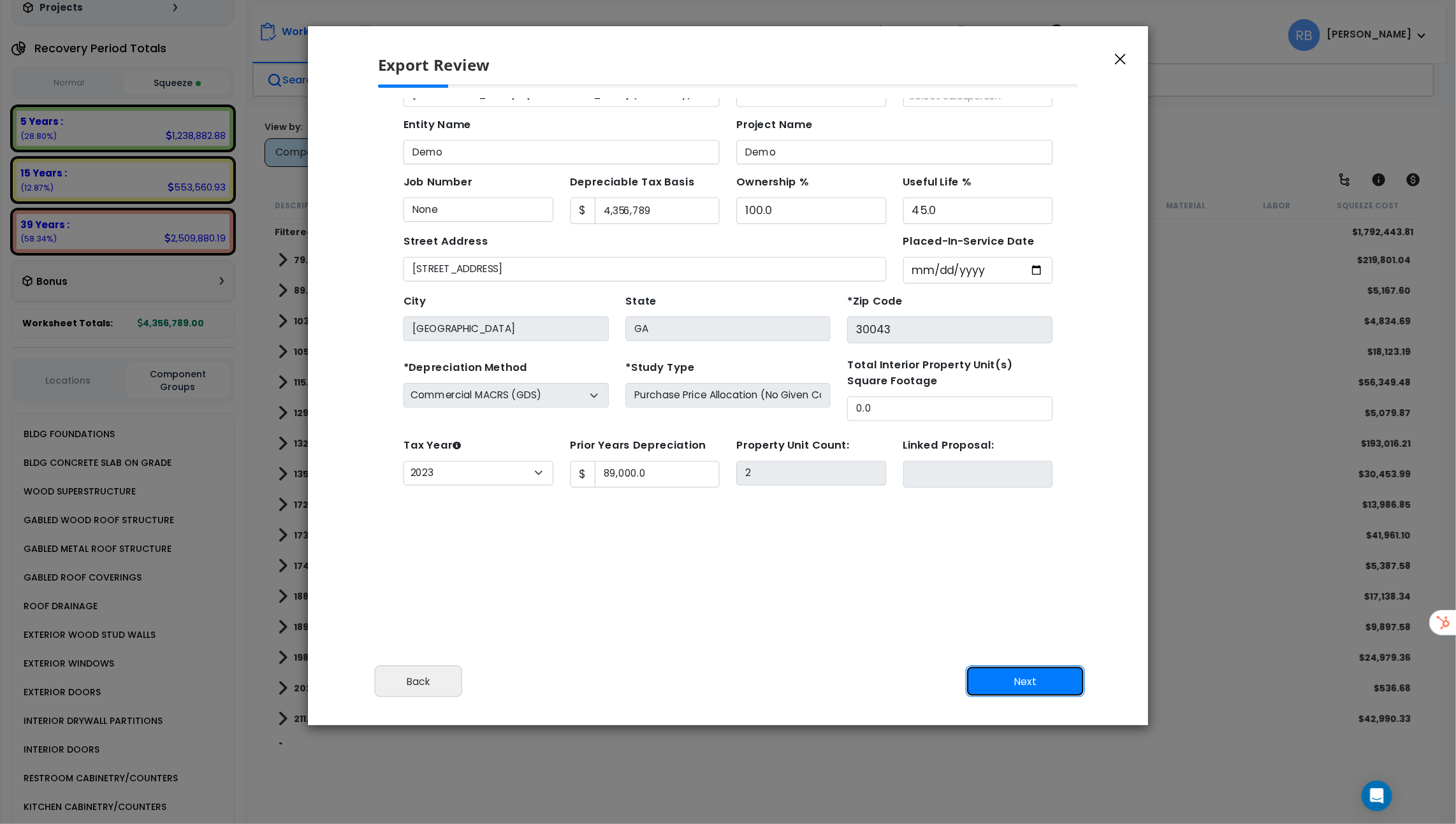
click at [992, 694] on button "Next" at bounding box center [1025, 681] width 119 height 32
type input "89000"
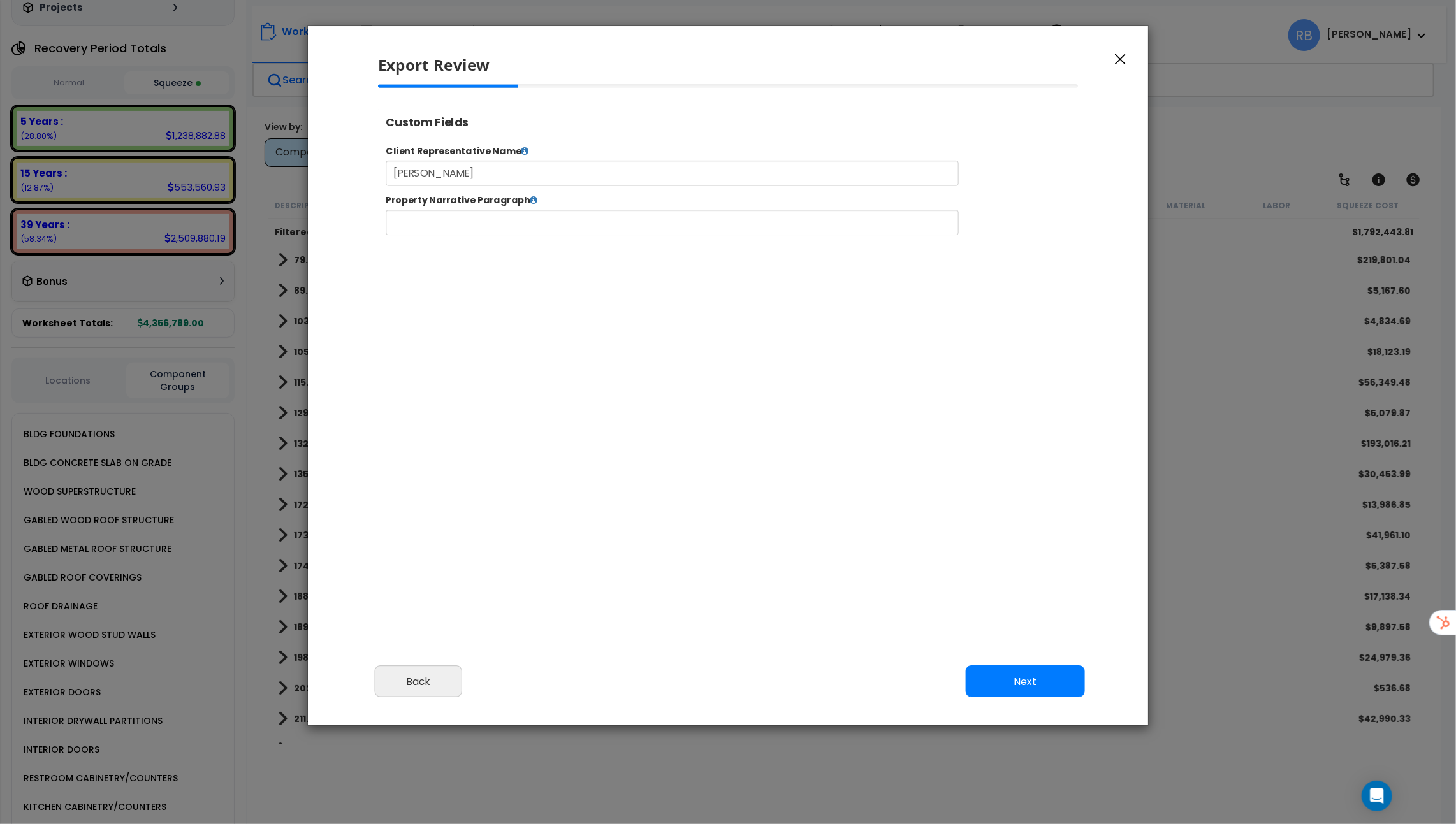
select select "2023"
click at [1007, 667] on button "Next" at bounding box center [1025, 681] width 119 height 32
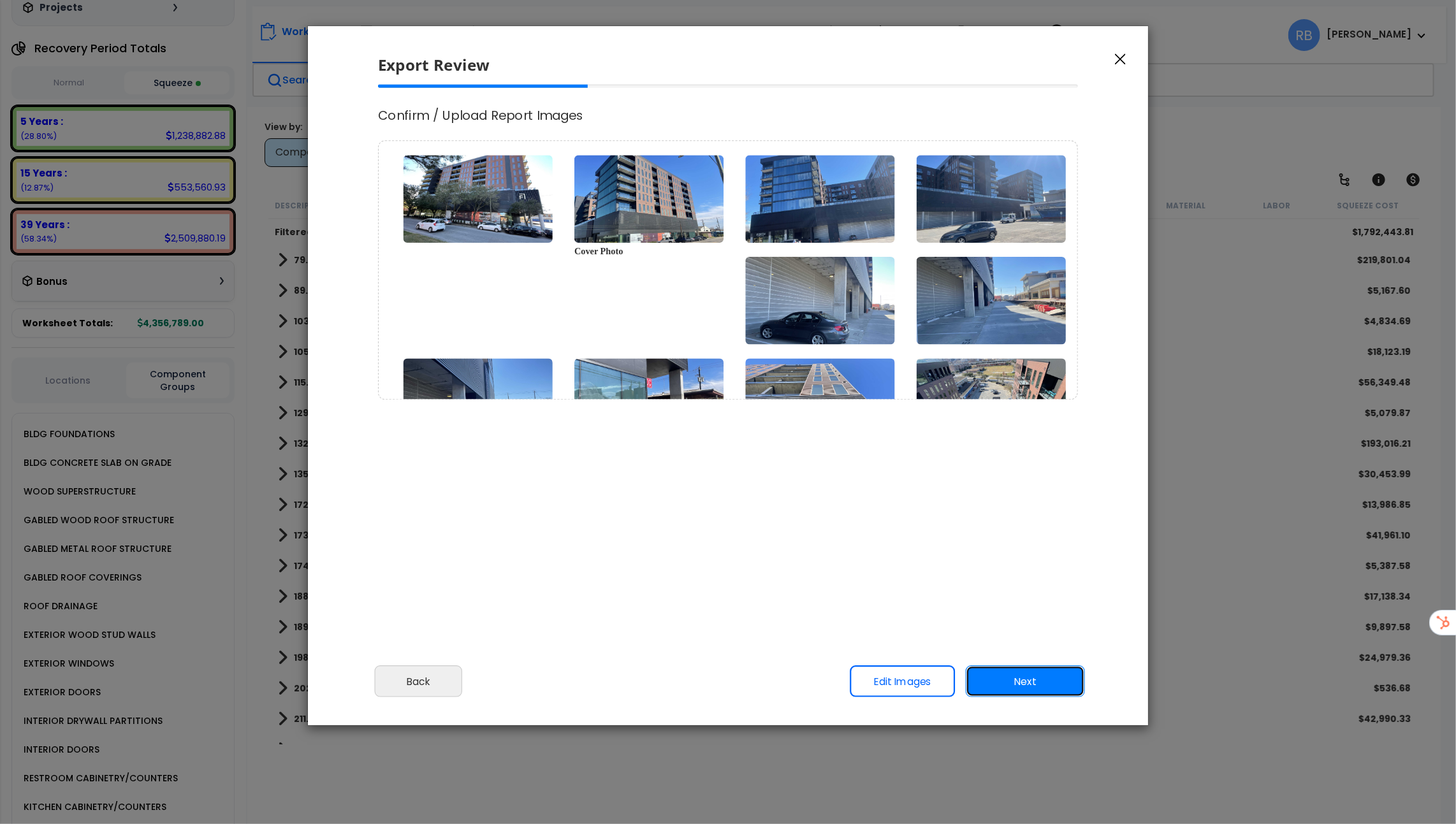
scroll to position [0, 0]
click at [910, 693] on link "Edit Images" at bounding box center [901, 681] width 105 height 32
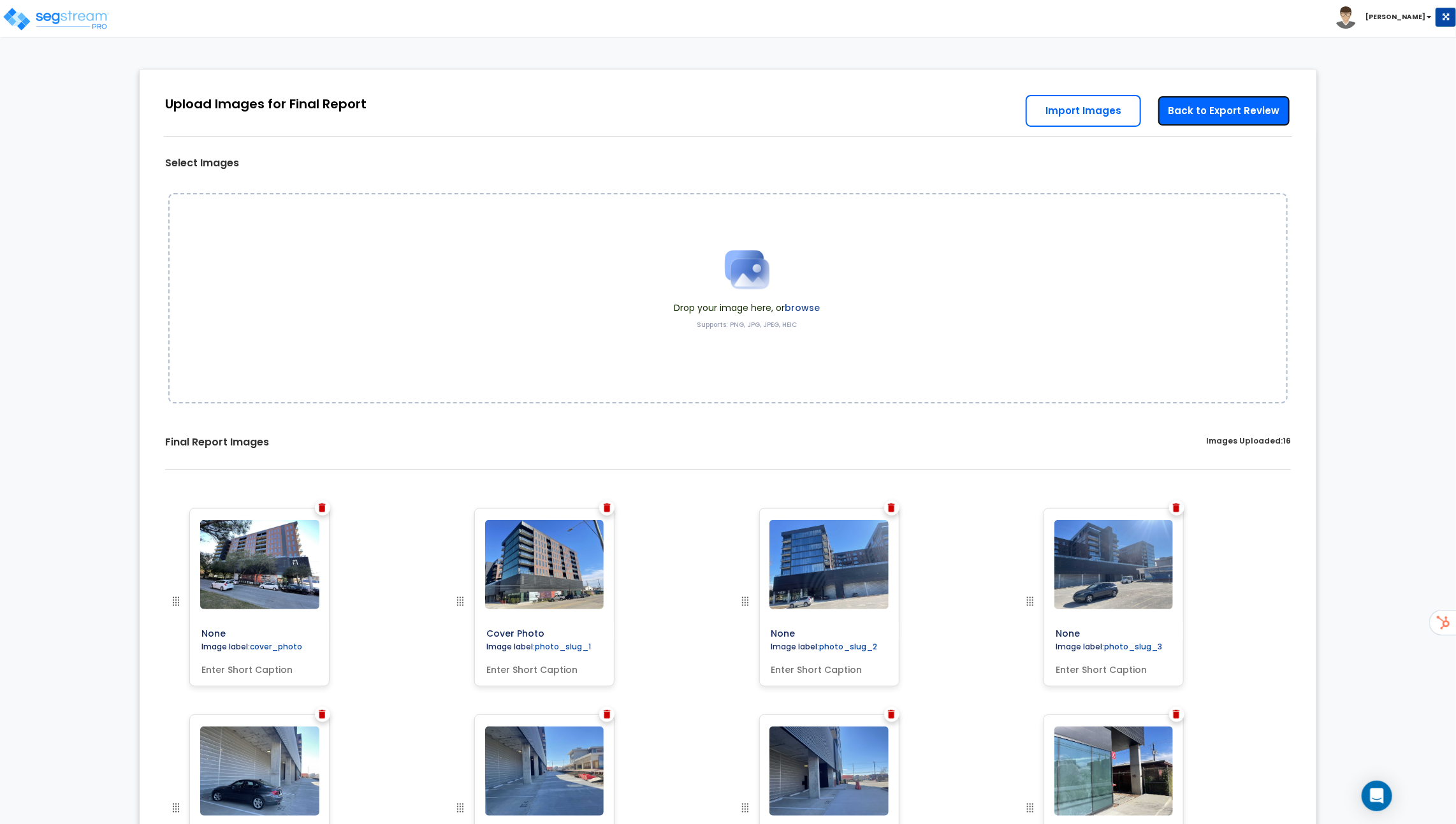
click at [1204, 115] on link "Back to Export Review" at bounding box center [1224, 111] width 134 height 32
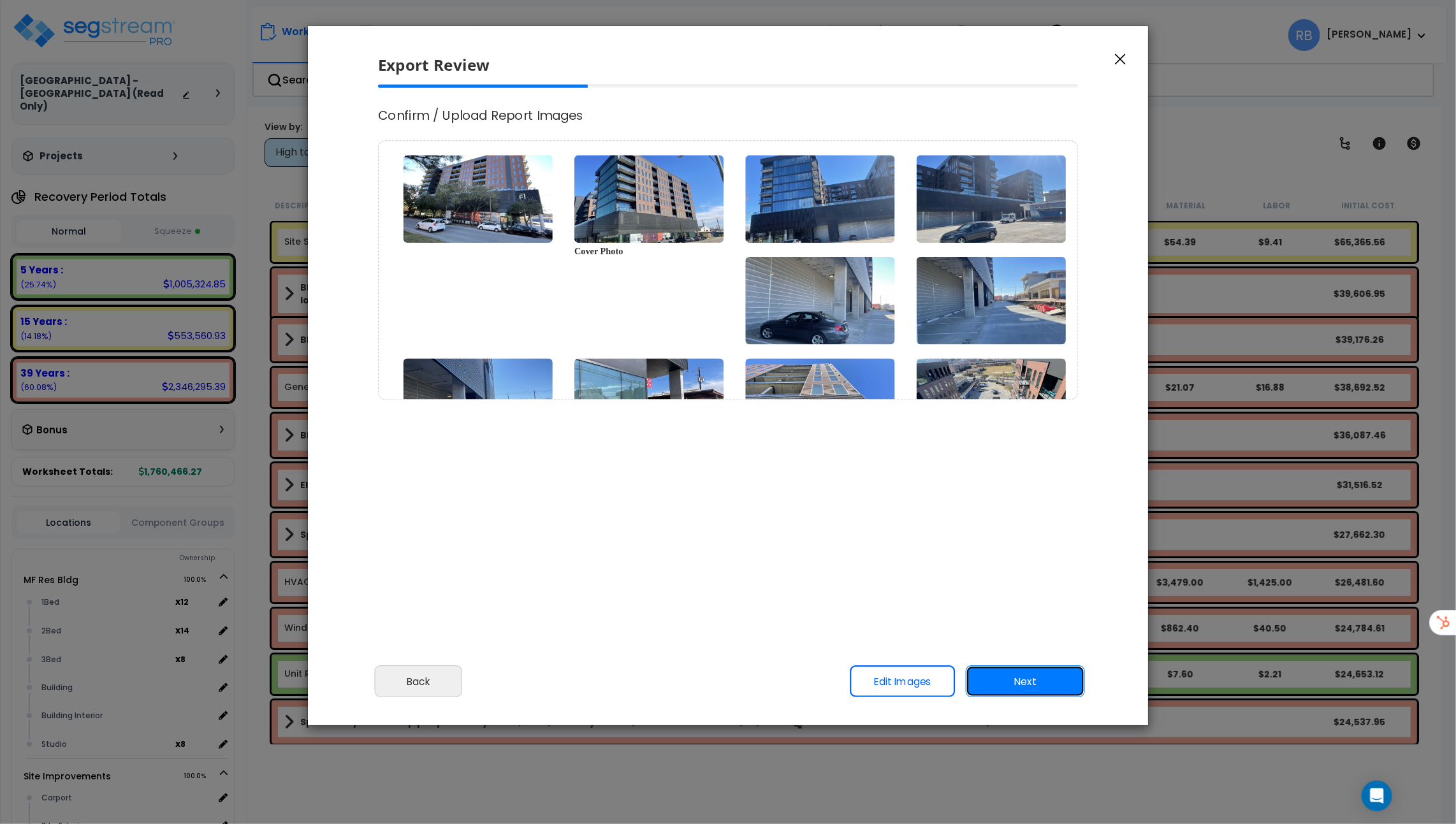
click at [1031, 676] on button "Next" at bounding box center [1025, 681] width 119 height 32
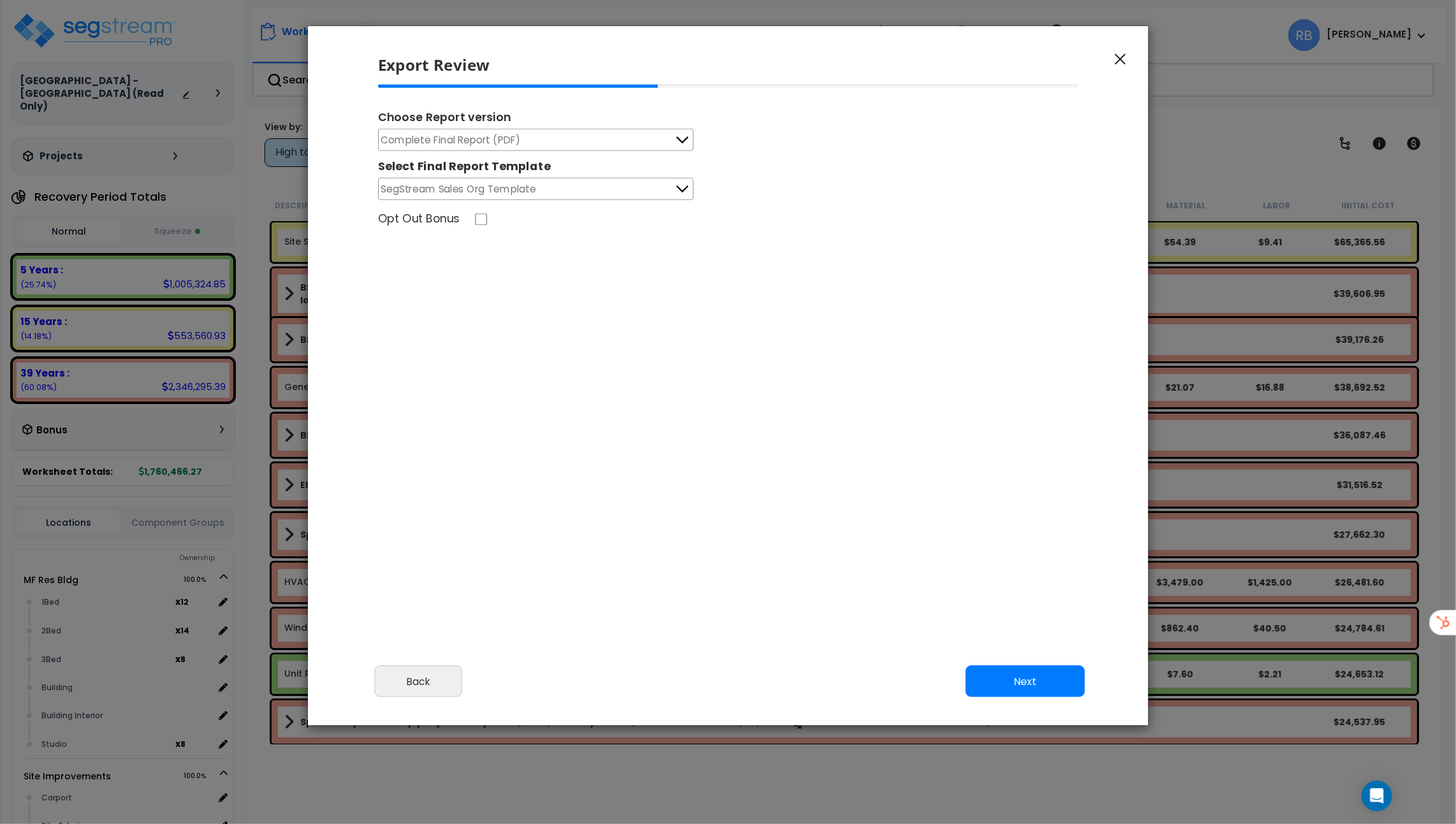
click at [676, 140] on icon at bounding box center [682, 140] width 16 height 16
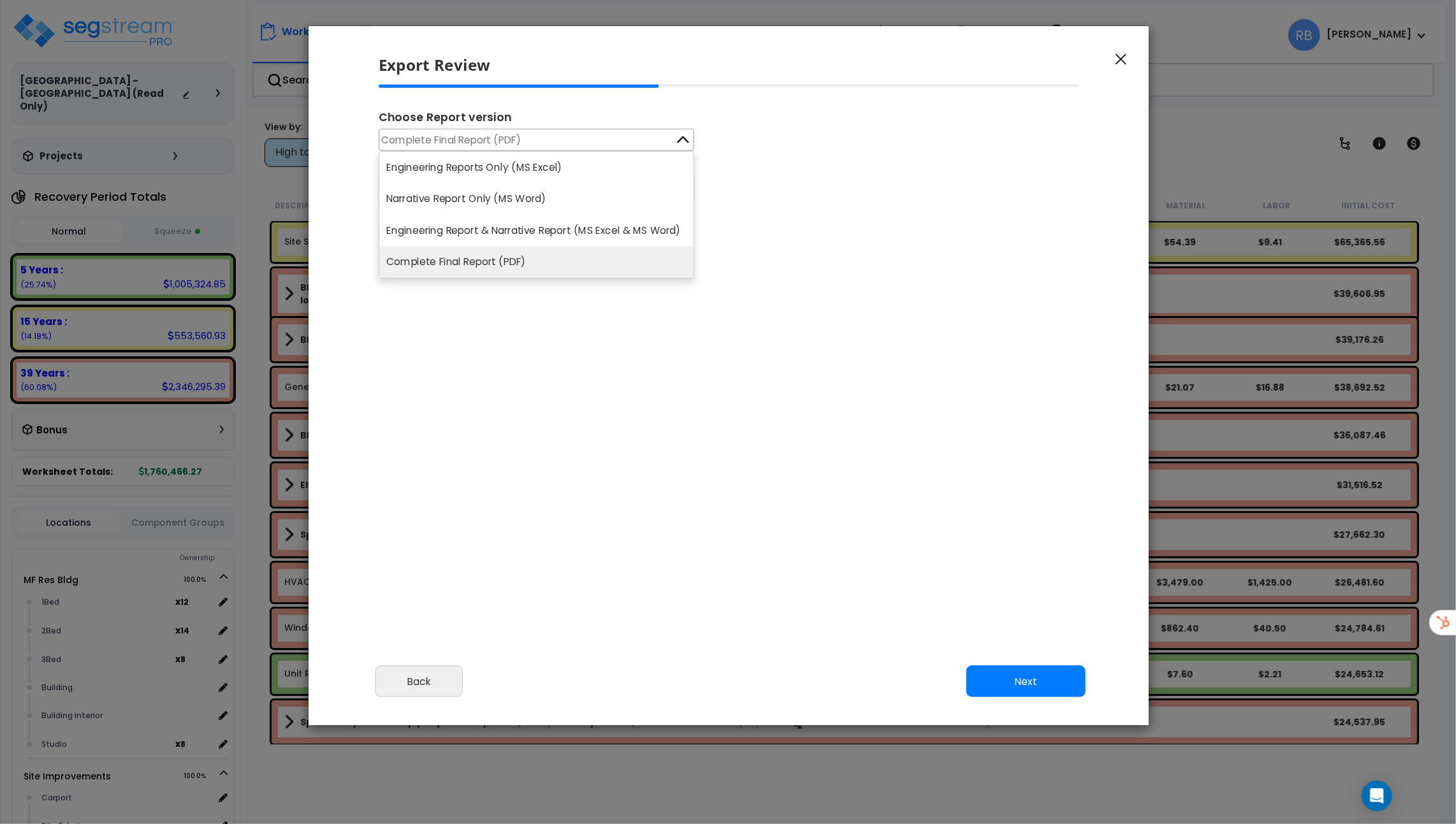
click at [569, 298] on div "Choose Report version Complete Final Report (PDF) Engineering Reports Only (MS …" at bounding box center [729, 260] width 721 height 351
click at [603, 320] on div "Choose Report version Complete Final Report (PDF) Engineering Reports Only (MS …" at bounding box center [729, 260] width 721 height 351
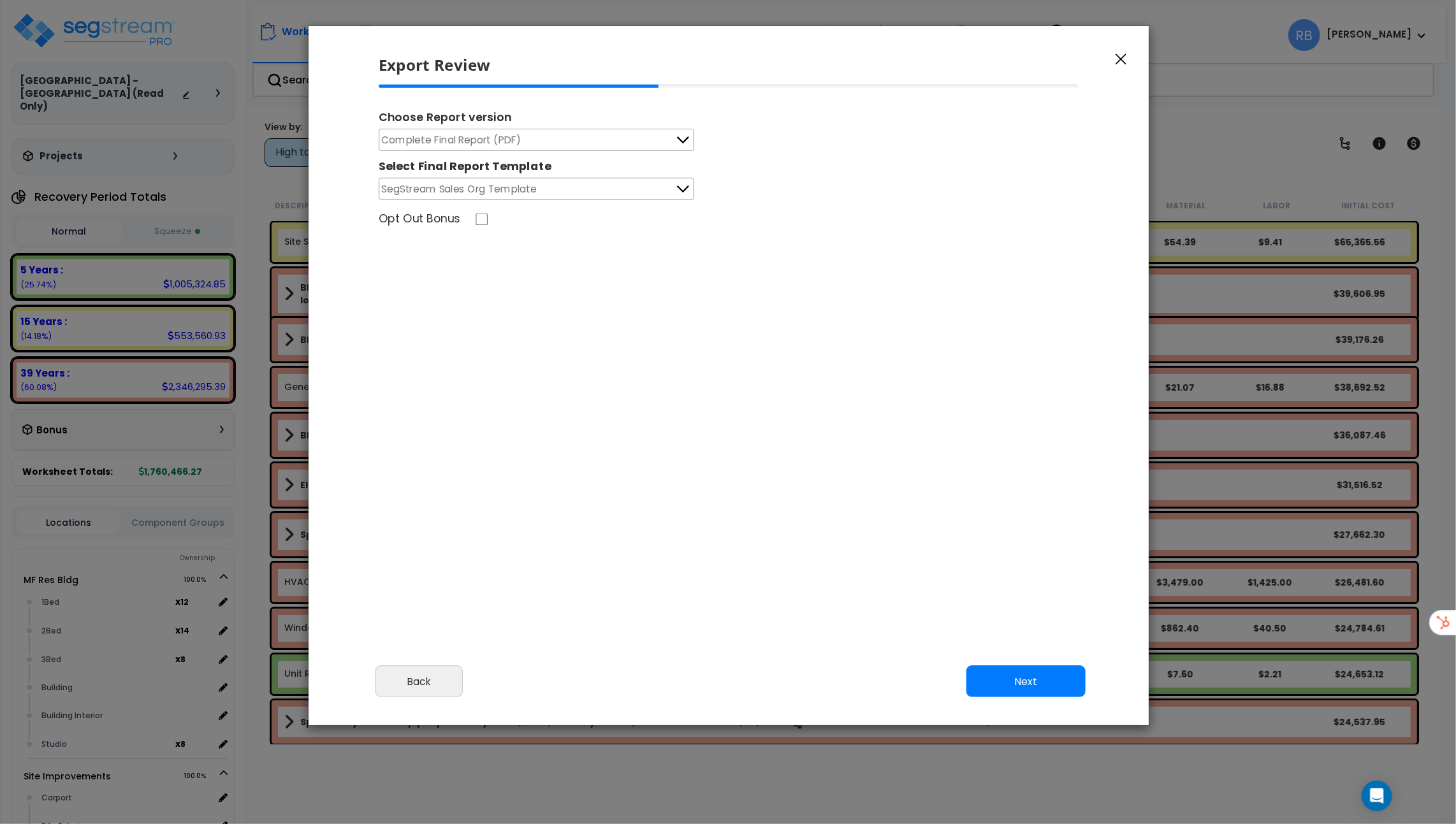
click at [685, 190] on icon at bounding box center [684, 190] width 16 height 16
click at [1040, 678] on button "Next" at bounding box center [1026, 681] width 119 height 32
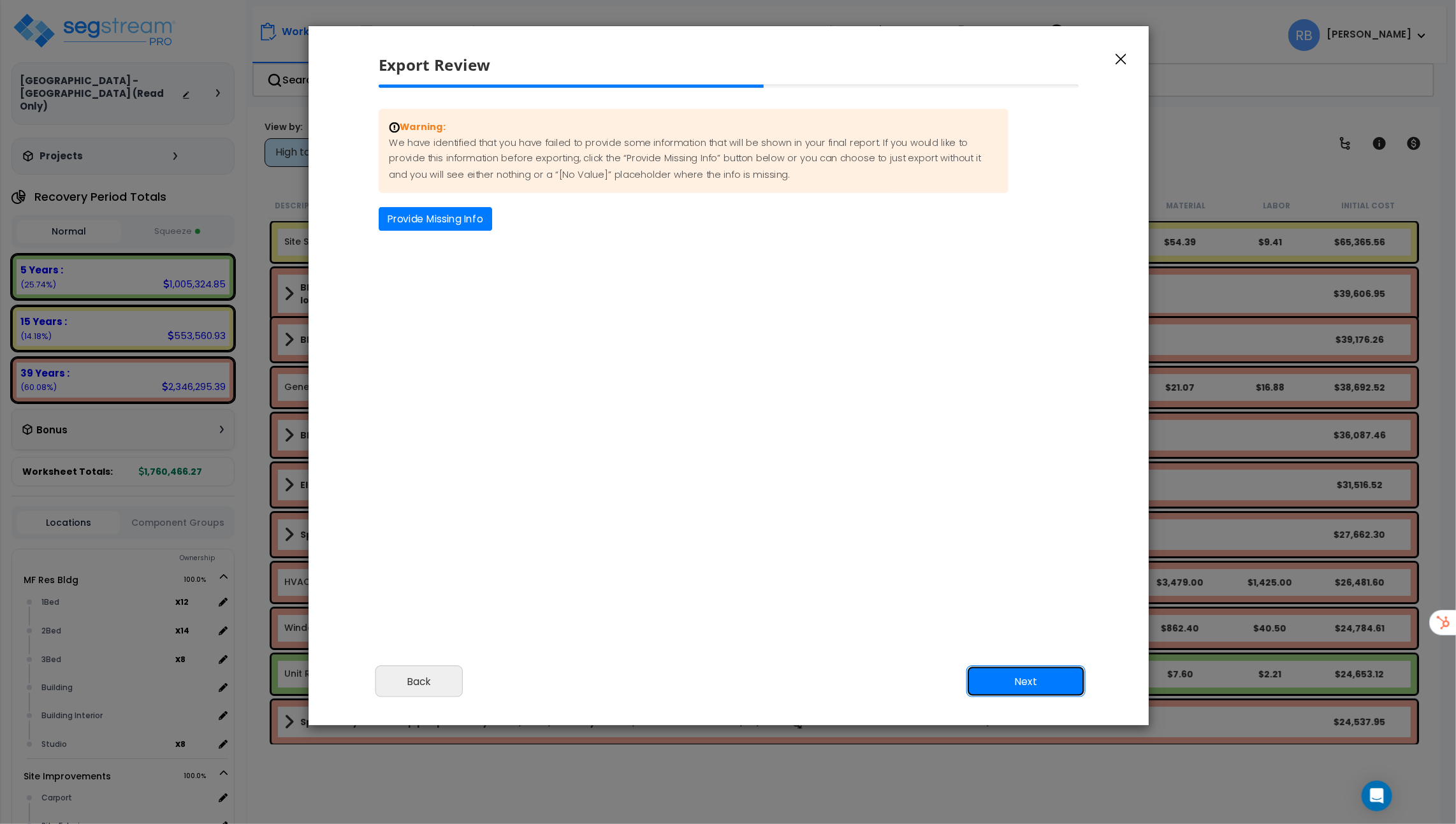
click at [1067, 690] on button "Next" at bounding box center [1026, 681] width 119 height 32
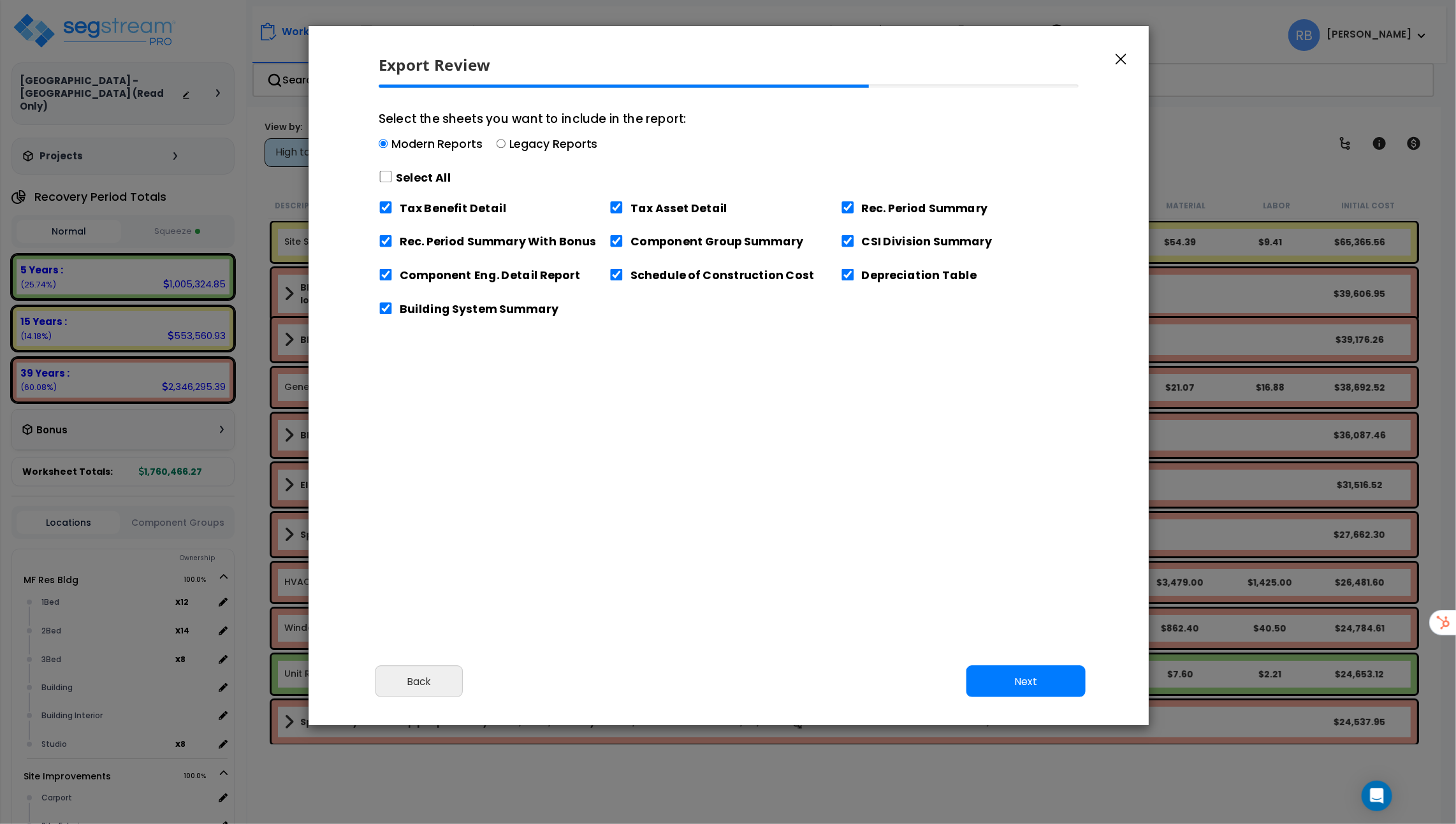
click at [1122, 62] on icon "button" at bounding box center [1121, 60] width 11 height 12
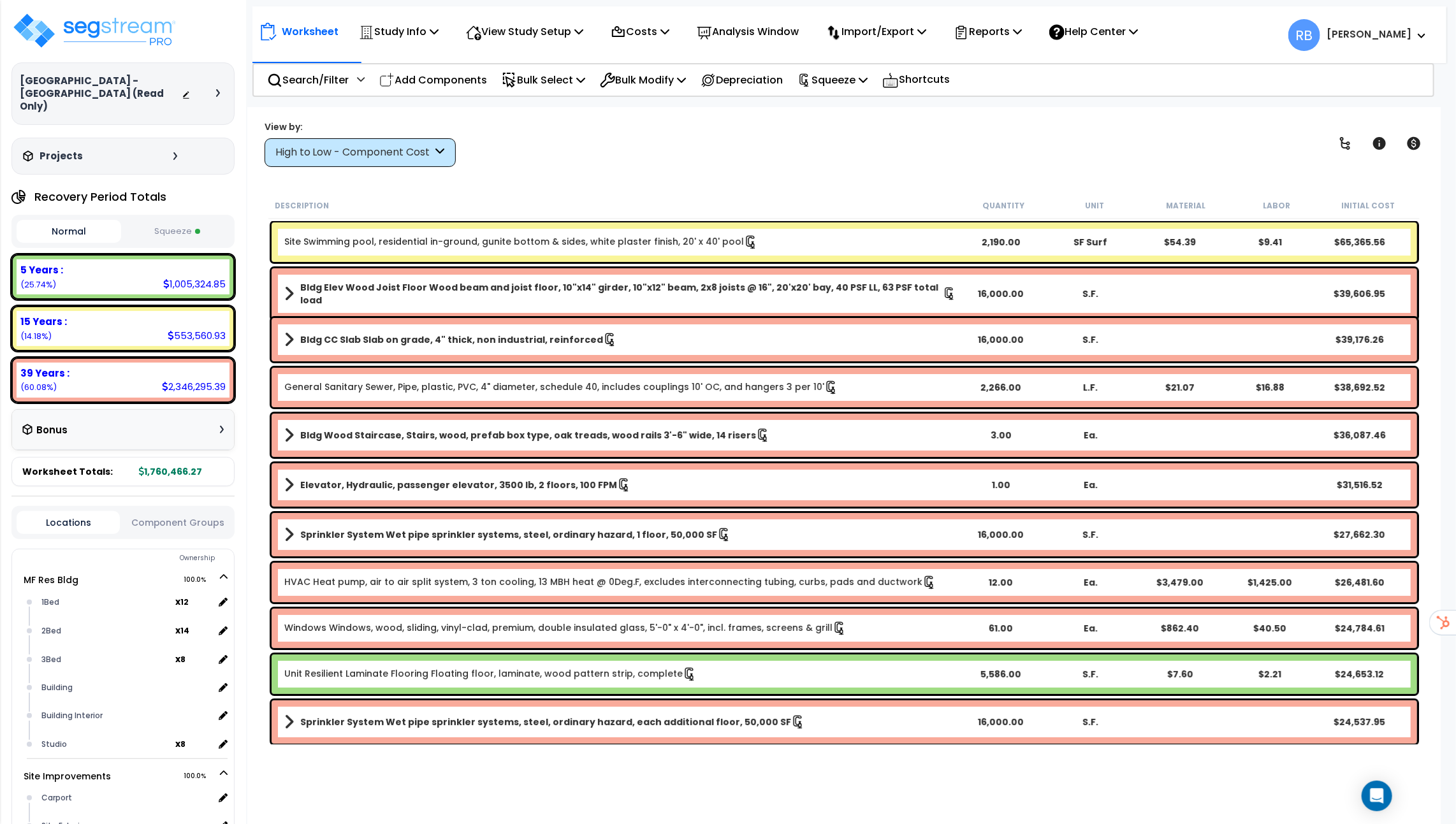
click at [1375, 34] on b "[PERSON_NAME]" at bounding box center [1368, 34] width 85 height 14
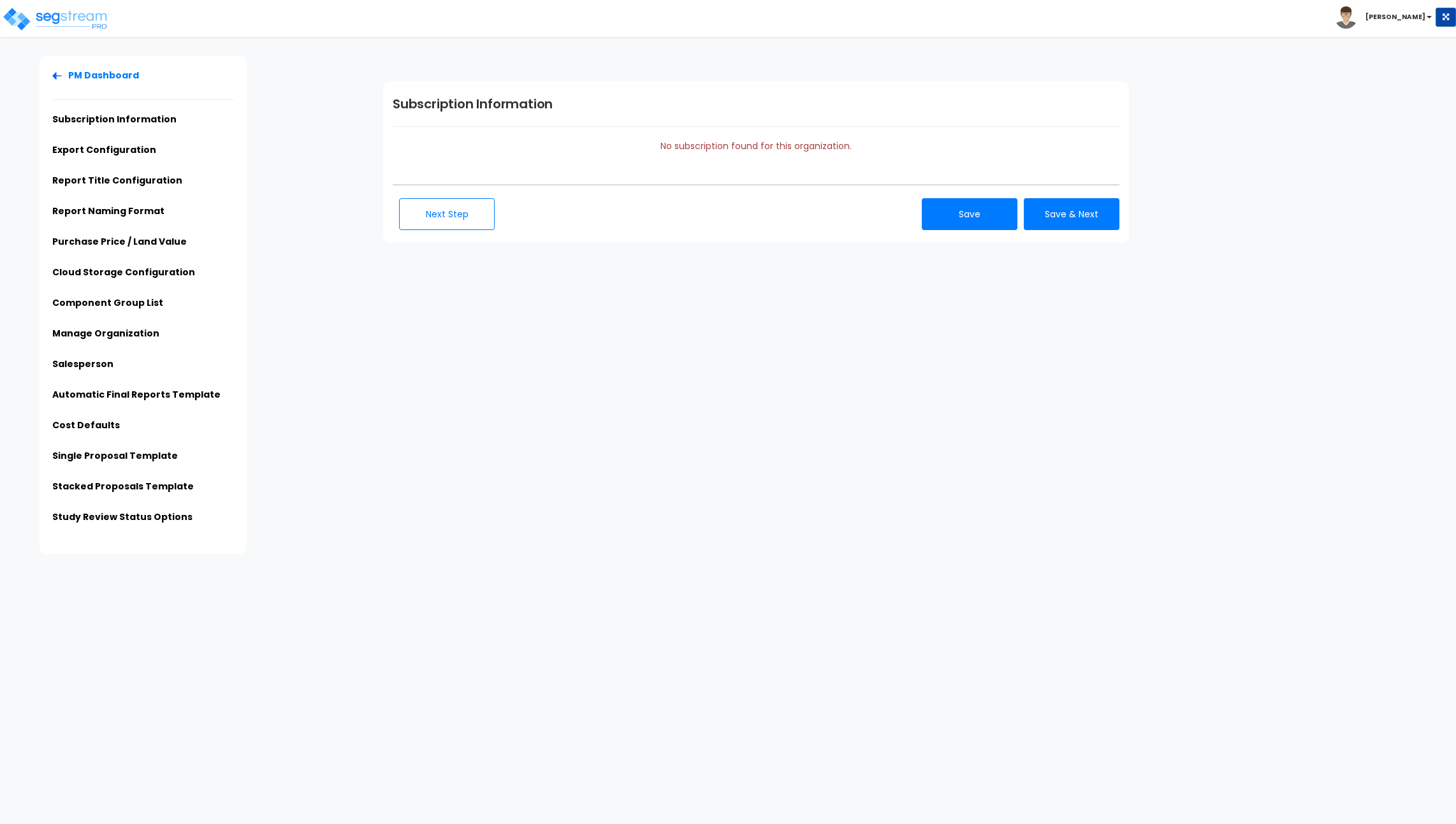
select select
click at [97, 403] on li "Automatic Final Reports Template" at bounding box center [143, 398] width 181 height 21
click at [110, 393] on link "Automatic Final Reports Template" at bounding box center [136, 395] width 168 height 13
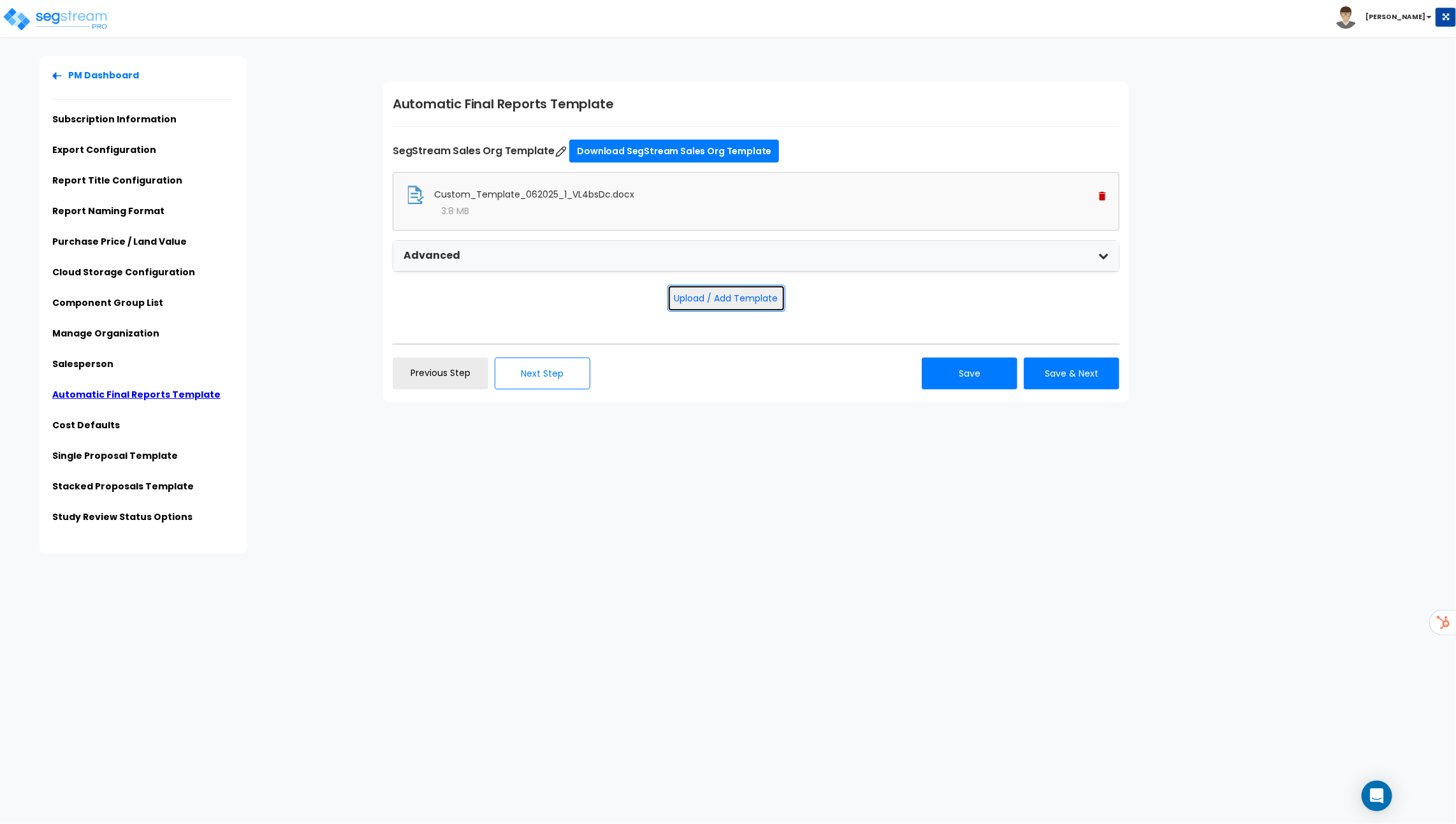
click at [729, 285] on button "Upload / Add Template" at bounding box center [726, 298] width 118 height 27
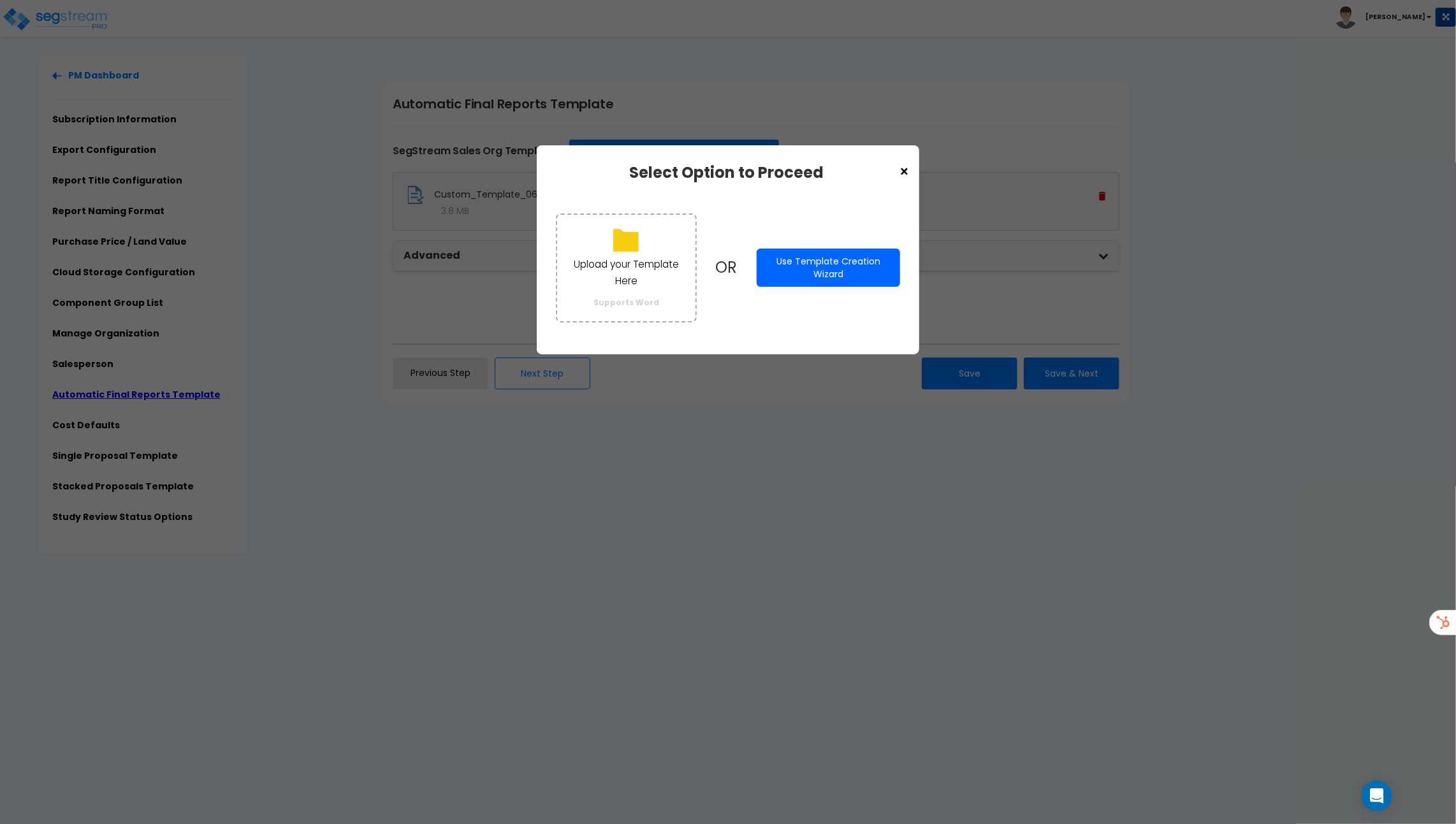
click at [837, 260] on button "Use Template Creation Wizard" at bounding box center [828, 268] width 144 height 38
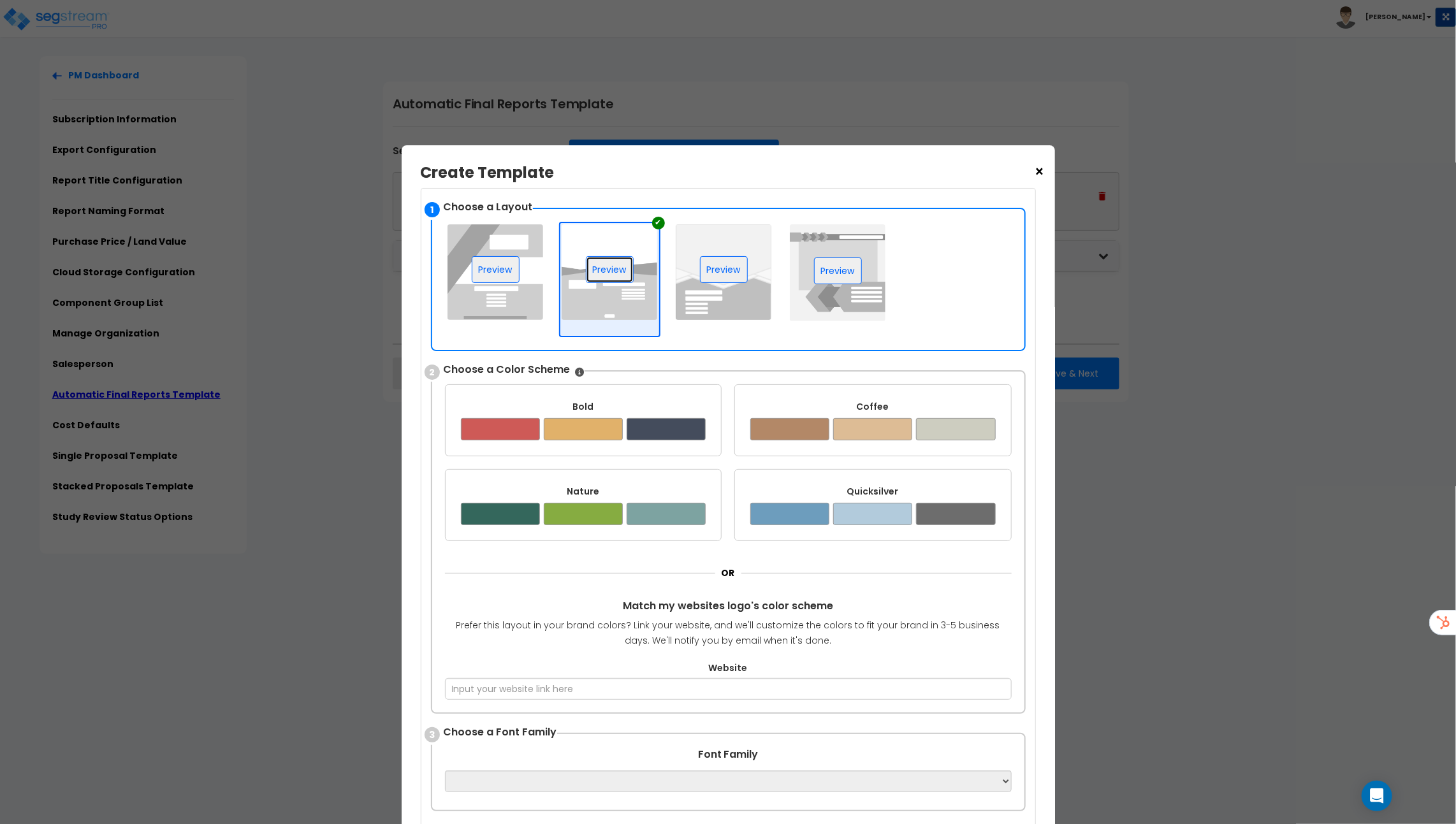
click at [612, 268] on button "Preview" at bounding box center [609, 269] width 48 height 27
click at [709, 678] on input "Website" at bounding box center [728, 689] width 566 height 22
click at [807, 511] on div at bounding box center [790, 514] width 79 height 22
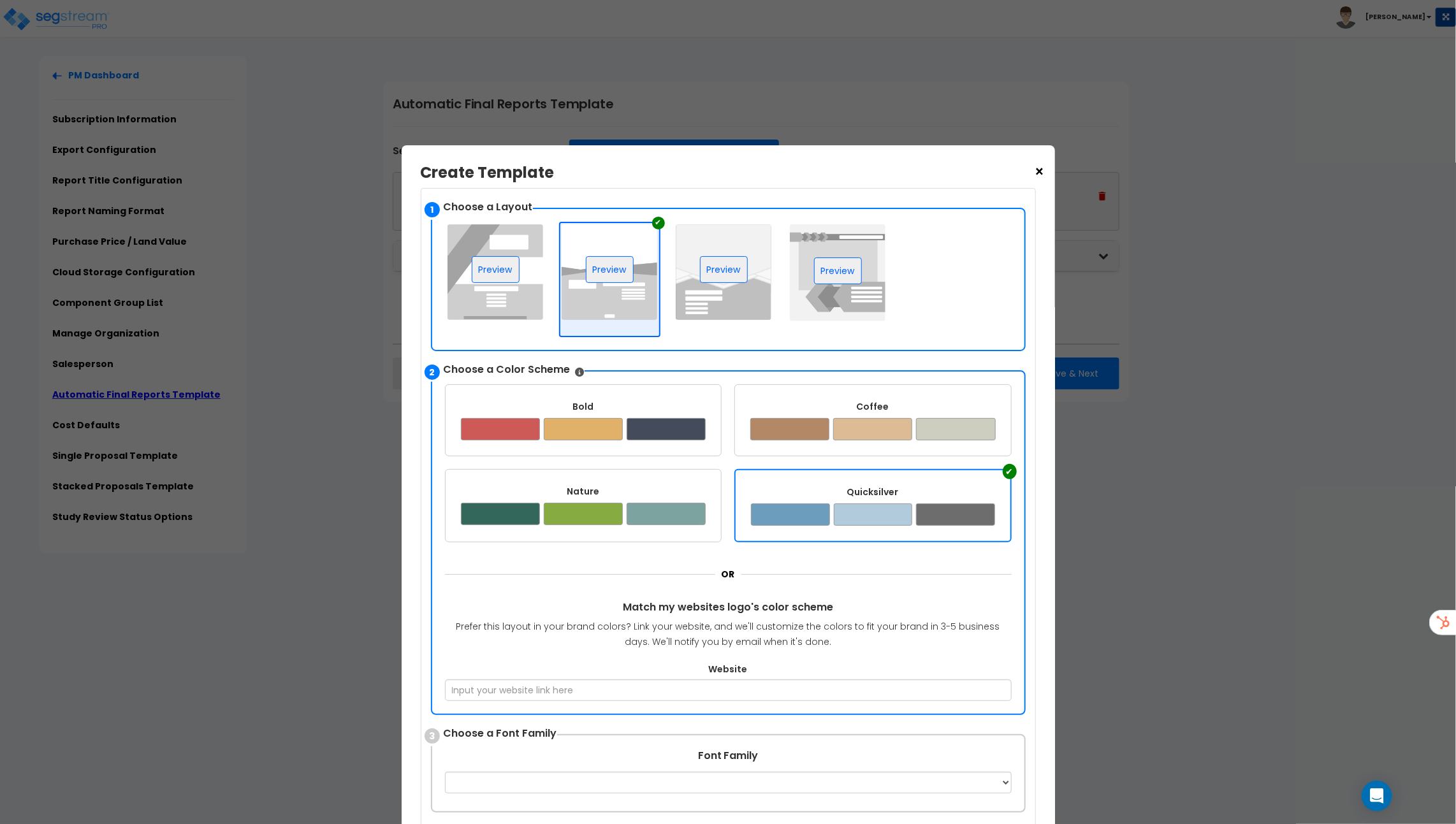
click at [689, 510] on div at bounding box center [666, 514] width 79 height 22
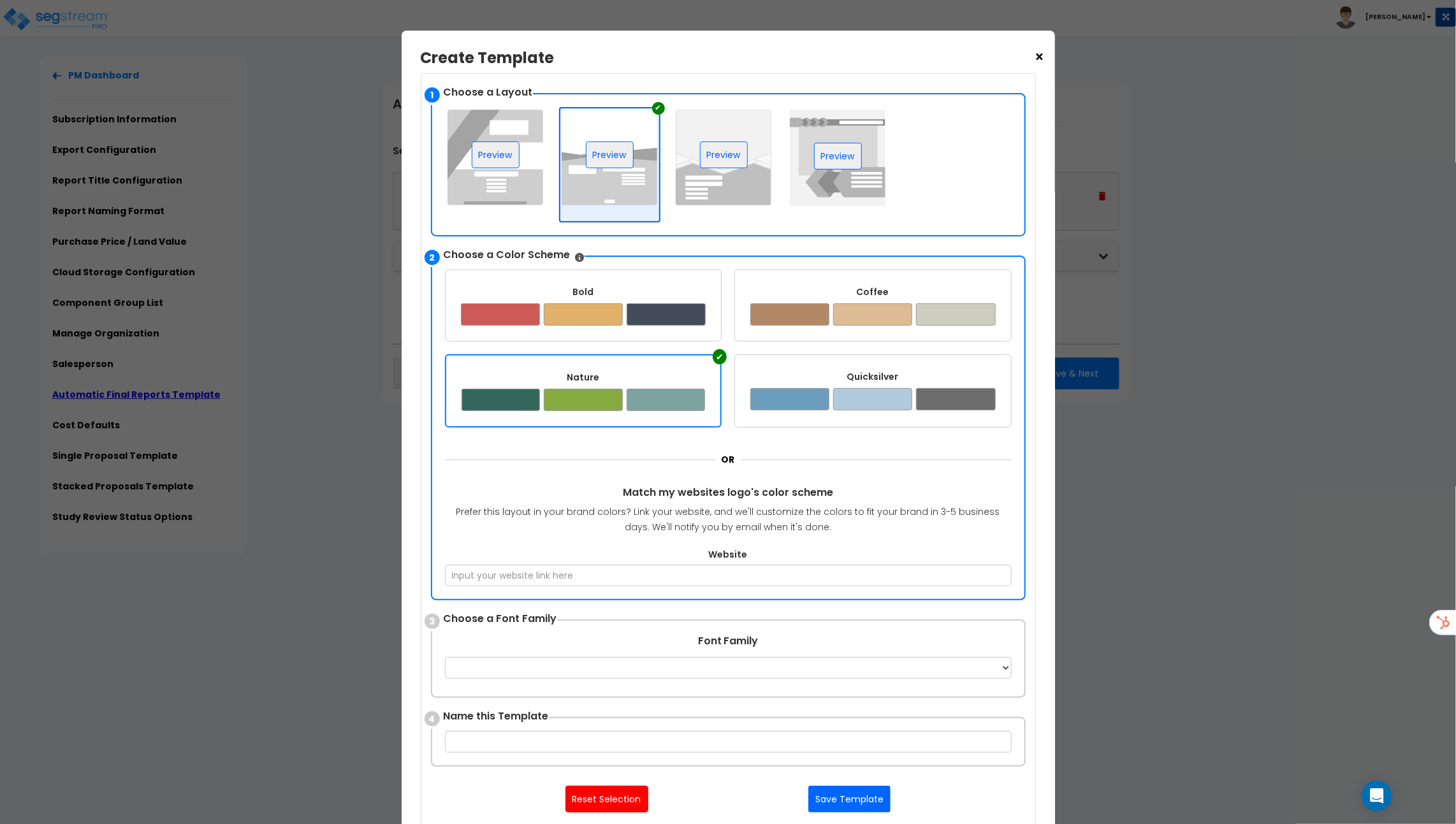
scroll to position [207, 0]
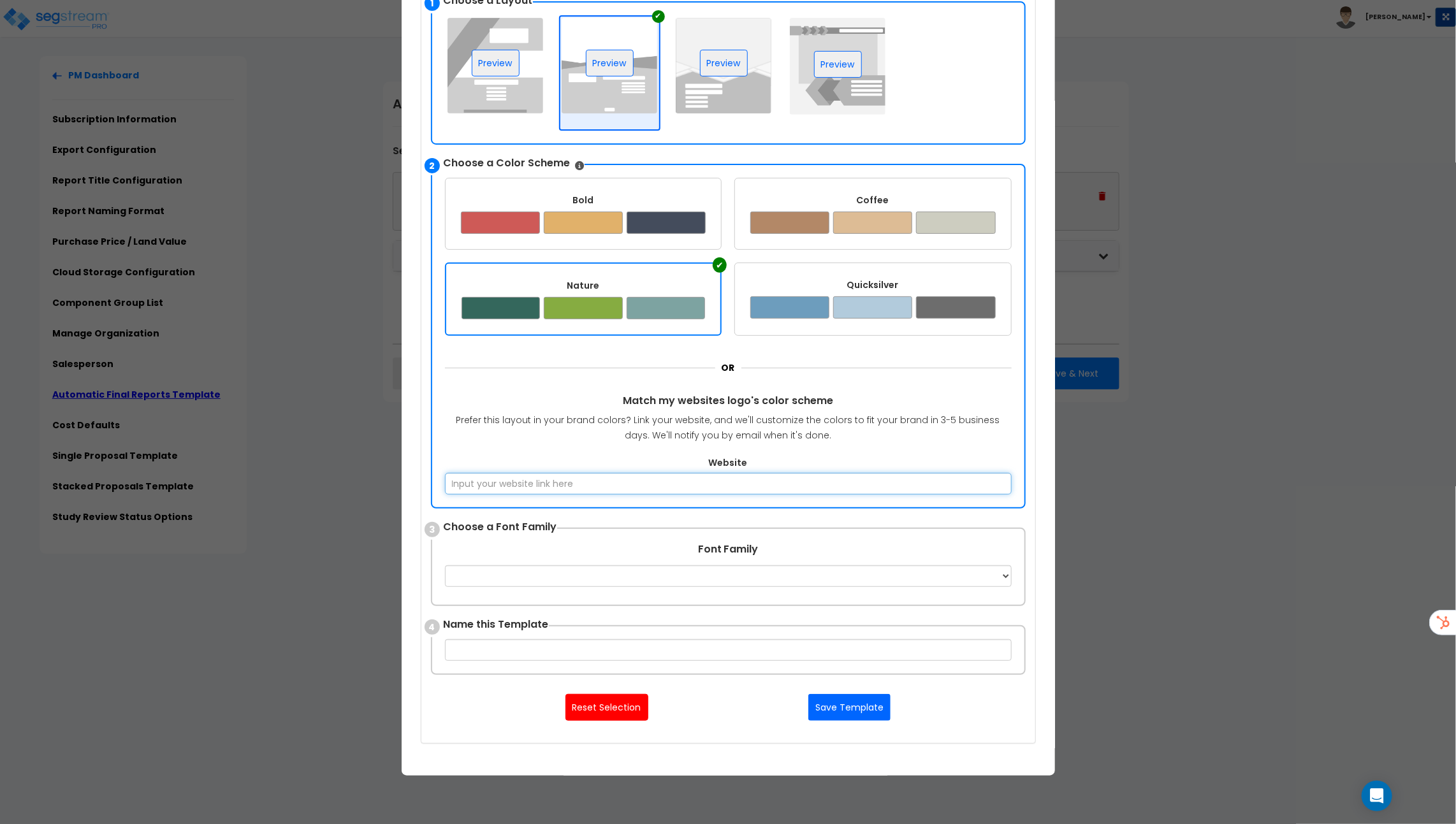
click at [706, 481] on input "Website" at bounding box center [728, 484] width 566 height 22
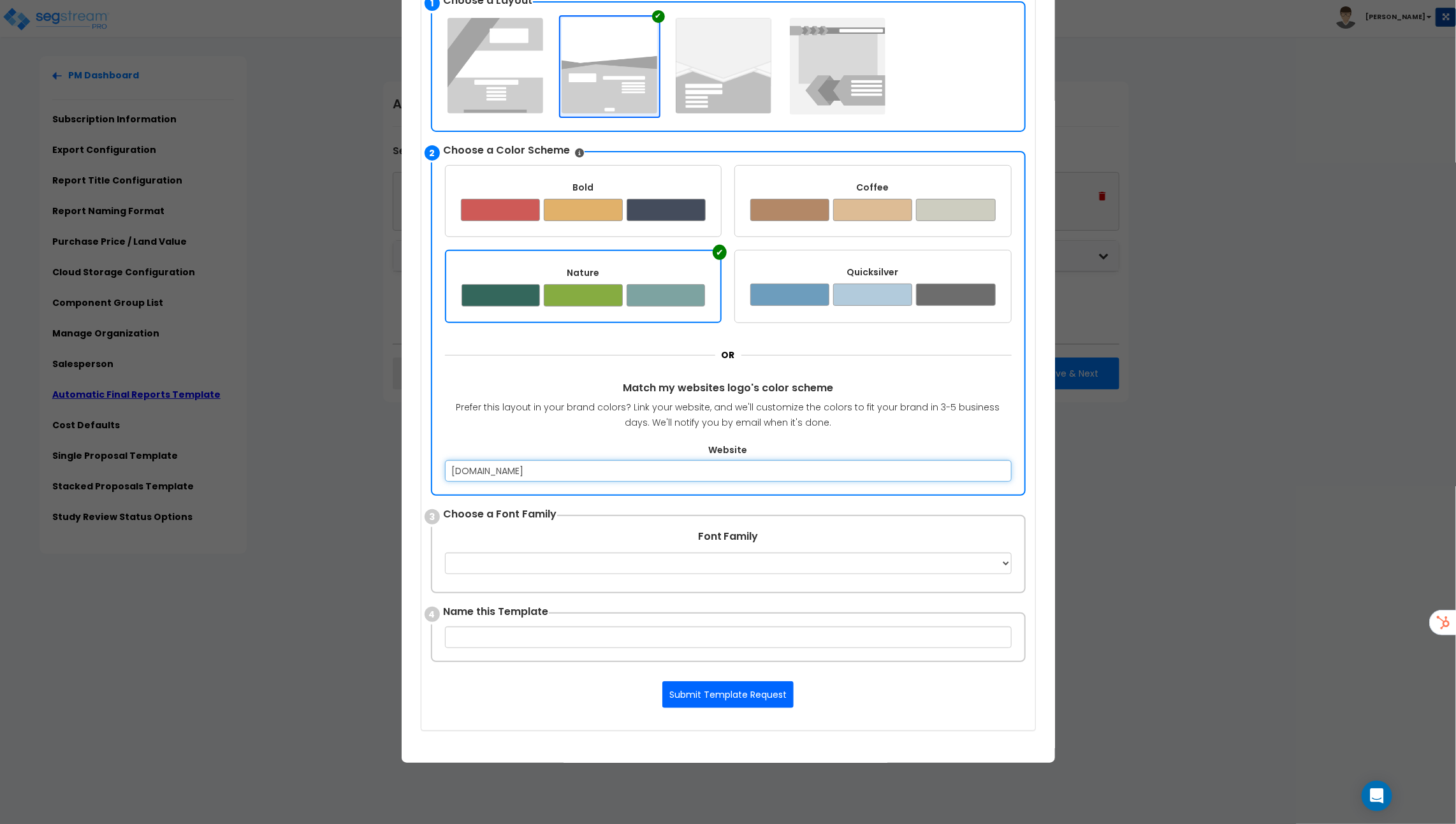
type input "[DOMAIN_NAME]"
click at [776, 507] on div "1 Choose a Layout ✔ [GEOGRAPHIC_DATA] ✔ [GEOGRAPHIC_DATA] ✔ Preview ✔ Preview 2…" at bounding box center [728, 356] width 614 height 749
click at [697, 556] on select "Apple Chancery Aptos Arial Avenir [GEOGRAPHIC_DATA] [GEOGRAPHIC_DATA] [GEOGRAPH…" at bounding box center [728, 564] width 566 height 22
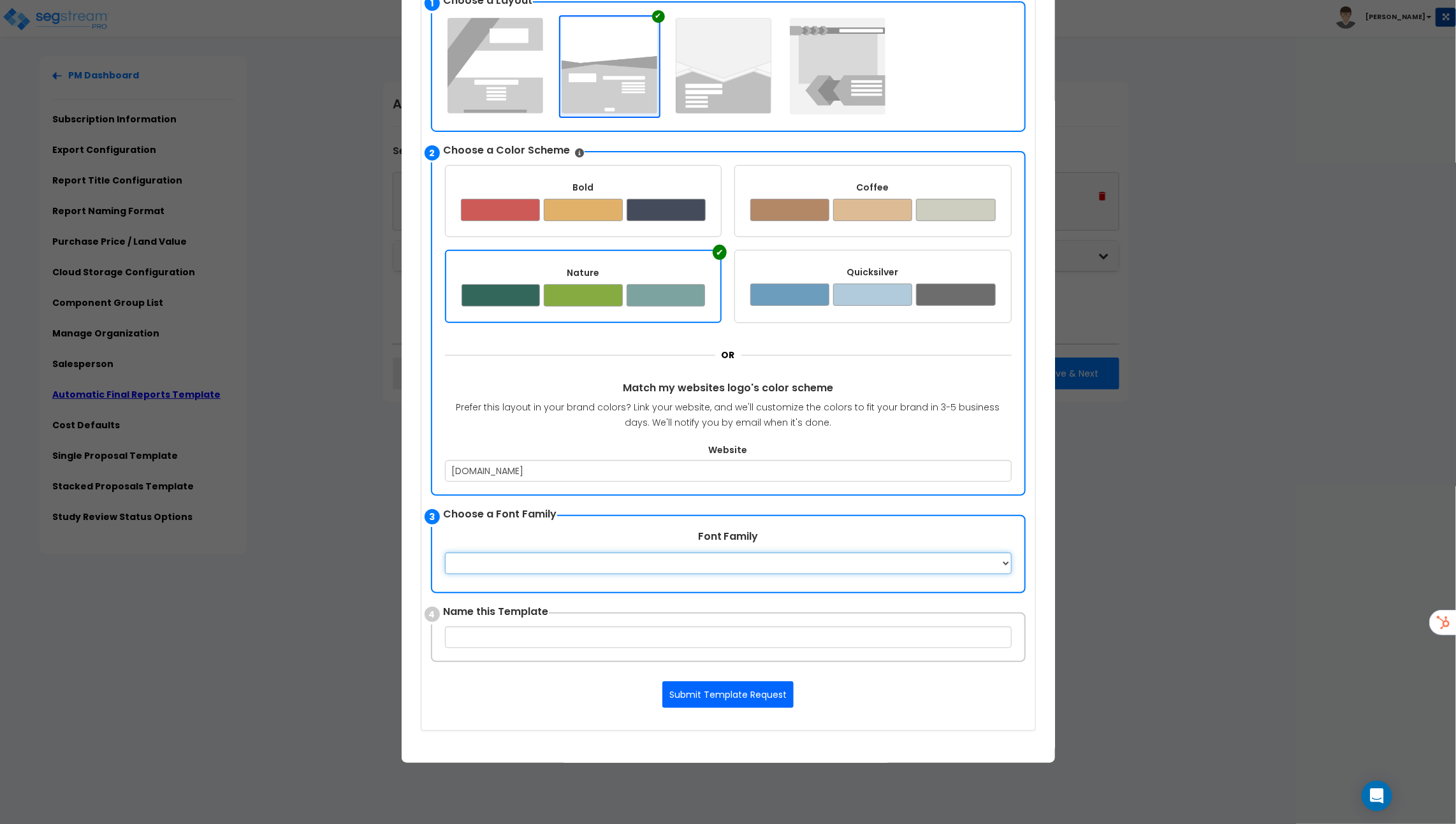
select select "Aptos"
click at [445, 553] on select "Apple Chancery Aptos Arial Avenir [GEOGRAPHIC_DATA] [GEOGRAPHIC_DATA] [GEOGRAPH…" at bounding box center [728, 564] width 566 height 22
click at [1120, 457] on div "× Create Template Upload your Template Here Supports Word OR Use Template Creat…" at bounding box center [728, 412] width 1456 height 824
